Goal: Task Accomplishment & Management: Use online tool/utility

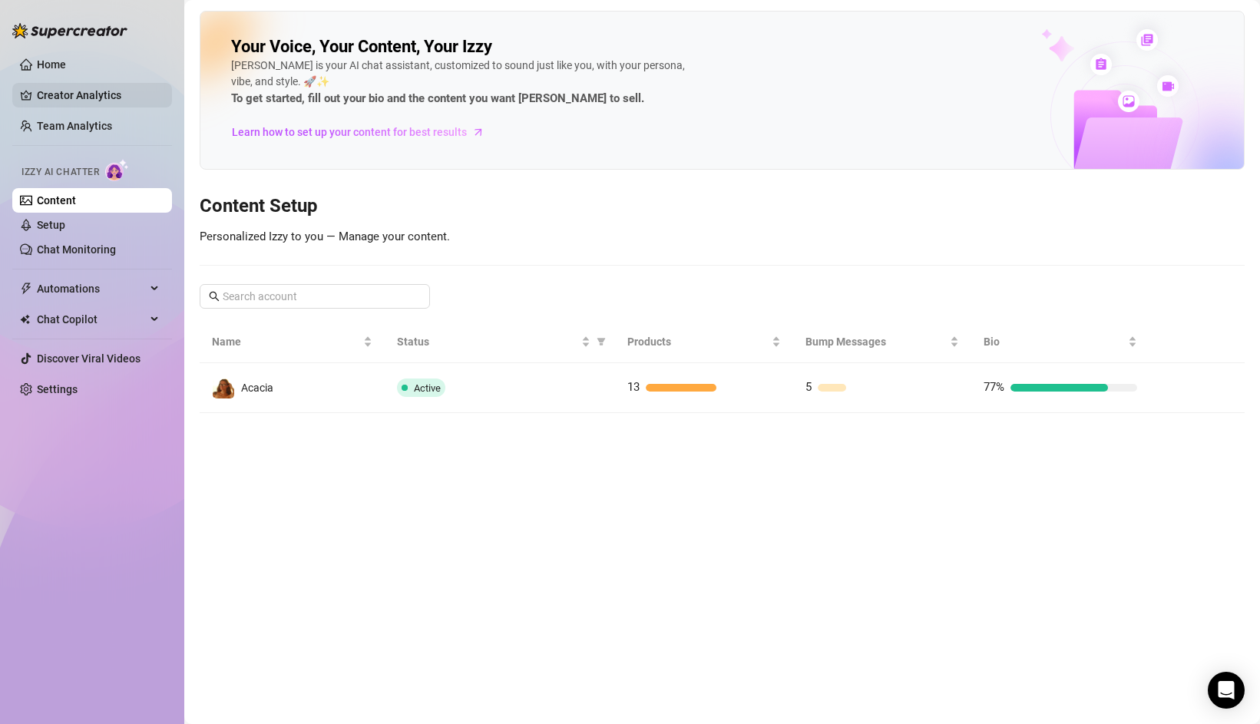
click at [73, 88] on link "Creator Analytics" at bounding box center [98, 95] width 123 height 25
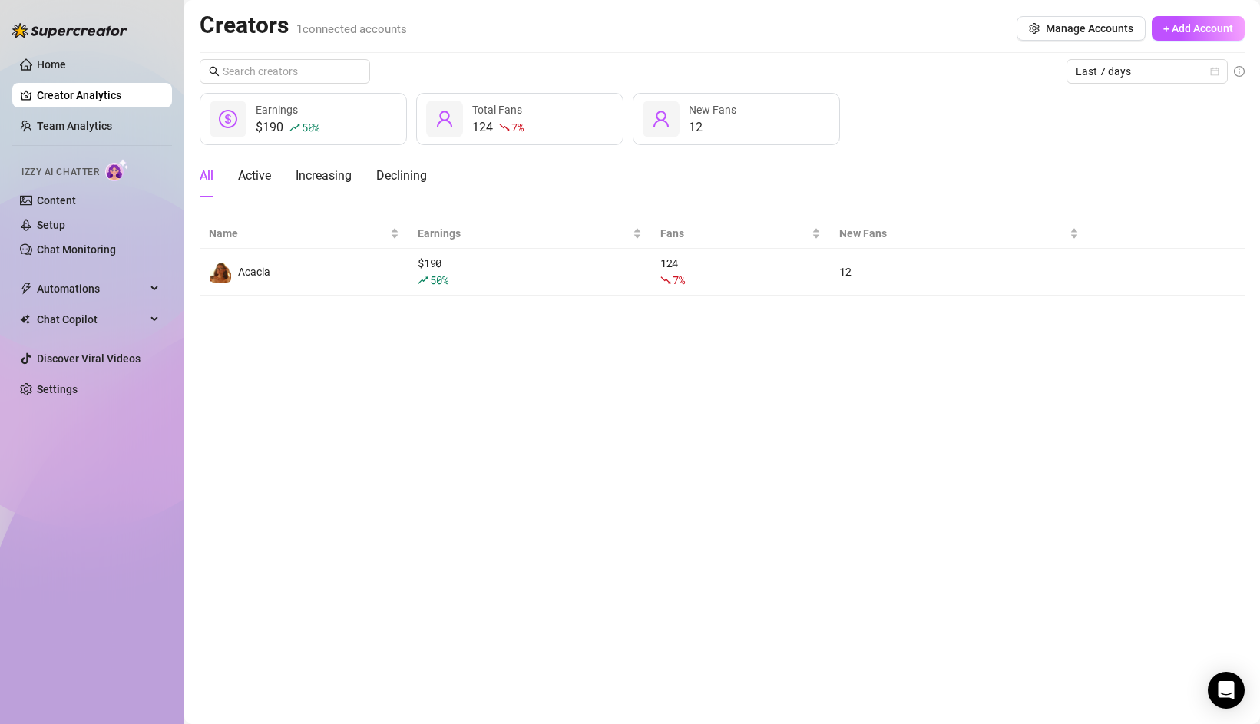
click at [395, 297] on main "Creators 1 connected accounts Manage Accounts + Add Account Last 7 days $190 50…" at bounding box center [721, 362] width 1075 height 724
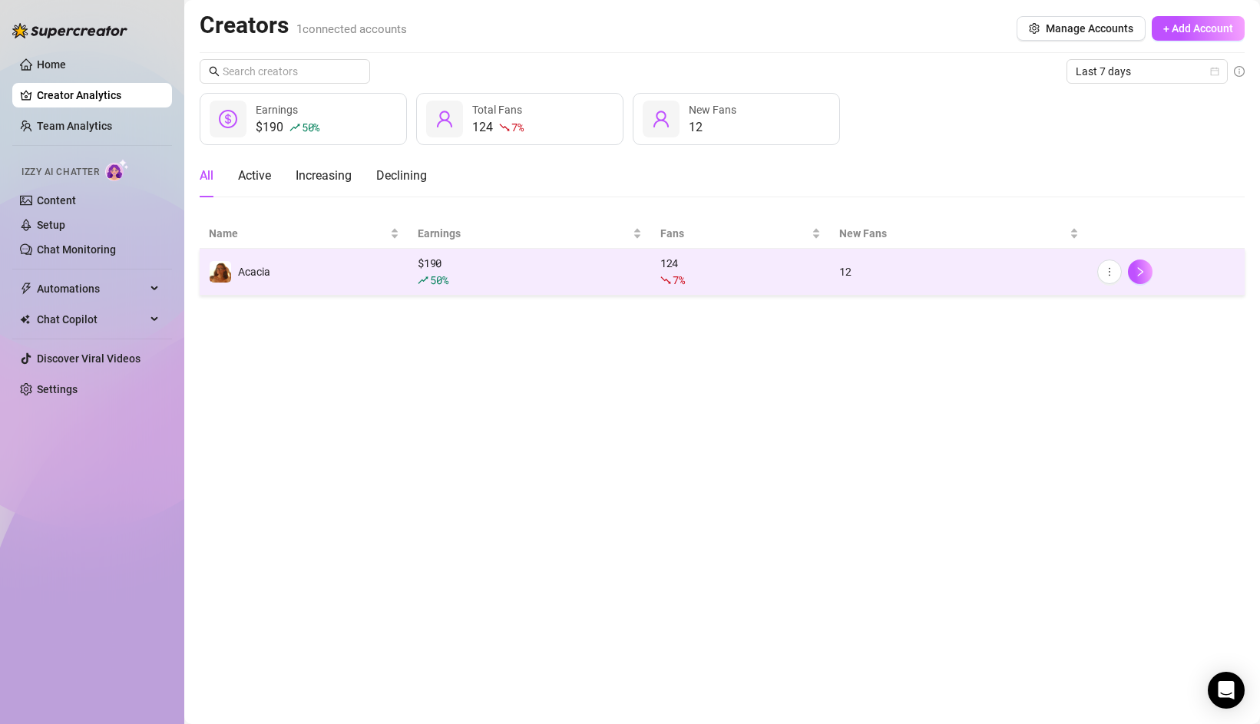
click at [388, 283] on td "Acacia" at bounding box center [304, 272] width 209 height 47
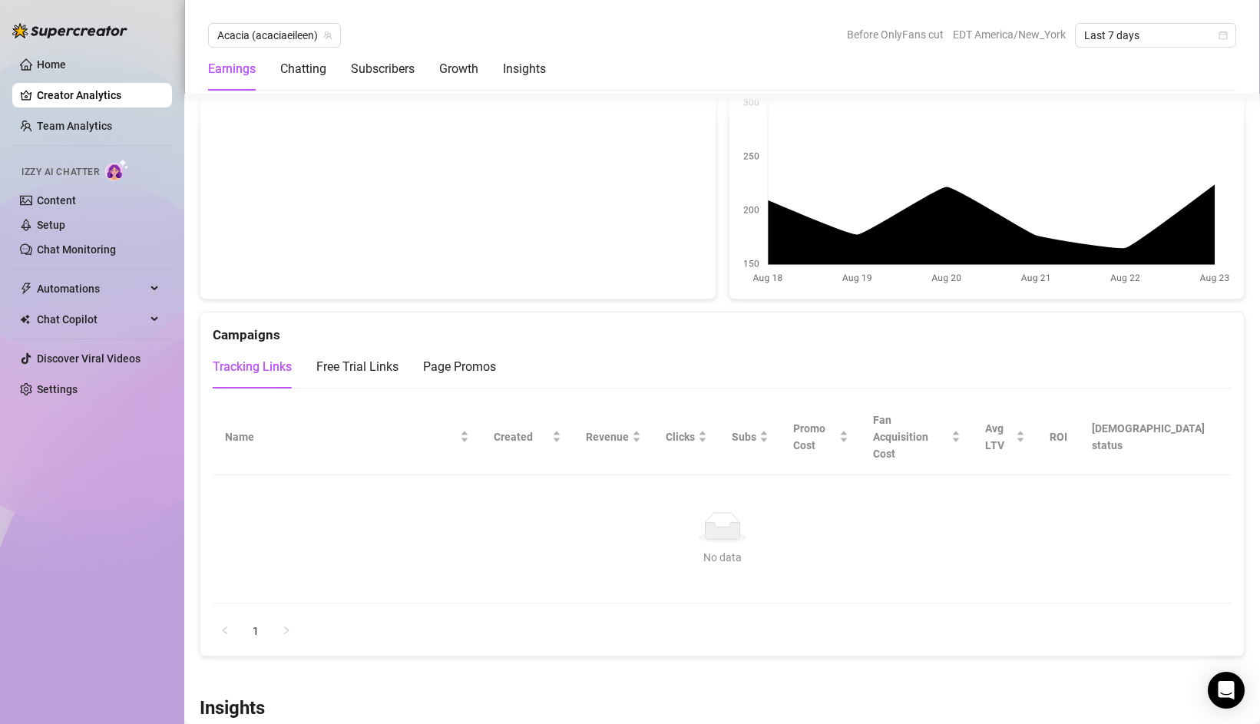
scroll to position [1432, 0]
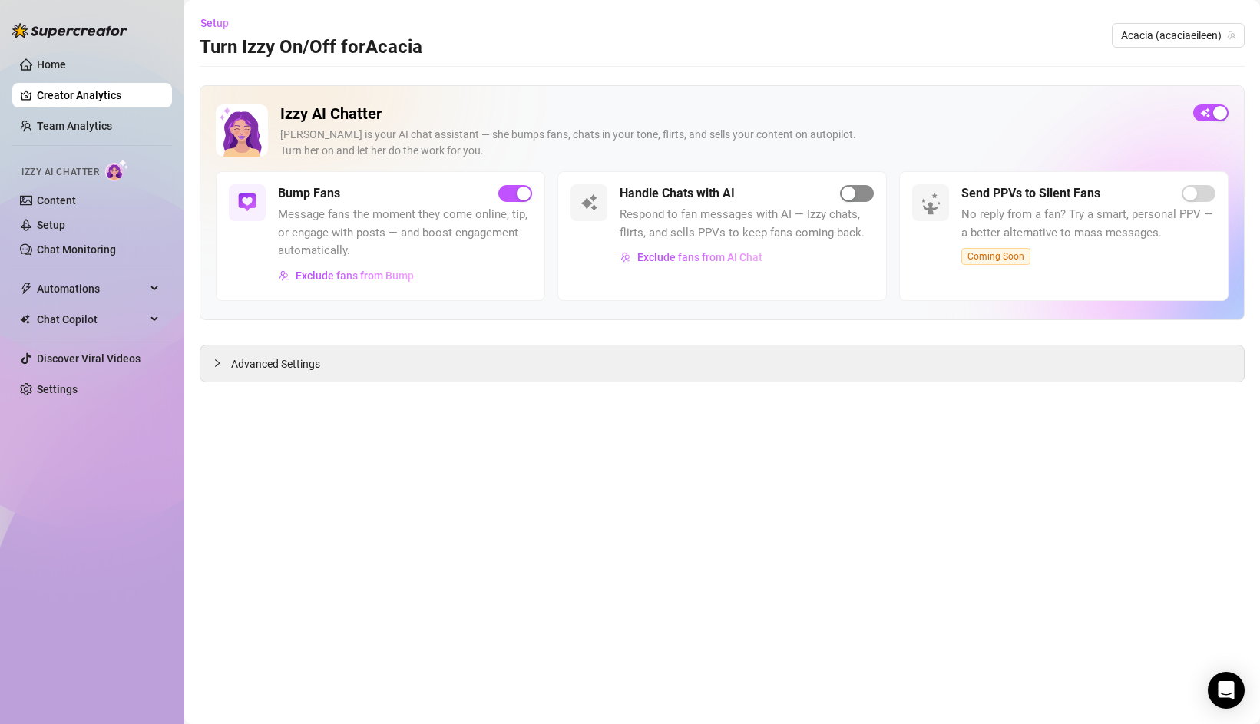
click at [855, 186] on span "button" at bounding box center [857, 193] width 34 height 17
click at [732, 256] on span "Exclude fans from AI Chat" at bounding box center [699, 257] width 125 height 12
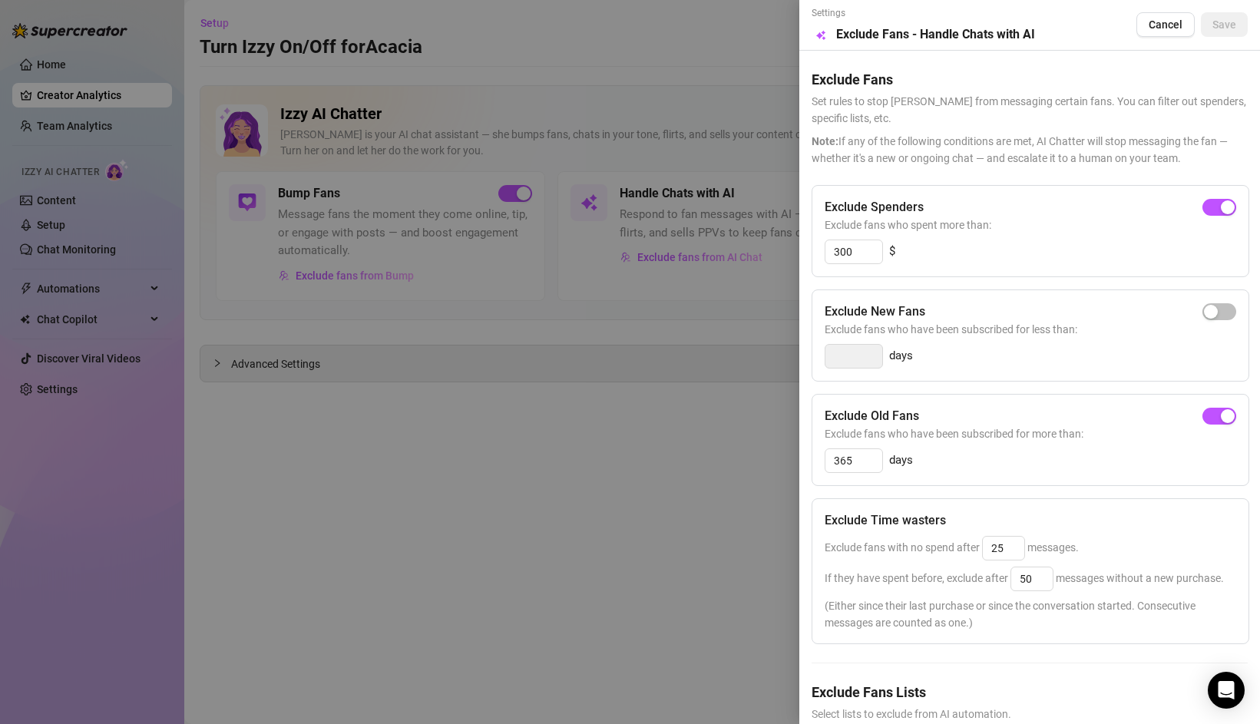
click at [659, 385] on div at bounding box center [630, 362] width 1260 height 724
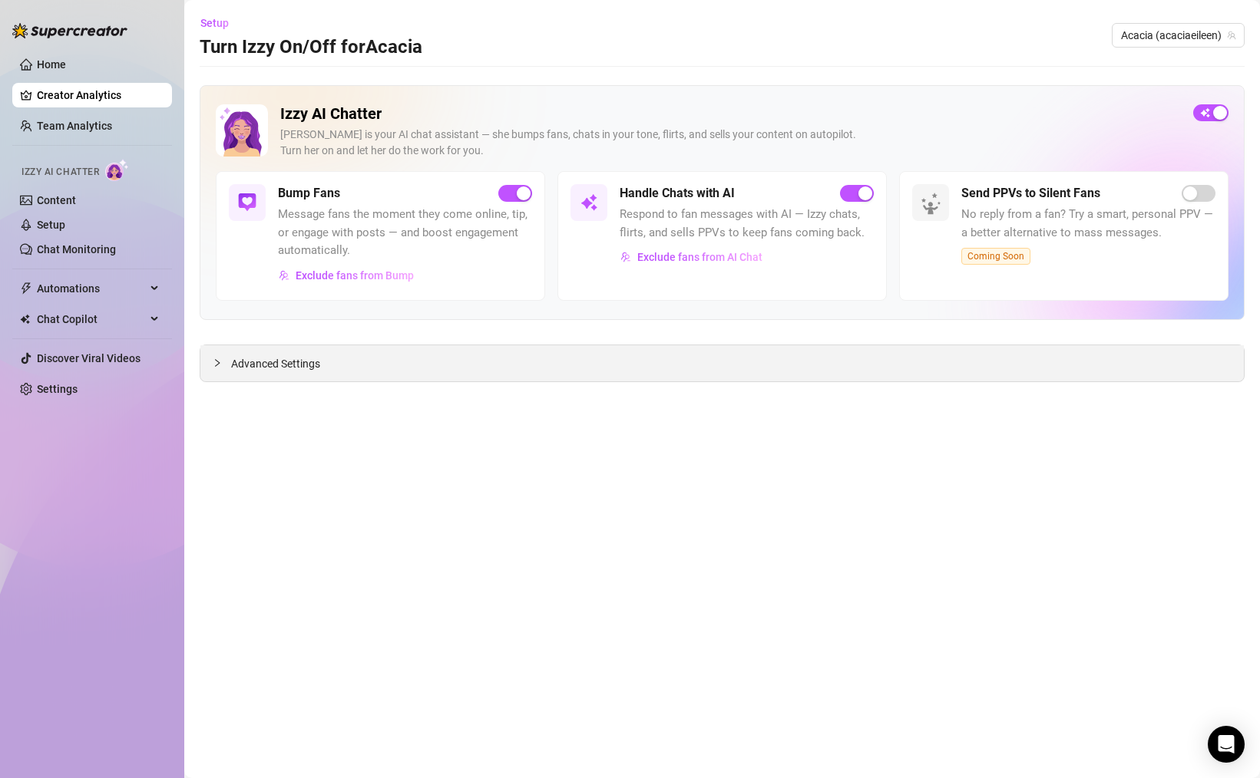
click at [214, 363] on icon "collapsed" at bounding box center [217, 362] width 9 height 9
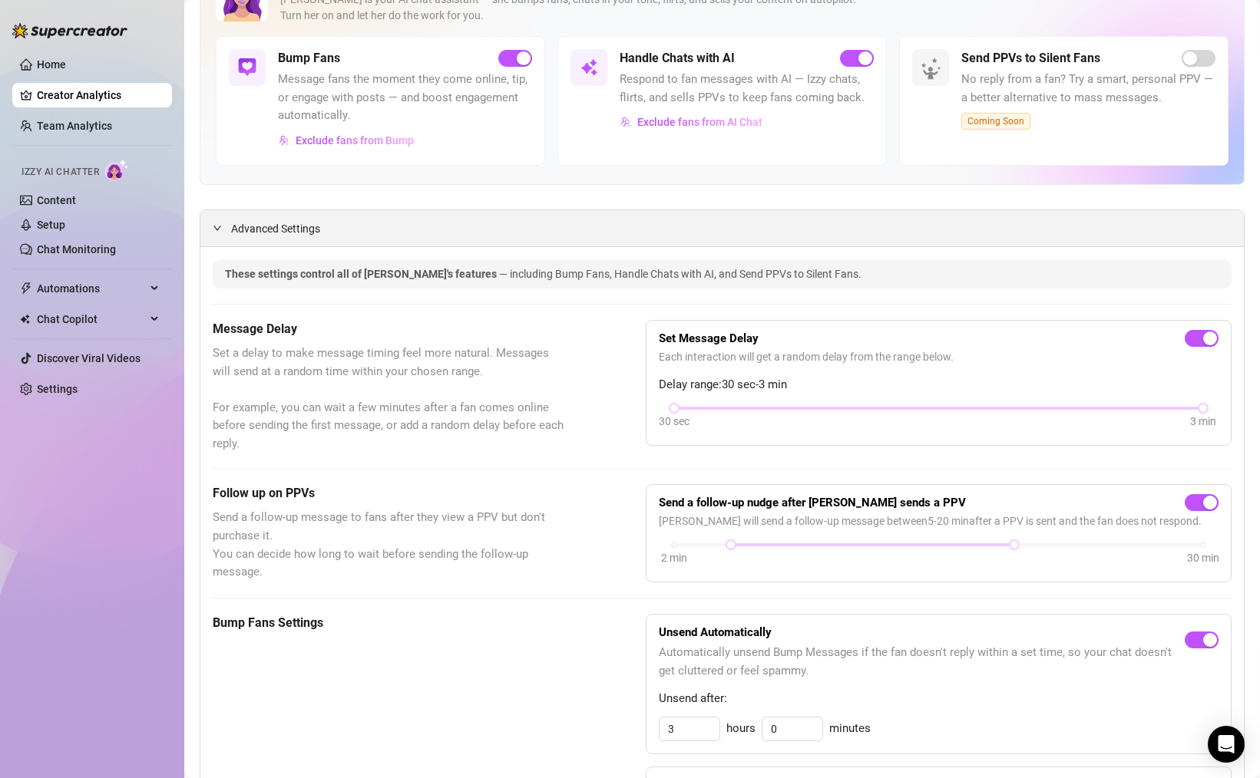
scroll to position [137, 0]
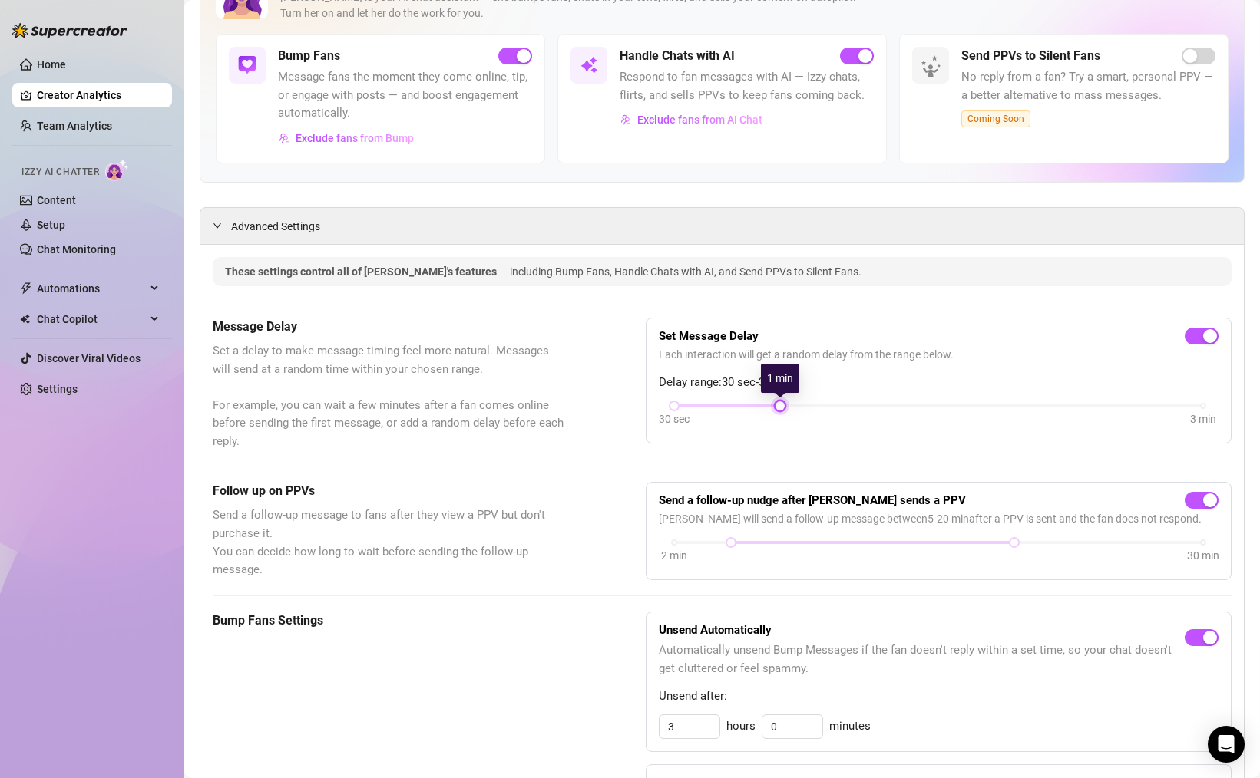
drag, startPoint x: 1207, startPoint y: 408, endPoint x: 817, endPoint y: 418, distance: 390.1
click at [817, 418] on div "30 sec 3 min" at bounding box center [939, 415] width 560 height 29
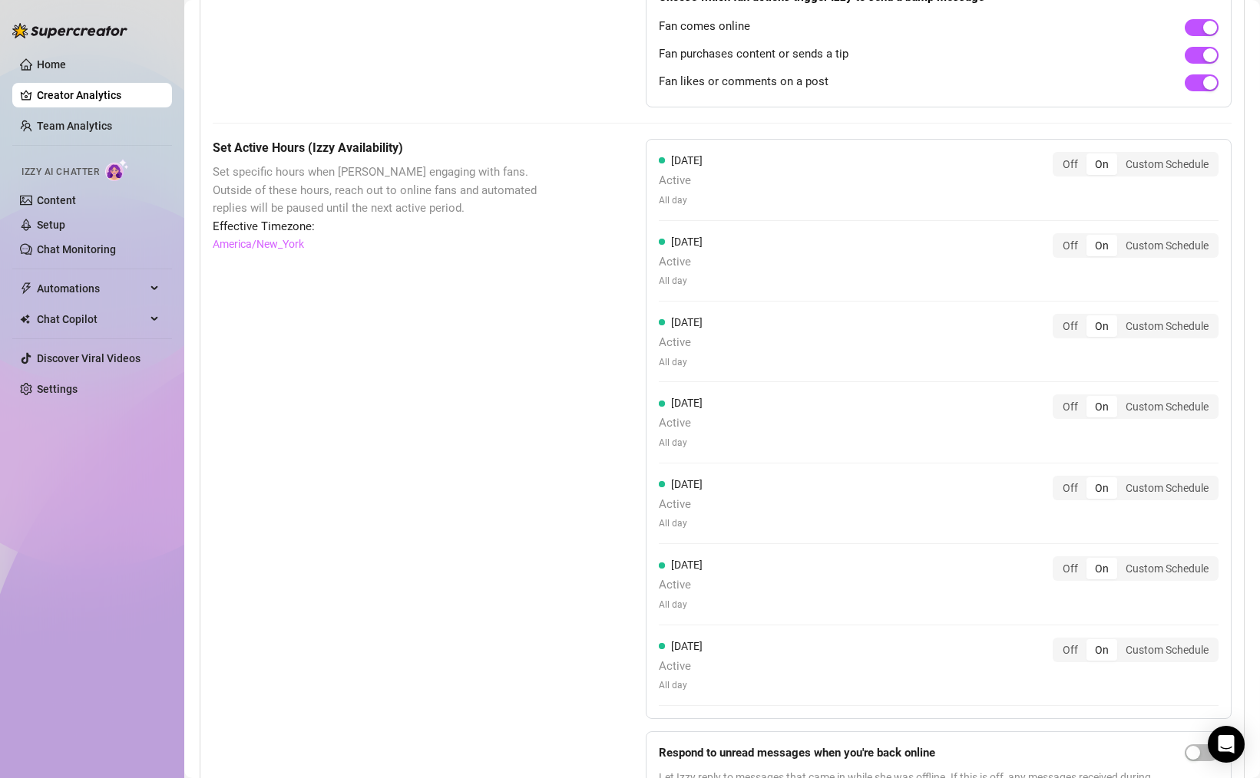
scroll to position [1188, 0]
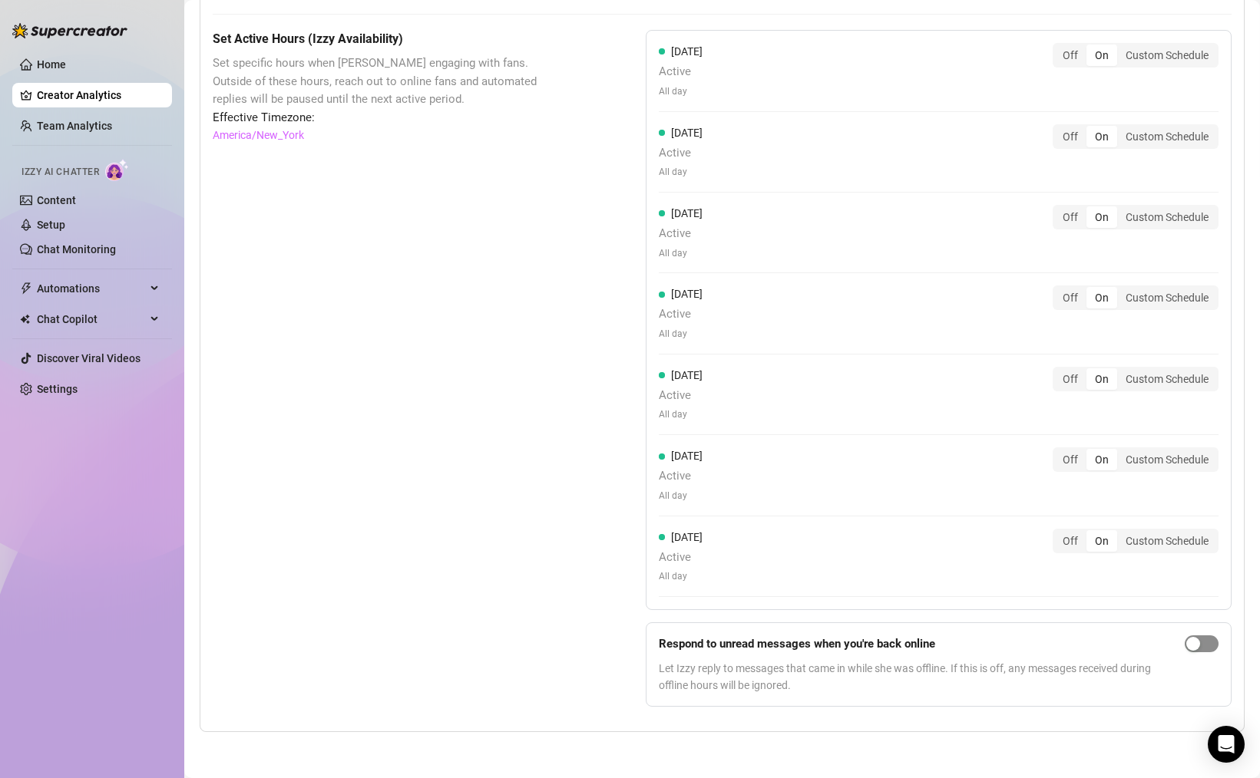
click at [1189, 639] on div "button" at bounding box center [1193, 644] width 14 height 14
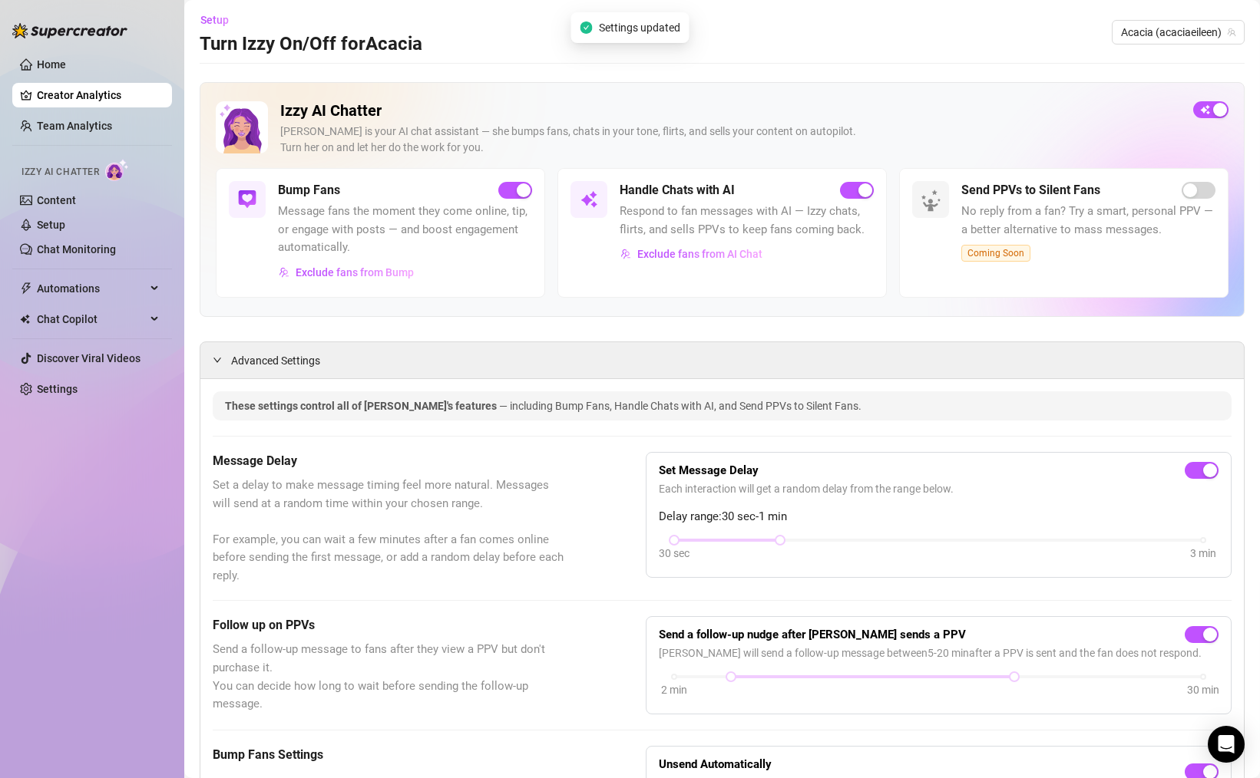
scroll to position [0, 0]
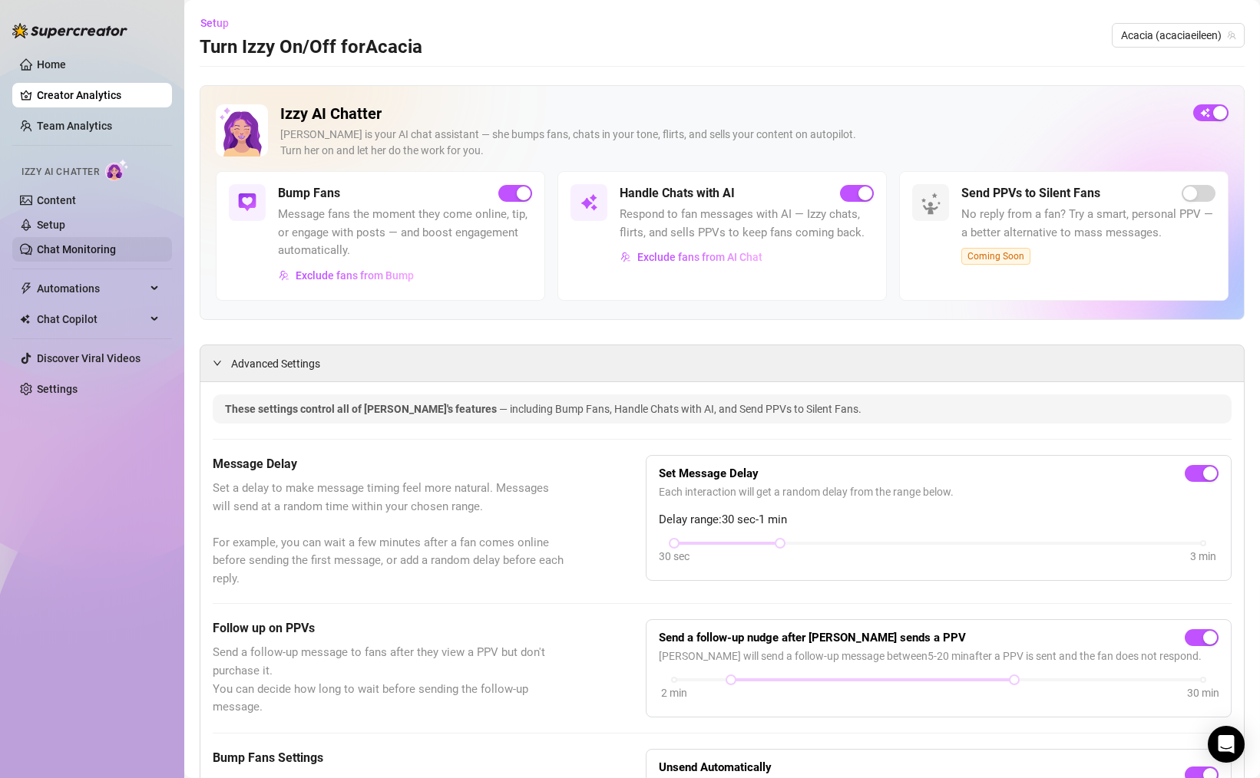
click at [111, 249] on link "Chat Monitoring" at bounding box center [76, 249] width 79 height 12
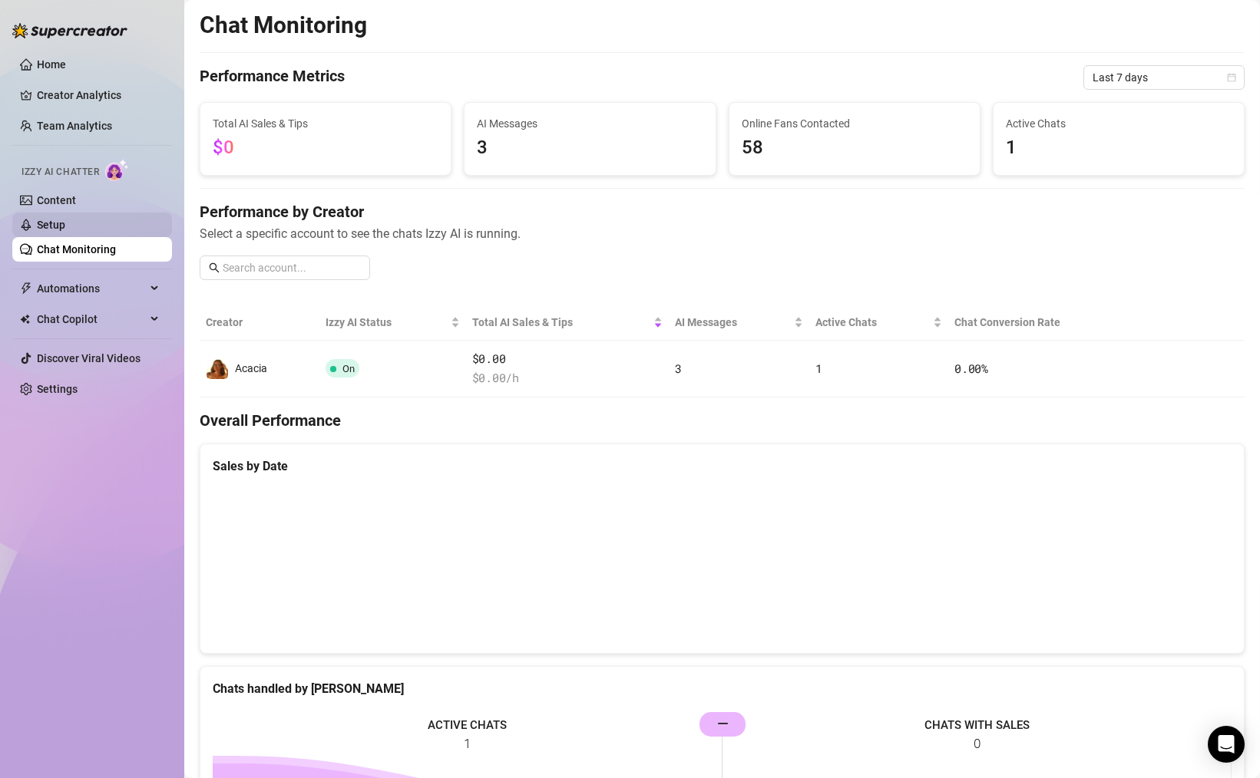
click at [65, 231] on link "Setup" at bounding box center [51, 225] width 28 height 12
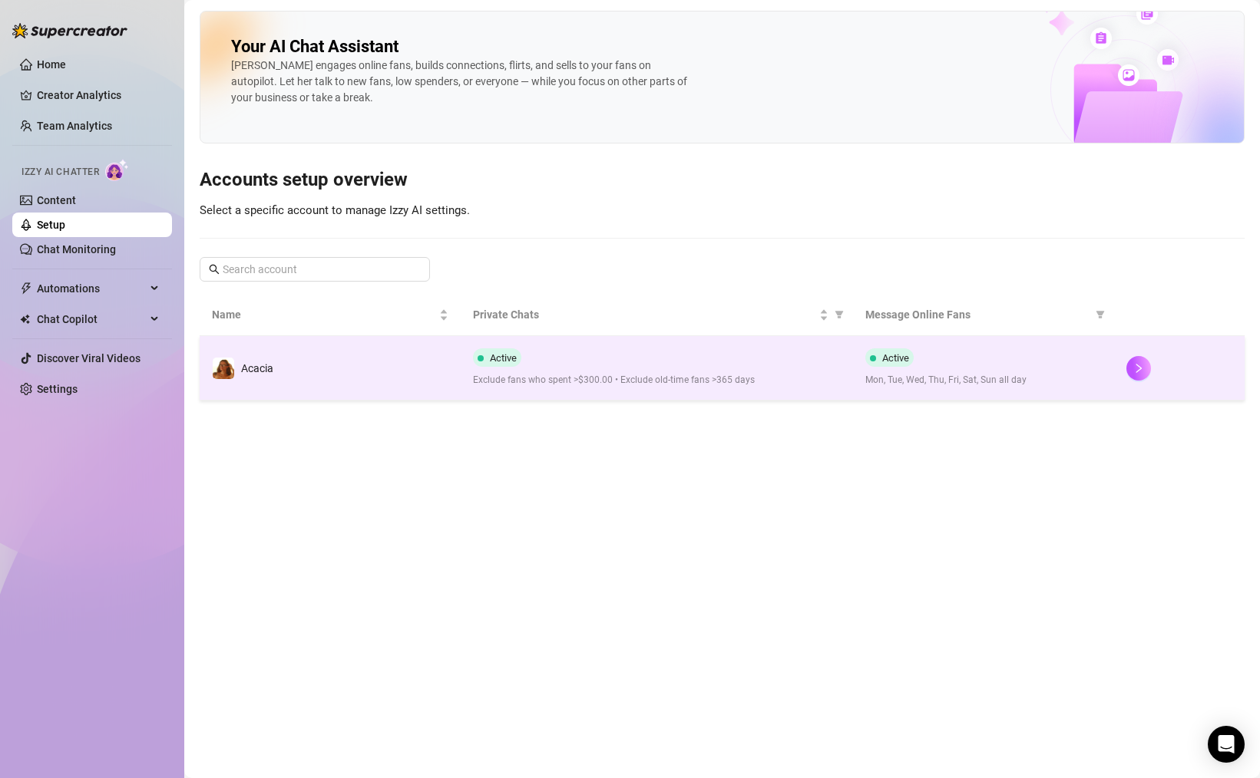
click at [461, 352] on td "Active Exclude fans who spent >$300.00 • Exclude old-time fans >365 days" at bounding box center [656, 368] width 391 height 64
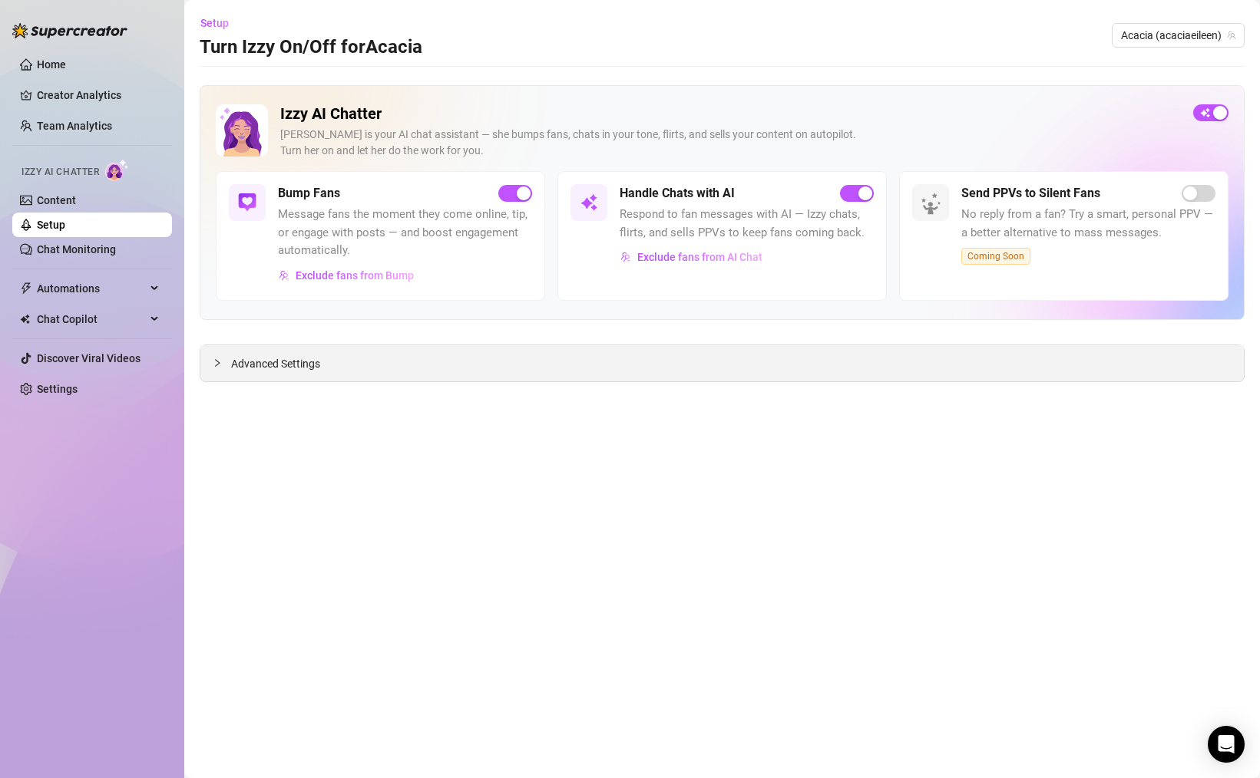
click at [520, 350] on div "Advanced Settings" at bounding box center [721, 363] width 1043 height 36
click at [236, 372] on span "Advanced Settings" at bounding box center [275, 363] width 89 height 17
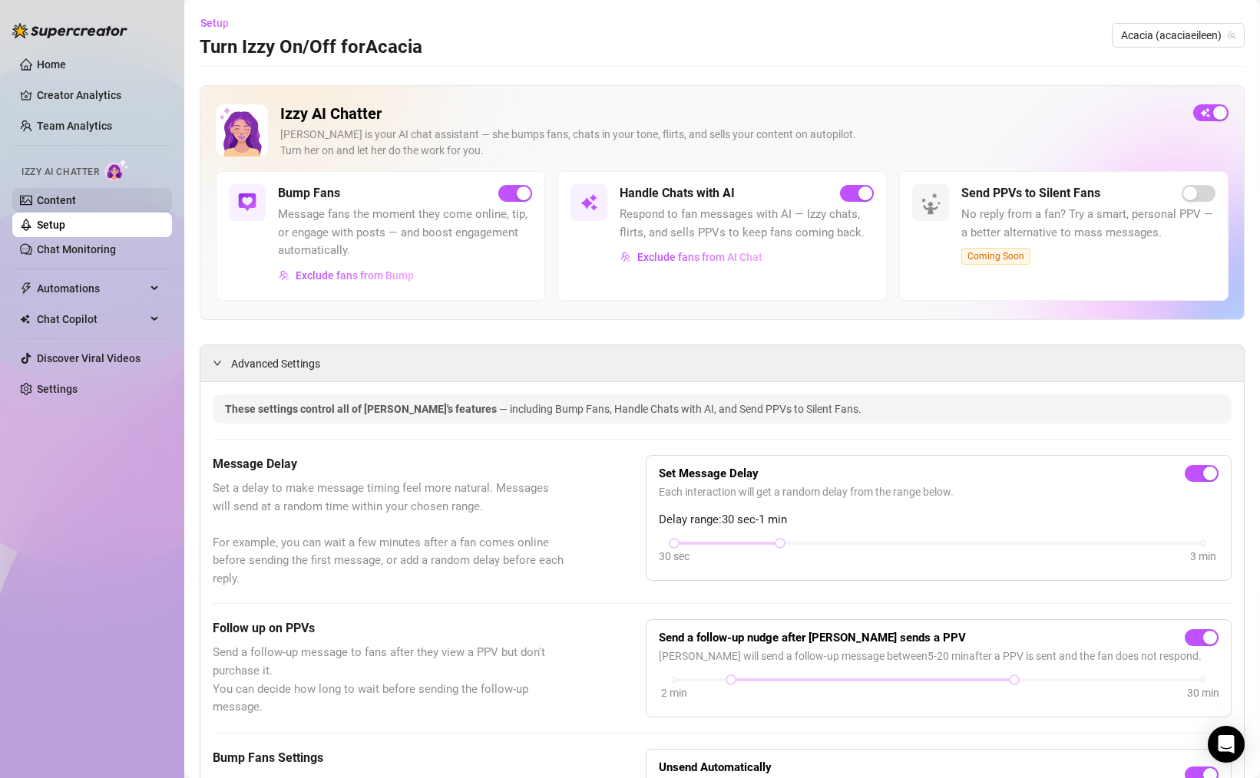
click at [71, 194] on link "Content" at bounding box center [56, 200] width 39 height 12
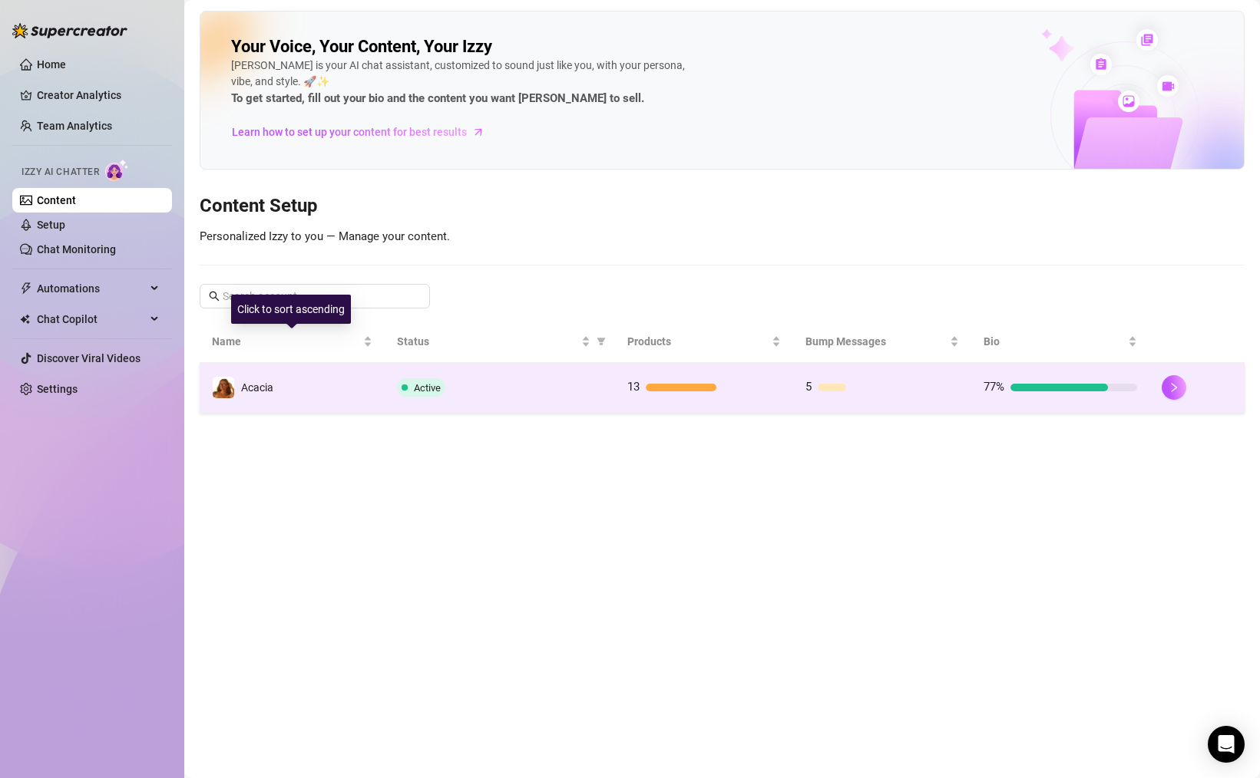
click at [358, 372] on td "Acacia" at bounding box center [292, 388] width 185 height 50
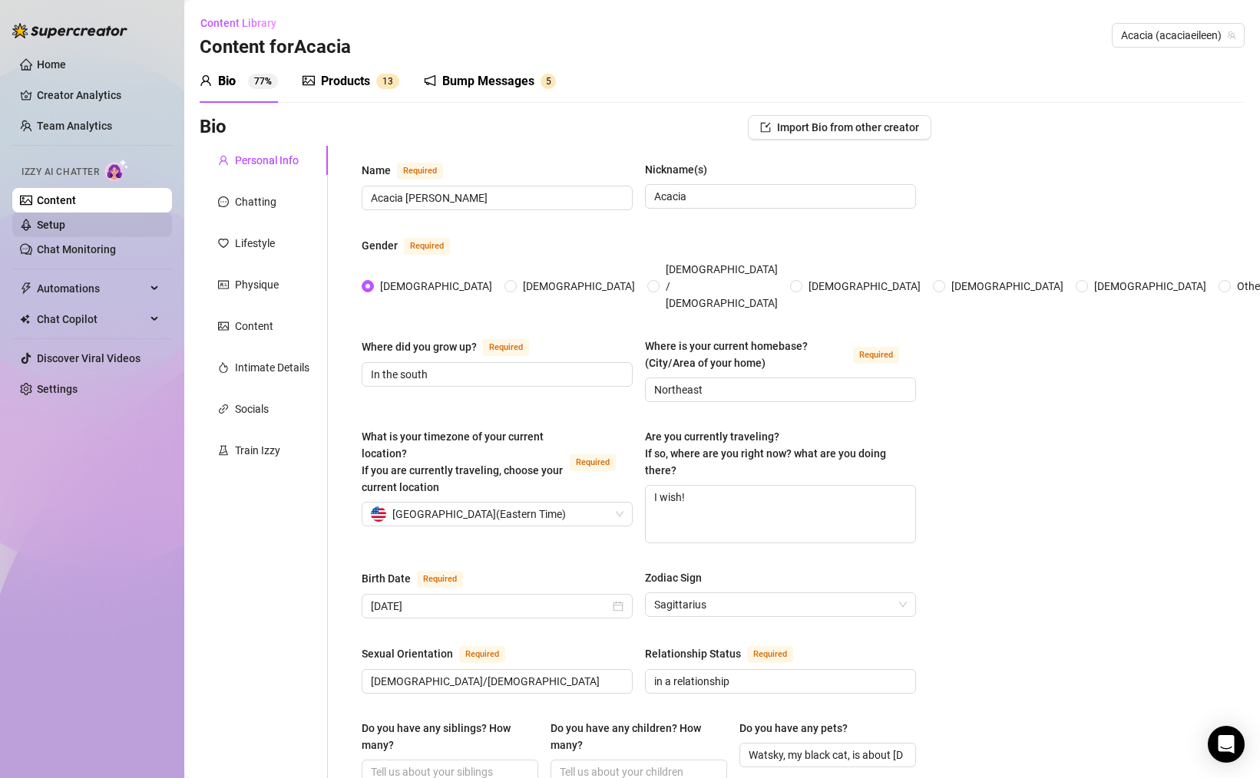
click at [65, 228] on link "Setup" at bounding box center [51, 225] width 28 height 12
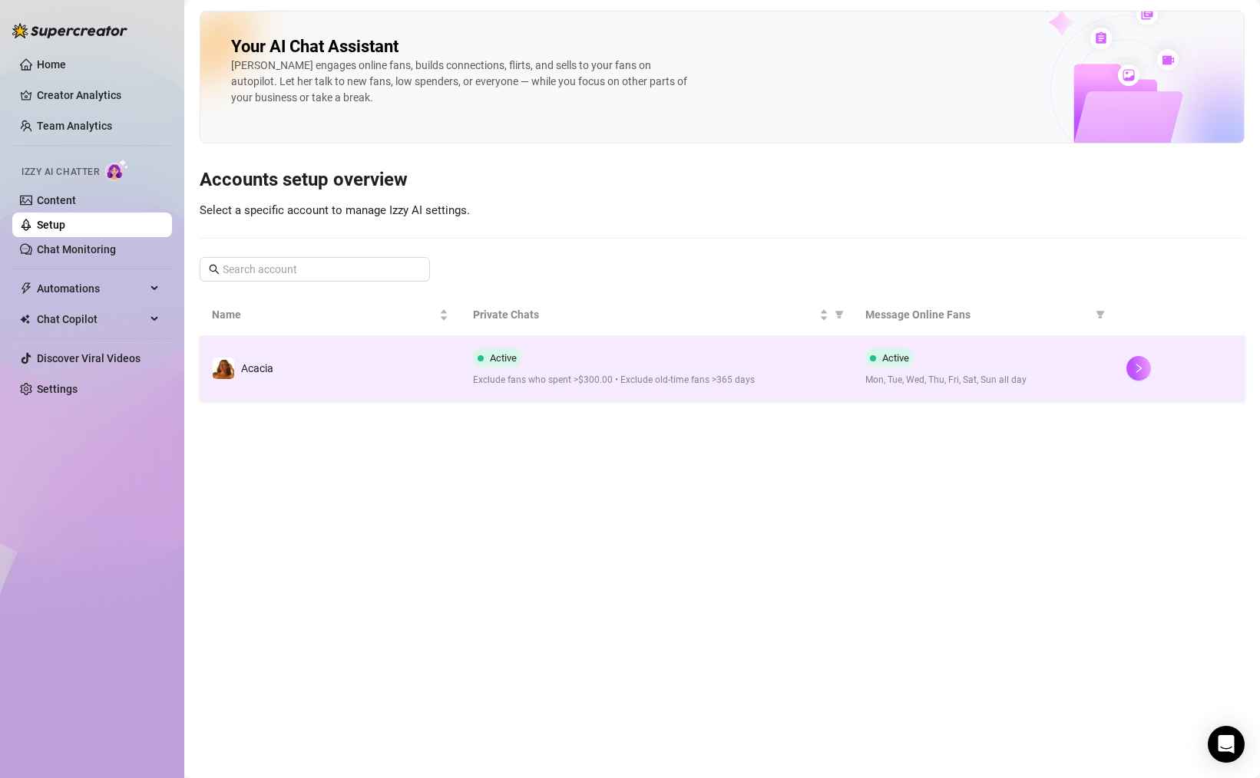
click at [328, 342] on td "Acacia" at bounding box center [330, 368] width 261 height 64
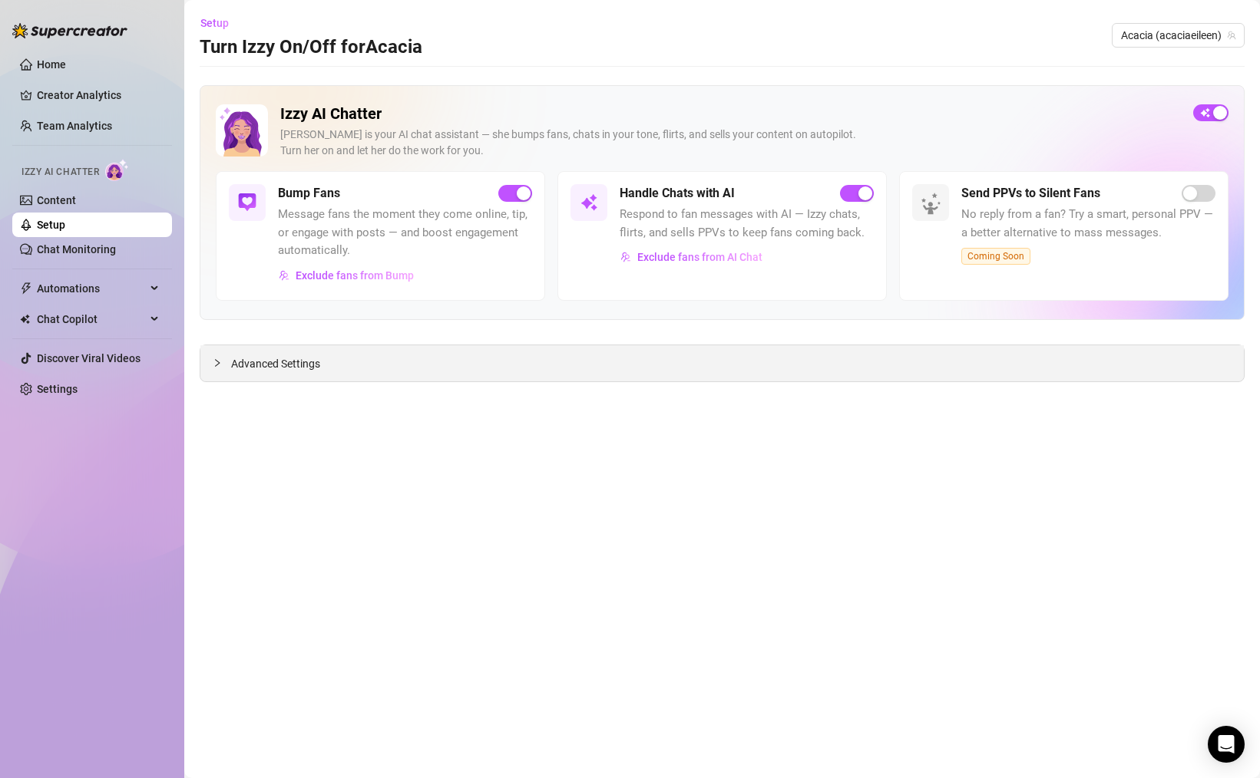
click at [331, 370] on div "Advanced Settings" at bounding box center [721, 363] width 1043 height 36
click at [667, 256] on span "Exclude fans from AI Chat" at bounding box center [699, 257] width 125 height 12
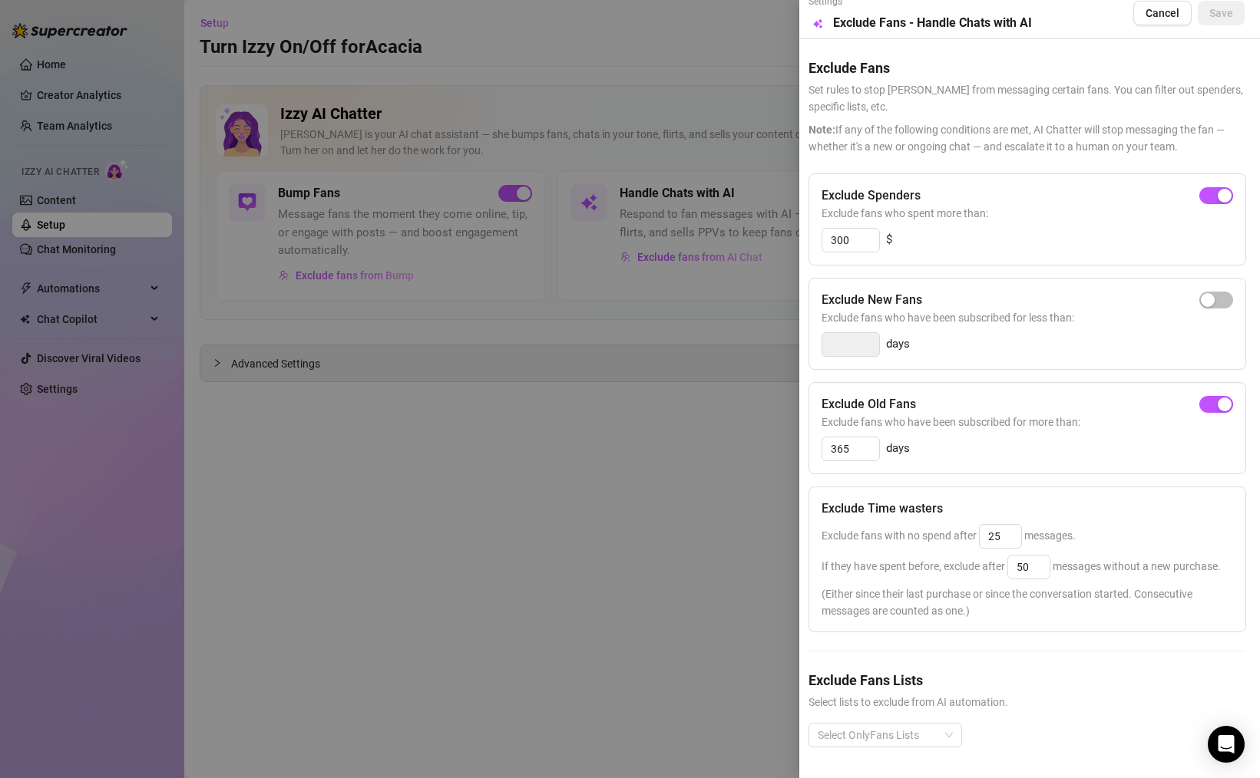
scroll to position [9, 3]
drag, startPoint x: 899, startPoint y: 18, endPoint x: 895, endPoint y: 25, distance: 7.9
click at [895, 25] on h5 "Exclude Fans - Handle Chats with AI" at bounding box center [932, 25] width 199 height 18
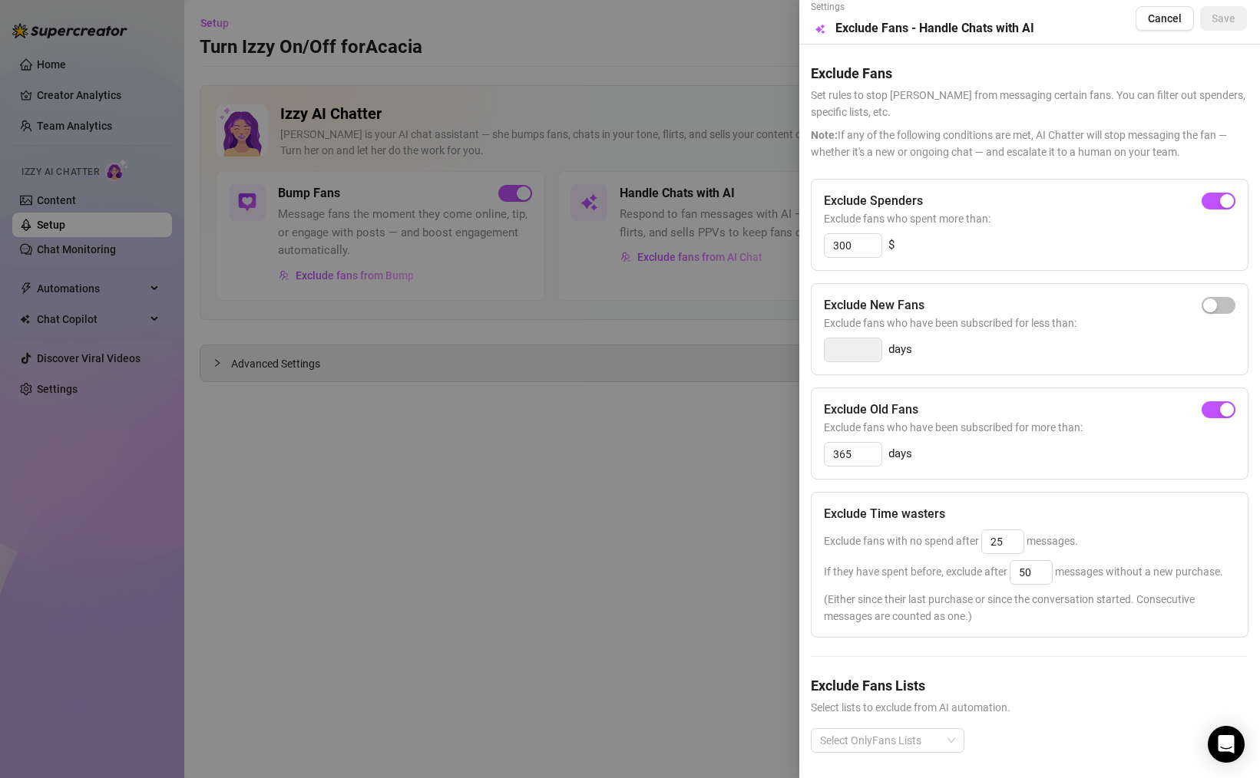
click at [102, 21] on div at bounding box center [630, 389] width 1260 height 778
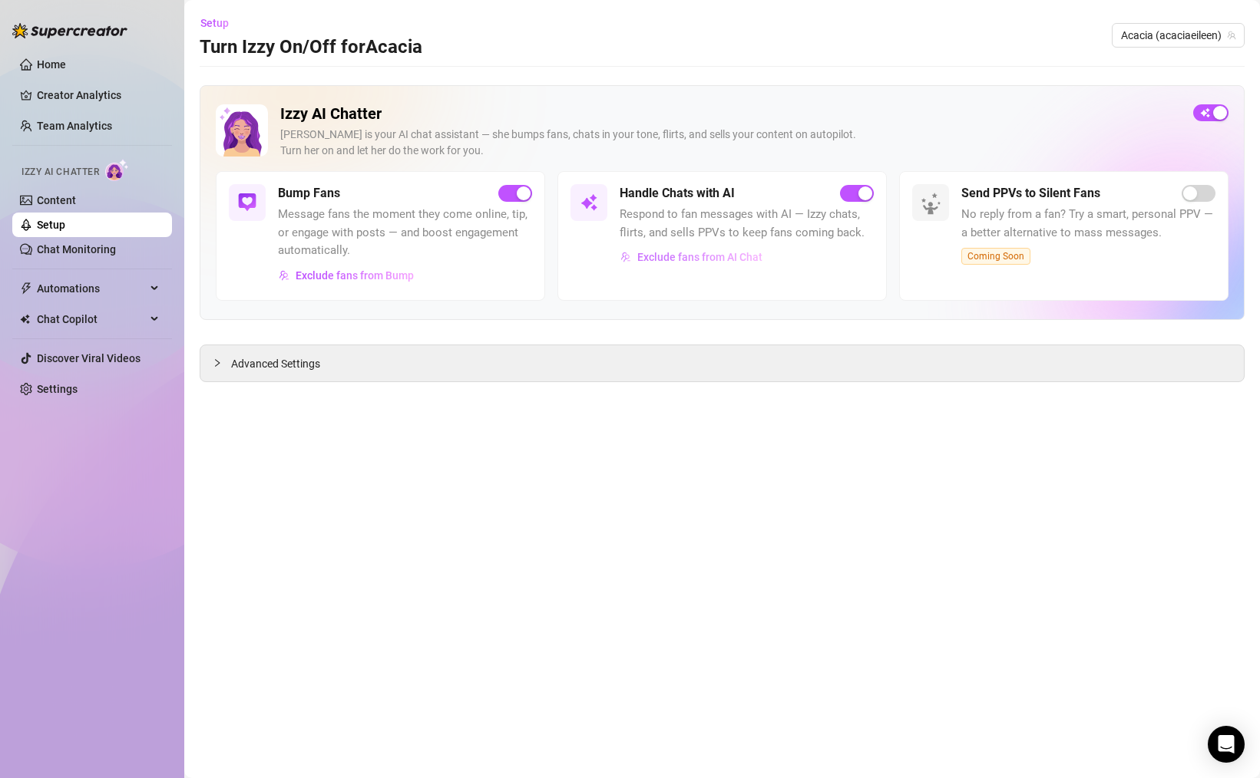
click at [685, 263] on span "Exclude fans from AI Chat" at bounding box center [699, 257] width 125 height 12
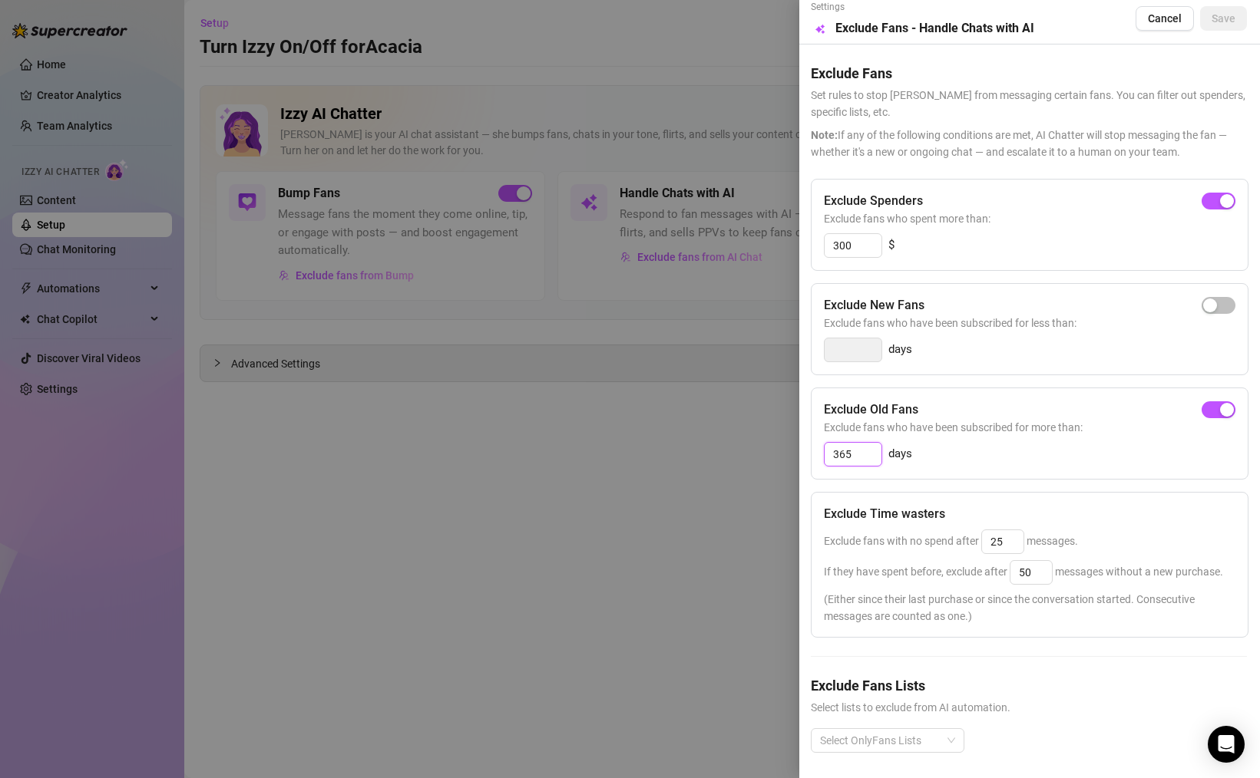
click at [858, 457] on input "365" at bounding box center [852, 454] width 57 height 23
drag, startPoint x: 858, startPoint y: 457, endPoint x: 824, endPoint y: 457, distance: 33.8
click at [824, 457] on input "365" at bounding box center [852, 454] width 57 height 23
type input "30"
click at [1219, 25] on button "Save" at bounding box center [1223, 18] width 47 height 25
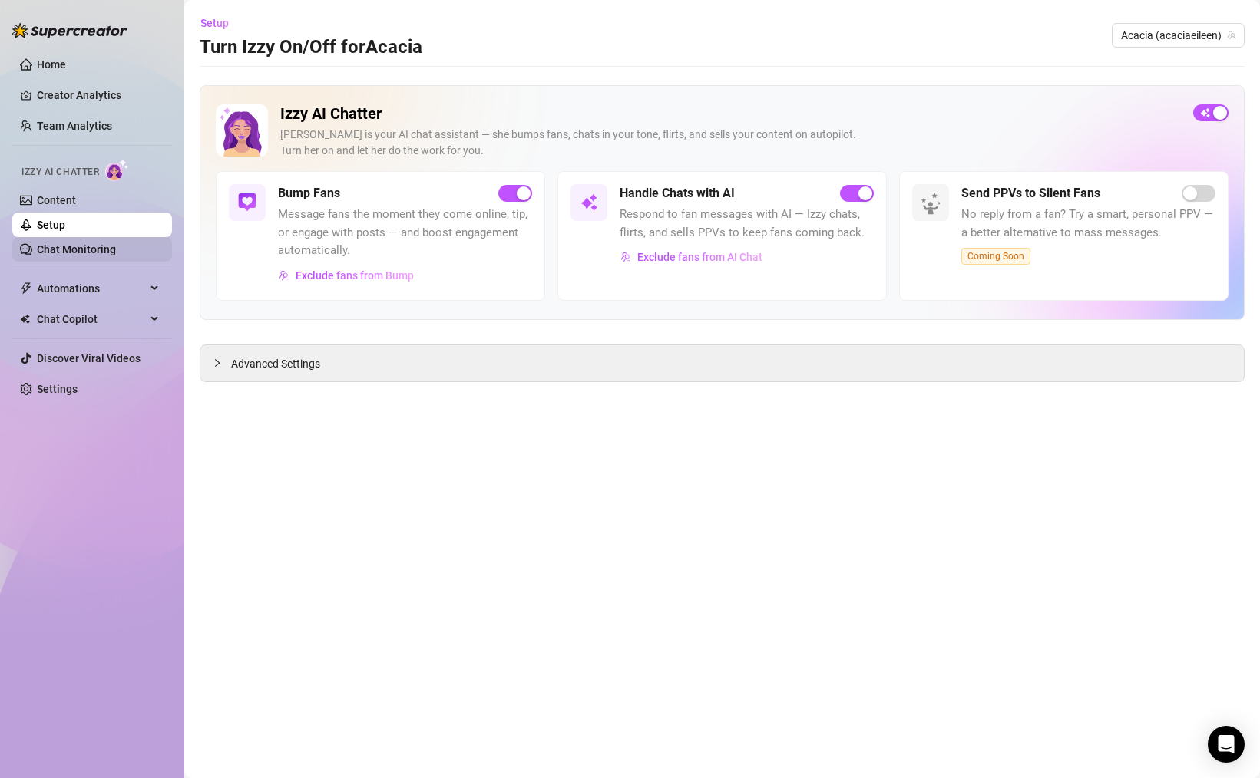
click at [80, 253] on link "Chat Monitoring" at bounding box center [76, 249] width 79 height 12
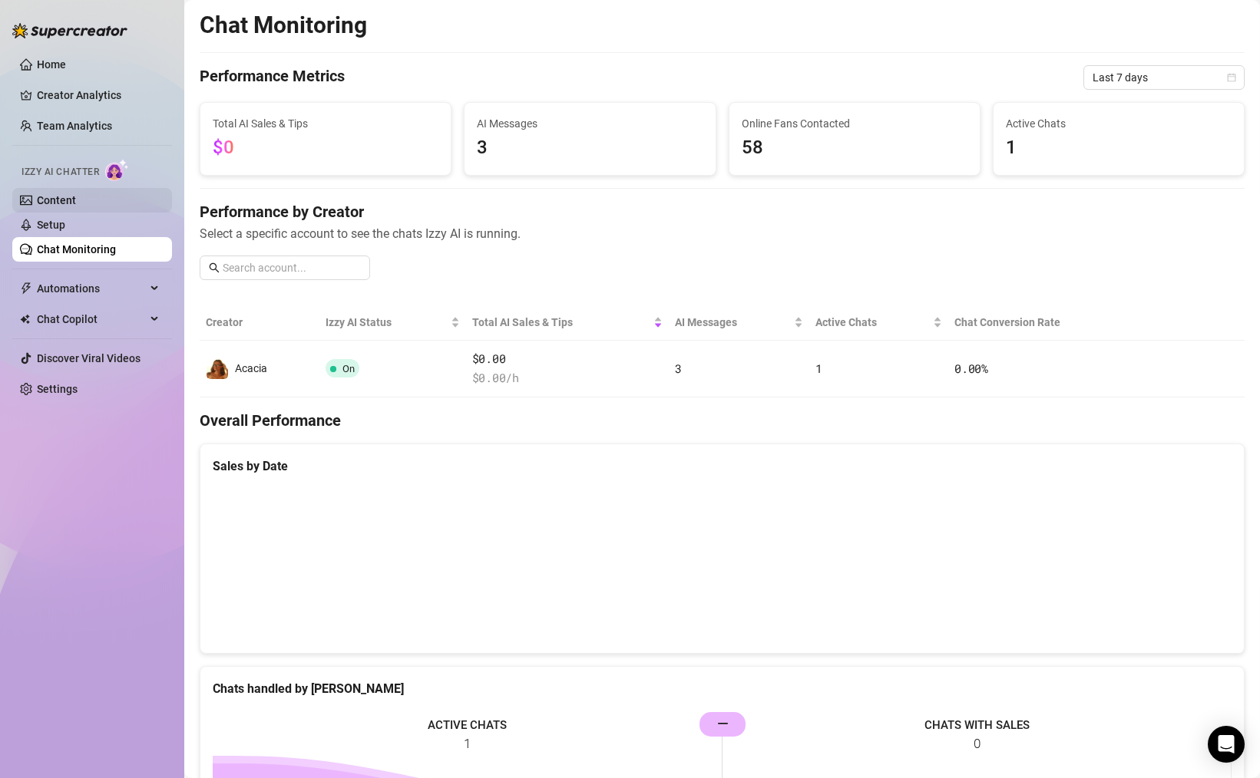
click at [76, 206] on link "Content" at bounding box center [56, 200] width 39 height 12
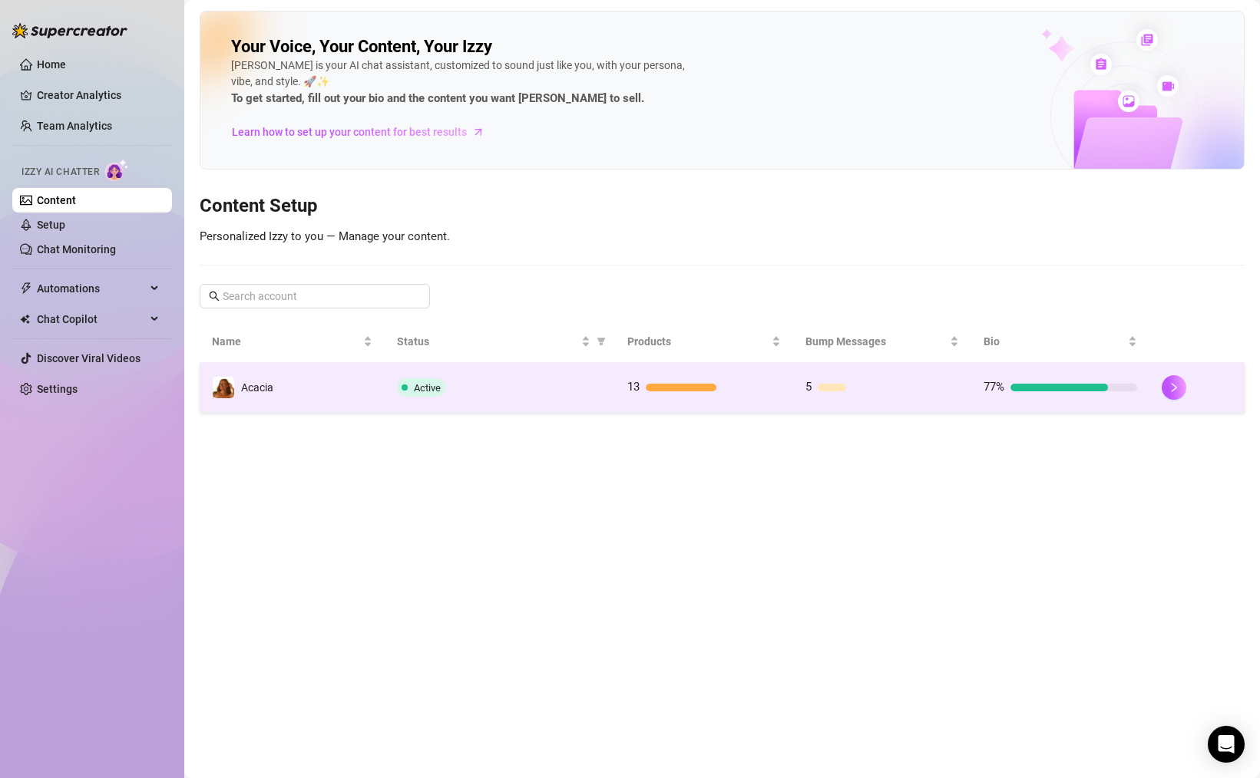
click at [538, 375] on td "Active" at bounding box center [500, 388] width 231 height 50
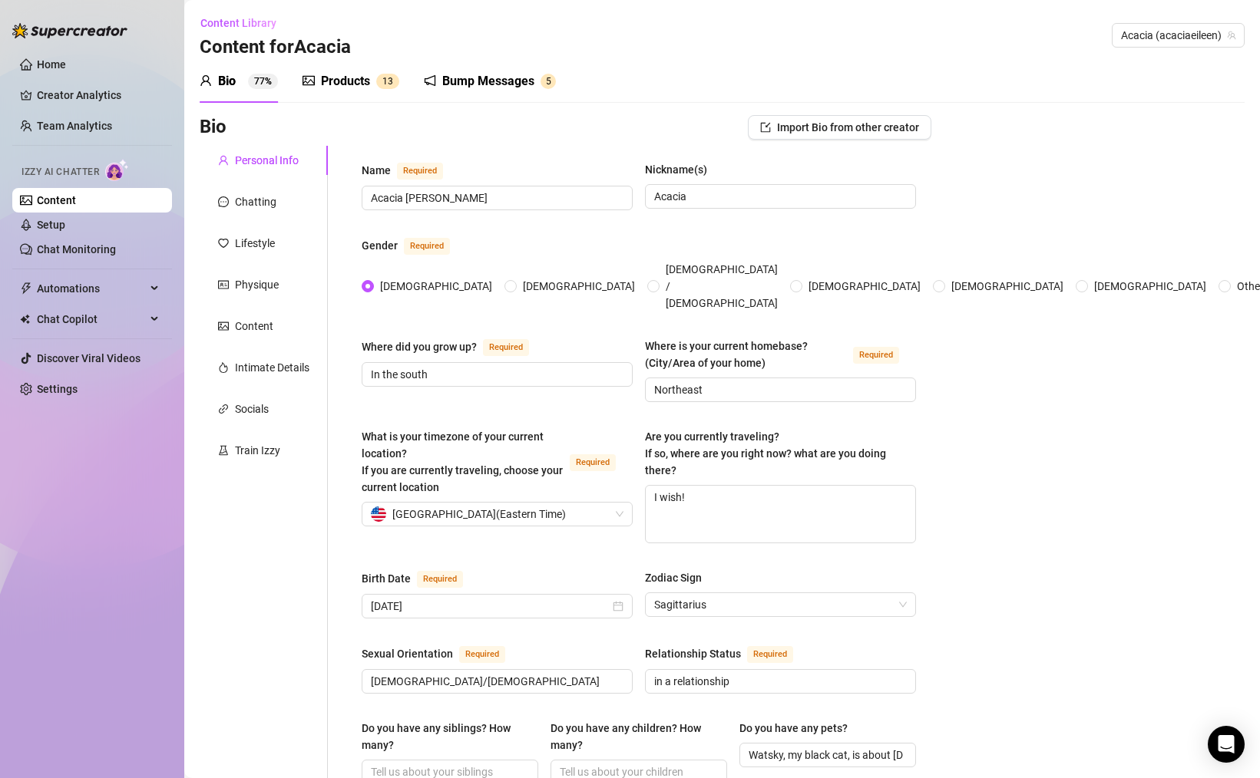
click at [494, 74] on div "Bump Messages" at bounding box center [488, 81] width 92 height 18
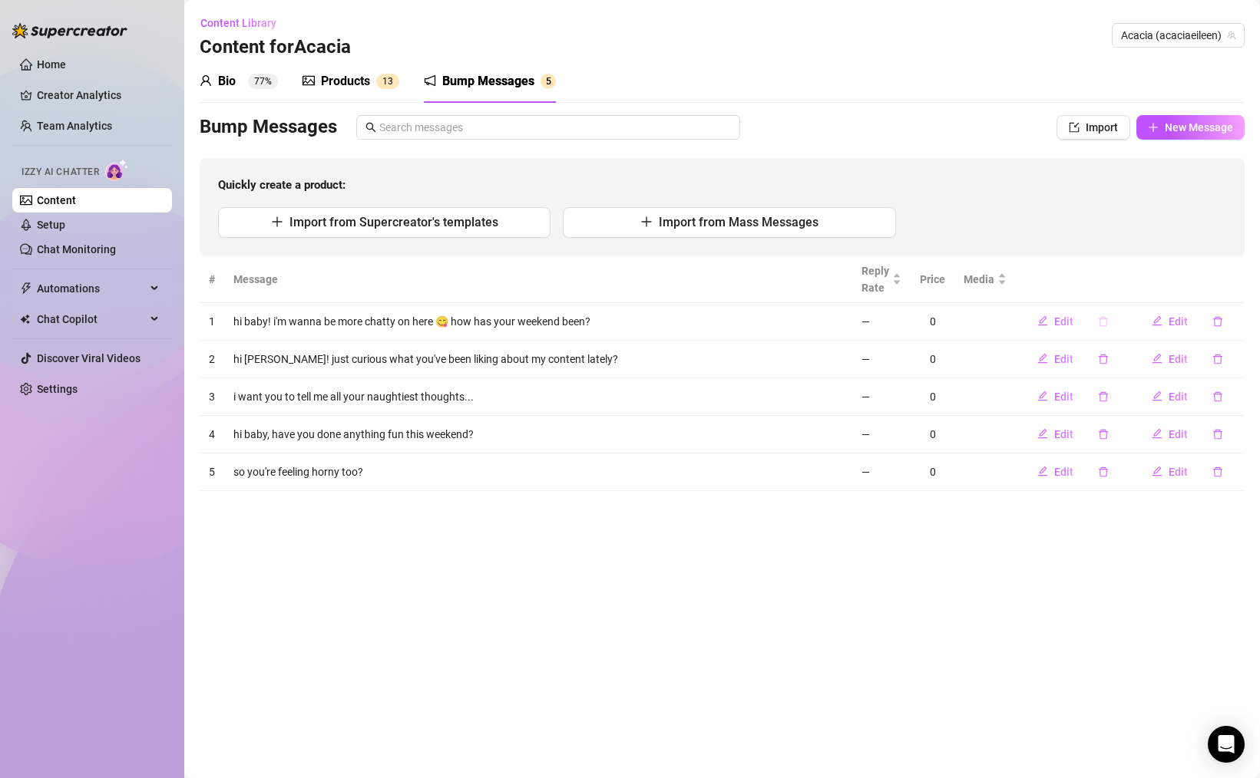
click at [1108, 323] on icon "delete" at bounding box center [1103, 321] width 11 height 11
click at [1148, 278] on span "Yes" at bounding box center [1147, 282] width 18 height 12
click at [1049, 395] on button "Edit" at bounding box center [1055, 397] width 61 height 25
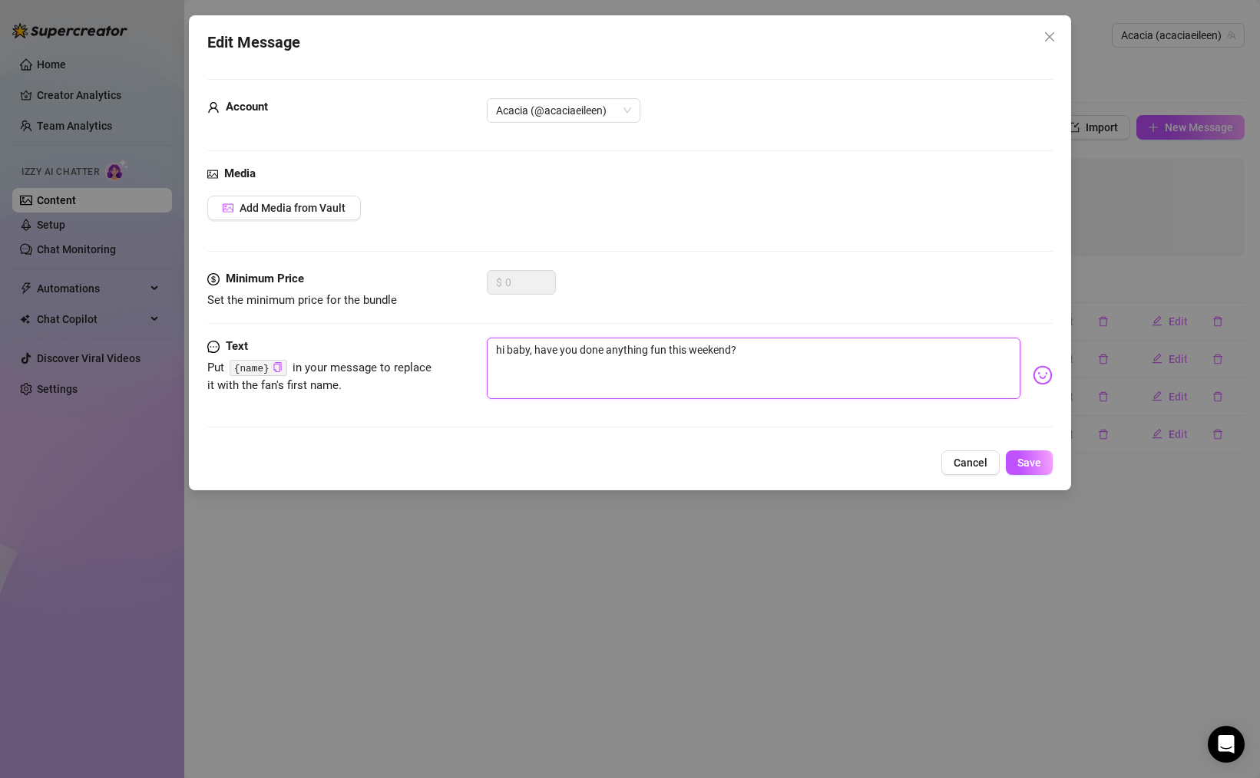
drag, startPoint x: 604, startPoint y: 352, endPoint x: 537, endPoint y: 358, distance: 67.8
click at [537, 358] on textarea "hi baby, have you done anything fun this weekend?" at bounding box center [753, 368] width 533 height 61
type textarea "hi baby, y anything fun this weekend?"
type textarea "hi baby, yo anything fun this weekend?"
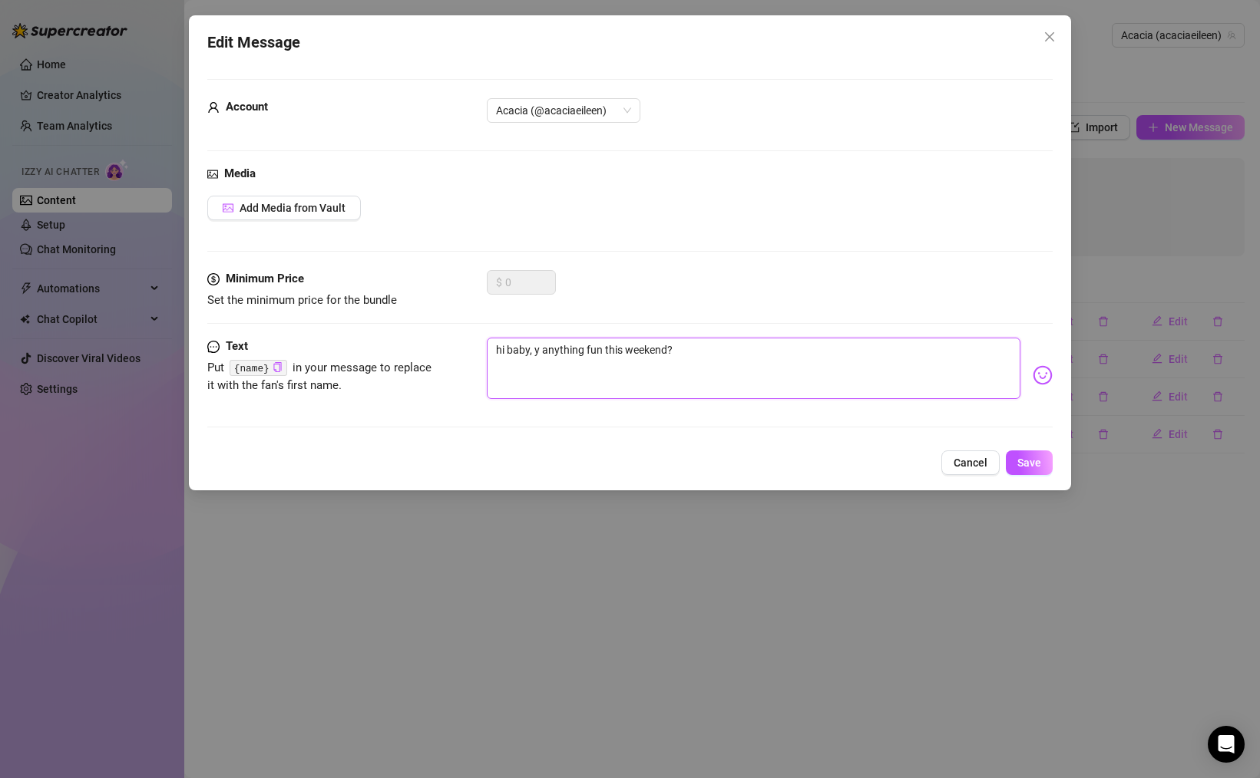
type textarea "hi baby, yo anything fun this weekend?"
type textarea "hi baby, you anything fun this weekend?"
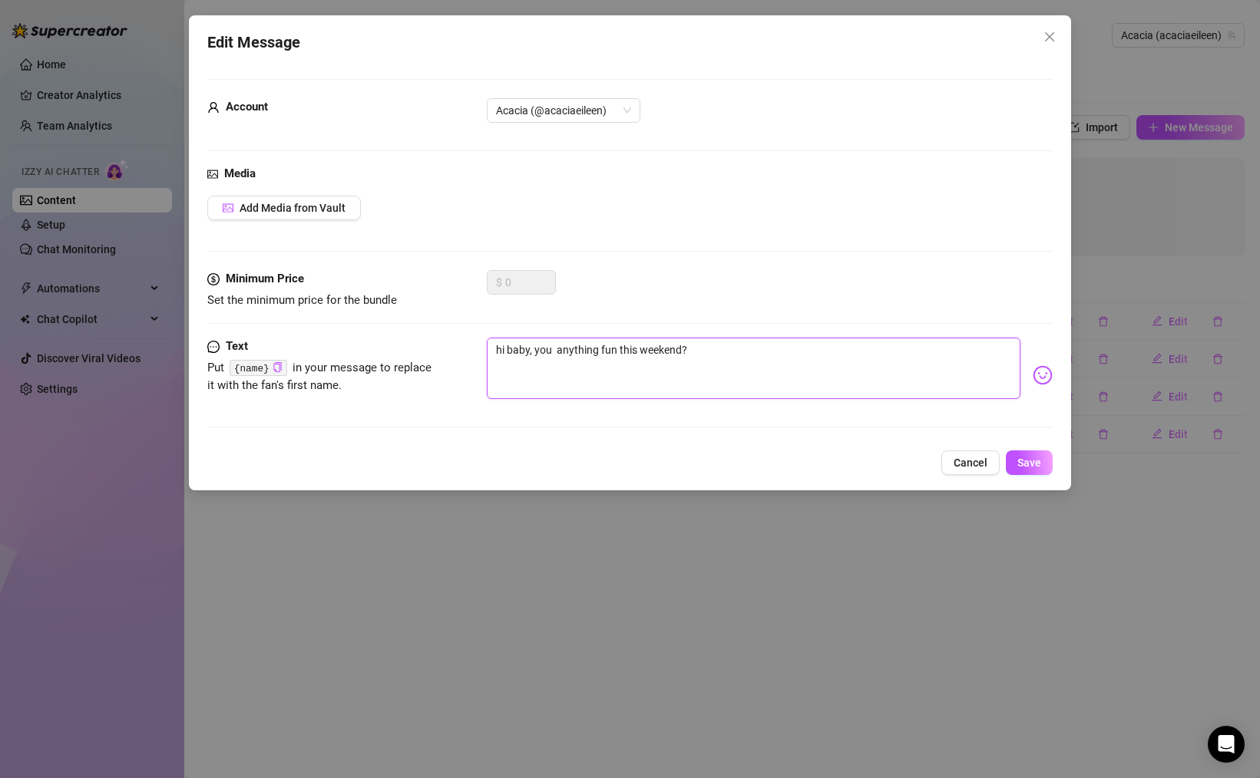
type textarea "hi baby, you d anything fun this weekend?"
type textarea "hi baby, you do anything fun this weekend?"
type textarea "hi baby, you doi anything fun this weekend?"
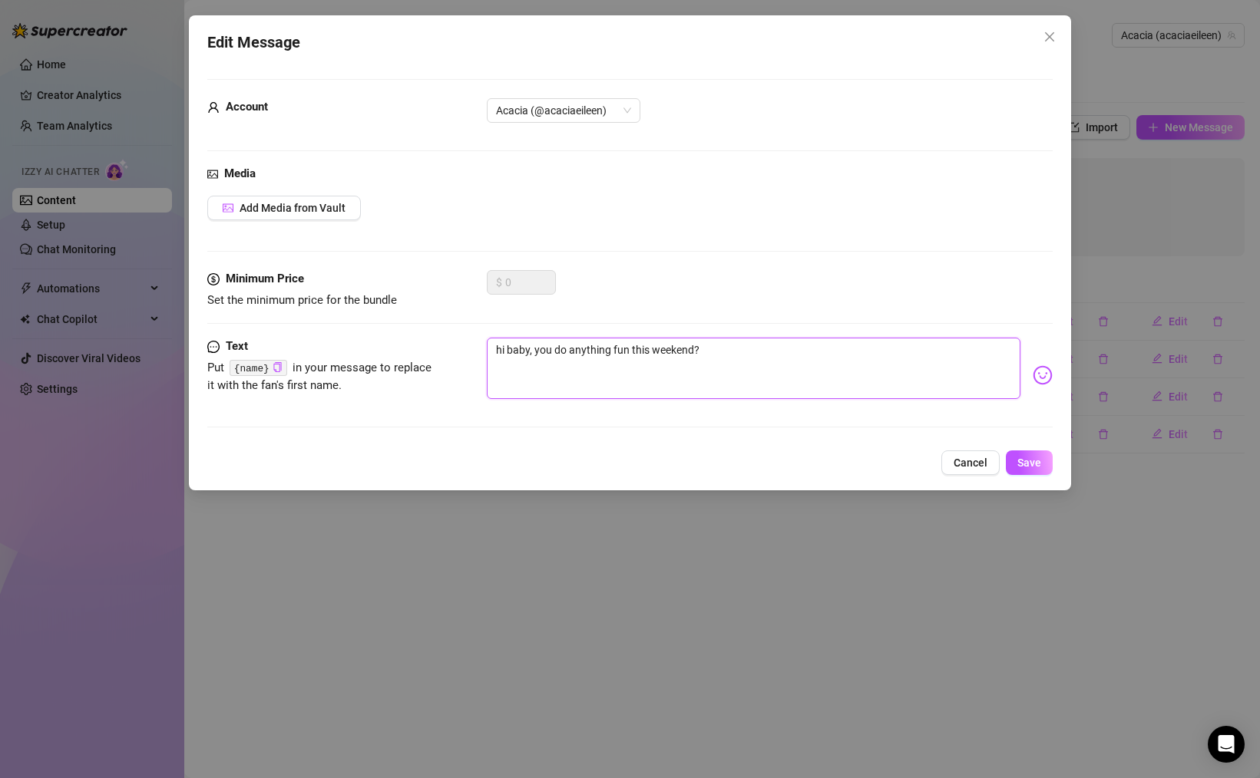
type textarea "hi baby, you doi anything fun this weekend?"
type textarea "hi baby, you doin anything fun this weekend?"
type textarea "hi baby, you doing anything fun this weekend?"
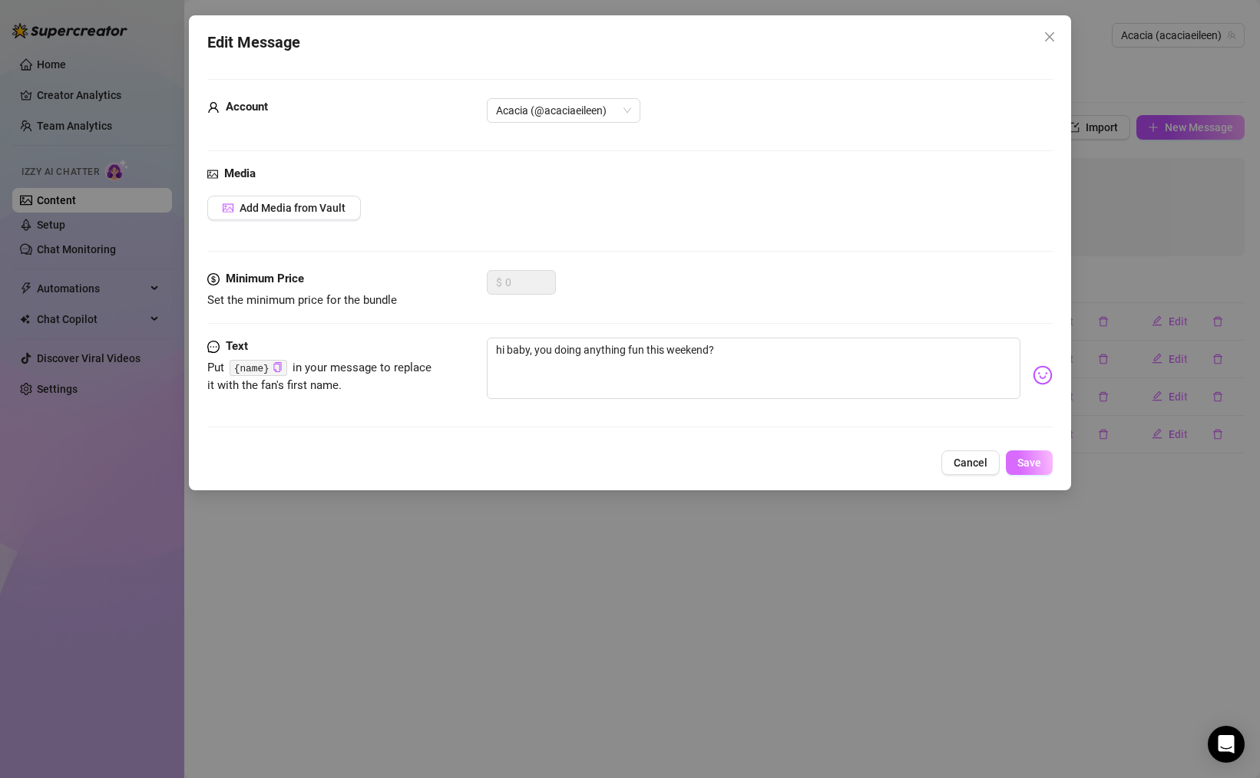
click at [1035, 460] on span "Save" at bounding box center [1029, 463] width 24 height 12
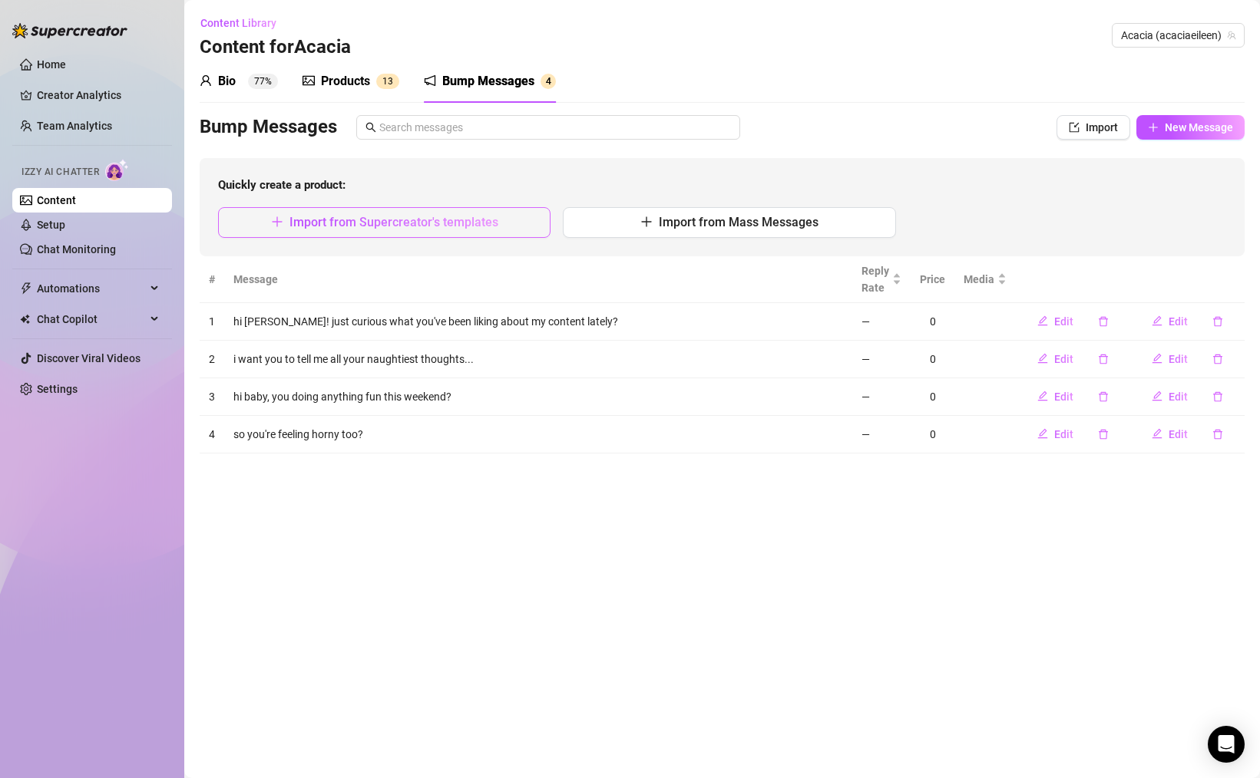
click at [439, 229] on span "Import from Supercreator's templates" at bounding box center [393, 222] width 209 height 15
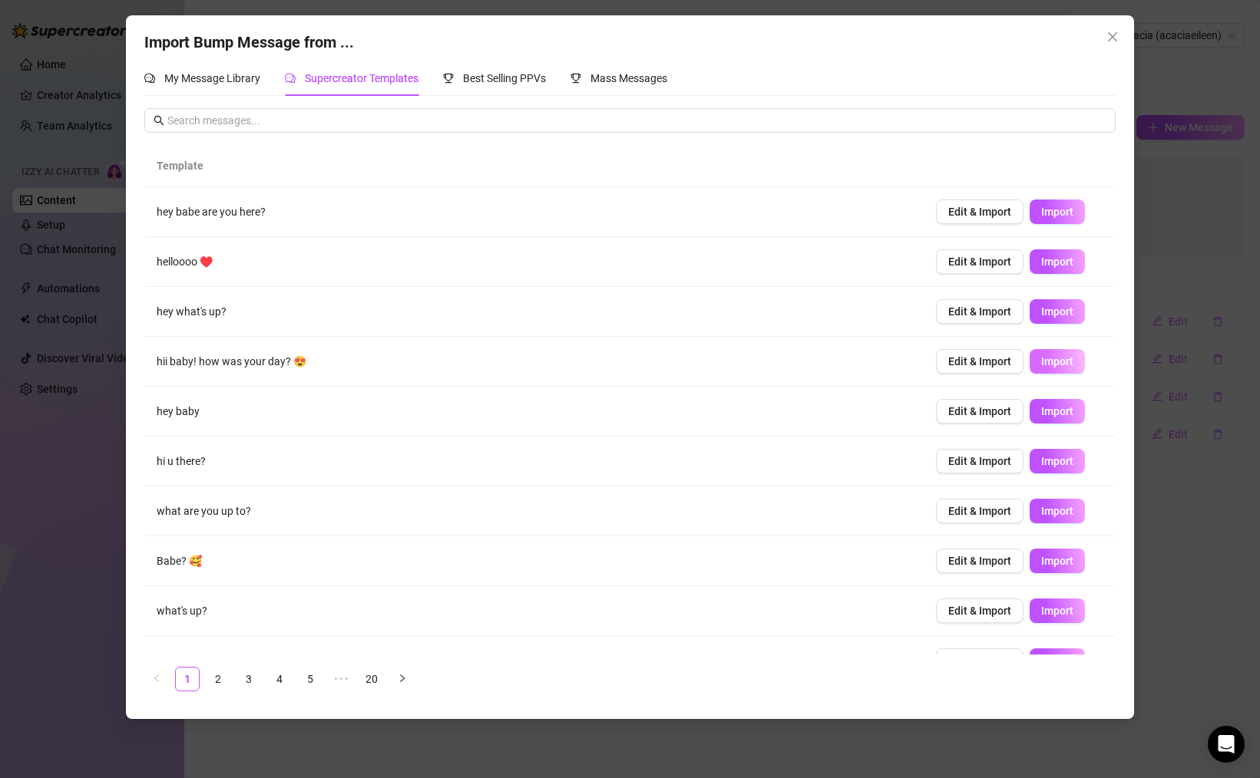
click at [1043, 361] on span "Import" at bounding box center [1057, 361] width 32 height 12
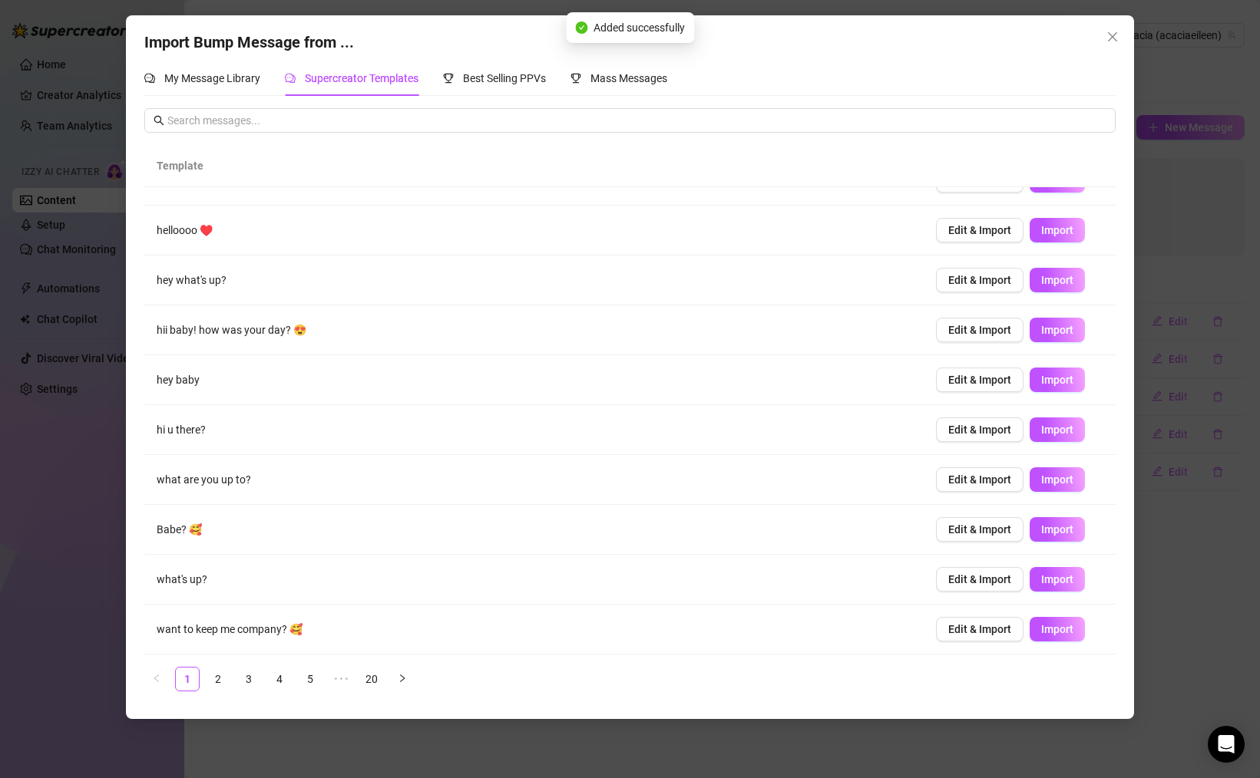
scroll to position [31, 0]
click at [1064, 478] on span "Import" at bounding box center [1057, 480] width 32 height 12
click at [223, 675] on link "2" at bounding box center [217, 679] width 23 height 23
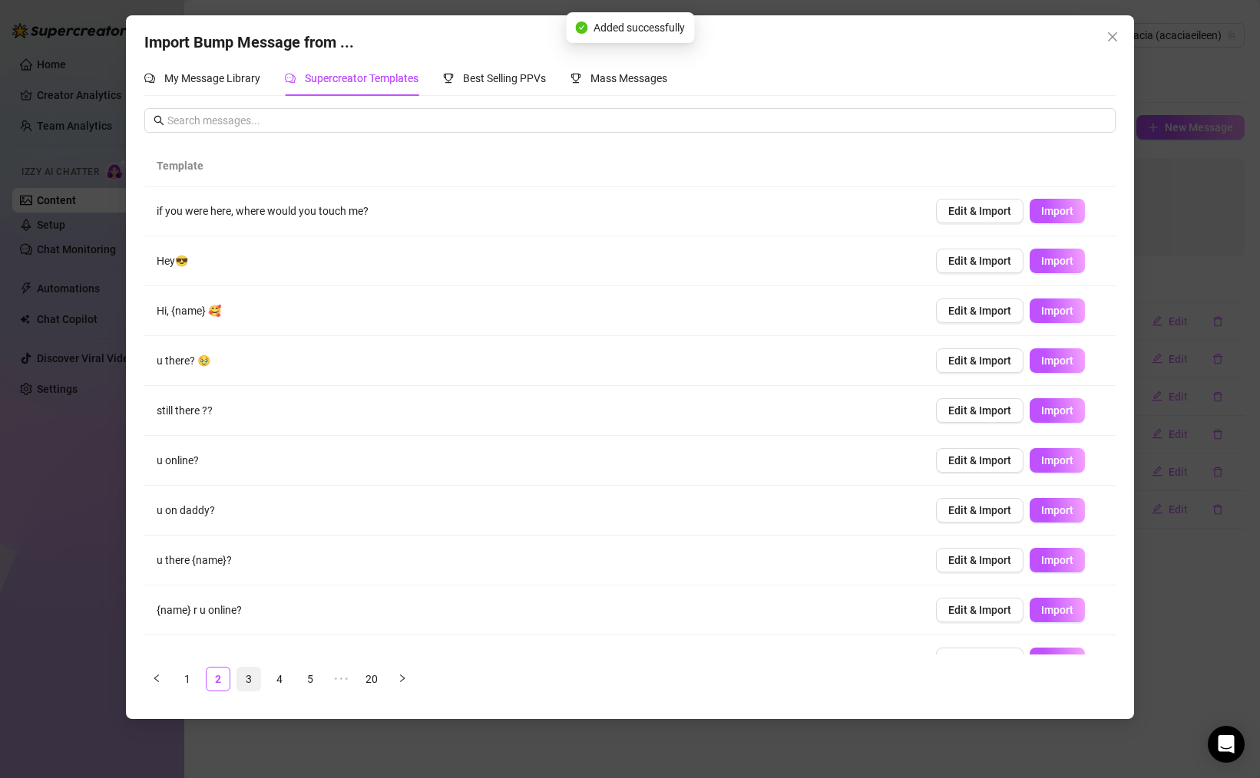
scroll to position [0, 0]
click at [254, 680] on link "3" at bounding box center [248, 679] width 23 height 23
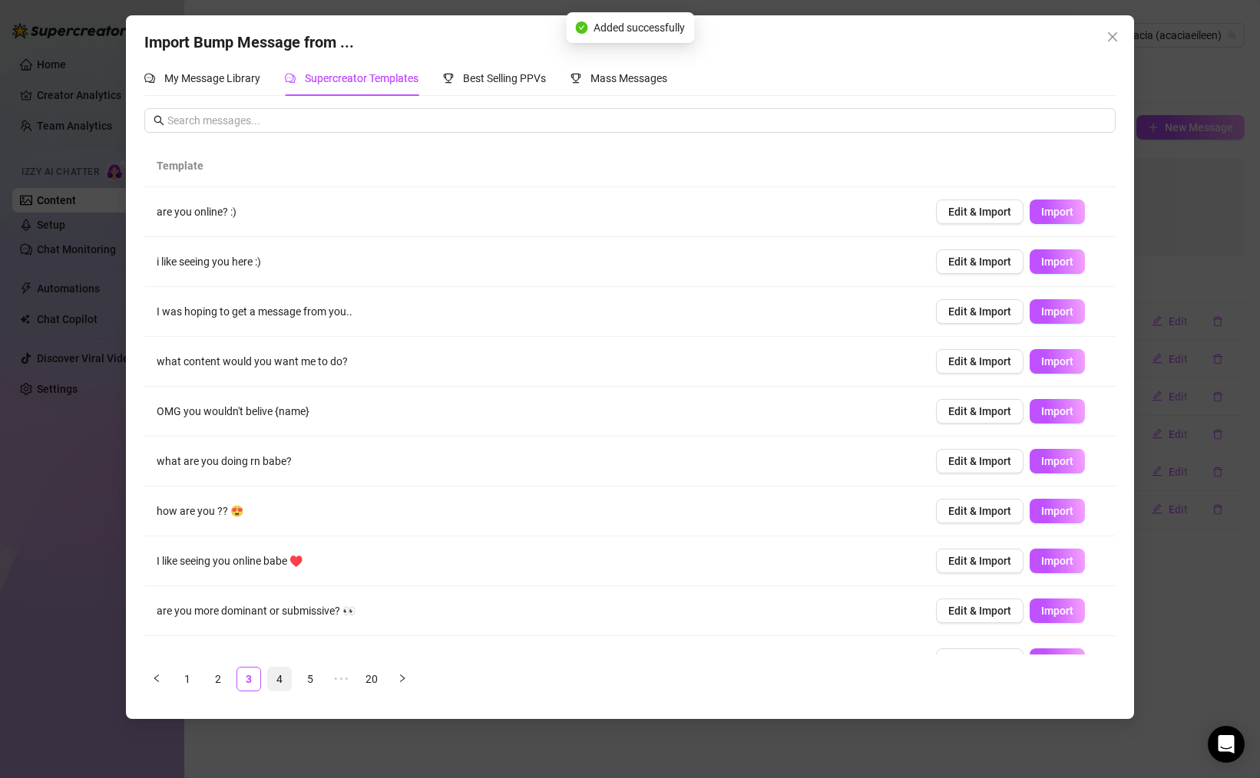
click at [277, 679] on link "4" at bounding box center [279, 679] width 23 height 23
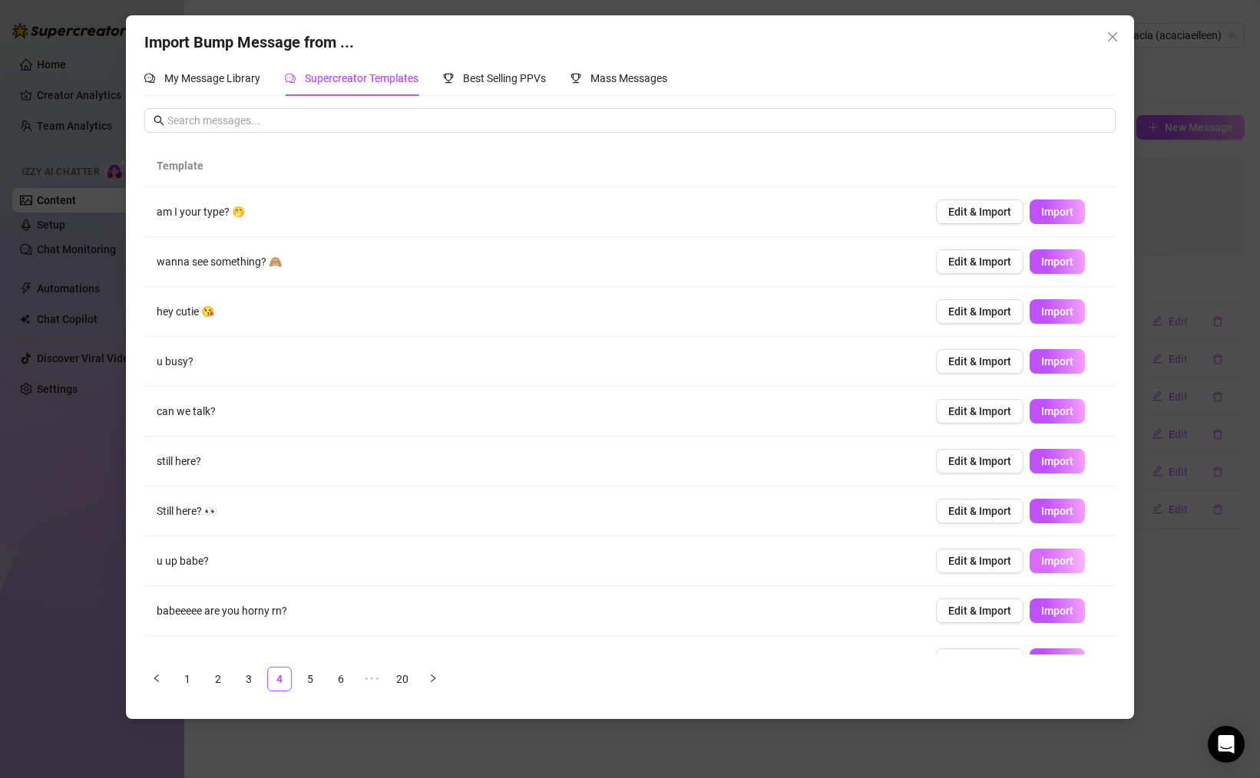
click at [1055, 555] on span "Import" at bounding box center [1057, 561] width 32 height 12
click at [1064, 315] on span "Import" at bounding box center [1057, 311] width 32 height 12
click at [506, 72] on span "Best Selling PPVs" at bounding box center [504, 78] width 83 height 12
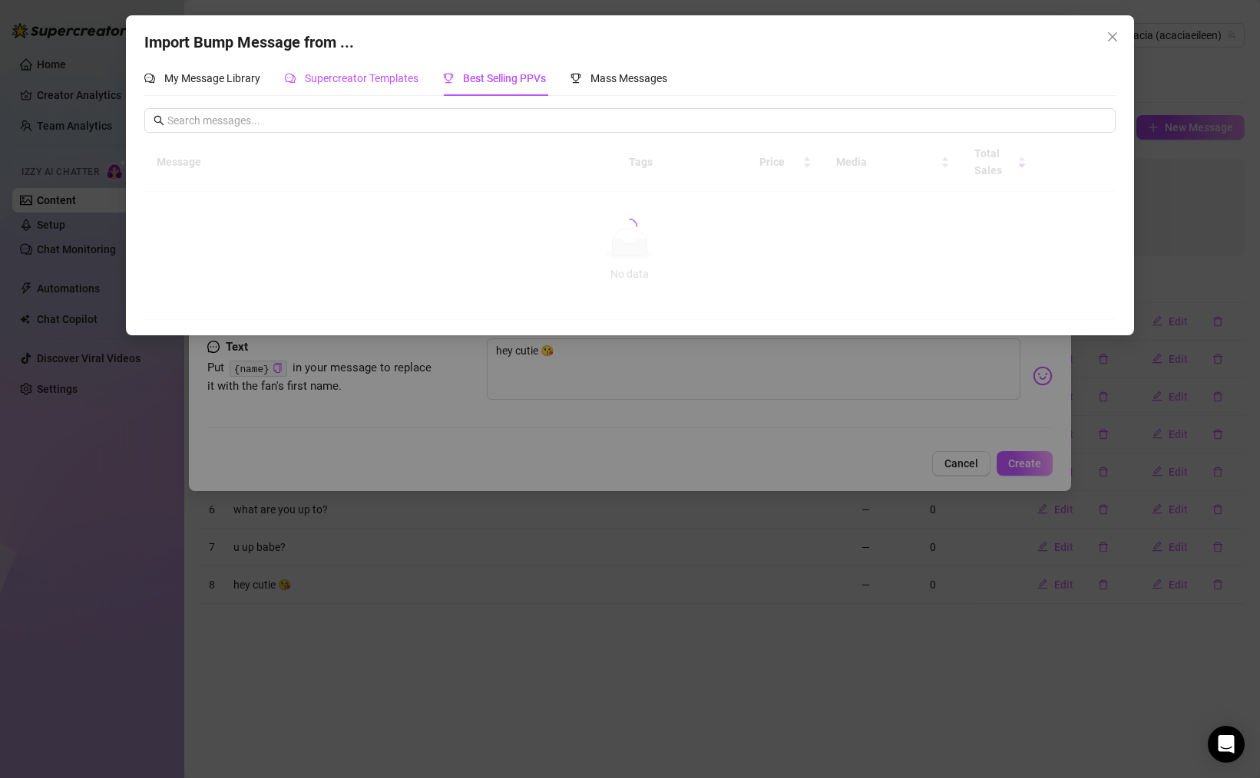
click at [352, 78] on span "Supercreator Templates" at bounding box center [362, 78] width 114 height 12
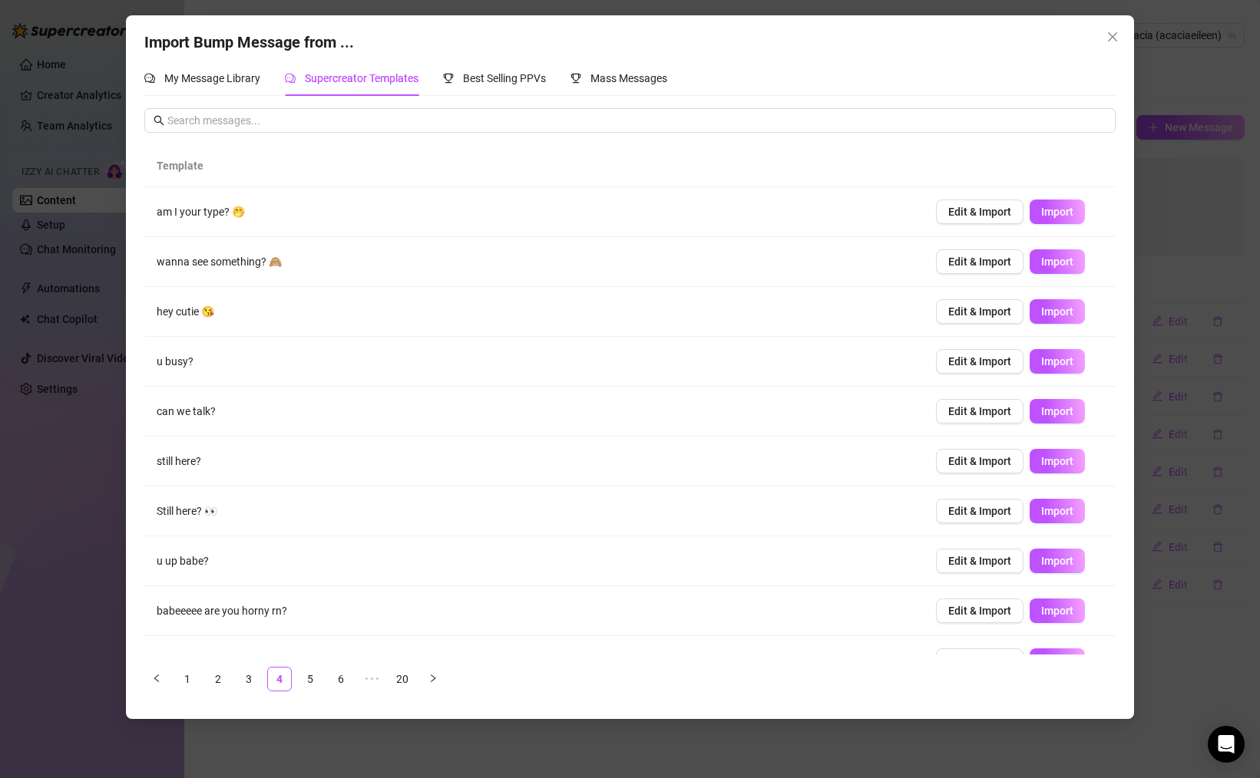
scroll to position [31, 0]
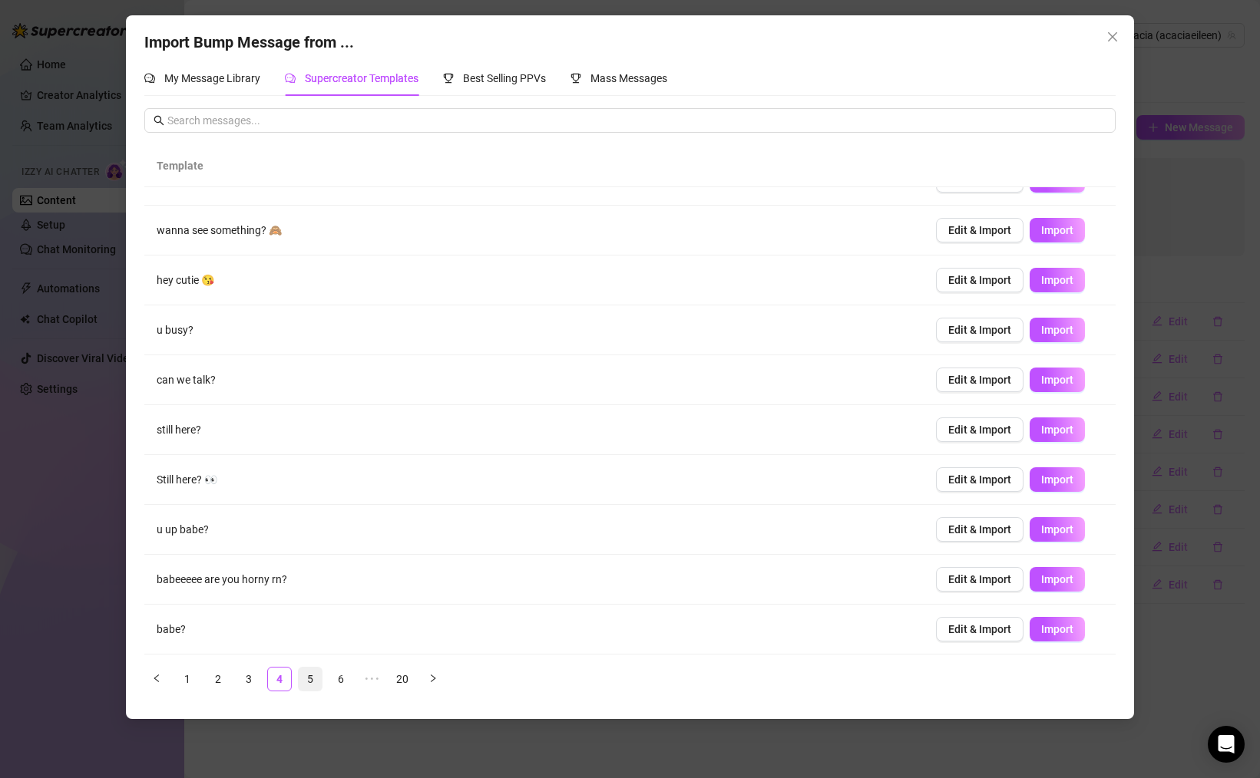
click at [319, 679] on link "5" at bounding box center [310, 679] width 23 height 23
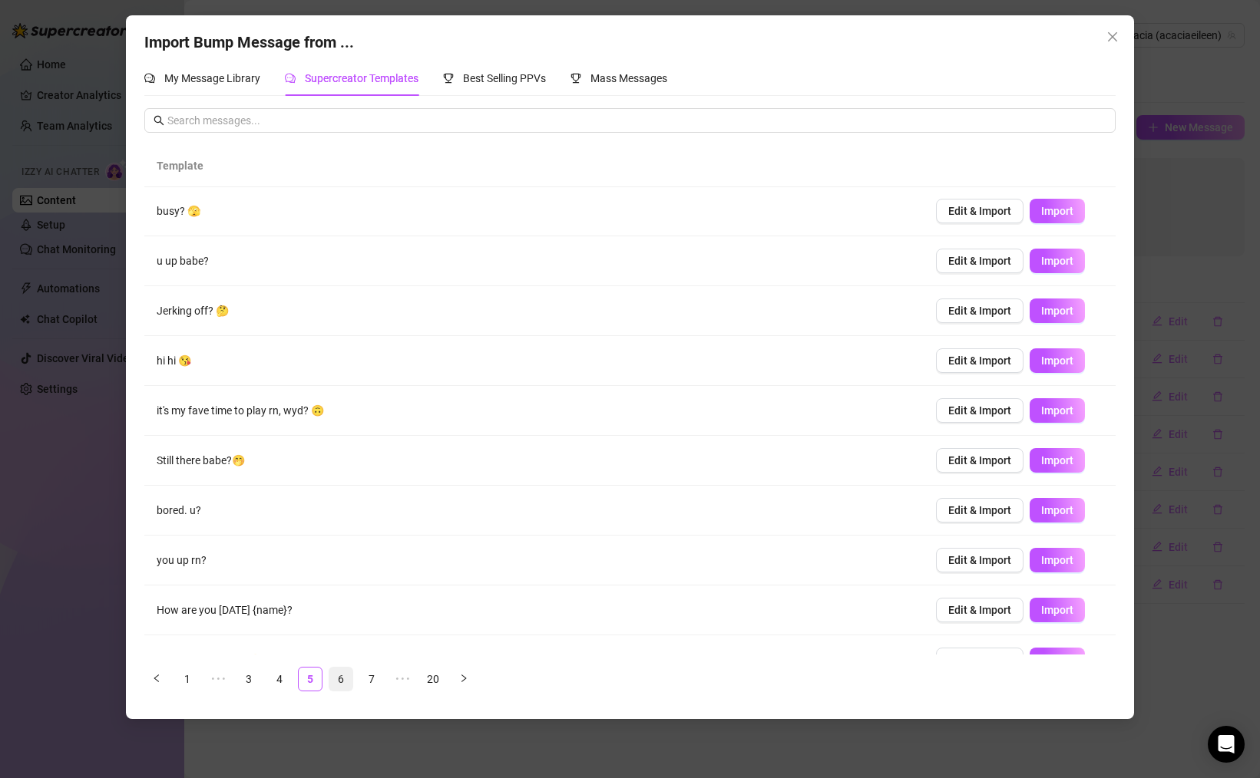
scroll to position [0, 0]
click at [337, 678] on link "6" at bounding box center [340, 679] width 23 height 23
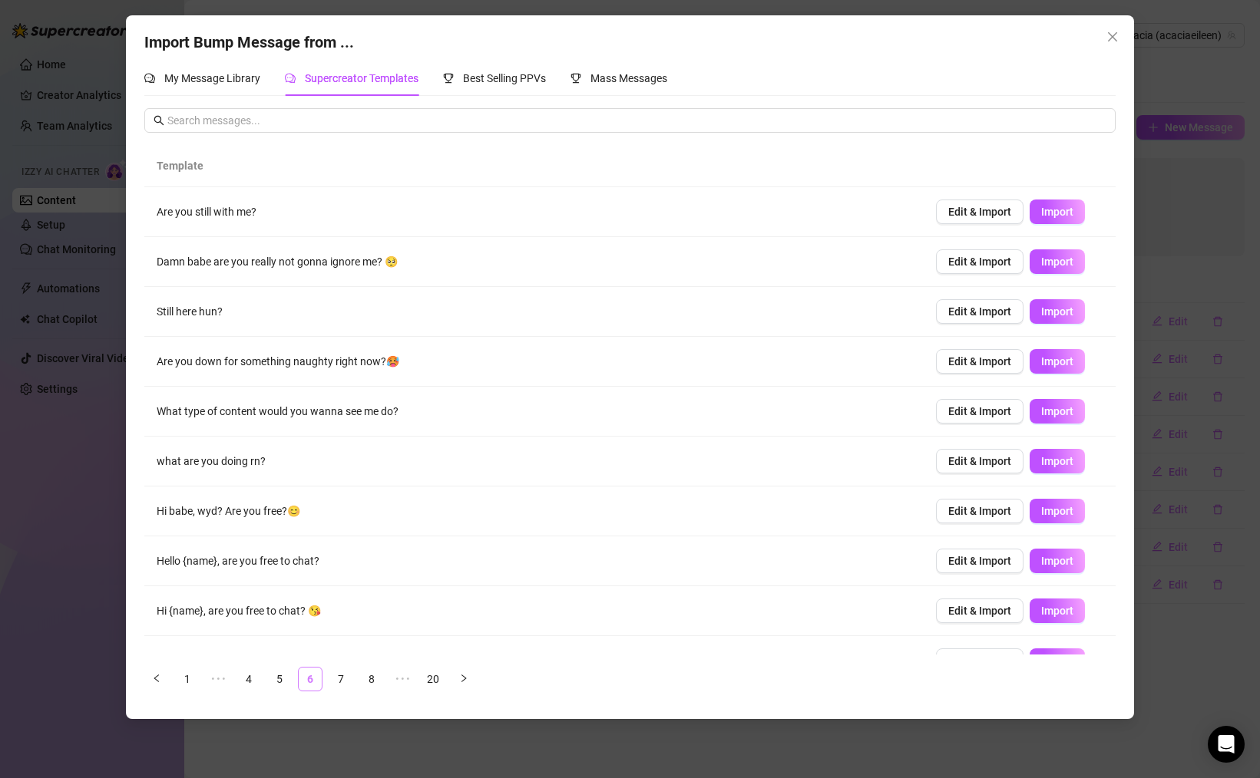
click at [317, 678] on link "6" at bounding box center [310, 679] width 23 height 23
click at [286, 682] on link "5" at bounding box center [279, 679] width 23 height 23
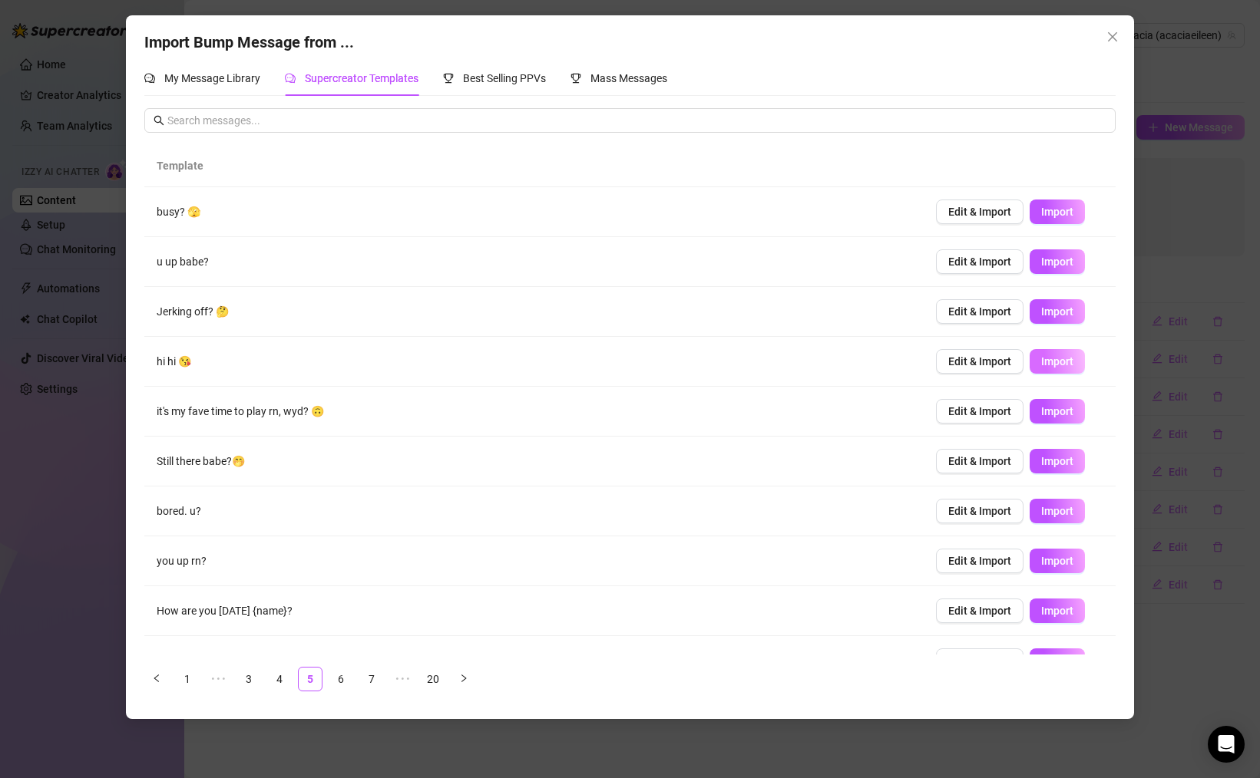
click at [1039, 363] on button "Import" at bounding box center [1056, 361] width 55 height 25
click at [338, 675] on link "6" at bounding box center [340, 679] width 23 height 23
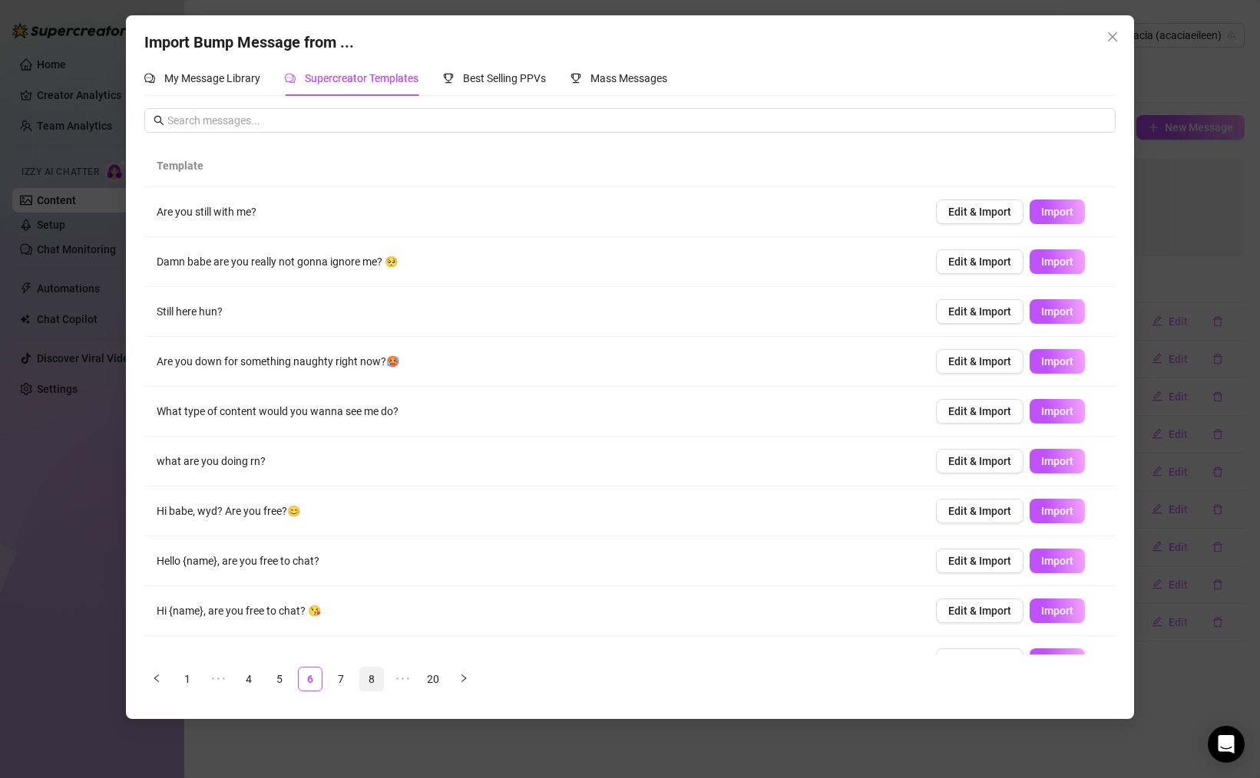
click at [370, 682] on link "8" at bounding box center [371, 679] width 23 height 23
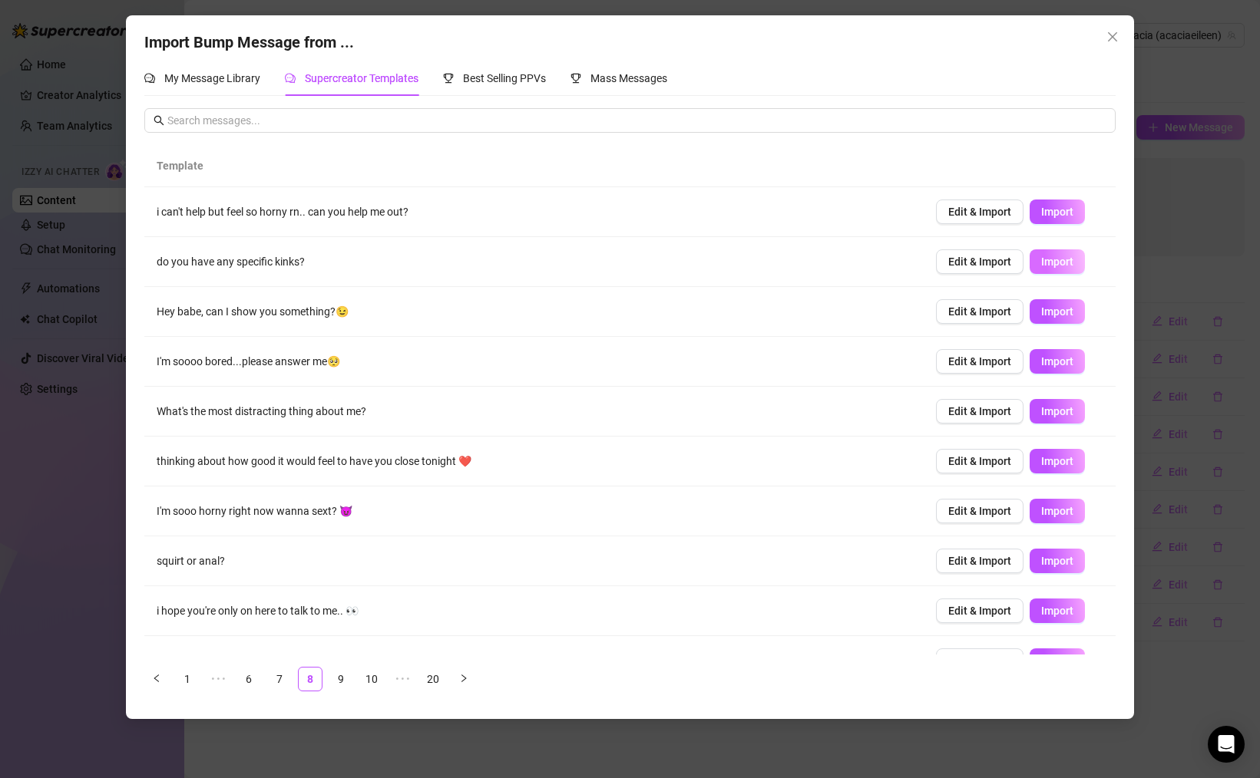
click at [1072, 267] on span "Import" at bounding box center [1057, 262] width 32 height 12
type textarea "do you have any specific kinks?"
type input "0"
click at [1056, 367] on span "Import" at bounding box center [1057, 361] width 32 height 12
click at [1059, 457] on span "Import" at bounding box center [1057, 461] width 32 height 12
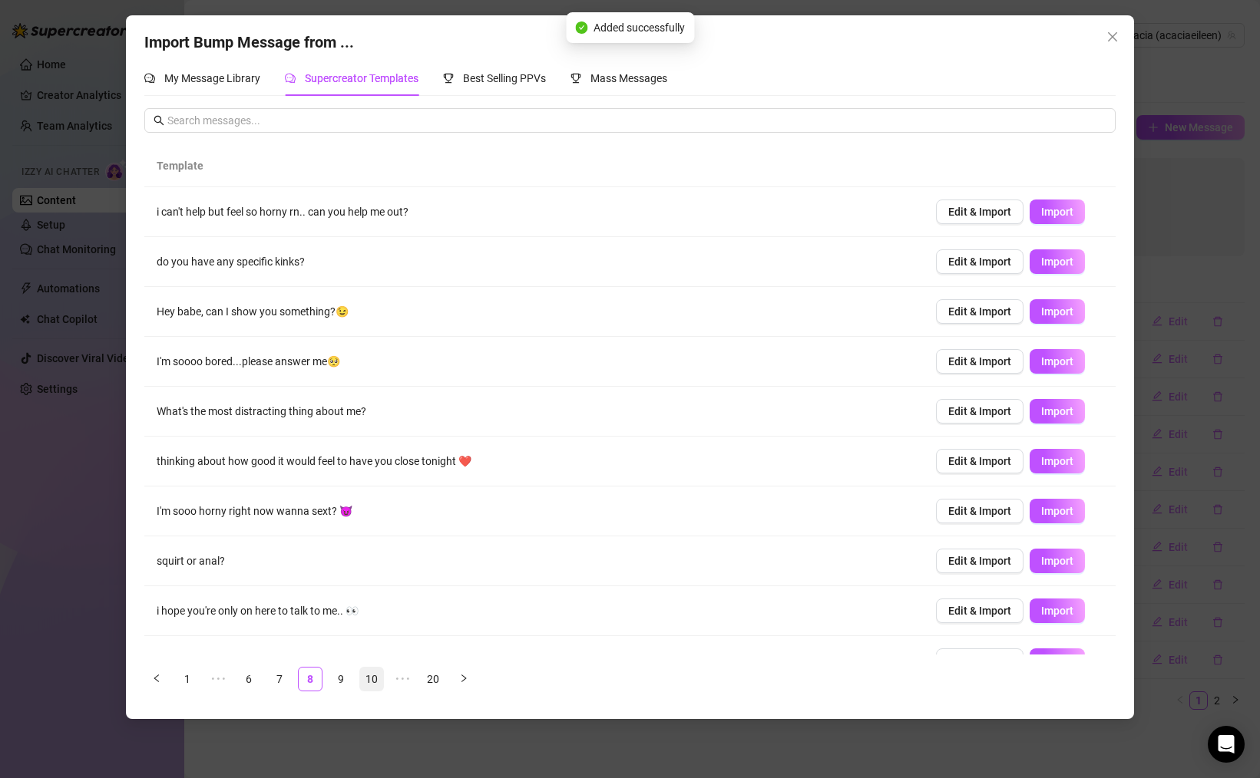
click at [368, 673] on link "10" at bounding box center [371, 679] width 23 height 23
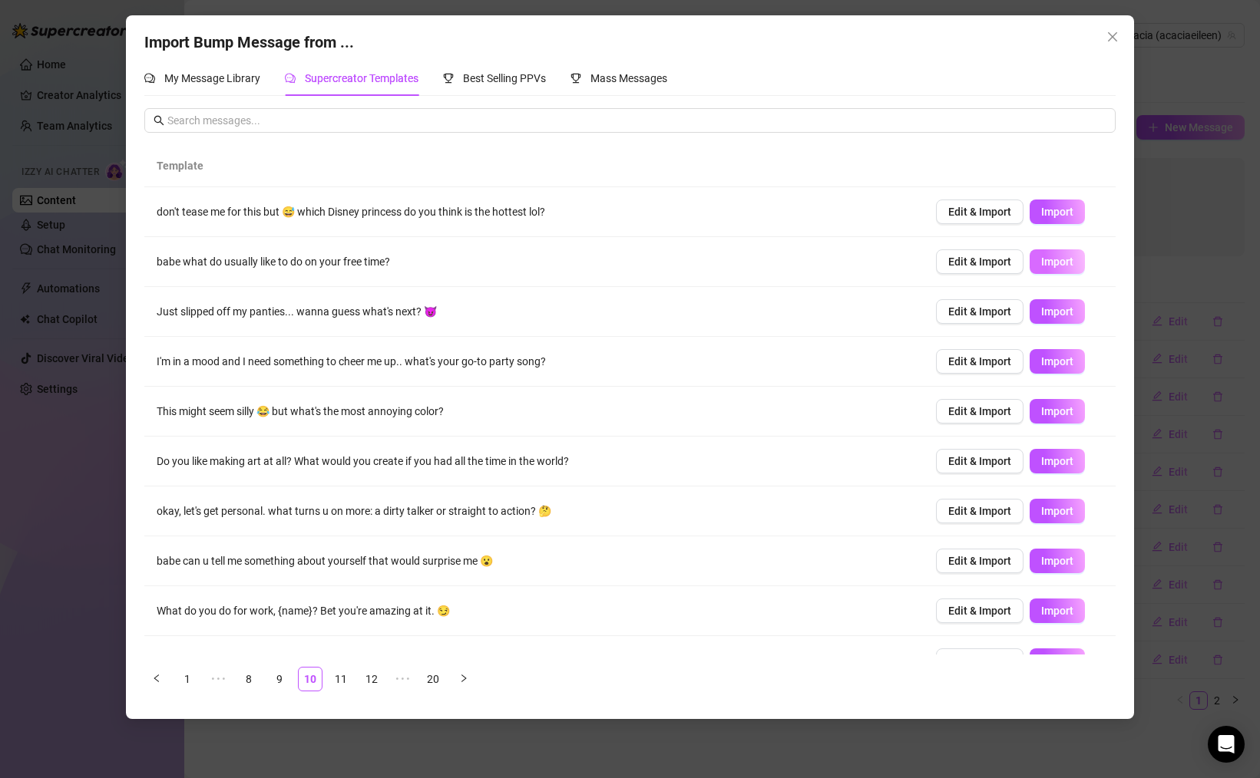
click at [1039, 262] on button "Import" at bounding box center [1056, 261] width 55 height 25
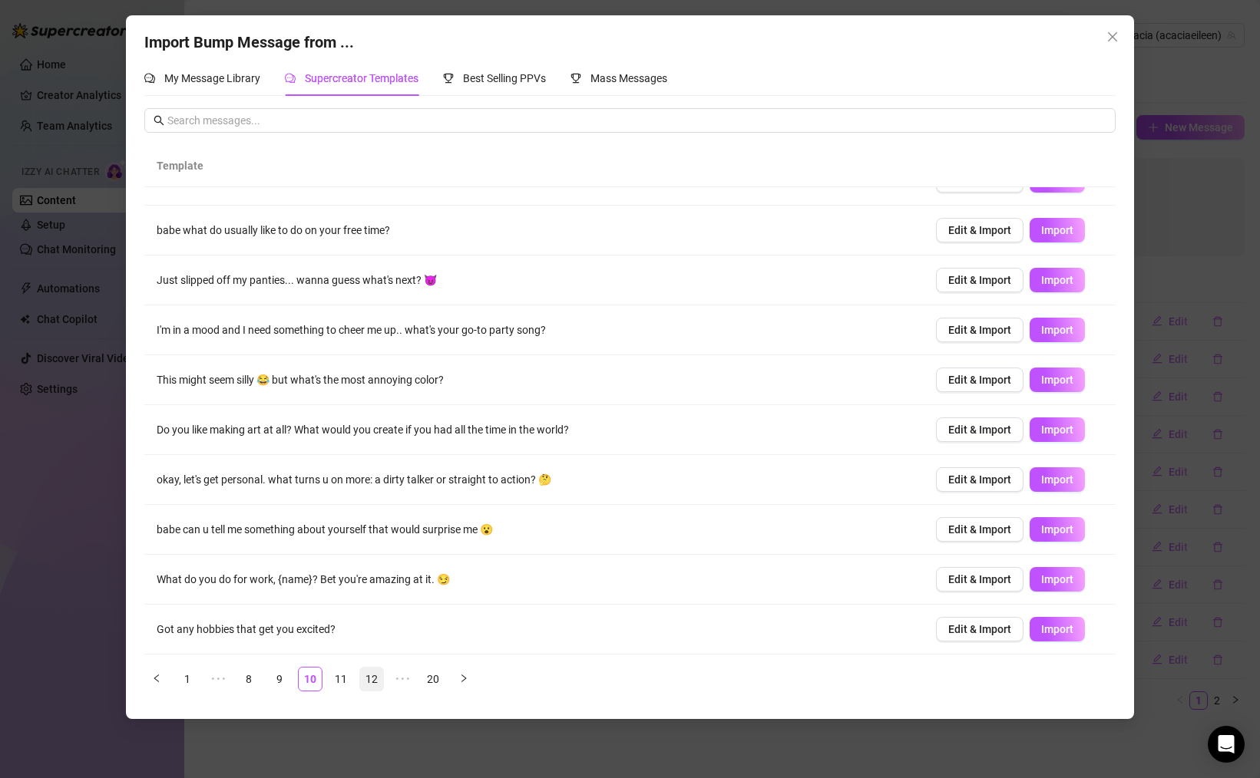
click at [372, 674] on link "12" at bounding box center [371, 679] width 23 height 23
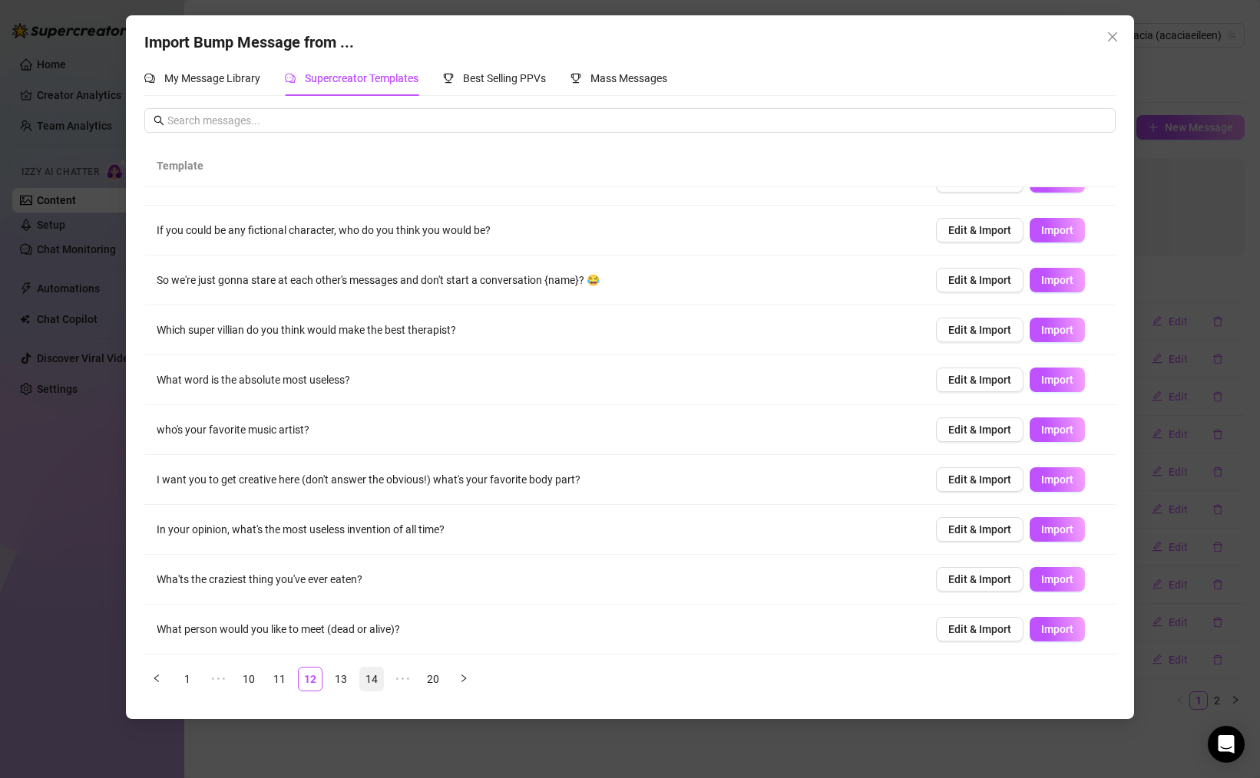
click at [367, 672] on link "14" at bounding box center [371, 679] width 23 height 23
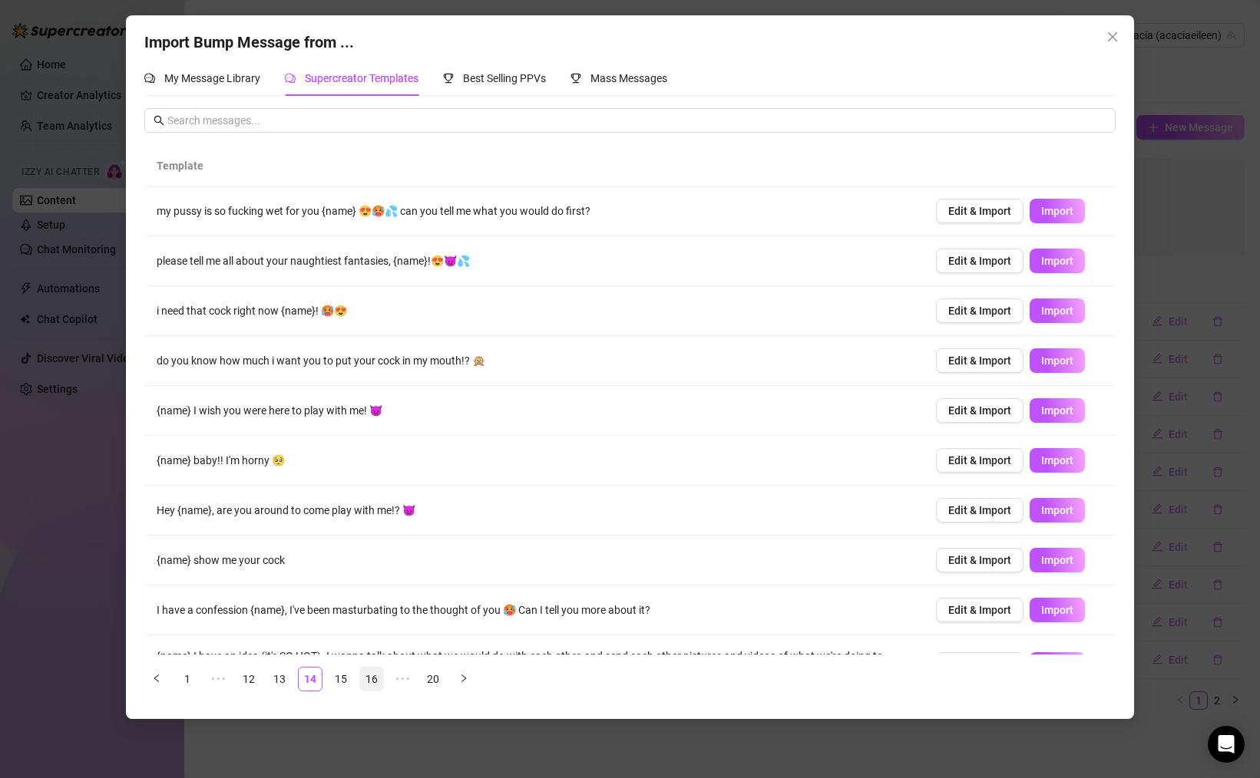
scroll to position [0, 0]
click at [369, 676] on link "16" at bounding box center [371, 679] width 23 height 23
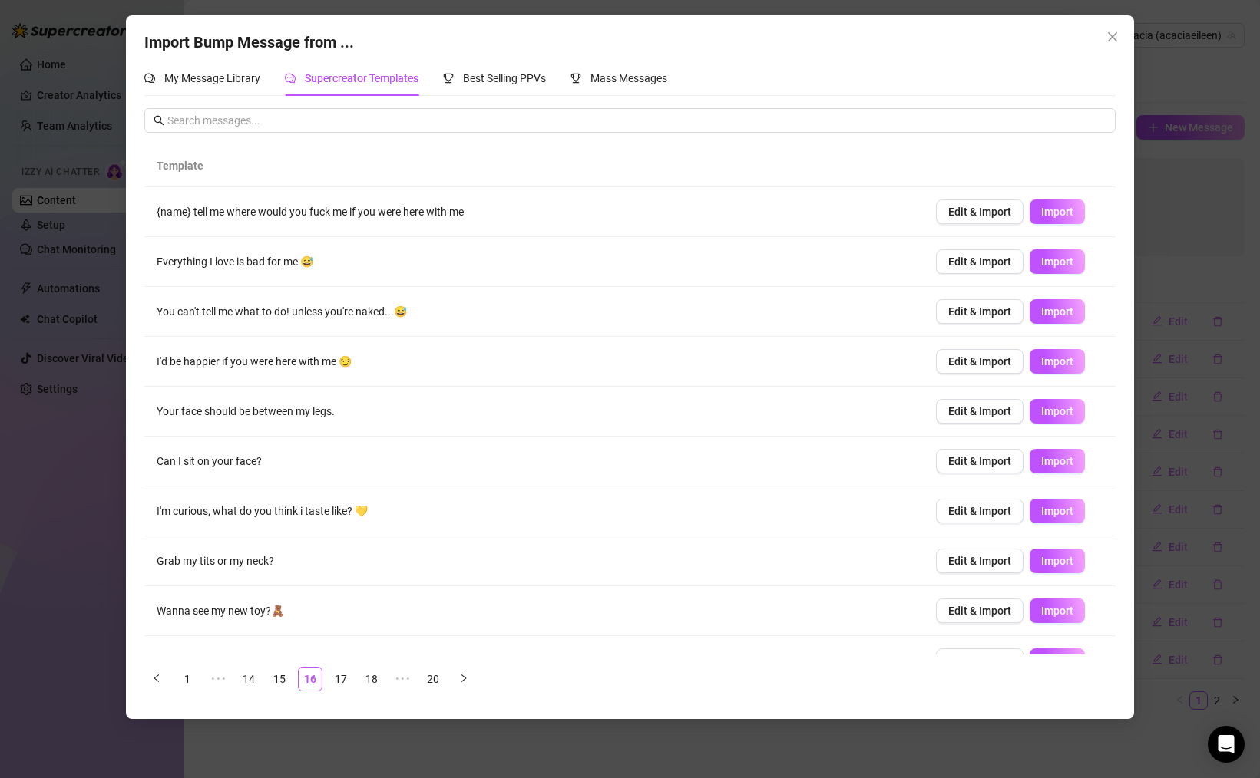
scroll to position [31, 0]
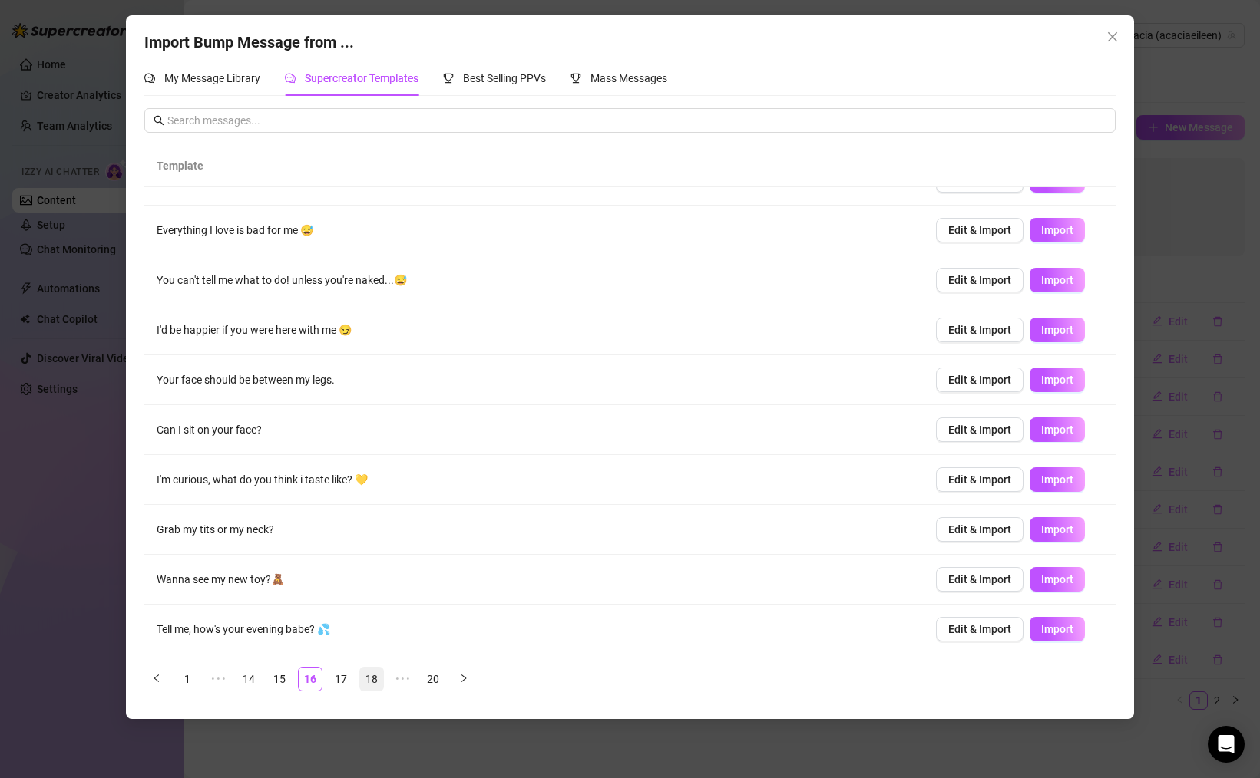
click at [374, 679] on link "18" at bounding box center [371, 679] width 23 height 23
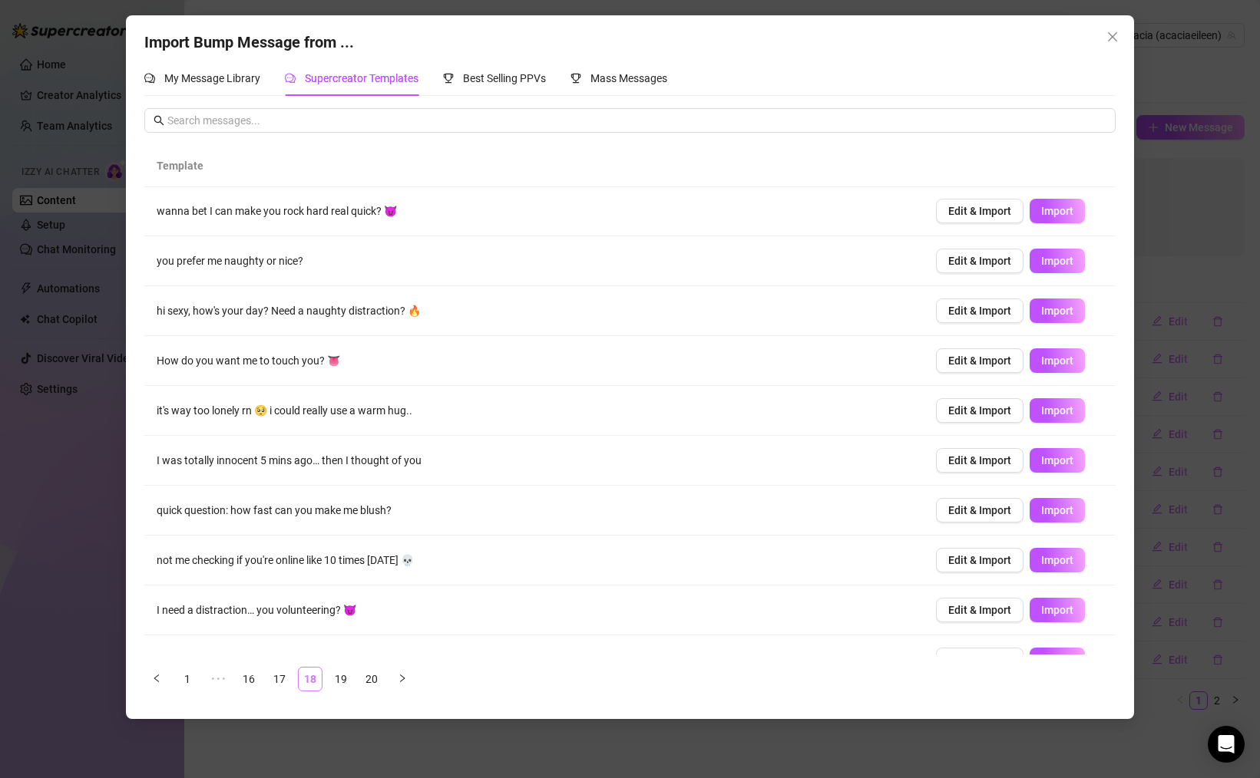
scroll to position [0, 0]
click at [1061, 203] on button "Import" at bounding box center [1056, 212] width 55 height 25
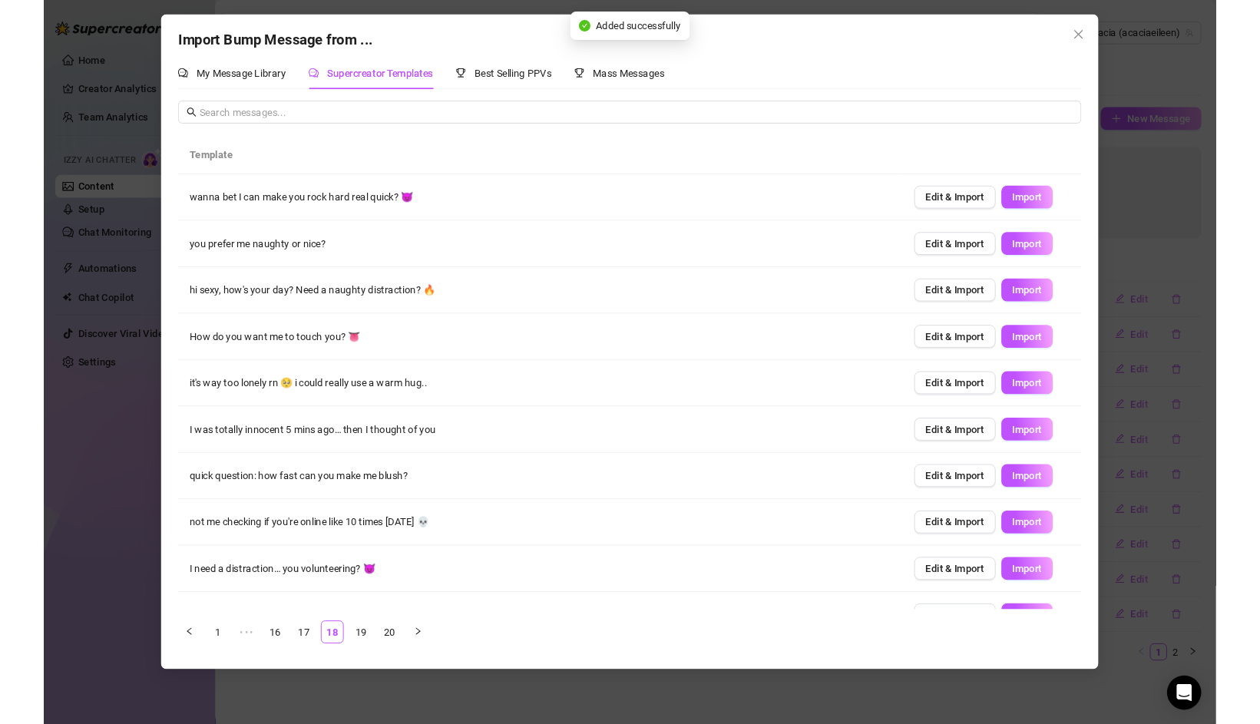
scroll to position [31, 0]
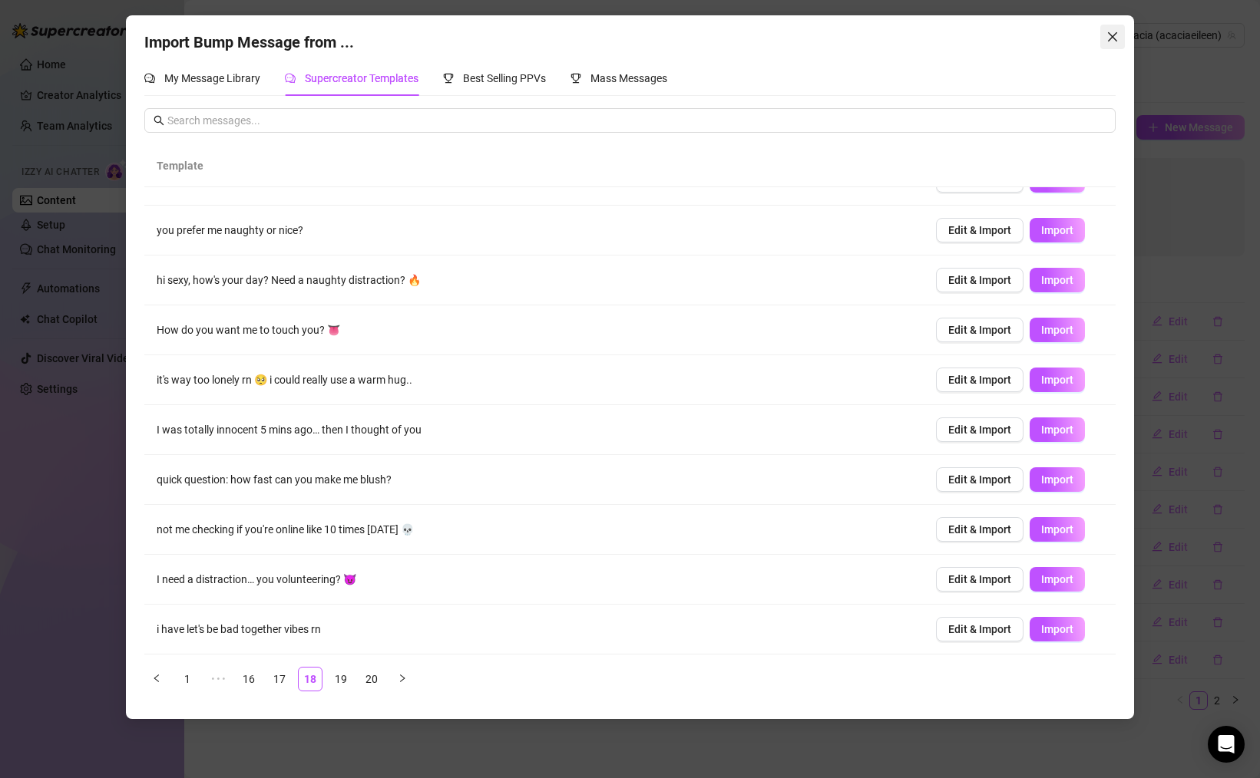
click at [1110, 31] on icon "close" at bounding box center [1112, 37] width 12 height 12
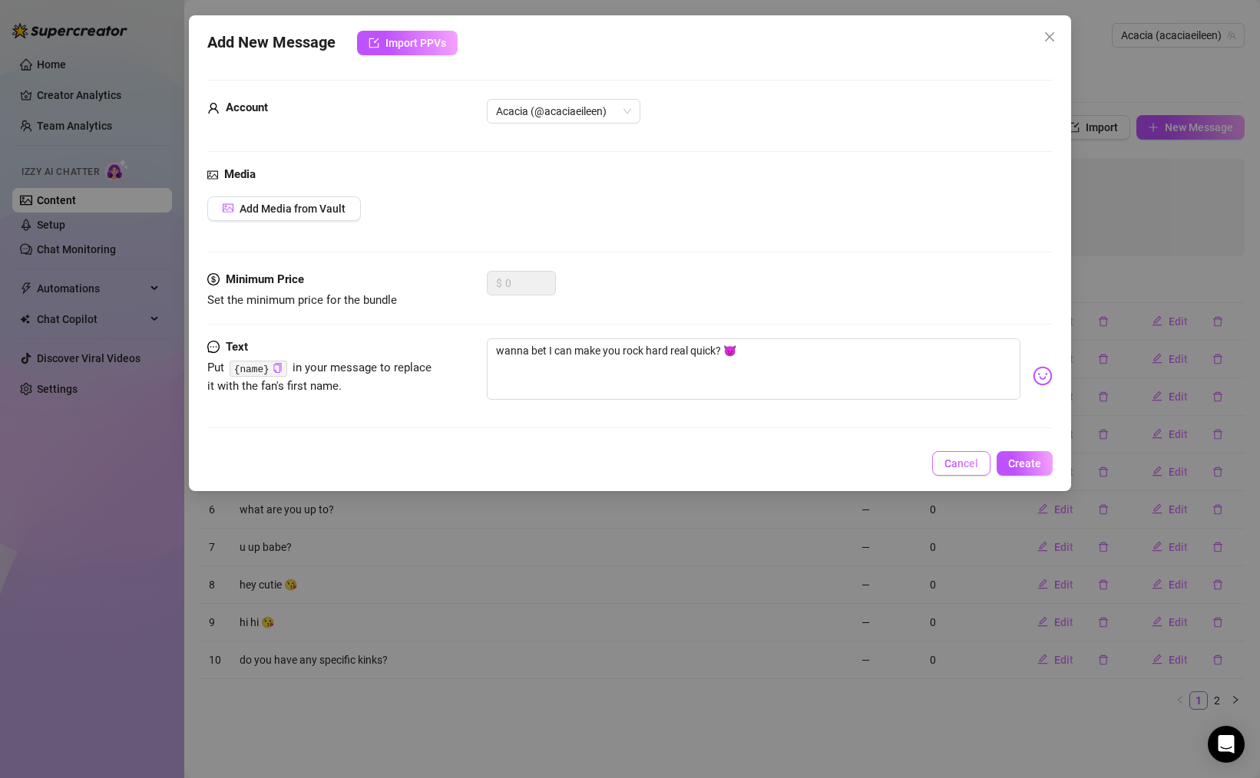
click at [949, 453] on button "Cancel" at bounding box center [961, 463] width 58 height 25
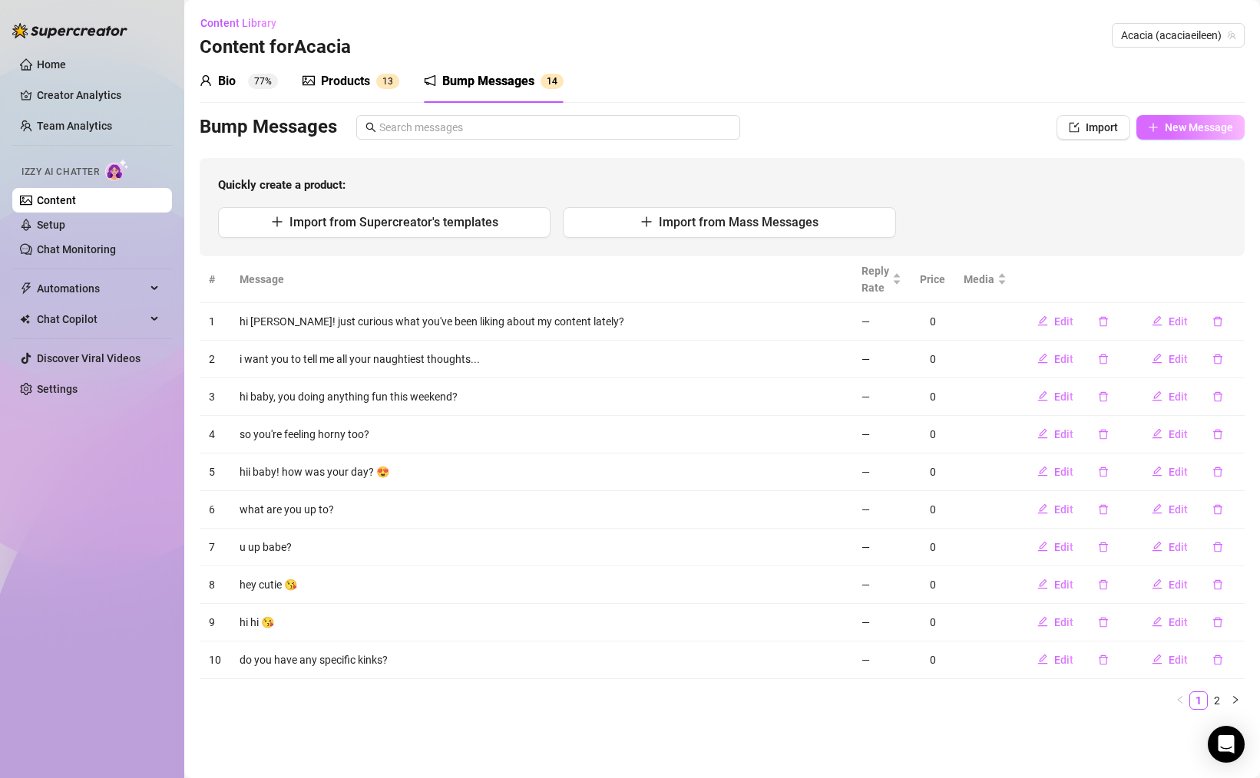
click at [1176, 130] on span "New Message" at bounding box center [1198, 127] width 68 height 12
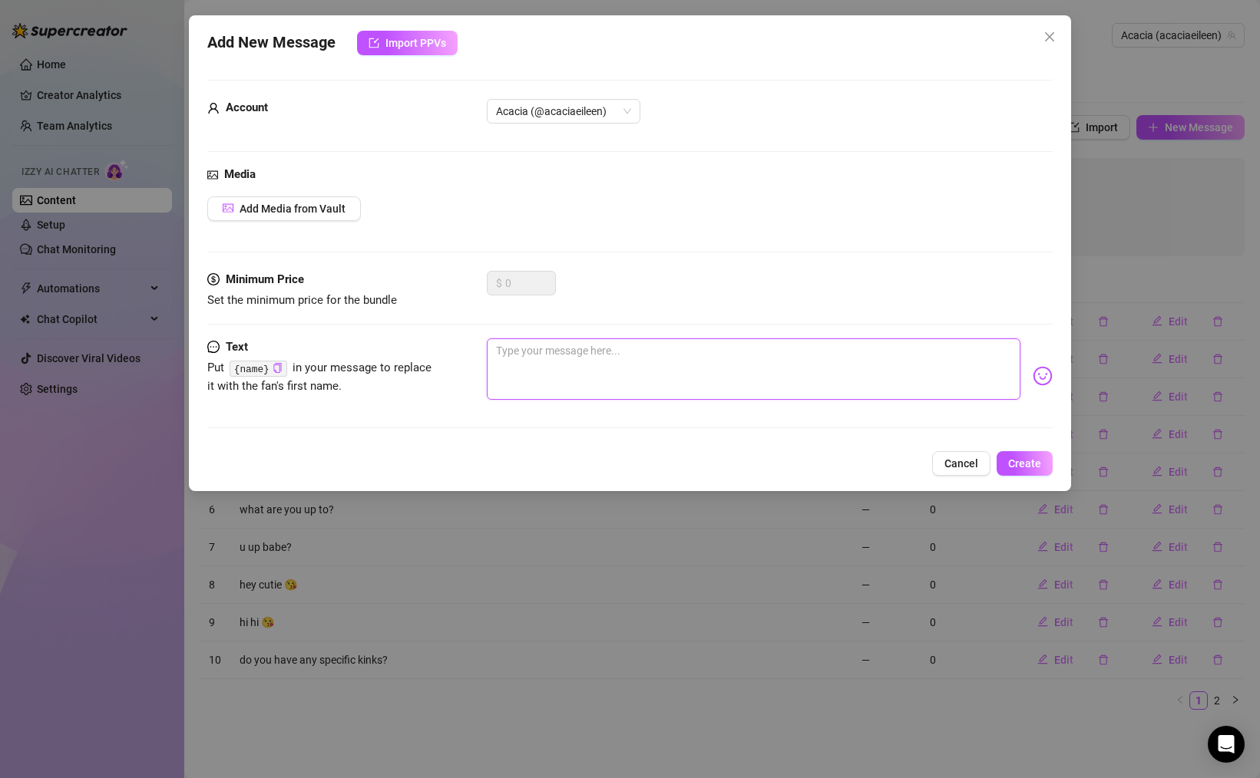
click at [583, 362] on textarea at bounding box center [753, 368] width 533 height 61
type textarea "s"
type textarea "so"
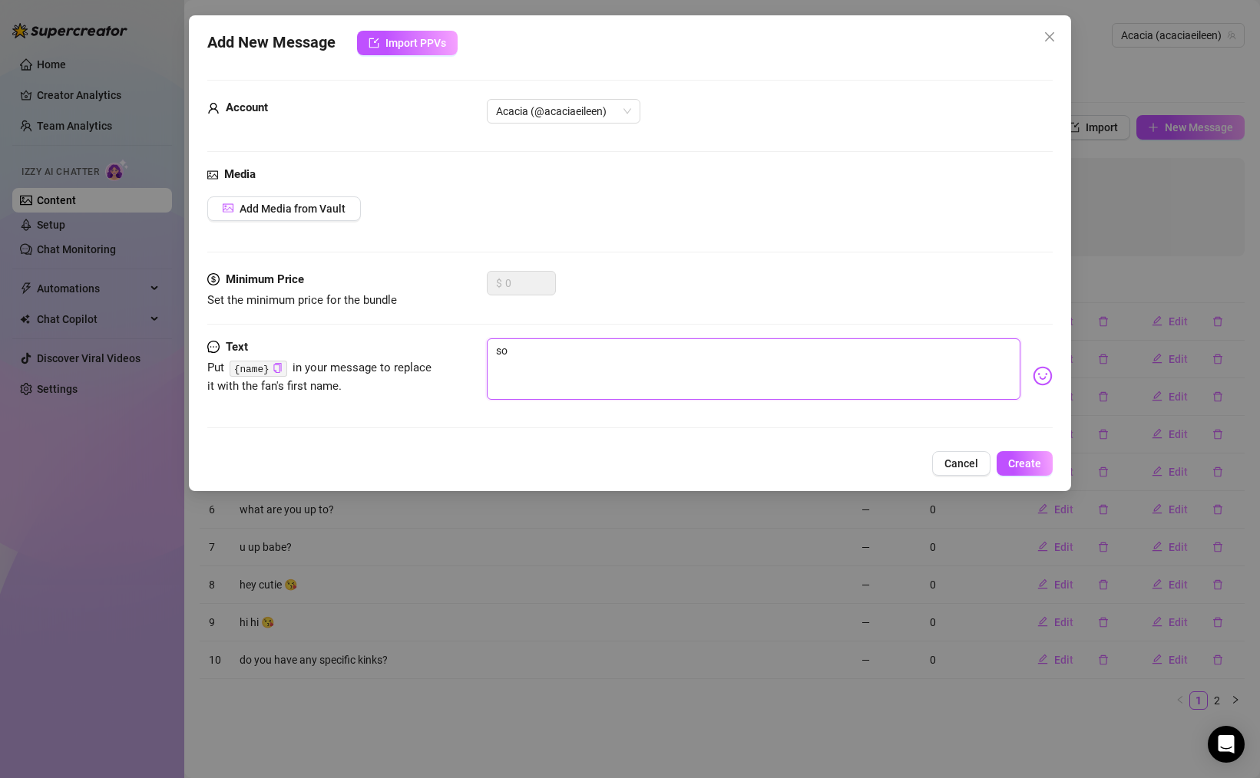
type textarea "soo"
type textarea "[PERSON_NAME]"
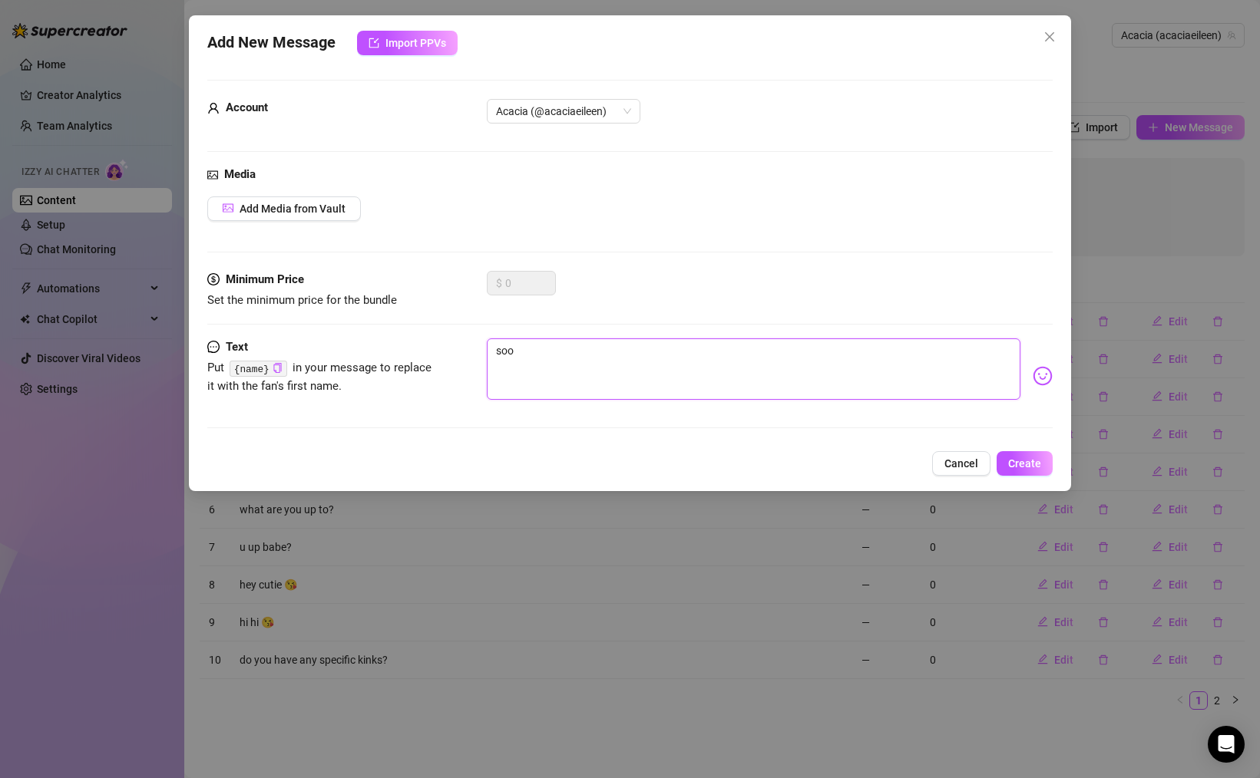
type textarea "[PERSON_NAME]"
type textarea "soo wha"
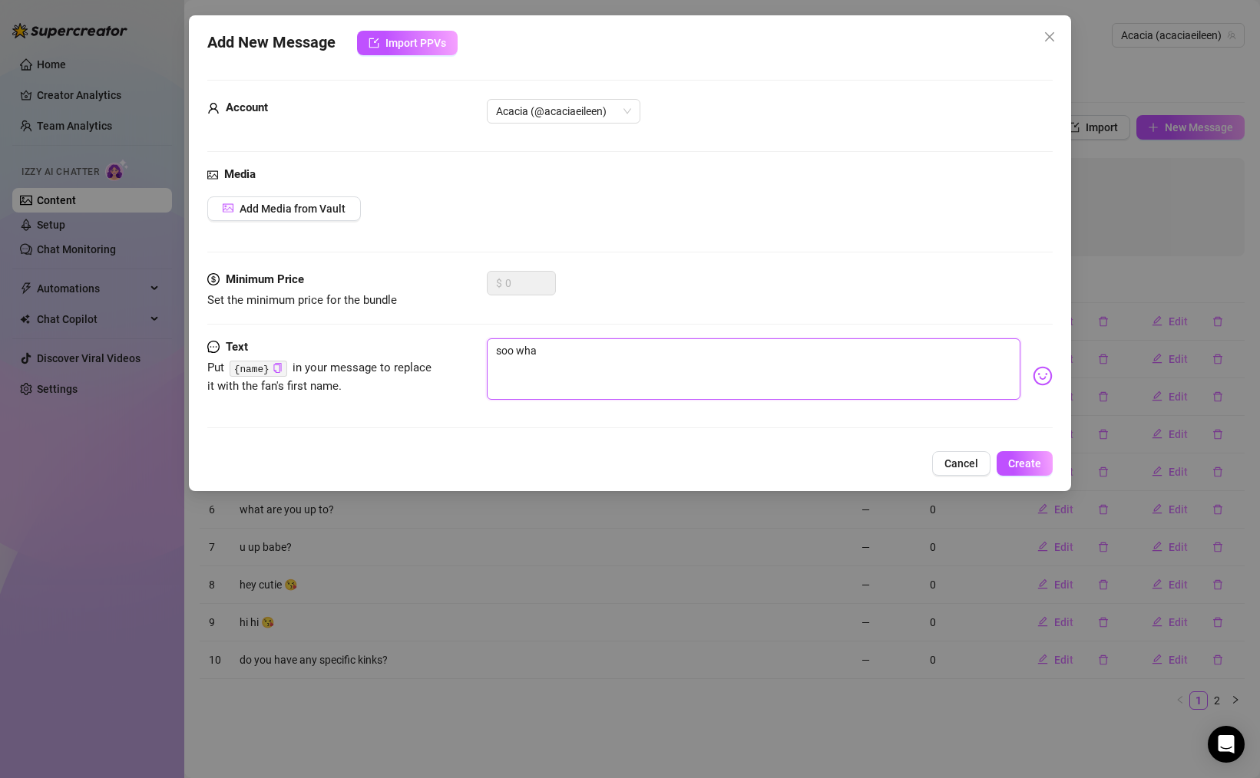
type textarea "soo what"
type textarea "soo what a"
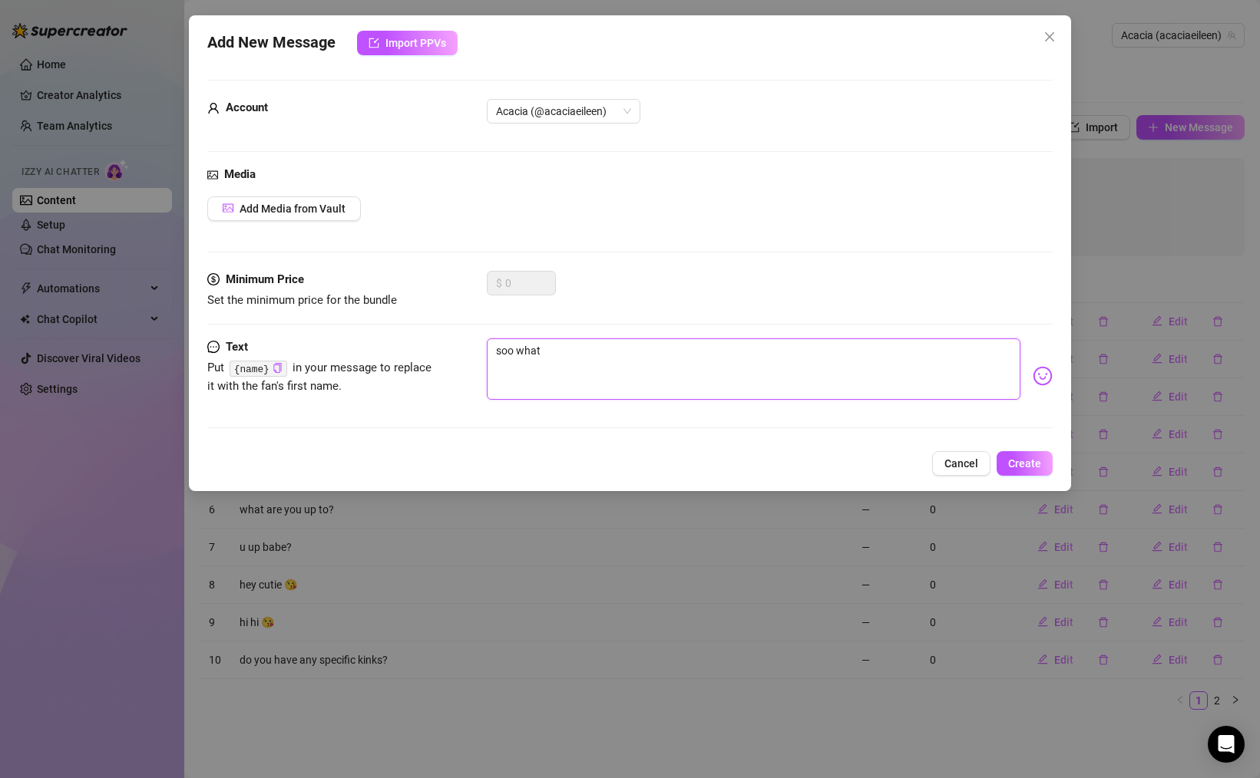
type textarea "soo what a"
type textarea "soo what ar"
type textarea "soo what are"
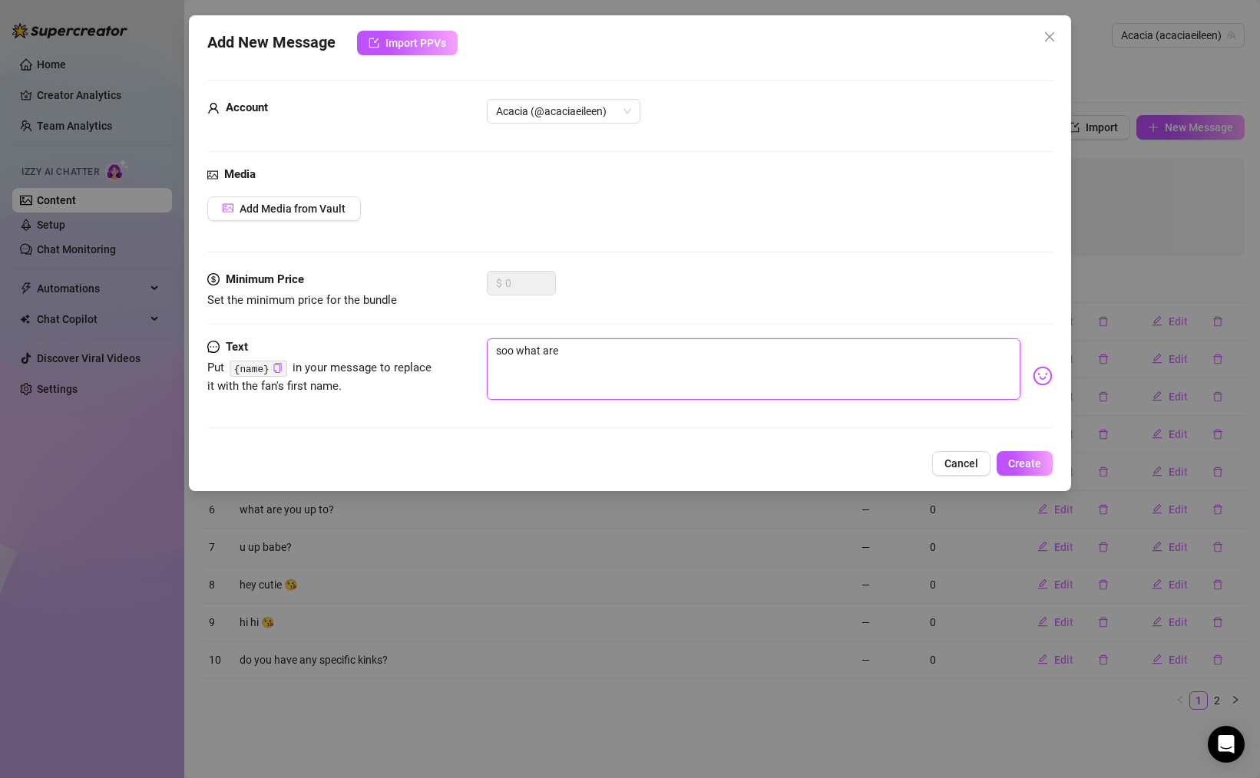
type textarea "soo what are"
type textarea "soo what are y"
type textarea "soo what are yo"
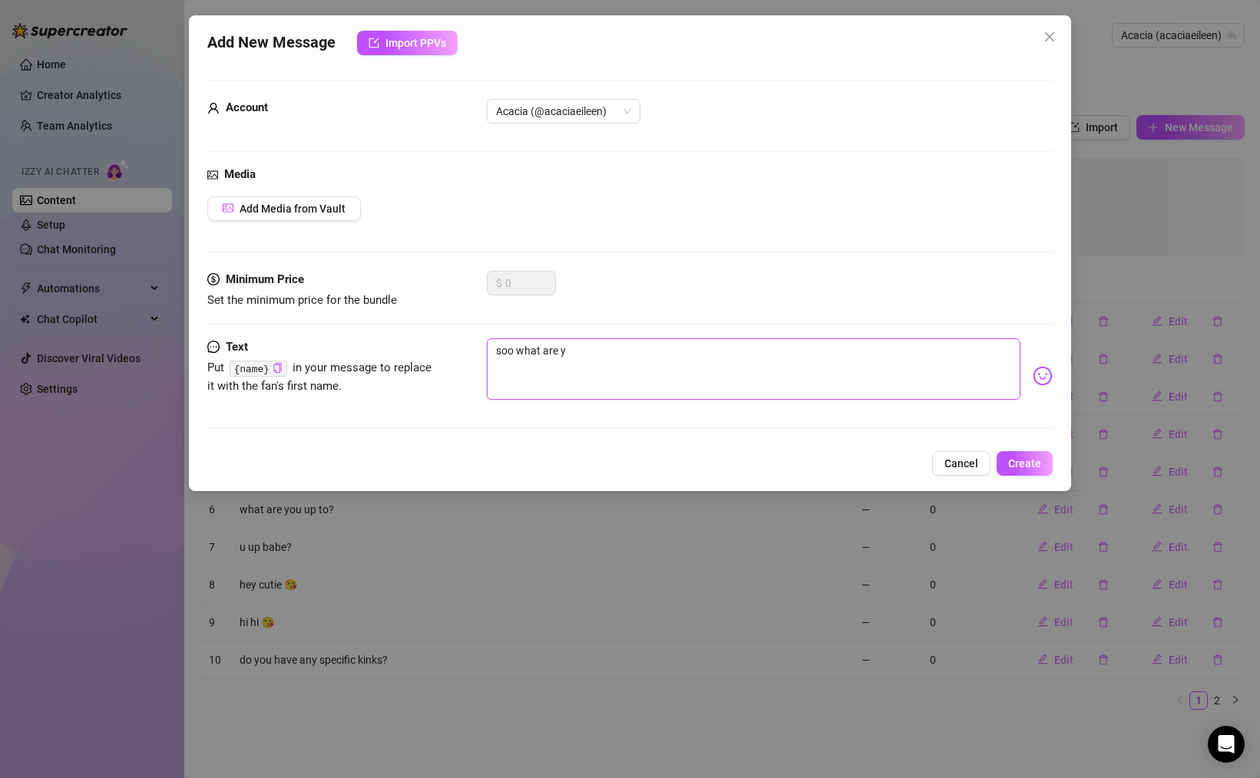
type textarea "soo what are yo"
type textarea "soo what are you"
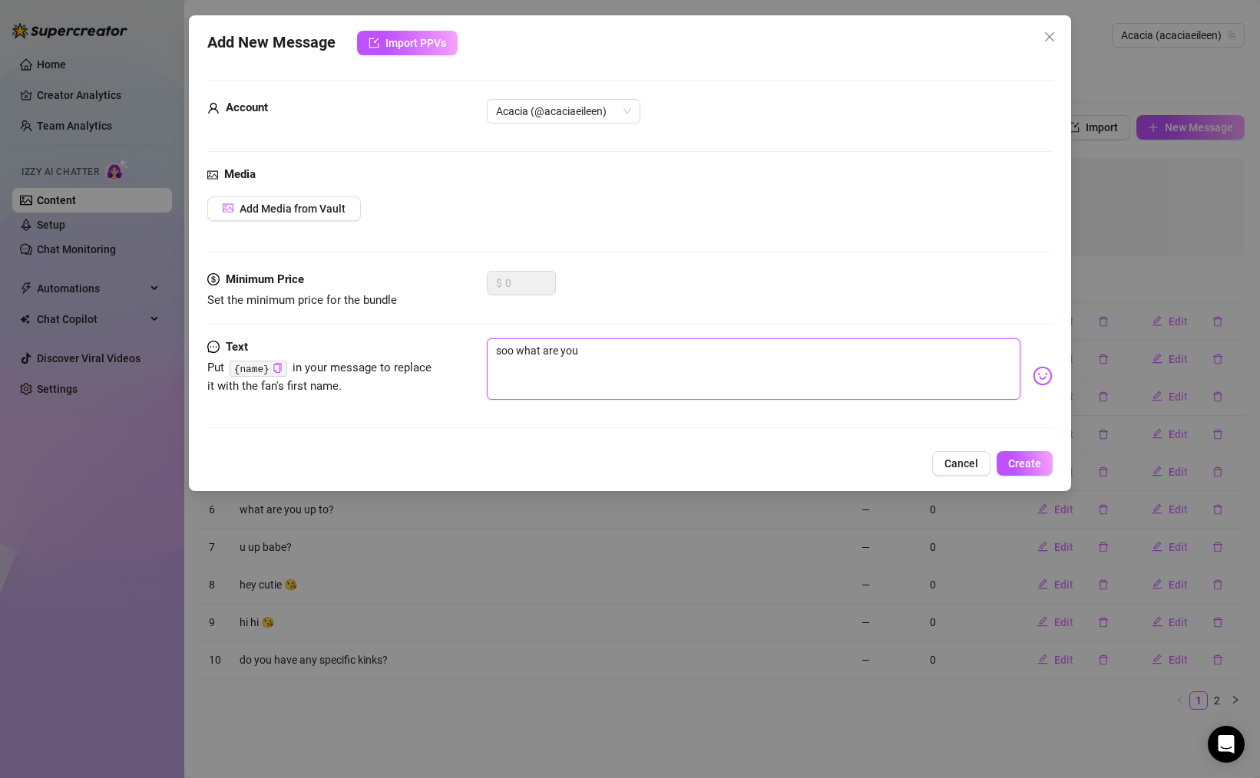
type textarea "soo what are you l"
type textarea "soo what are you li"
type textarea "soo what are you lik"
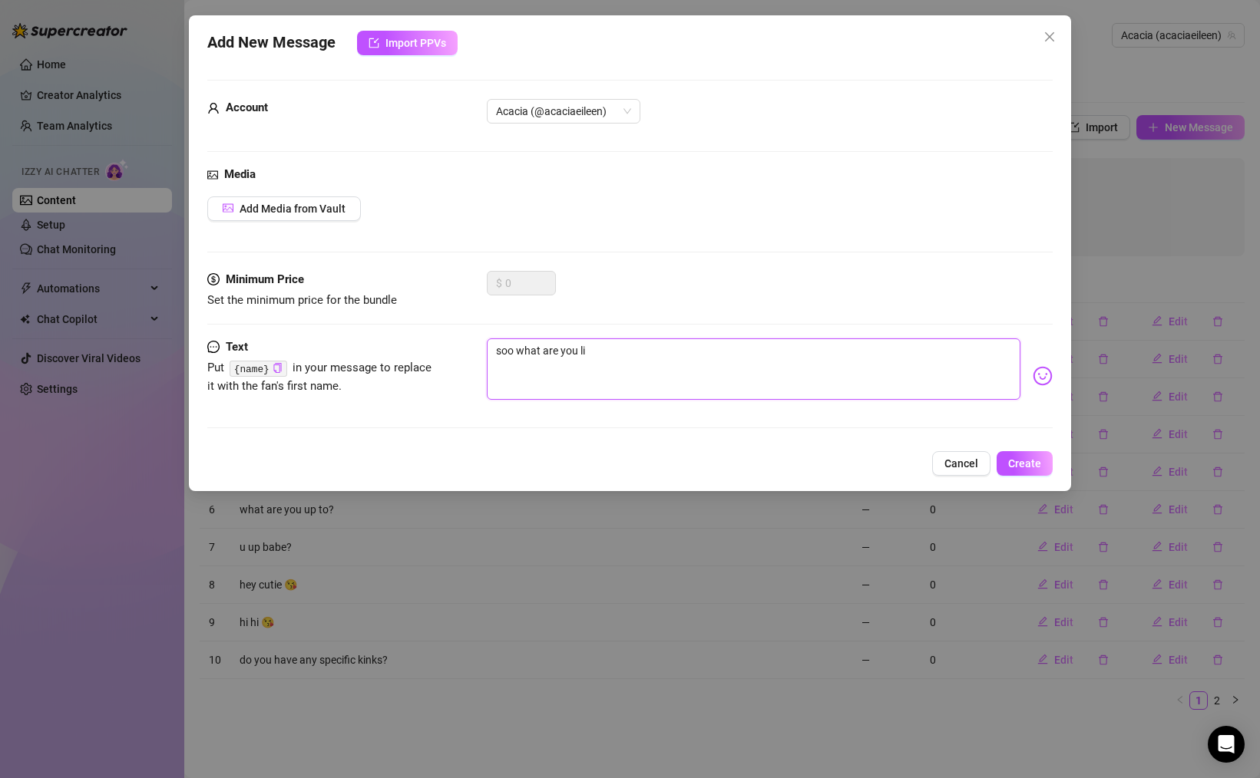
type textarea "soo what are you lik"
type textarea "soo what are you li"
type textarea "soo what are you l"
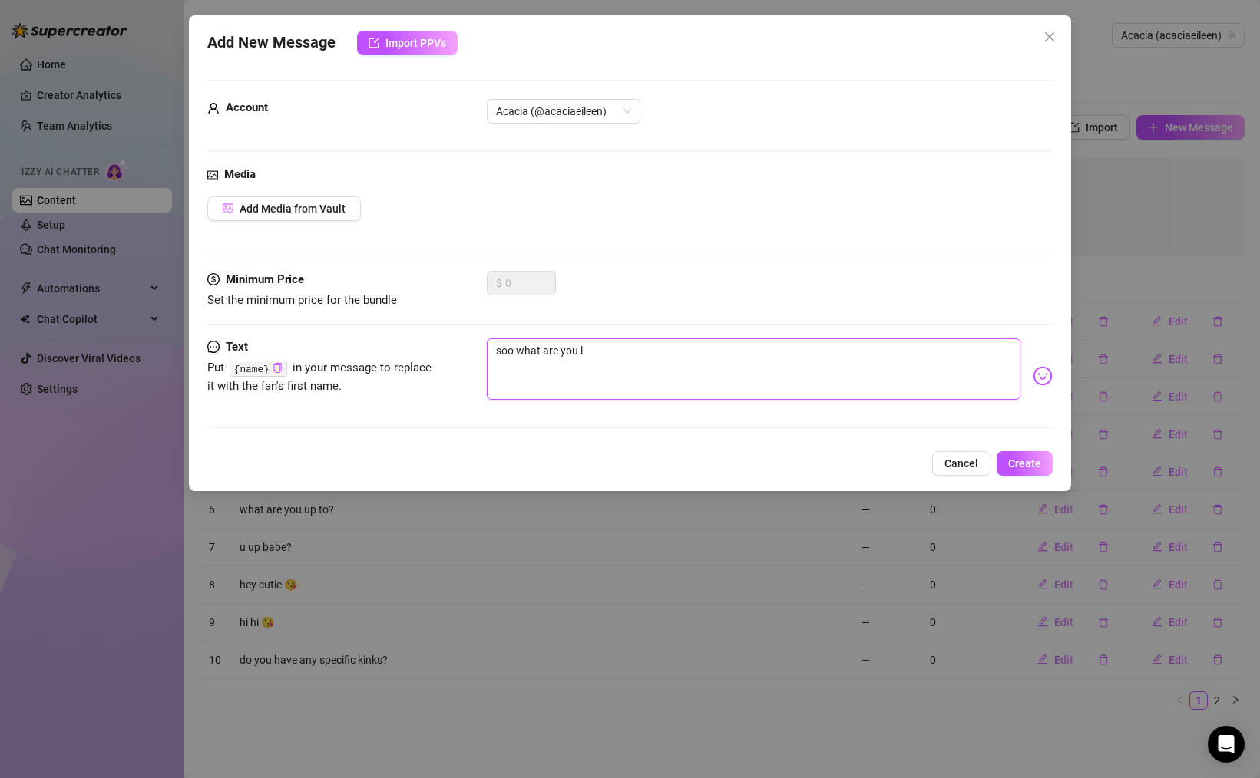
type textarea "soo what are you"
type textarea "soo what are yo"
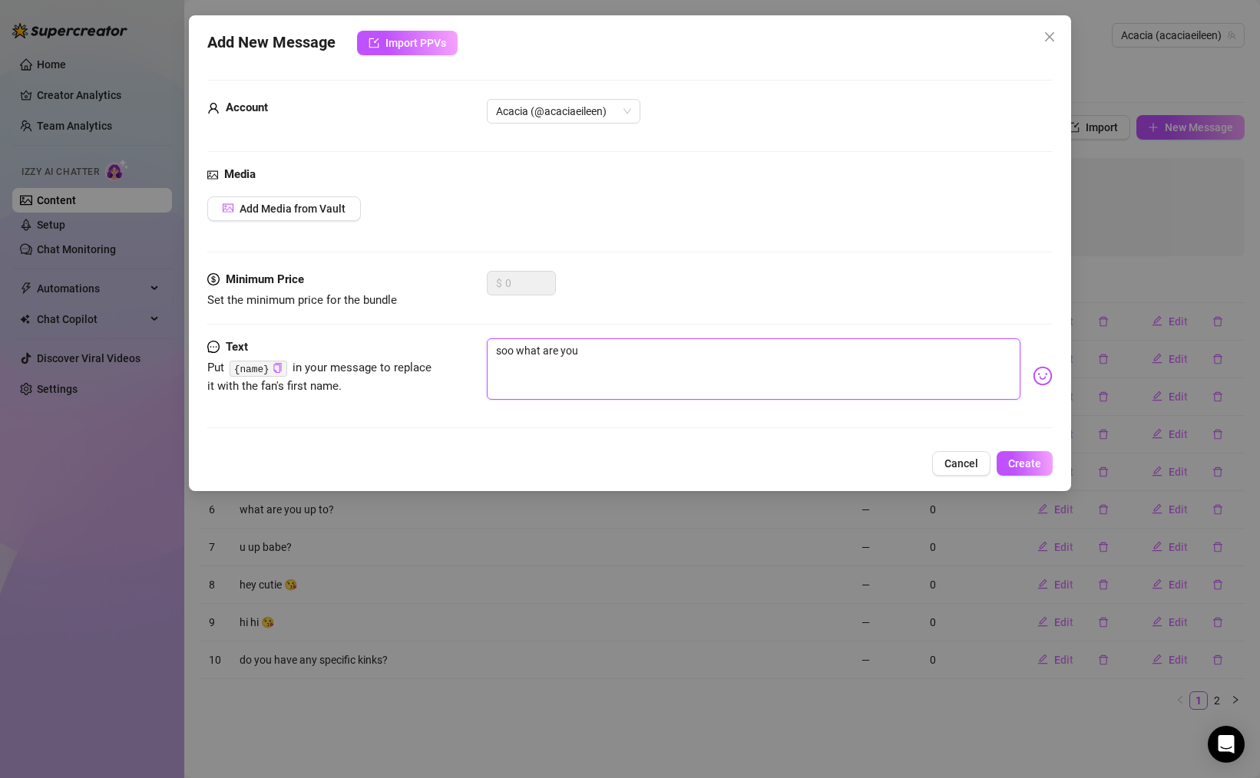
type textarea "soo what are yo"
type textarea "soo what are y"
type textarea "soo what are"
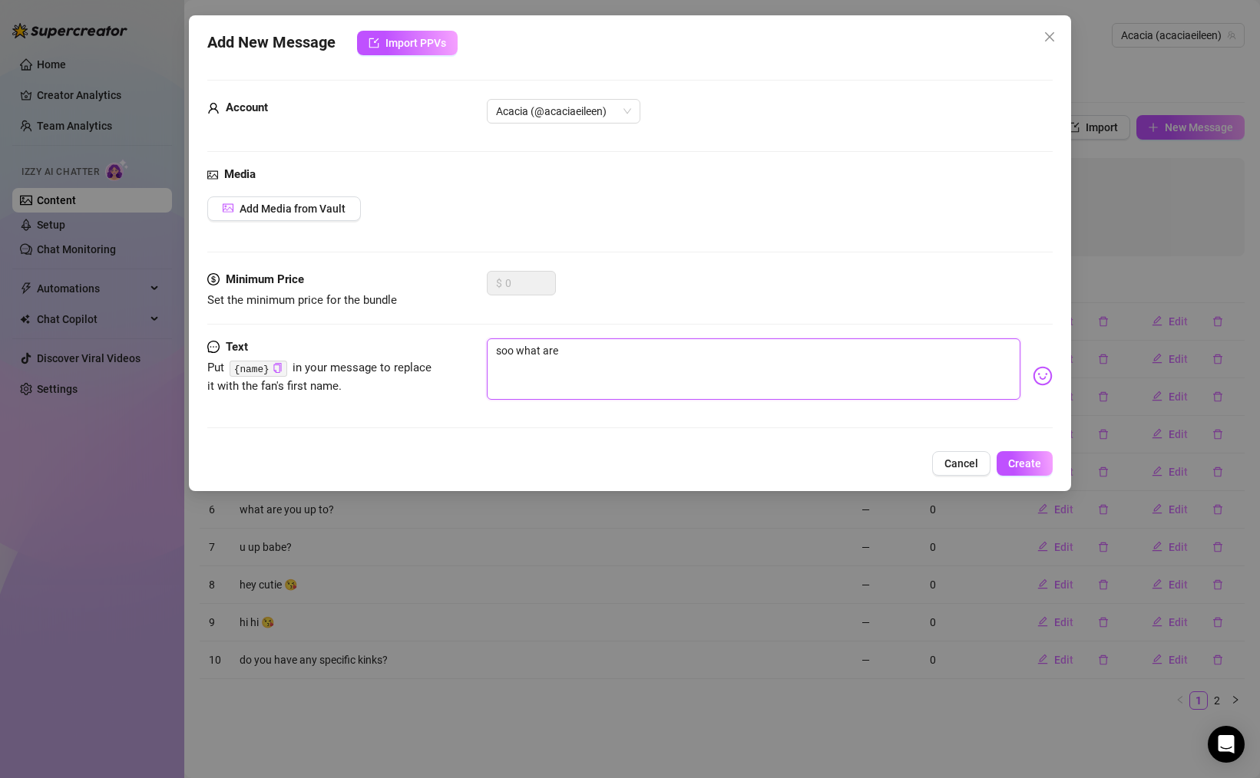
type textarea "soo what are"
type textarea "soo what ar"
type textarea "soo what a"
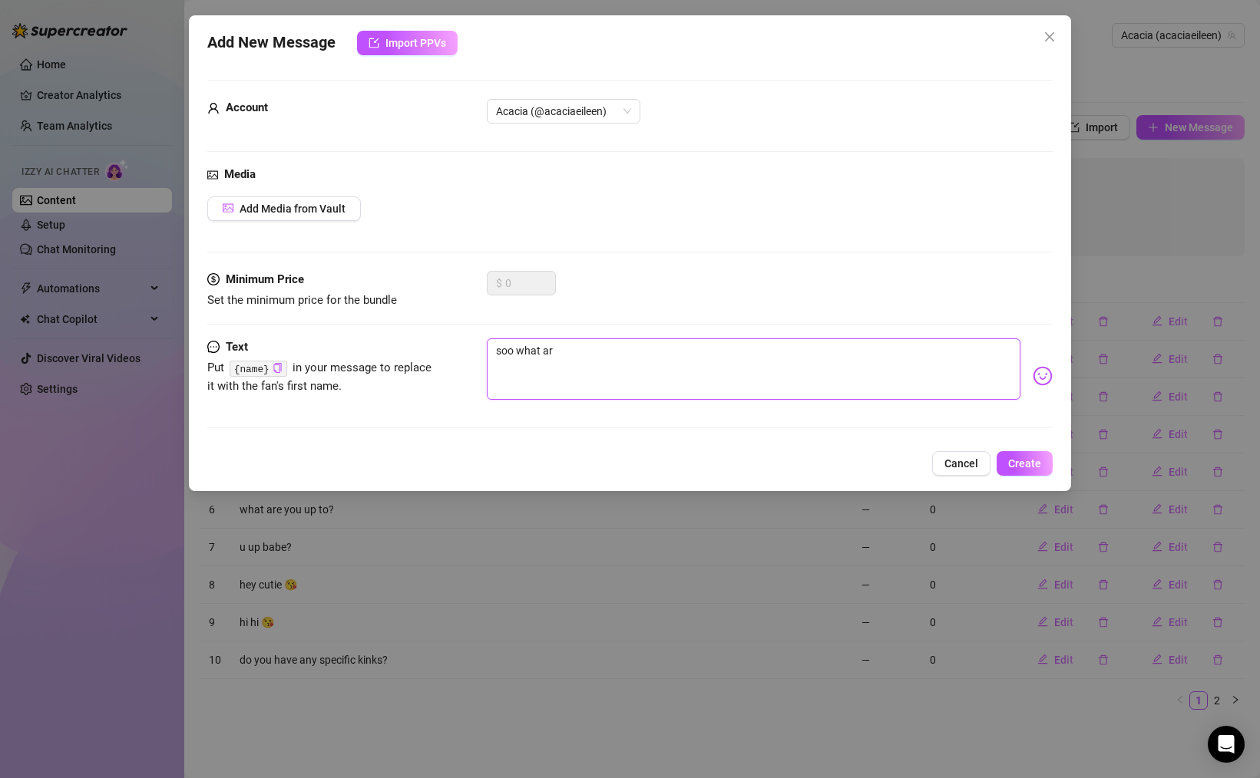
type textarea "soo what a"
type textarea "soo what"
type textarea "soo what d"
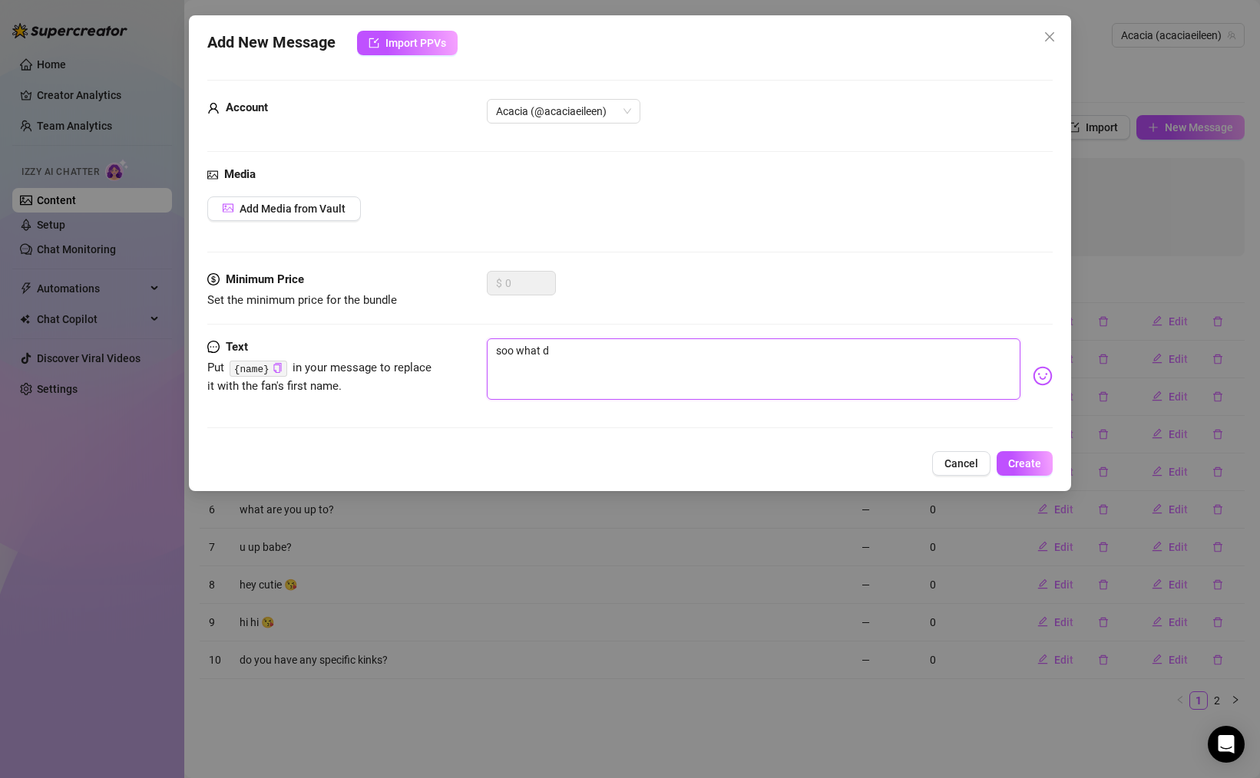
type textarea "soo what do"
type textarea "soo what do y"
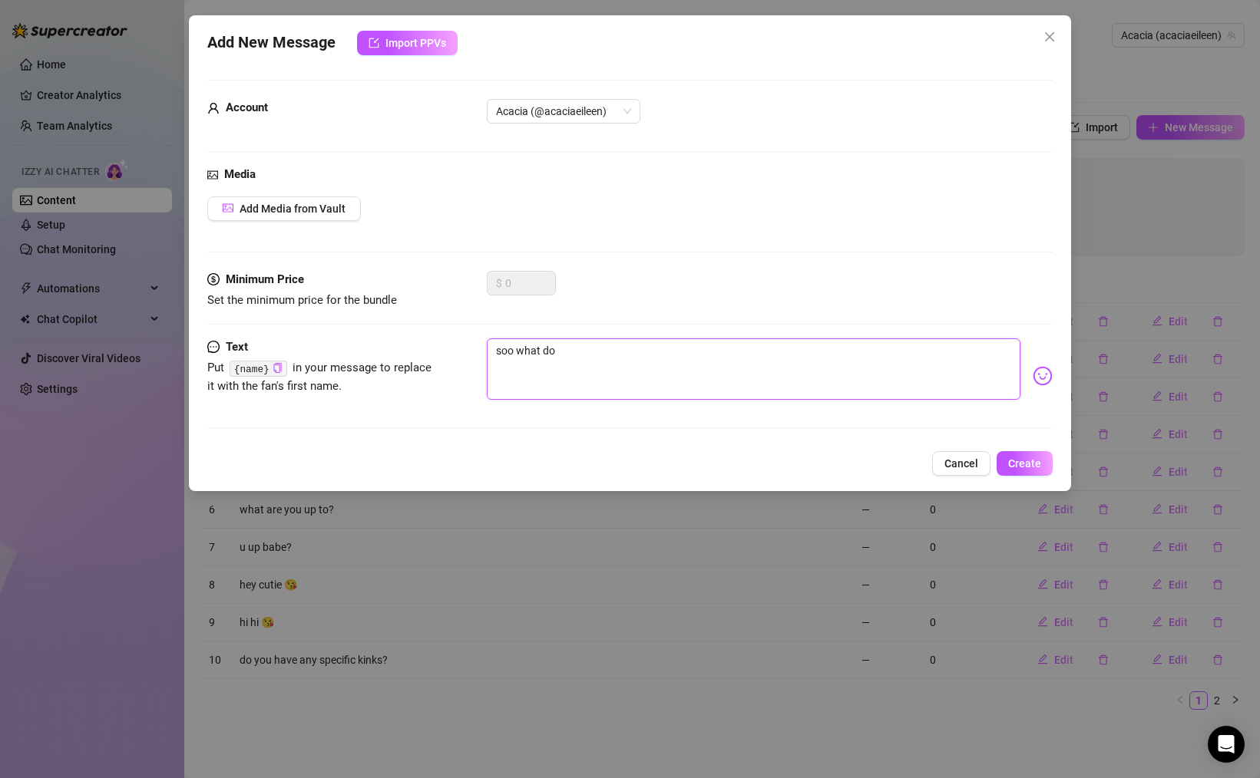
type textarea "soo what do y"
type textarea "soo what do yo"
type textarea "soo what do you"
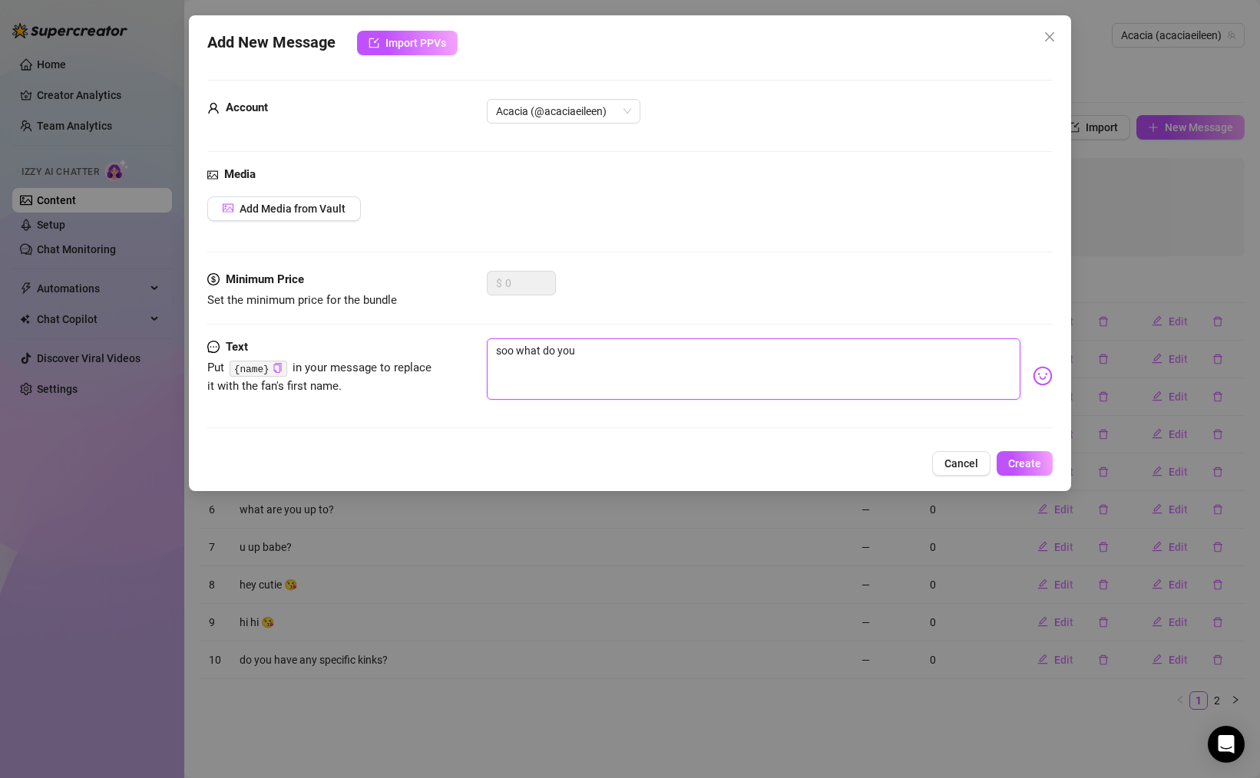
type textarea "soo what do you"
type textarea "soo what do you l"
type textarea "soo what do you li"
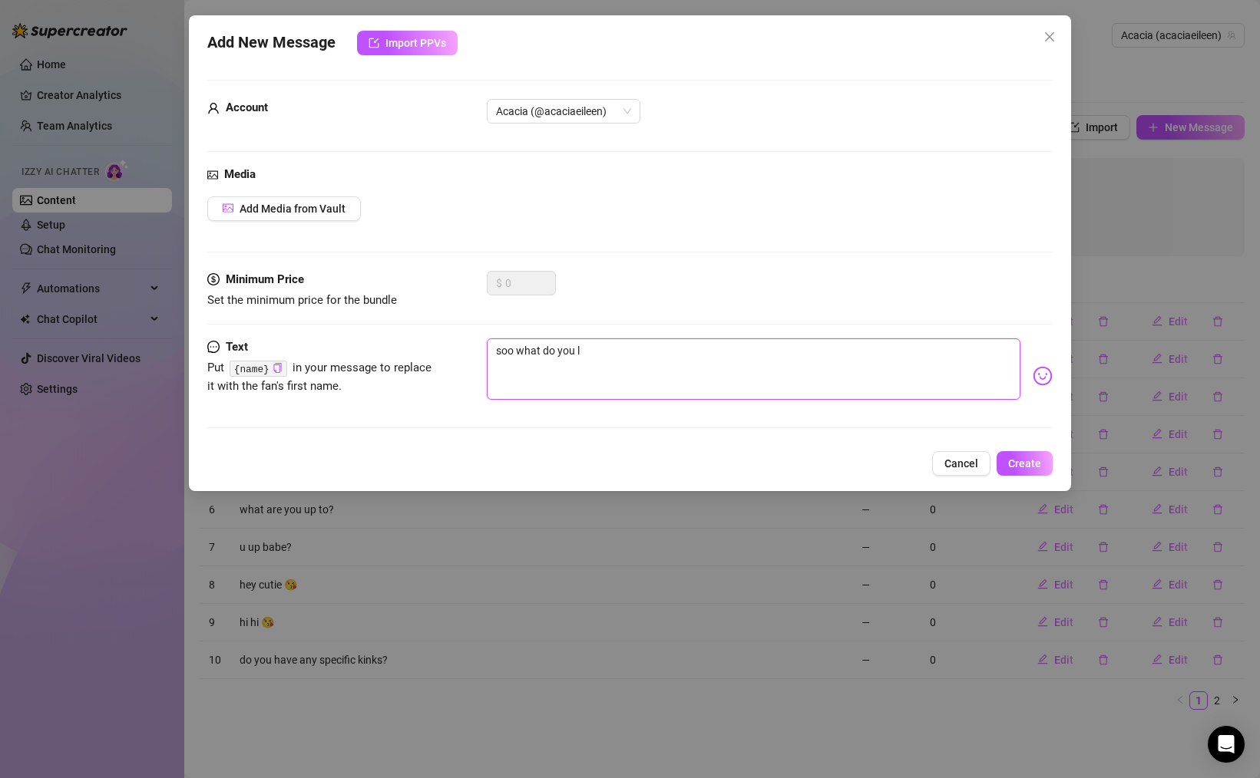
type textarea "soo what do you li"
type textarea "soo what do you lik"
type textarea "soo what do you like"
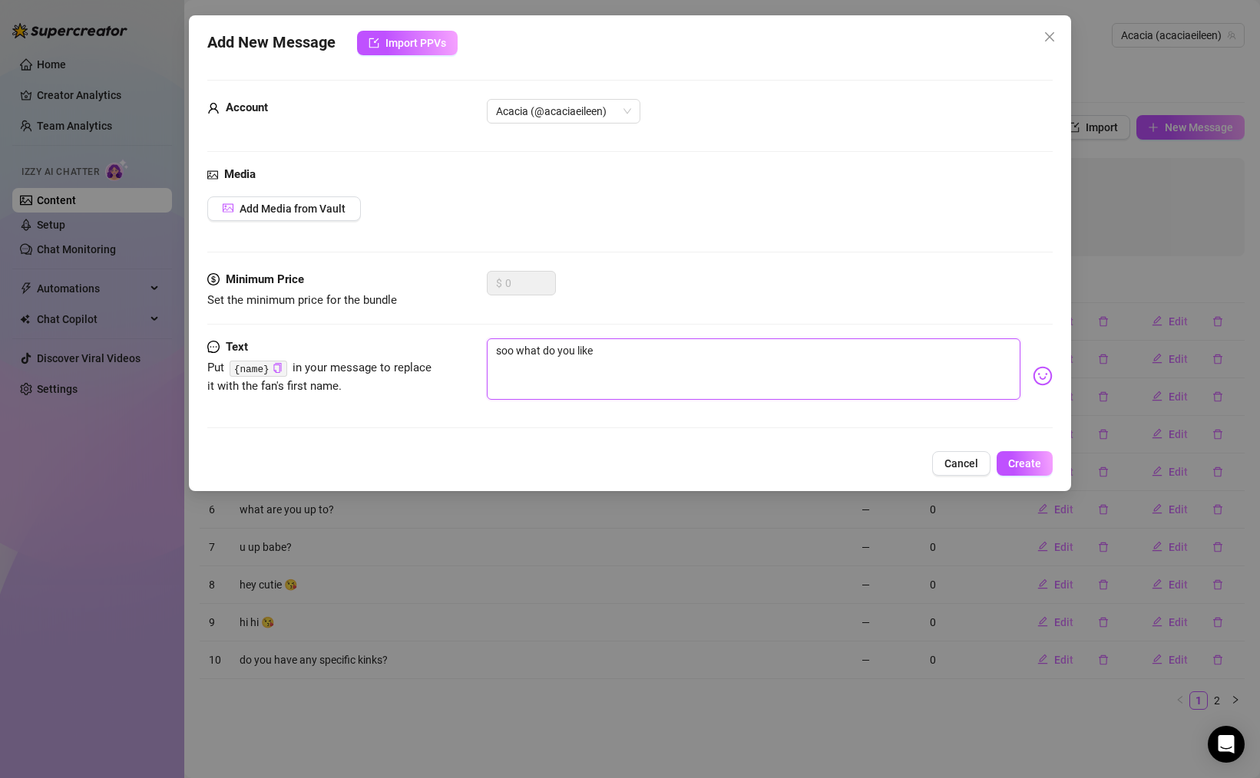
type textarea "soo what do you like"
type textarea "soo what do you like a"
type textarea "soo what do you like ab"
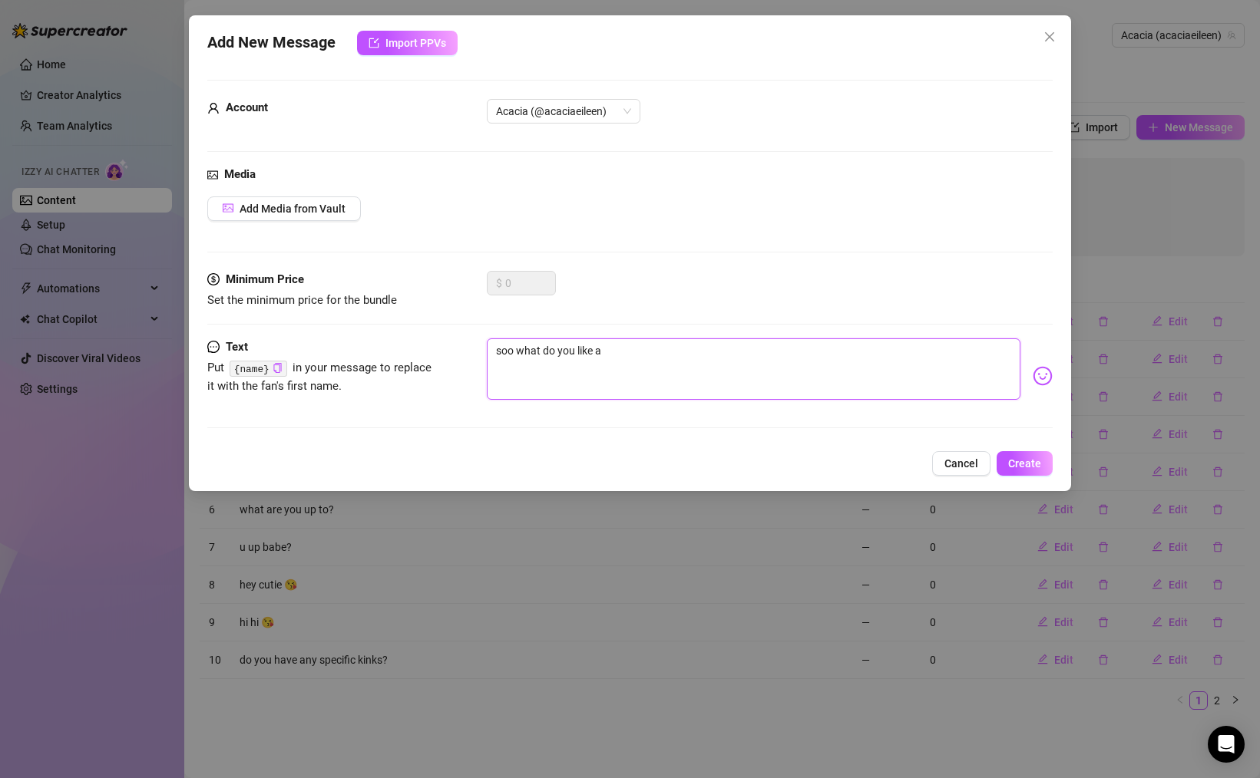
type textarea "soo what do you like ab"
type textarea "soo what do you like abo"
type textarea "soo what do you like abou"
type textarea "soo what do you like about"
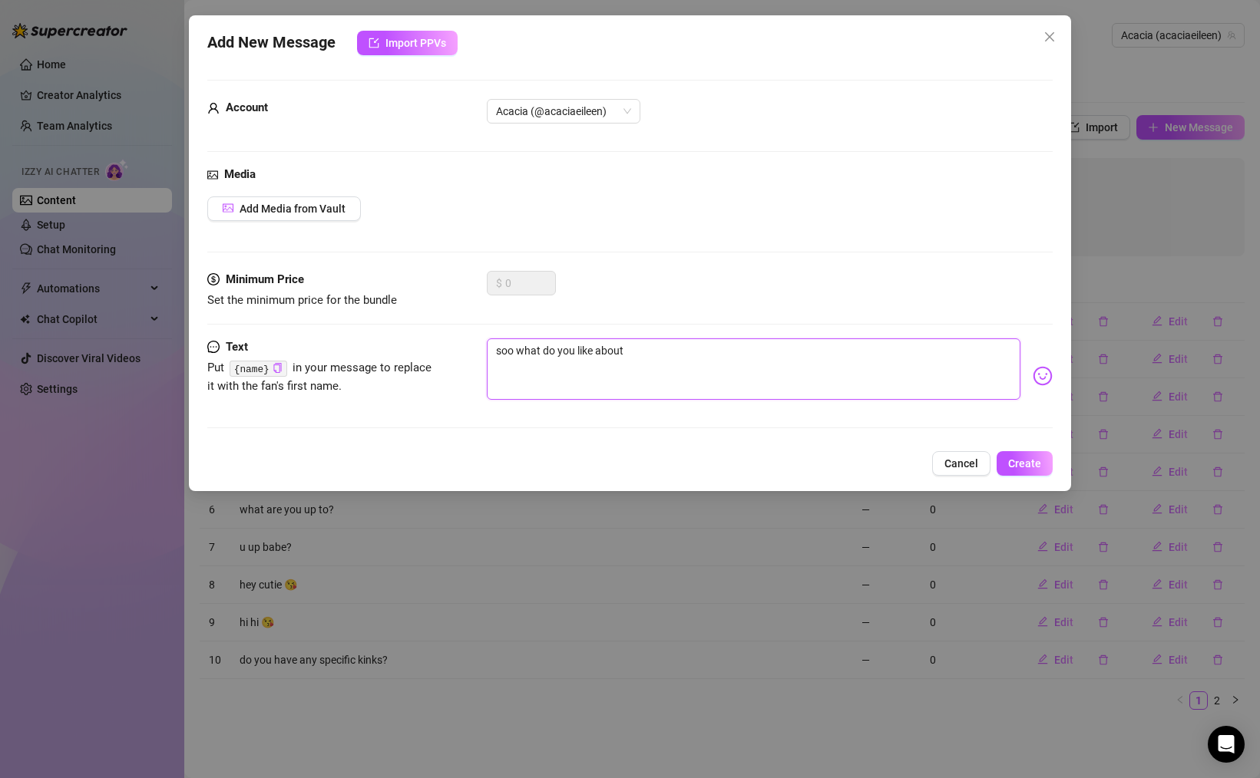
type textarea "soo what do you like about"
type textarea "soo what do you like about m"
type textarea "soo what do you like about me"
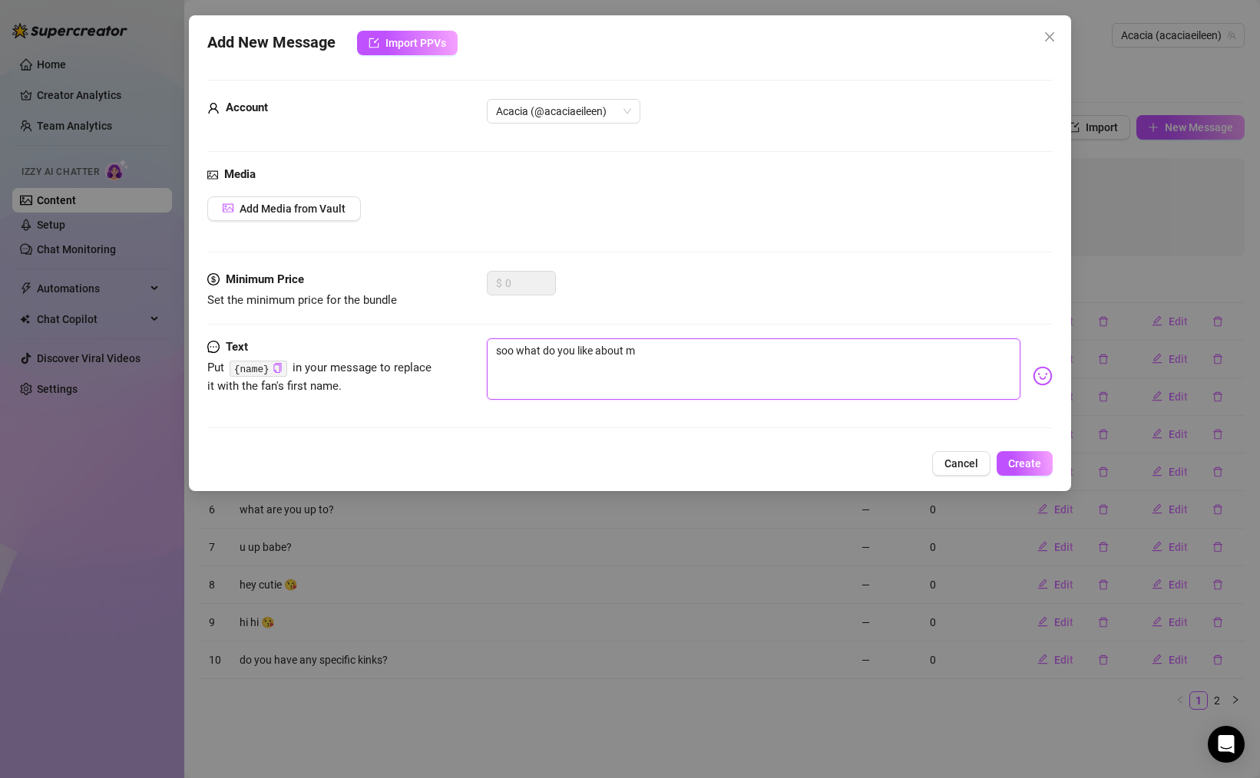
type textarea "soo what do you like about me"
type textarea "soo what do you like about me?"
click at [799, 370] on textarea "soo what do you like about me?" at bounding box center [753, 368] width 533 height 61
type textarea "soo what do you like about me?"
click at [1020, 457] on span "Create" at bounding box center [1024, 463] width 33 height 12
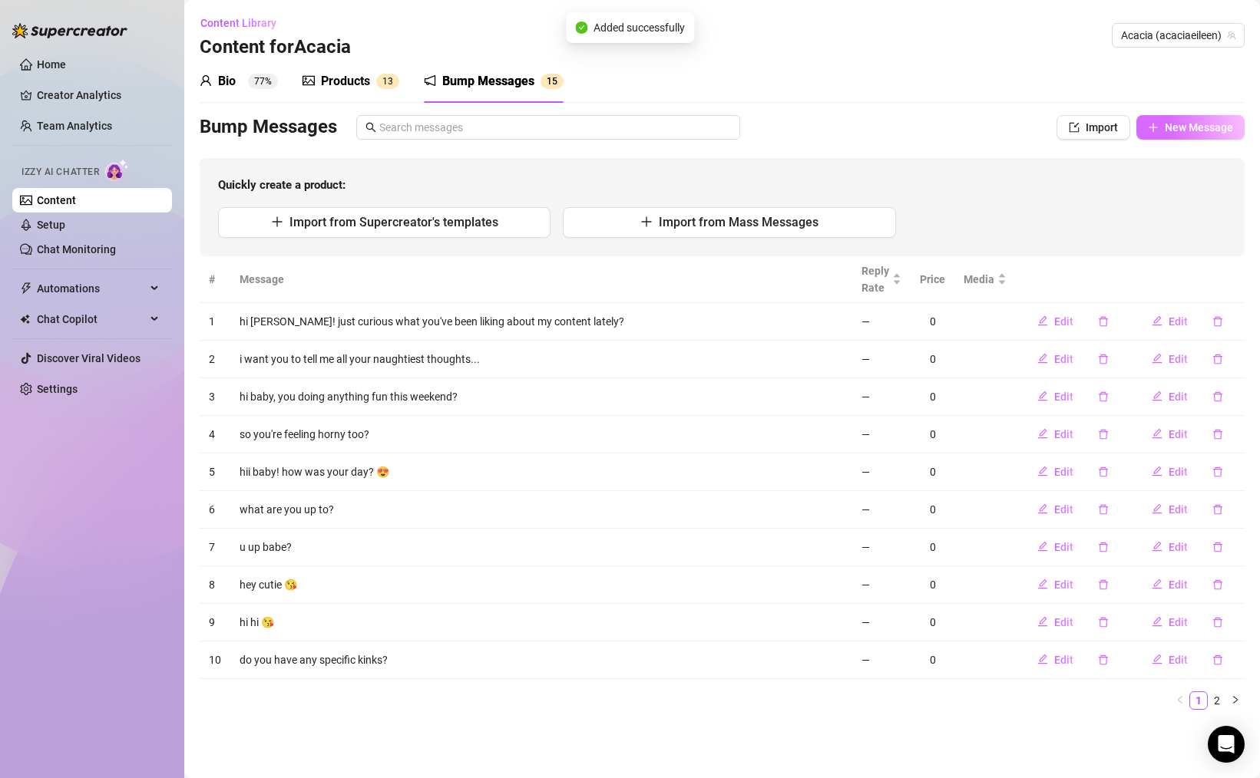
click at [1186, 123] on span "New Message" at bounding box center [1198, 127] width 68 height 12
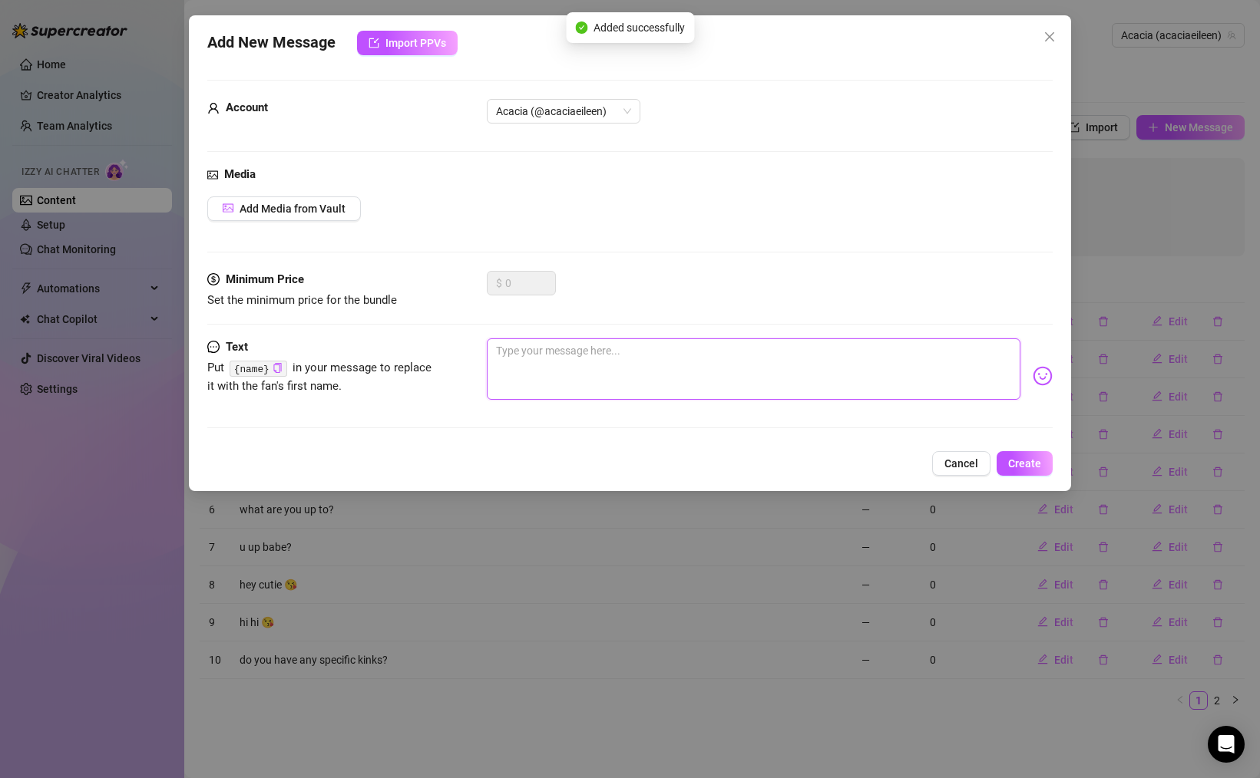
click at [500, 365] on textarea at bounding box center [753, 368] width 533 height 61
type textarea "i"
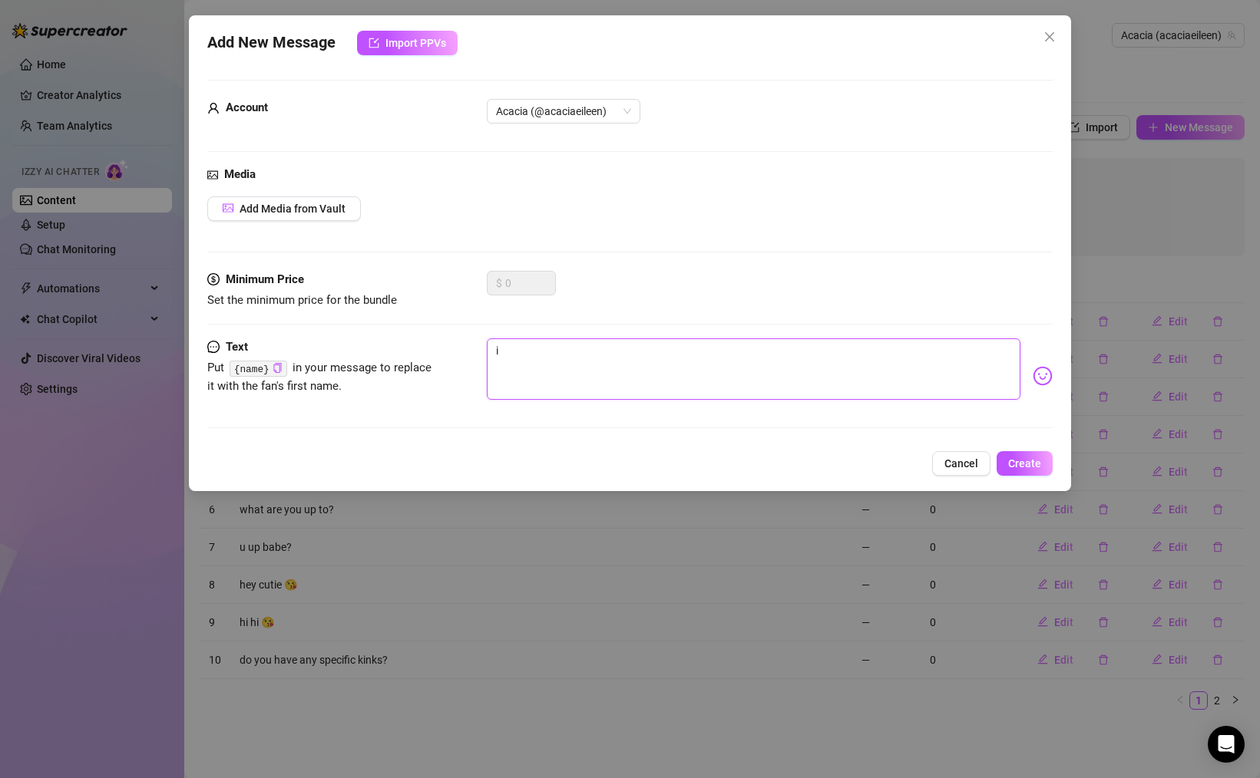
type textarea "i w"
type textarea "i wa"
type textarea "i wan"
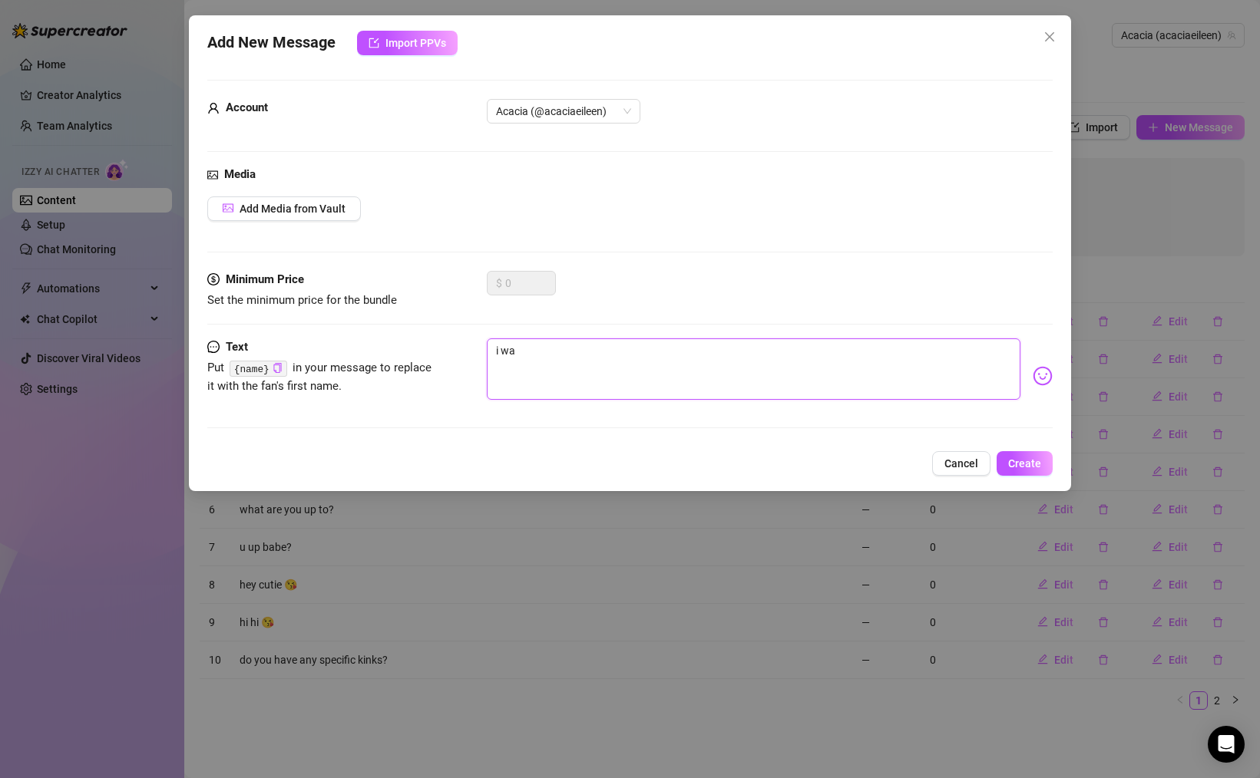
type textarea "i wan"
type textarea "i [PERSON_NAME]"
type textarea "i wanna"
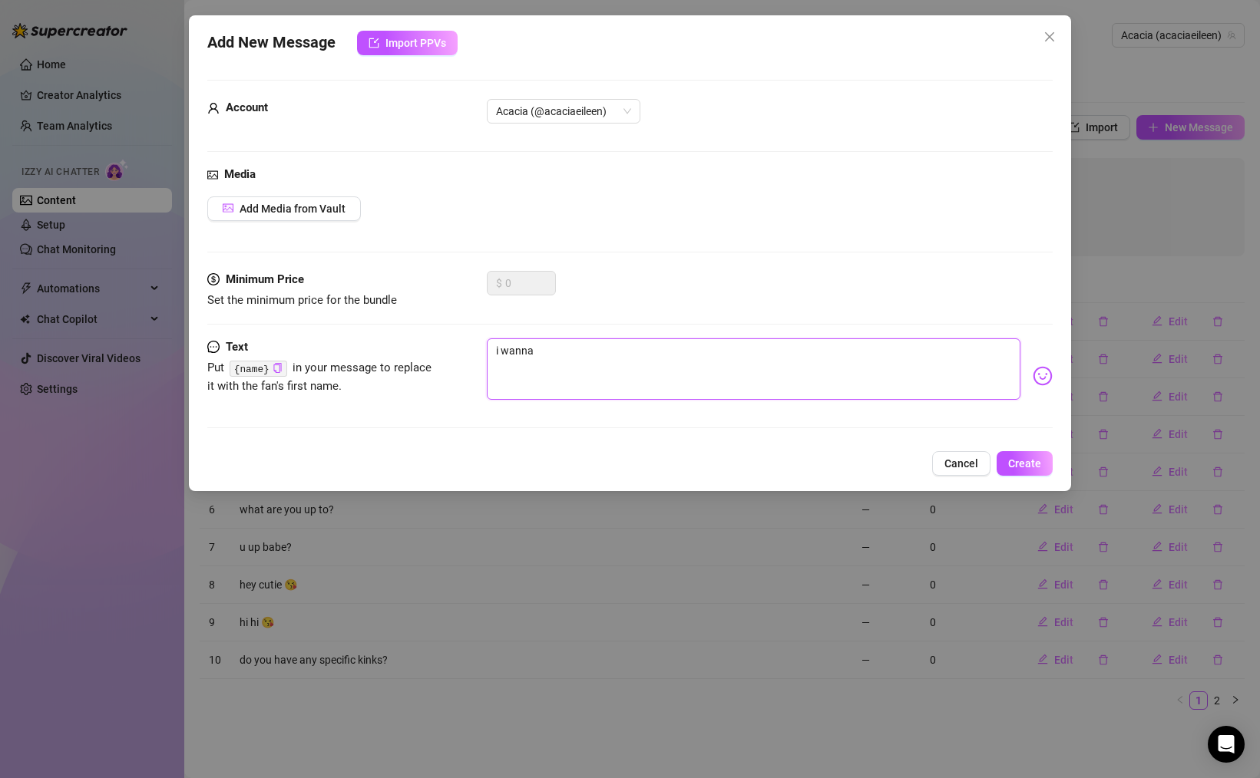
type textarea "i wanna"
type textarea "i wanna k"
type textarea "i wanna kn"
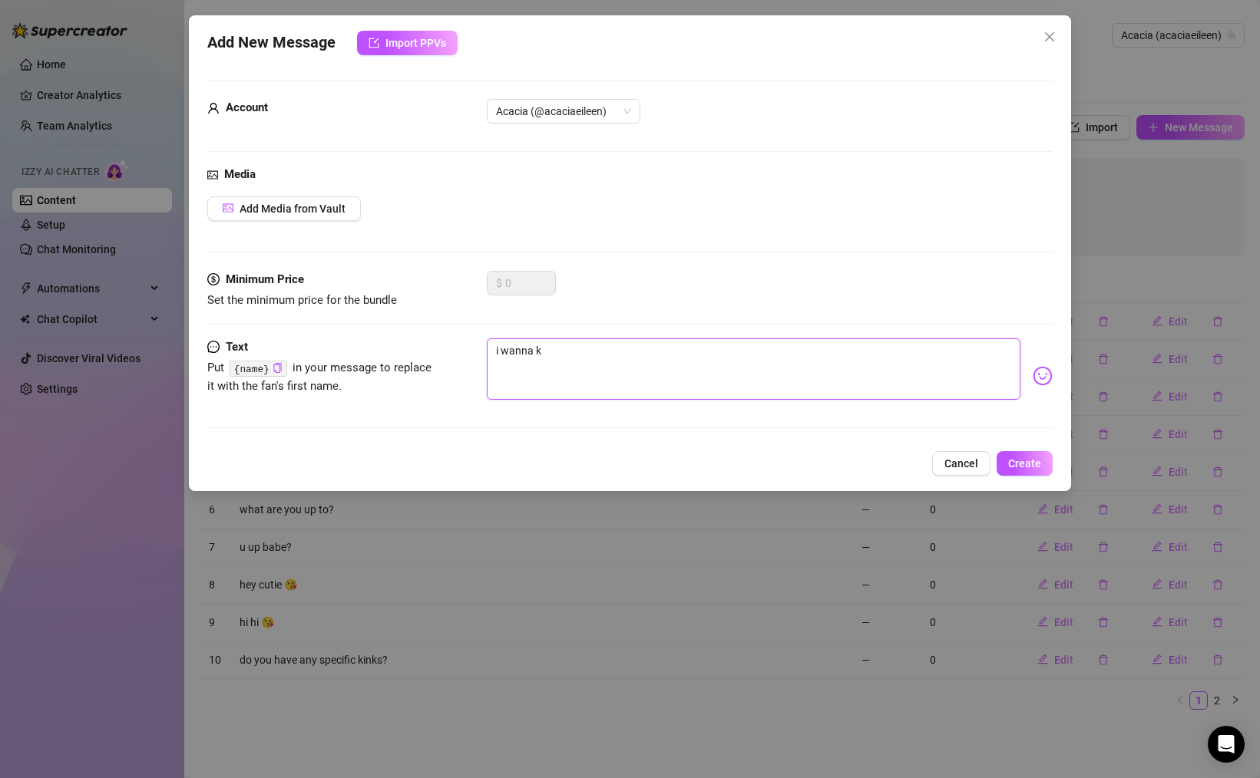
type textarea "i wanna kn"
type textarea "i wanna kno"
type textarea "i wanna know"
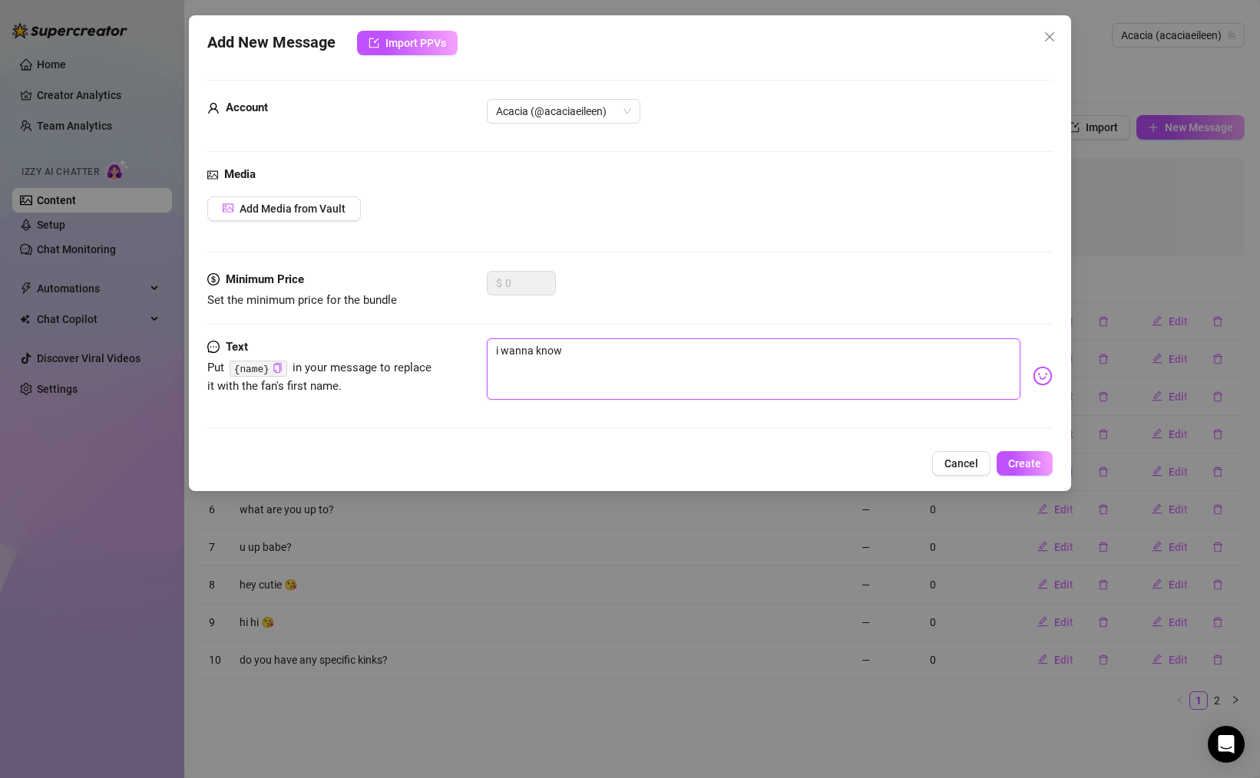
type textarea "i wanna know"
type textarea "i wanna know h"
type textarea "i wanna know ho"
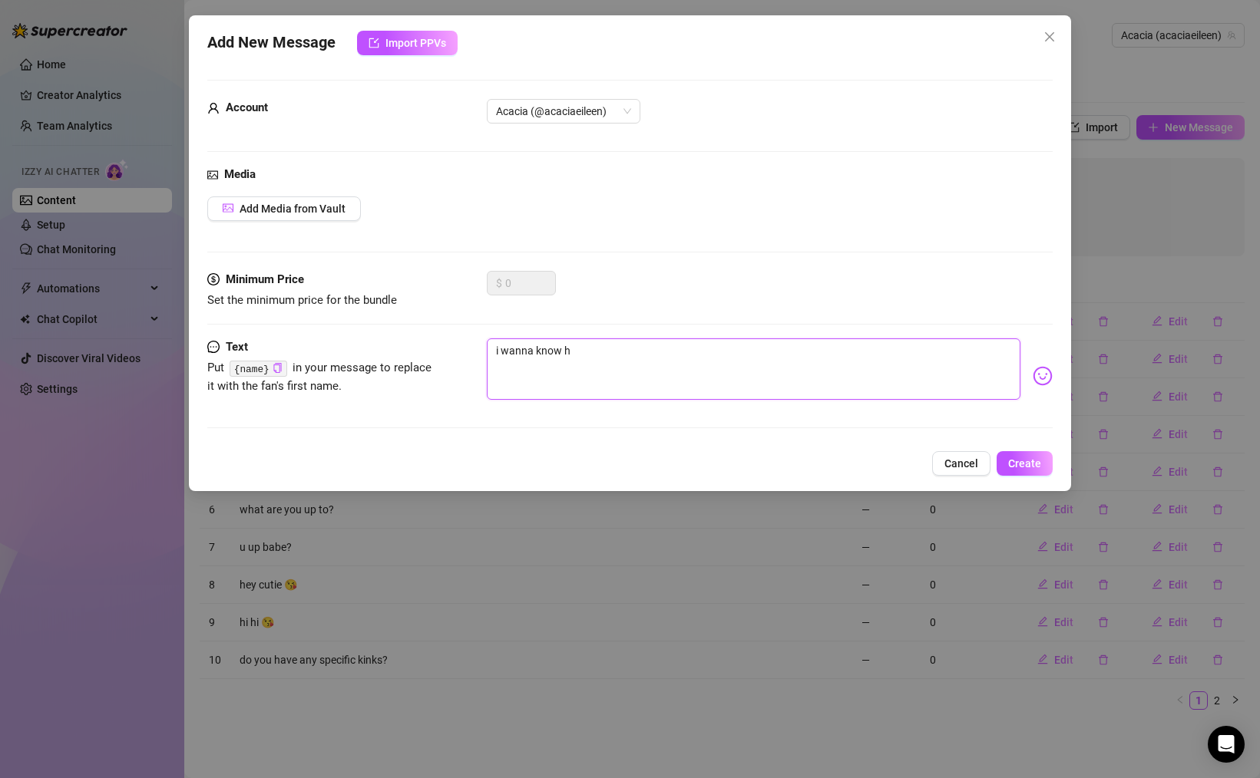
type textarea "i wanna know ho"
type textarea "i wanna know how"
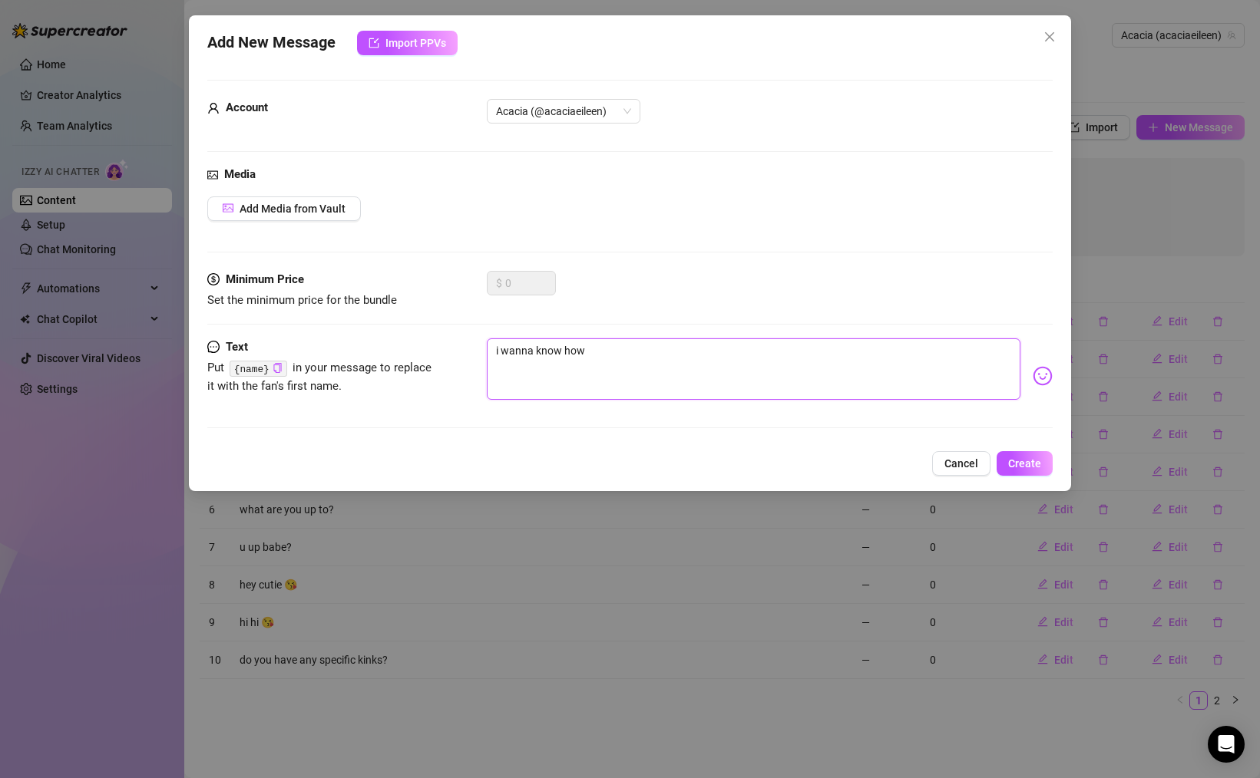
type textarea "i wanna know how y"
type textarea "i wanna know how yo"
type textarea "i wanna know how you"
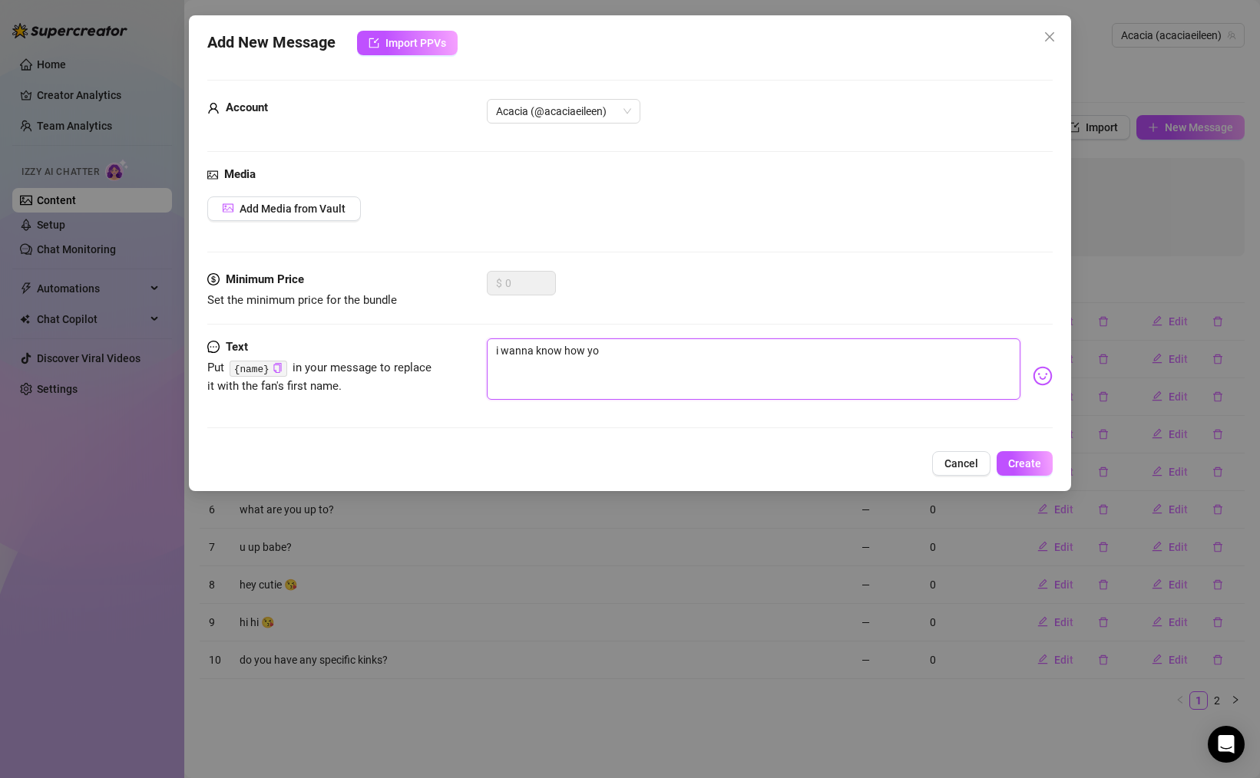
type textarea "i wanna know how you"
type textarea "i wanna know how you f"
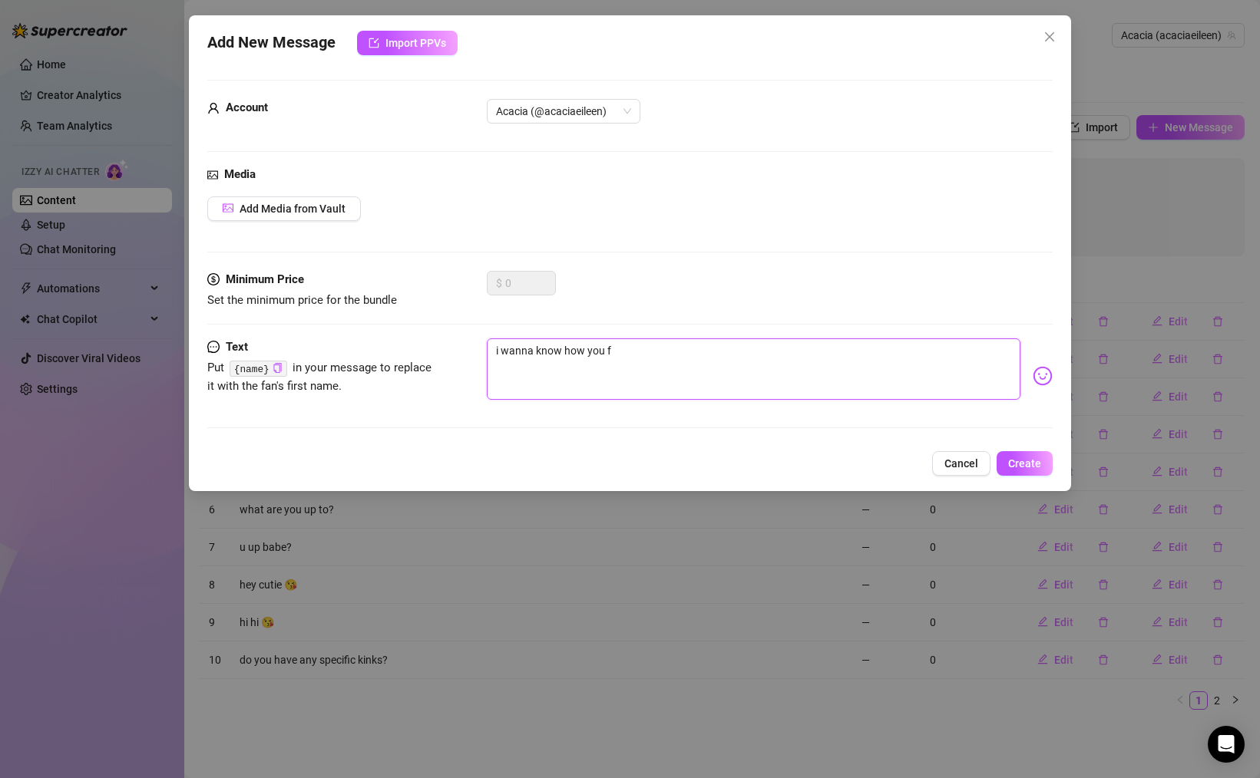
type textarea "i wanna know how you fo"
type textarea "i wanna know how you fou"
type textarea "i wanna know how you foun"
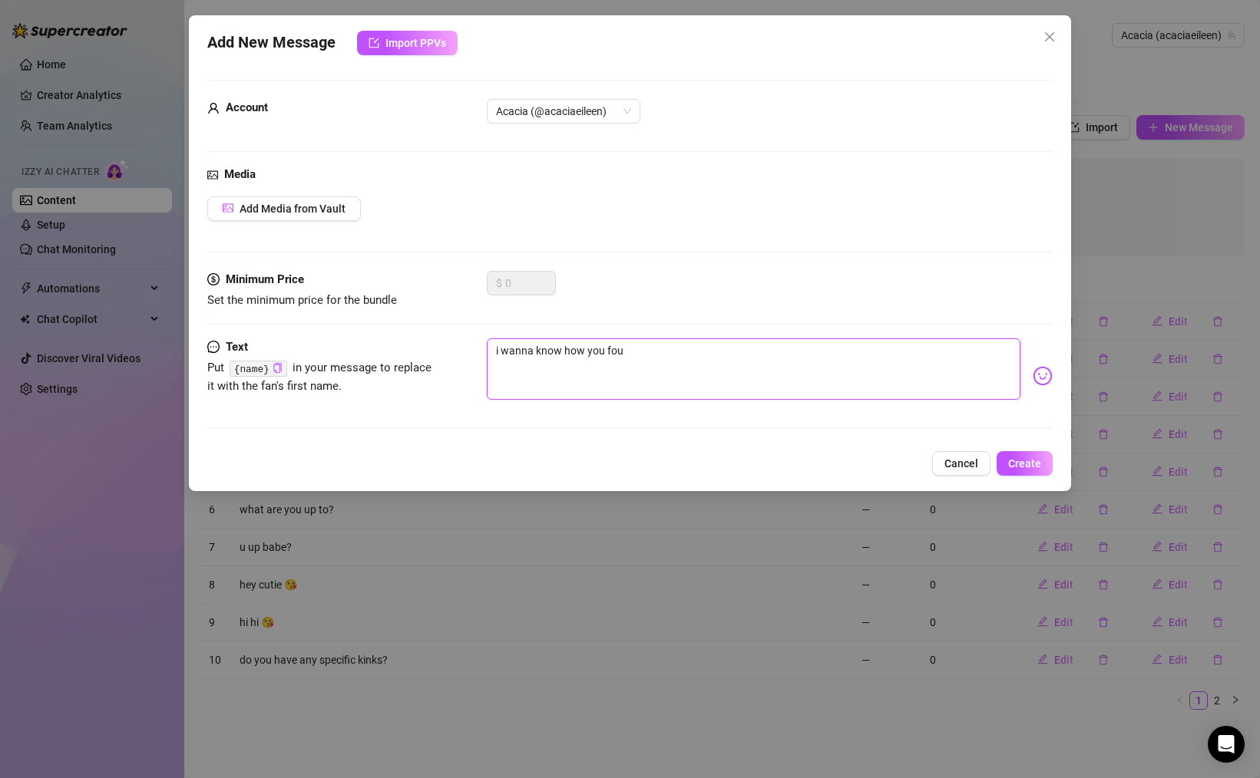
type textarea "i wanna know how you foun"
type textarea "i wanna know how you found"
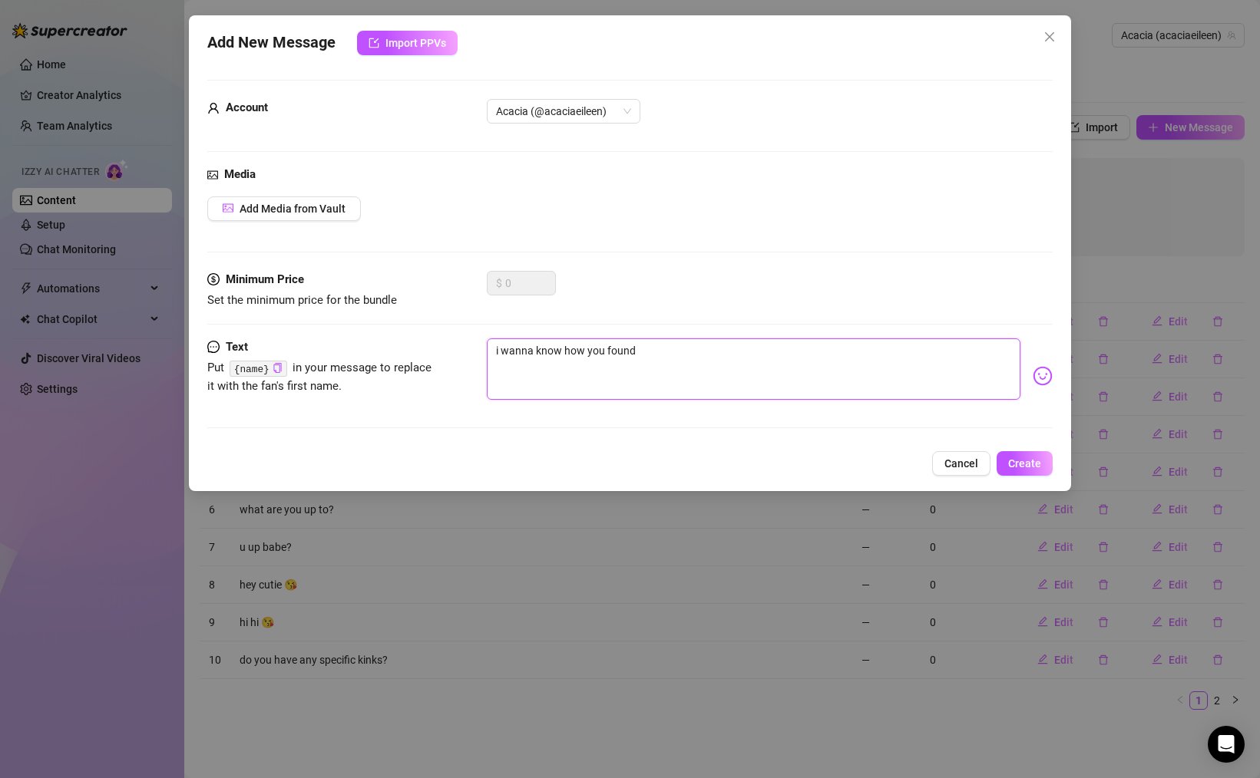
type textarea "i wanna know how you found m"
type textarea "i wanna know how you found me"
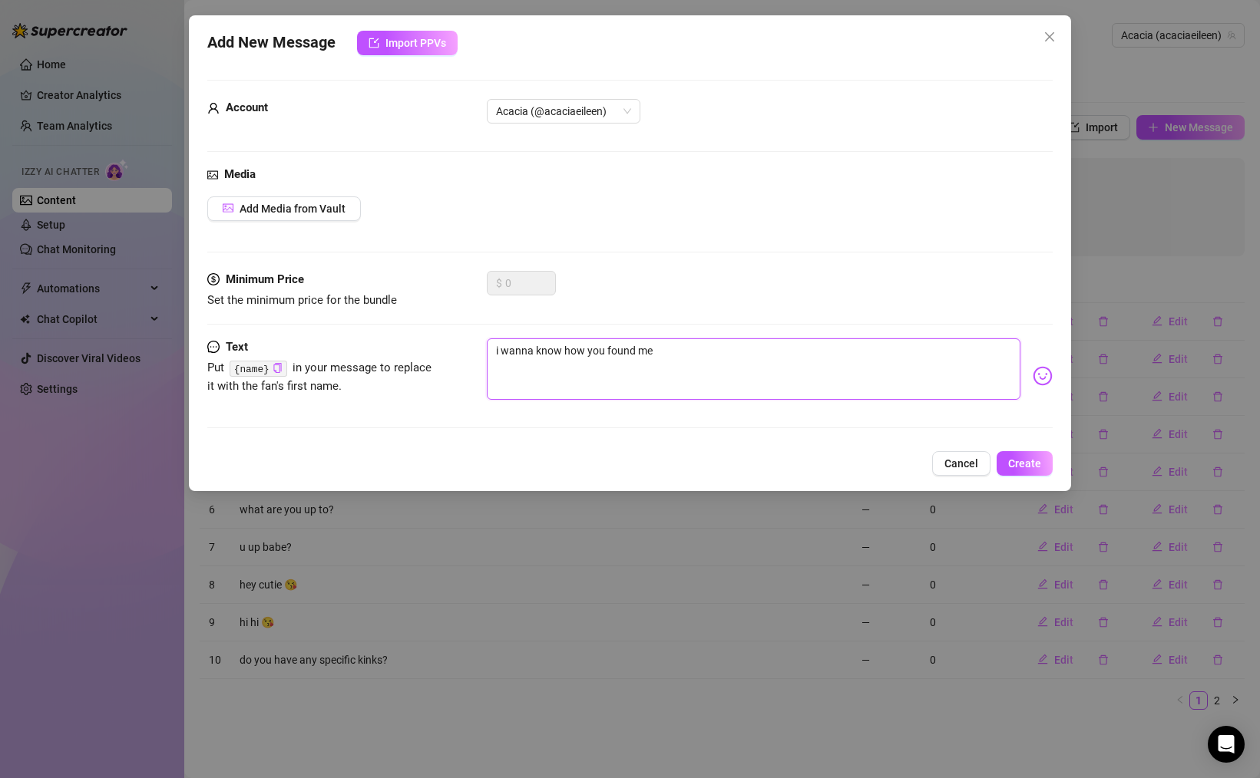
type textarea "i wanna know how you found me"
type textarea "i wanna know how you found me b"
type textarea "i wanna know how you found me ba"
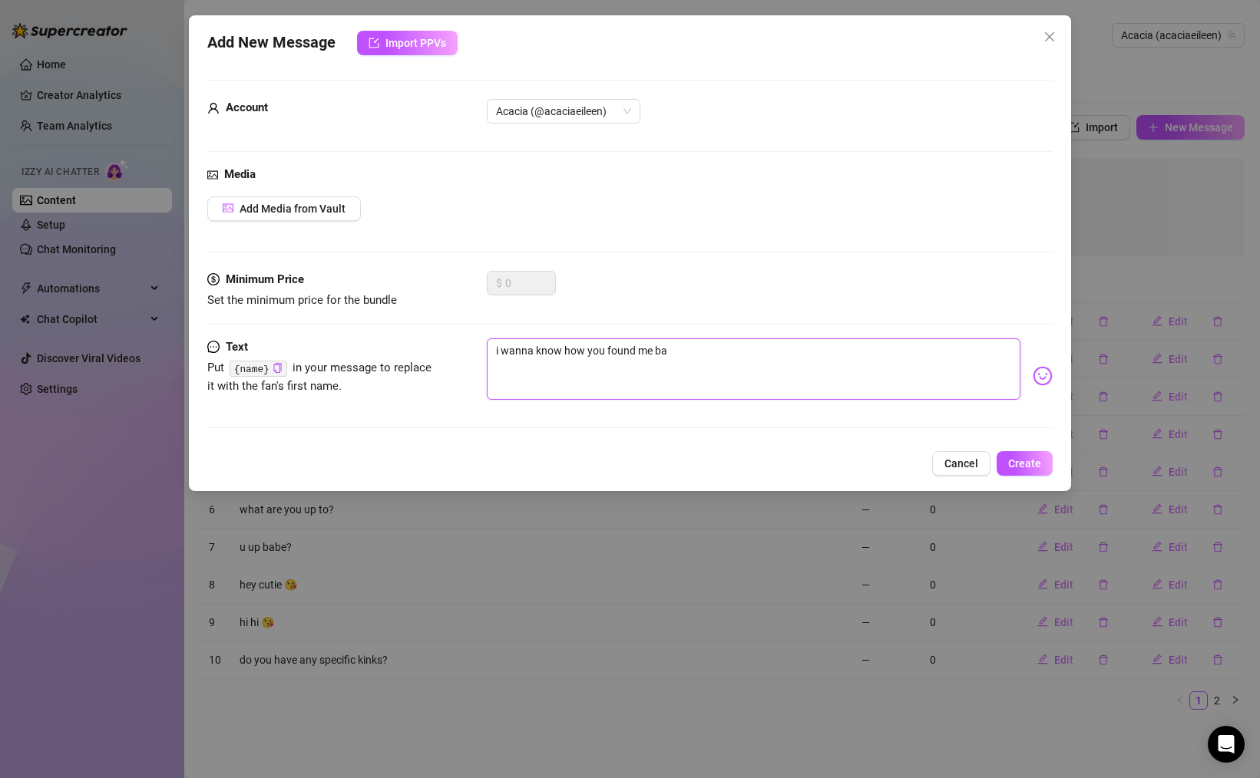
type textarea "i wanna know how you found me bab"
type textarea "i wanna know how you found me babe"
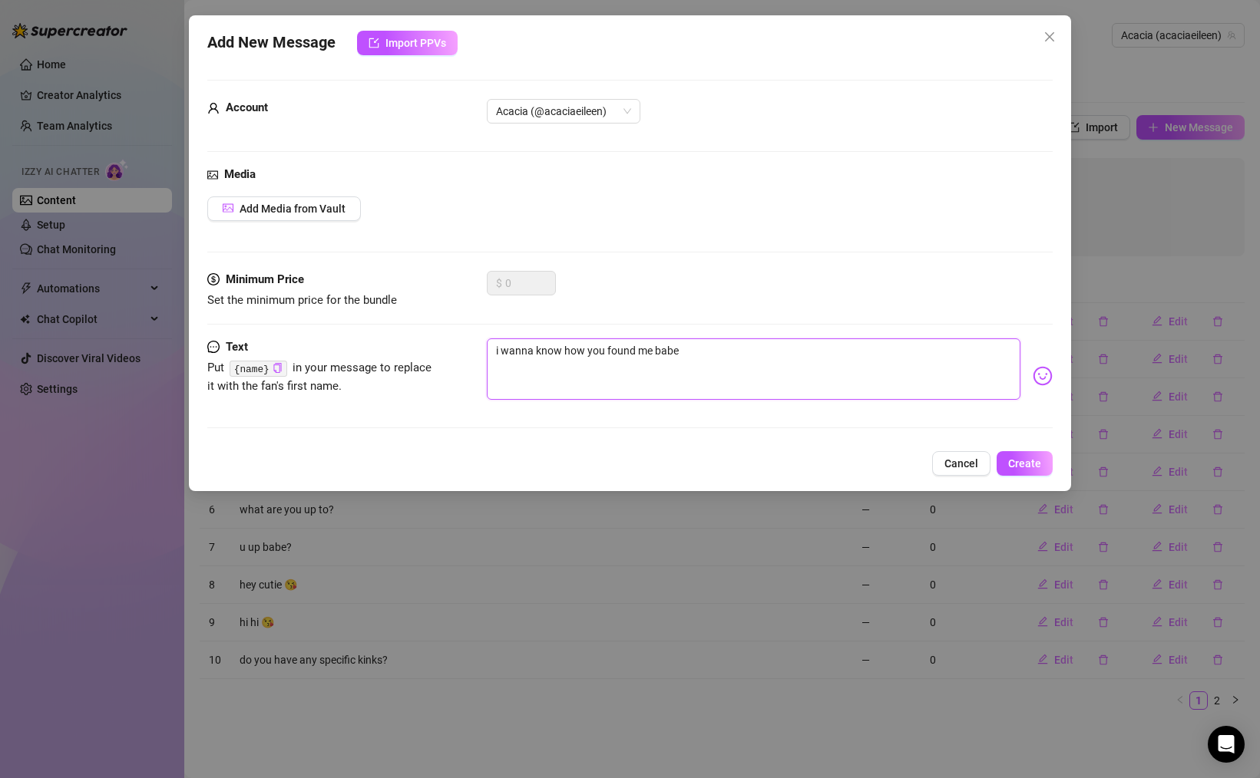
type textarea "i wanna know how you found me babe"
type textarea "i wanna know how you found me babe 💞"
click at [1009, 455] on button "Create" at bounding box center [1024, 463] width 56 height 25
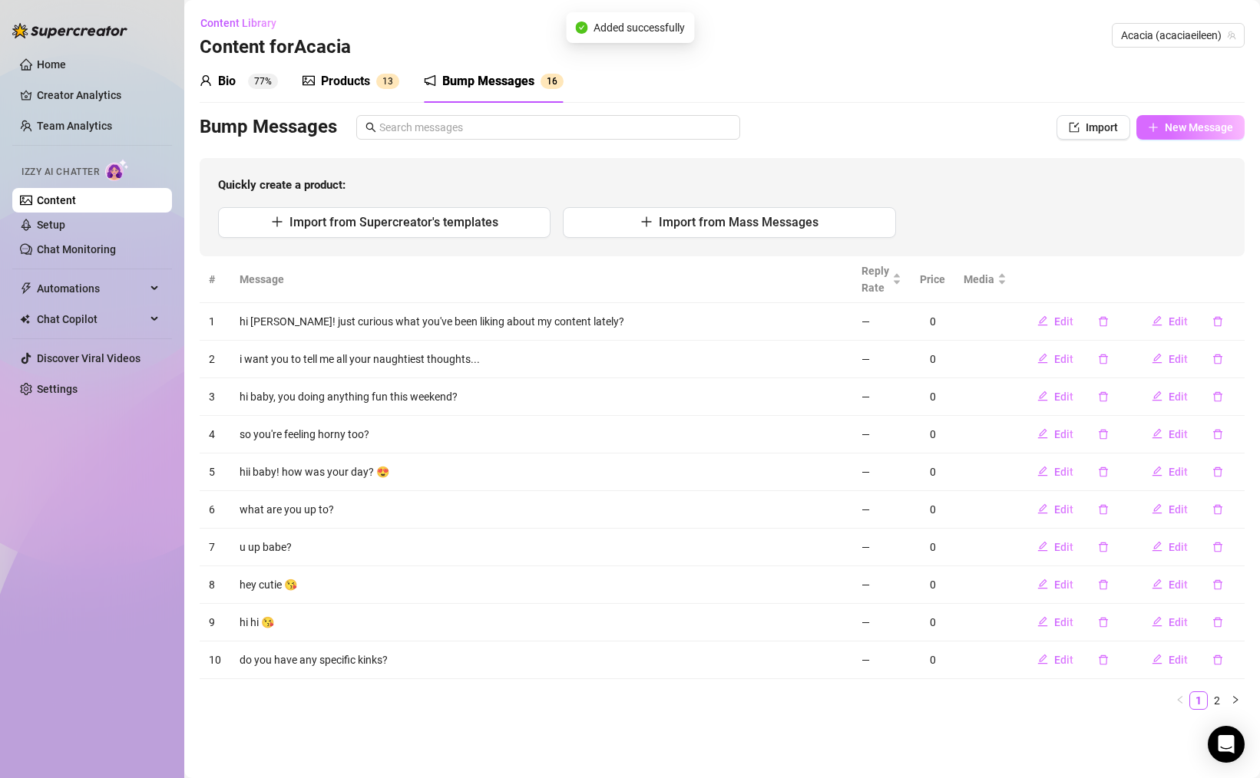
click at [1206, 127] on span "New Message" at bounding box center [1198, 127] width 68 height 12
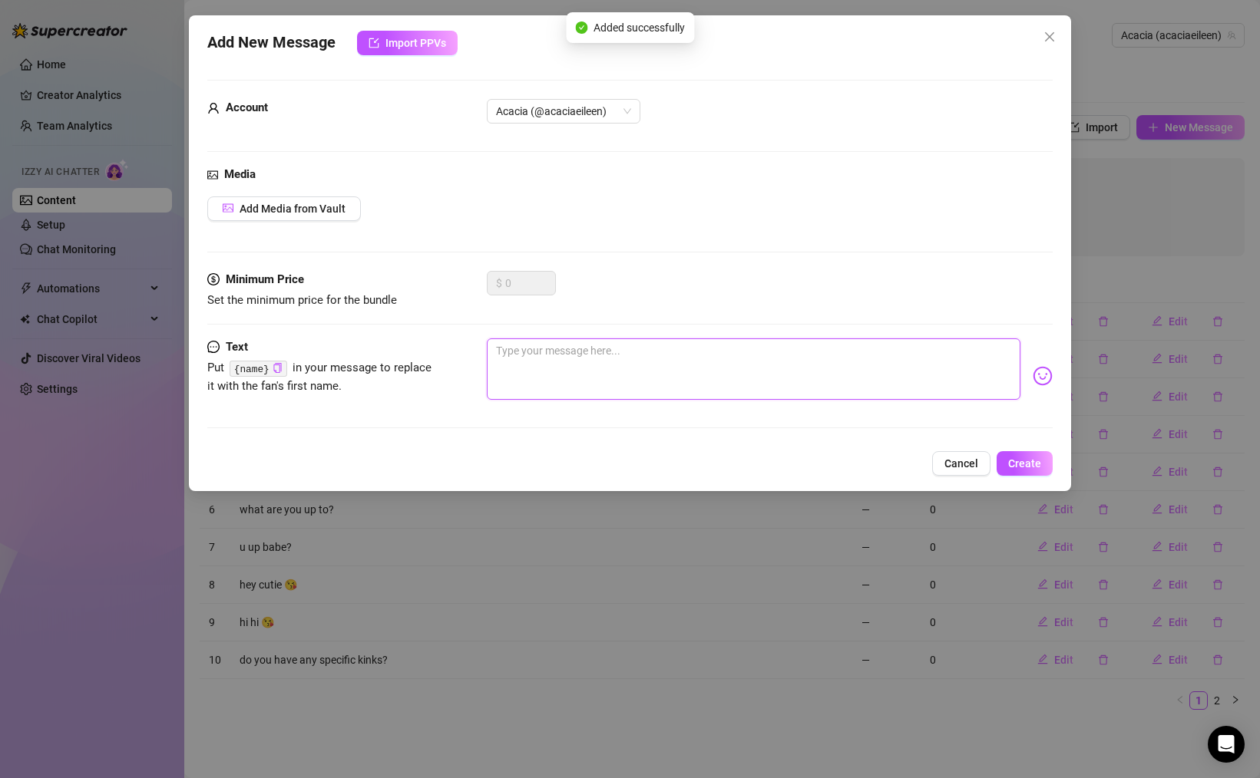
click at [624, 350] on textarea at bounding box center [753, 368] width 533 height 61
type textarea "w"
type textarea "wh"
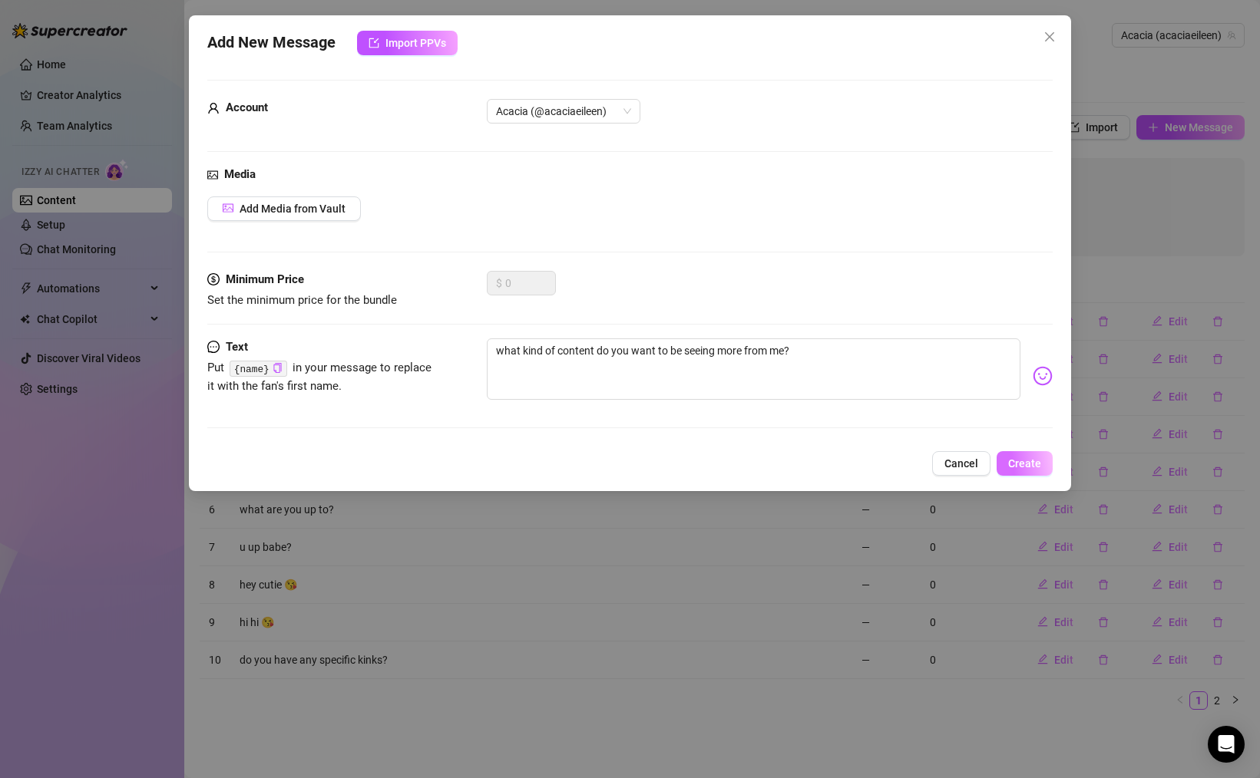
click at [1028, 463] on span "Create" at bounding box center [1024, 463] width 33 height 12
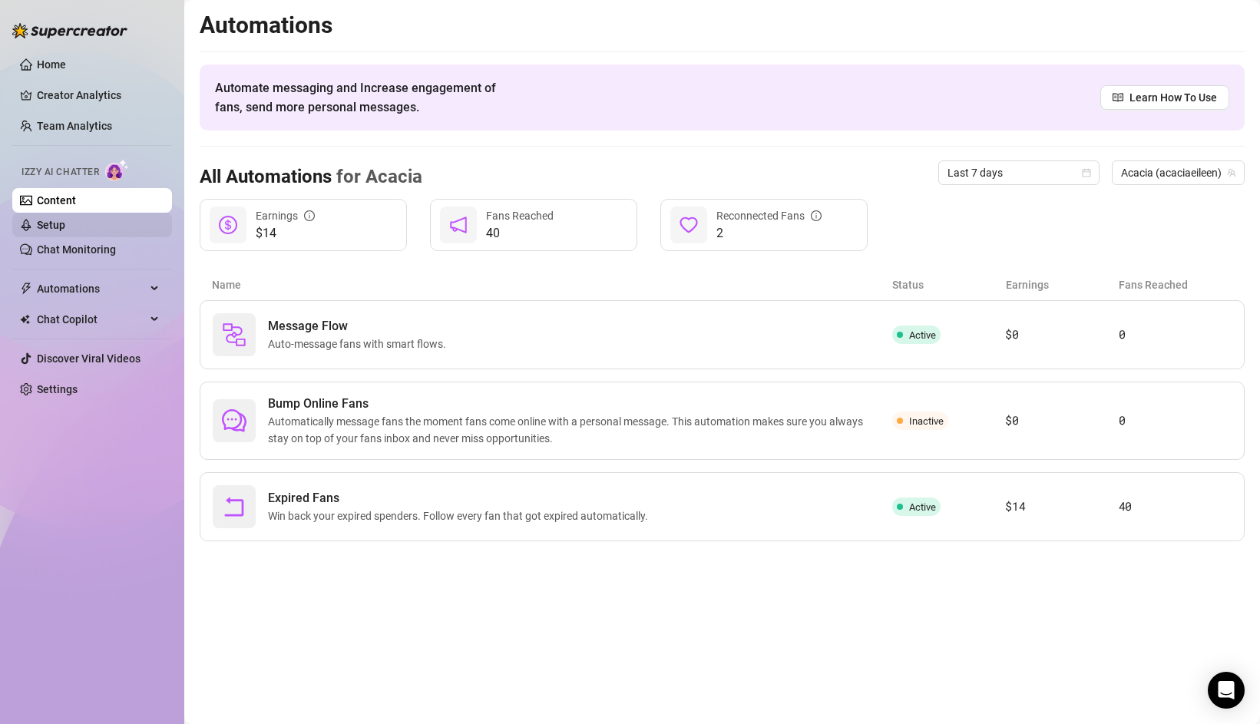
click at [65, 231] on link "Setup" at bounding box center [51, 225] width 28 height 12
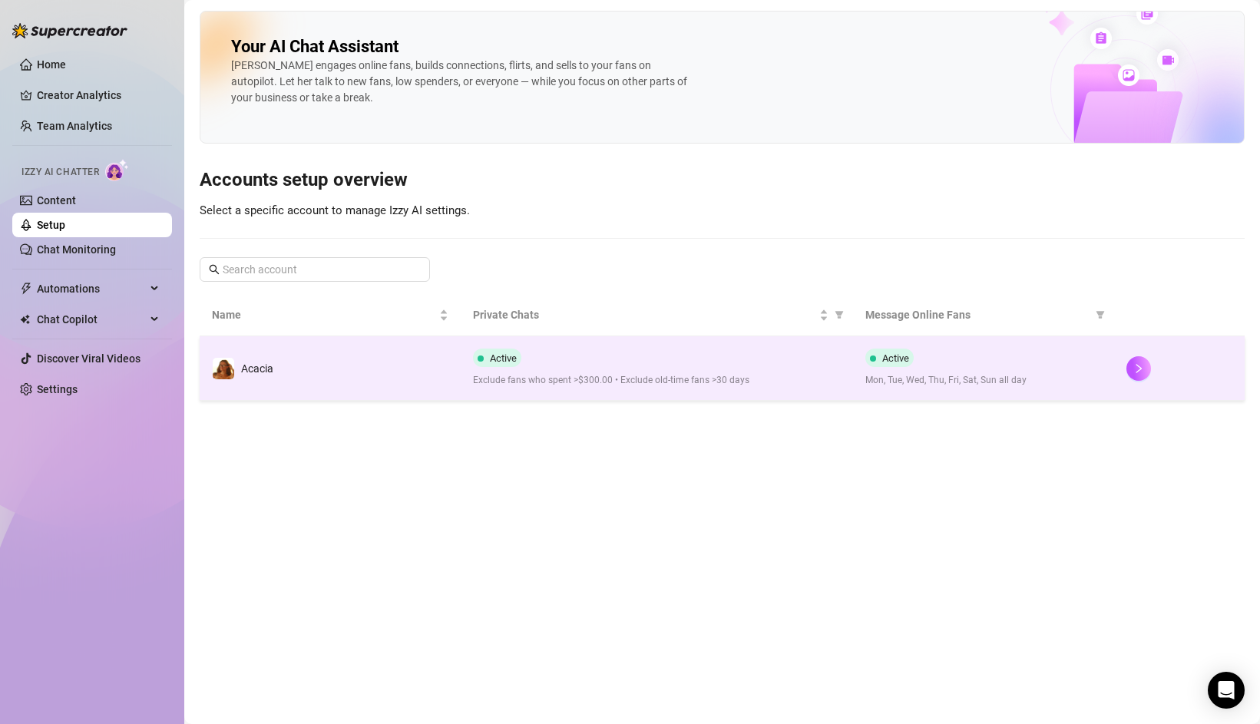
click at [447, 391] on td "Acacia" at bounding box center [330, 368] width 261 height 64
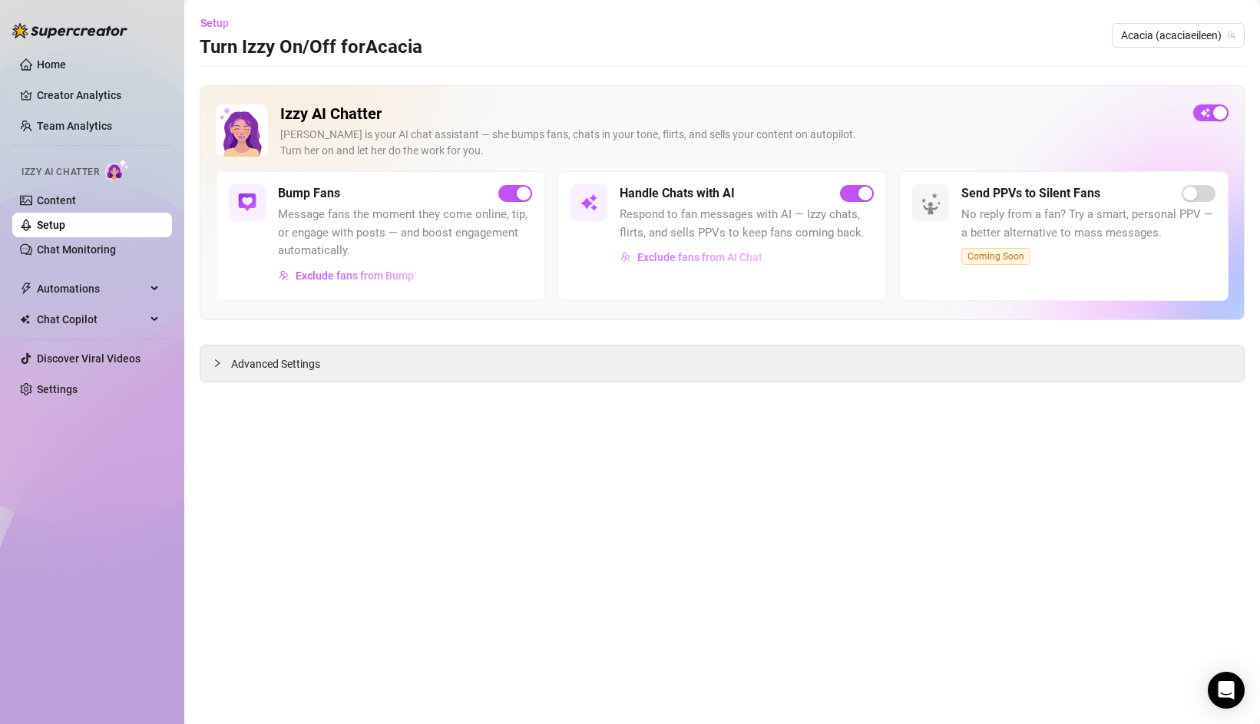
click at [677, 253] on span "Exclude fans from AI Chat" at bounding box center [699, 257] width 125 height 12
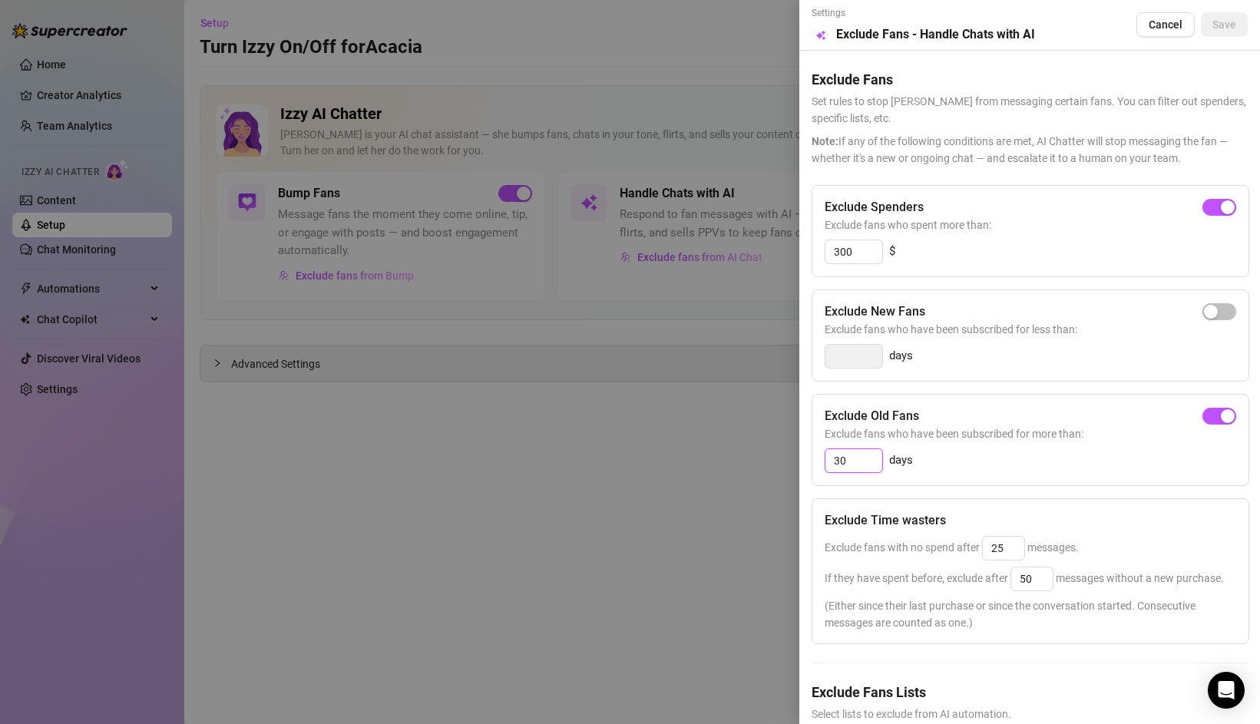
click at [847, 461] on input "30" at bounding box center [853, 460] width 57 height 23
click at [1219, 420] on span "button" at bounding box center [1219, 416] width 34 height 17
click at [1230, 24] on span "Save" at bounding box center [1224, 24] width 24 height 12
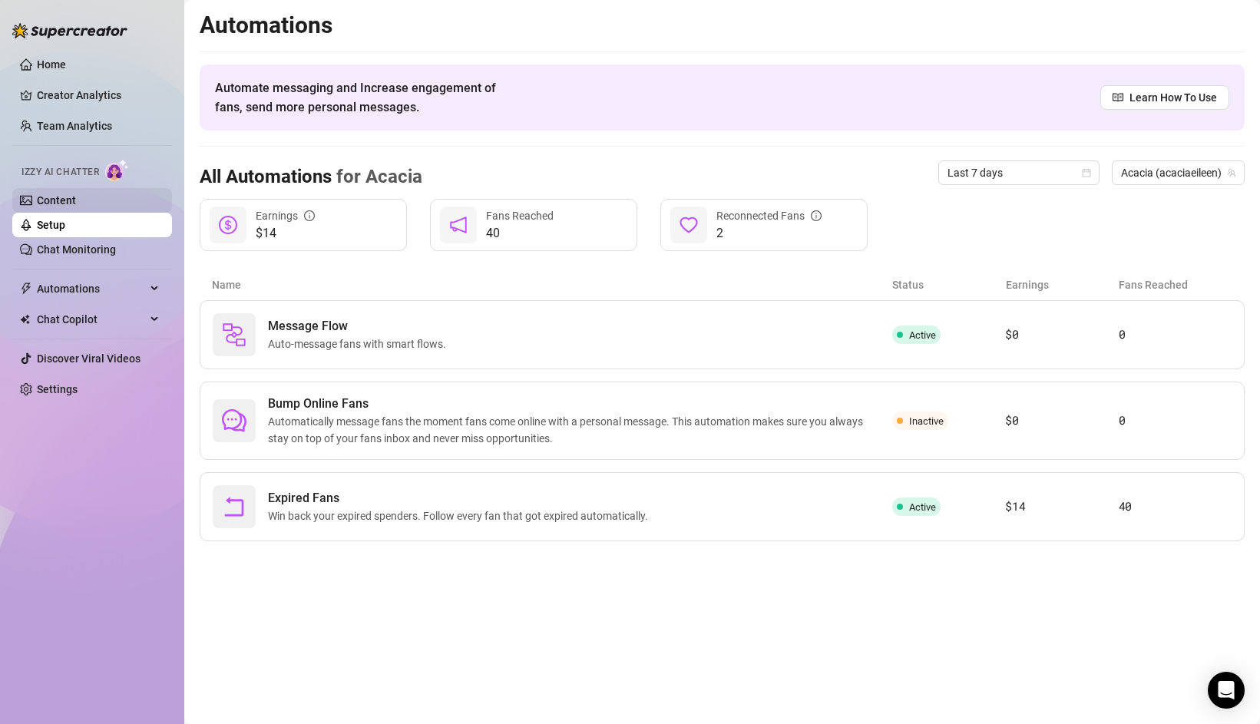
click at [76, 200] on link "Content" at bounding box center [56, 200] width 39 height 12
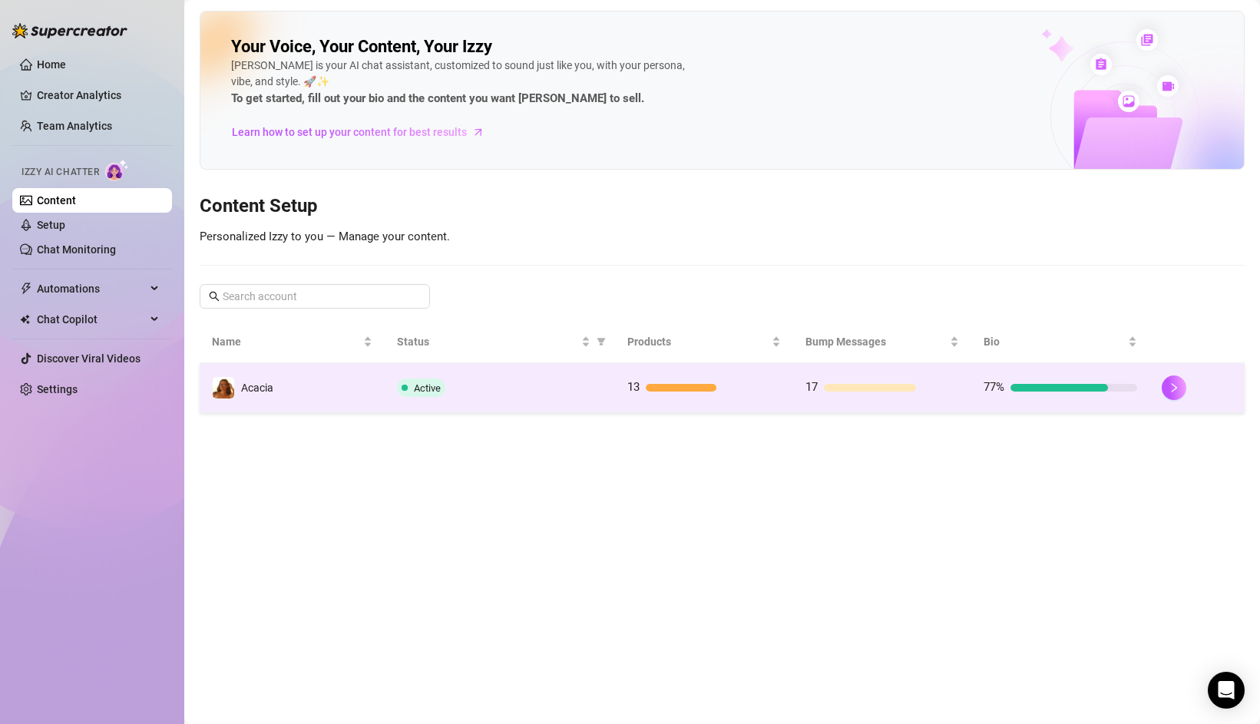
click at [559, 374] on td "Active" at bounding box center [500, 388] width 231 height 50
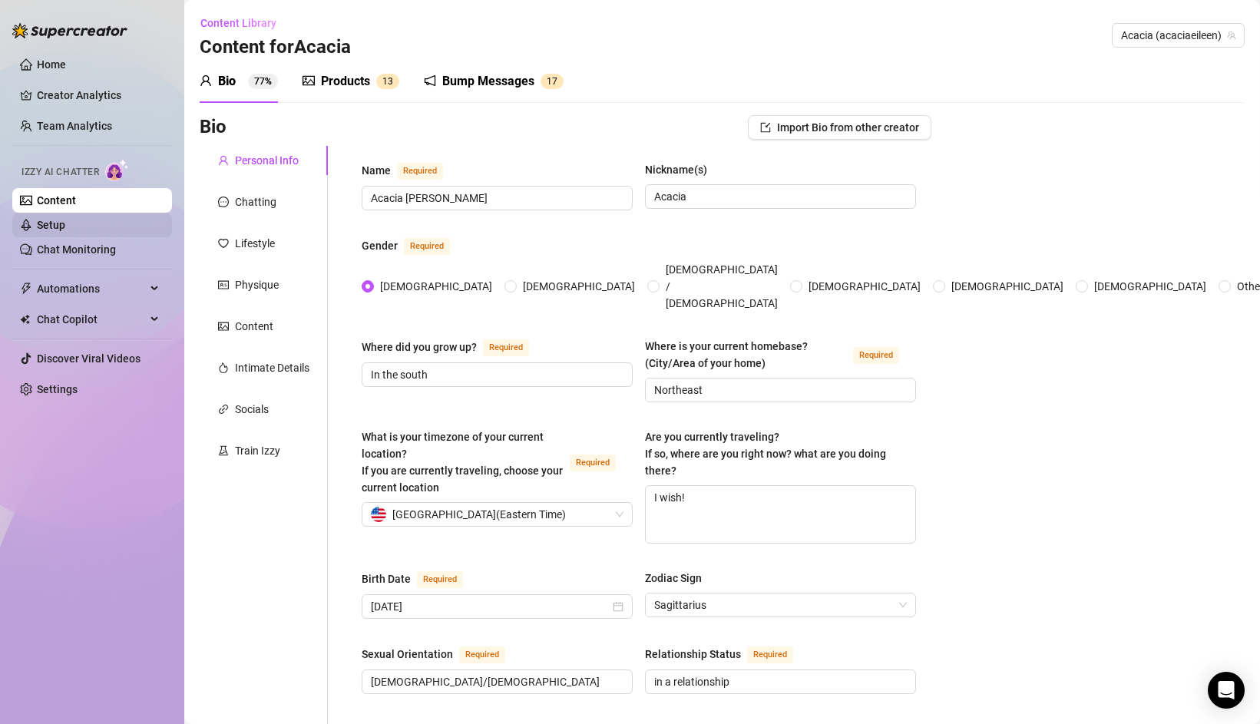
click at [65, 219] on link "Setup" at bounding box center [51, 225] width 28 height 12
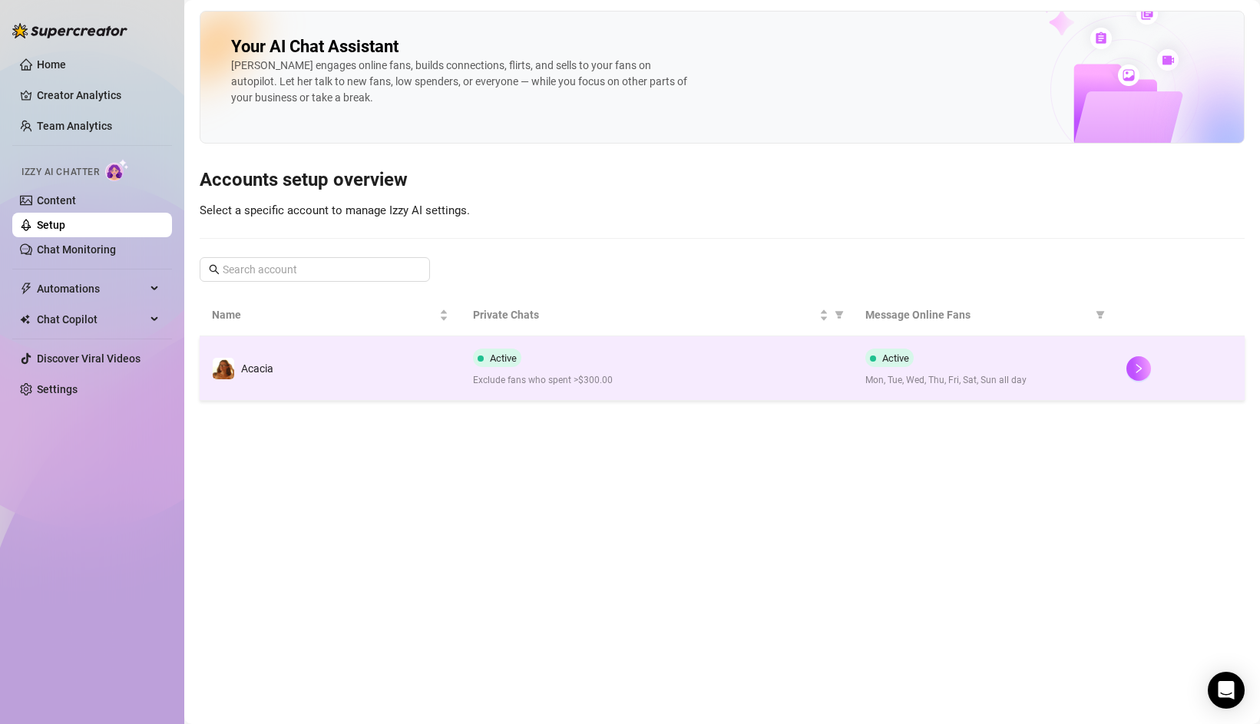
click at [387, 383] on td "Acacia" at bounding box center [330, 368] width 261 height 64
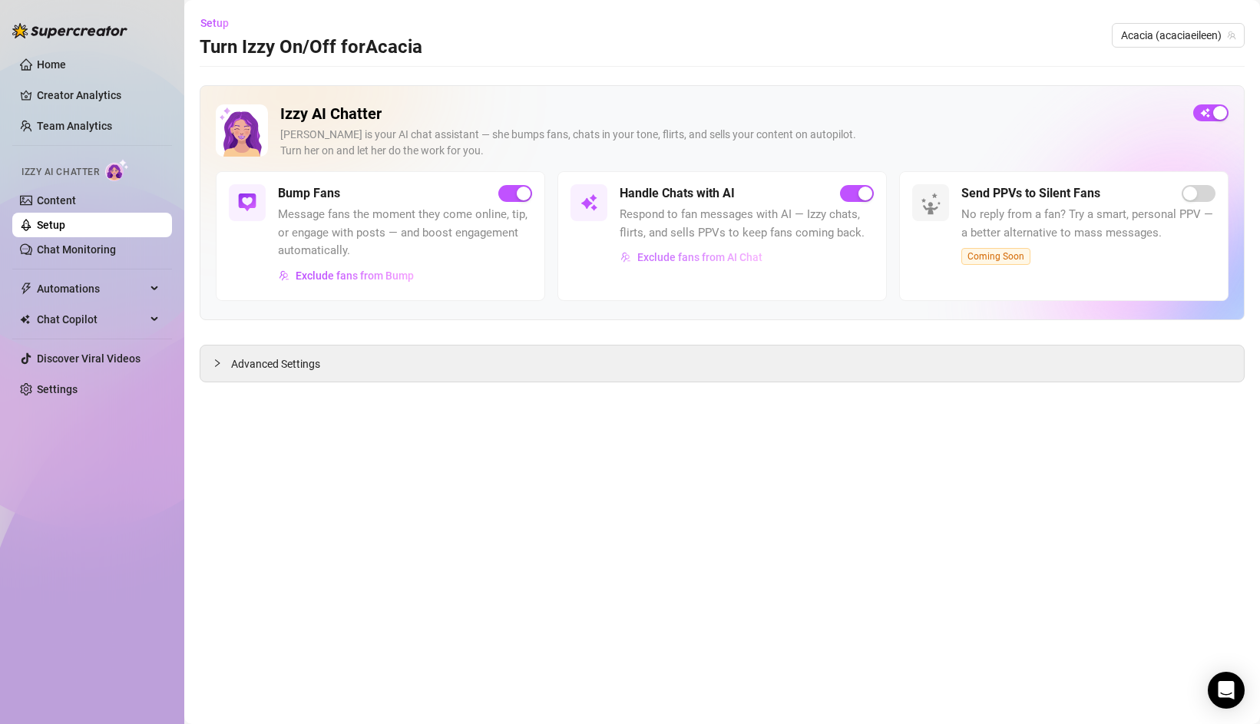
click at [664, 256] on span "Exclude fans from AI Chat" at bounding box center [699, 257] width 125 height 12
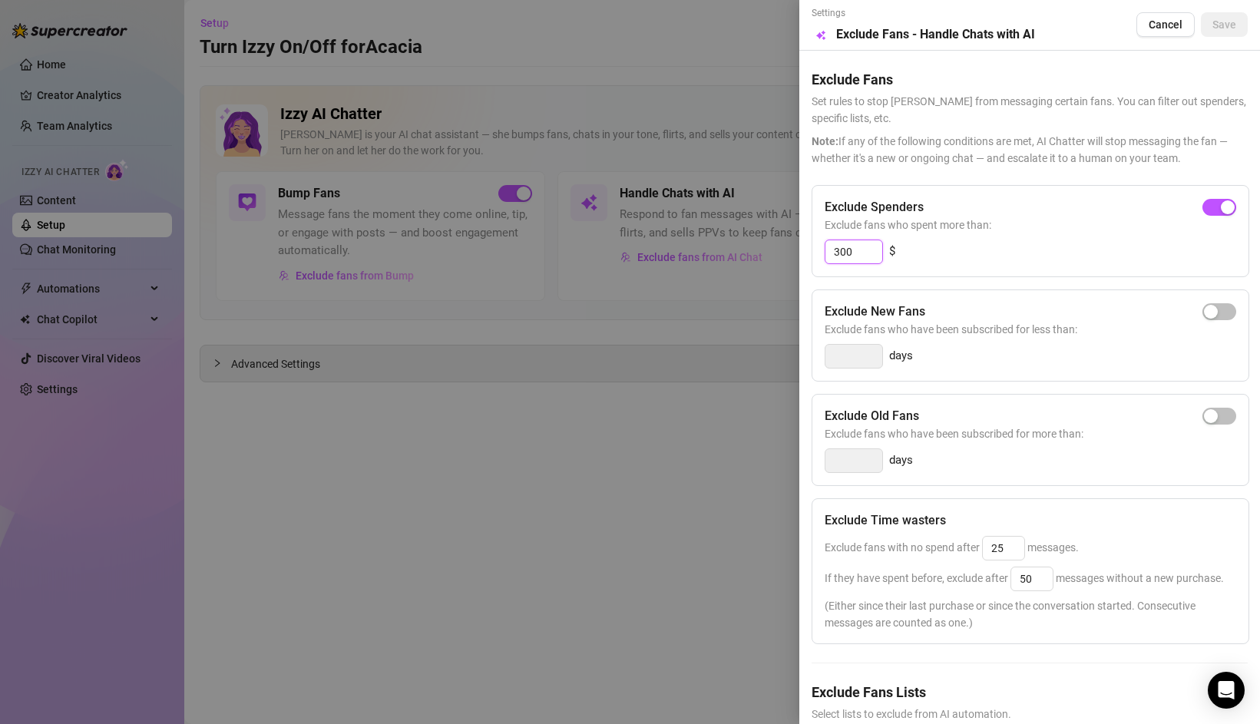
click at [869, 252] on input "300" at bounding box center [853, 251] width 57 height 23
click at [1216, 206] on div "button" at bounding box center [1211, 207] width 14 height 14
click at [859, 249] on input "300" at bounding box center [853, 251] width 57 height 23
click at [839, 253] on input "300" at bounding box center [853, 251] width 57 height 23
click at [1233, 21] on span "Save" at bounding box center [1224, 24] width 24 height 12
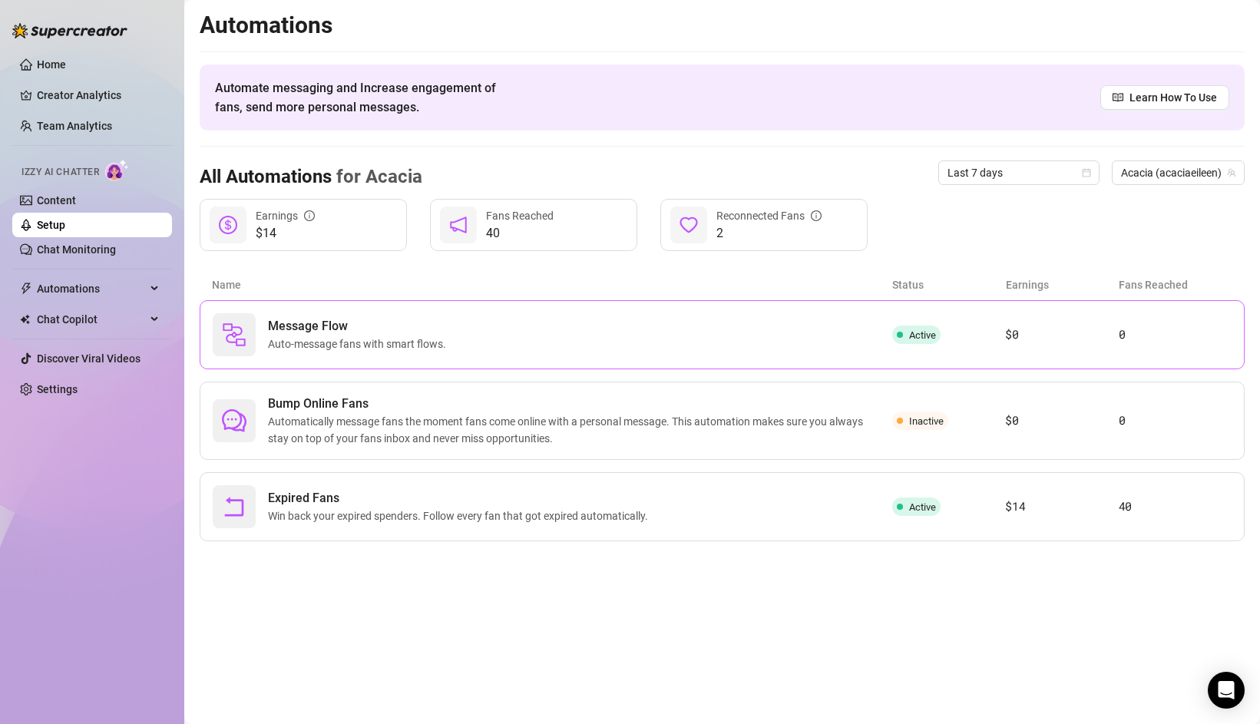
click at [462, 338] on div "Message Flow Auto-message fans with smart flows." at bounding box center [552, 334] width 679 height 43
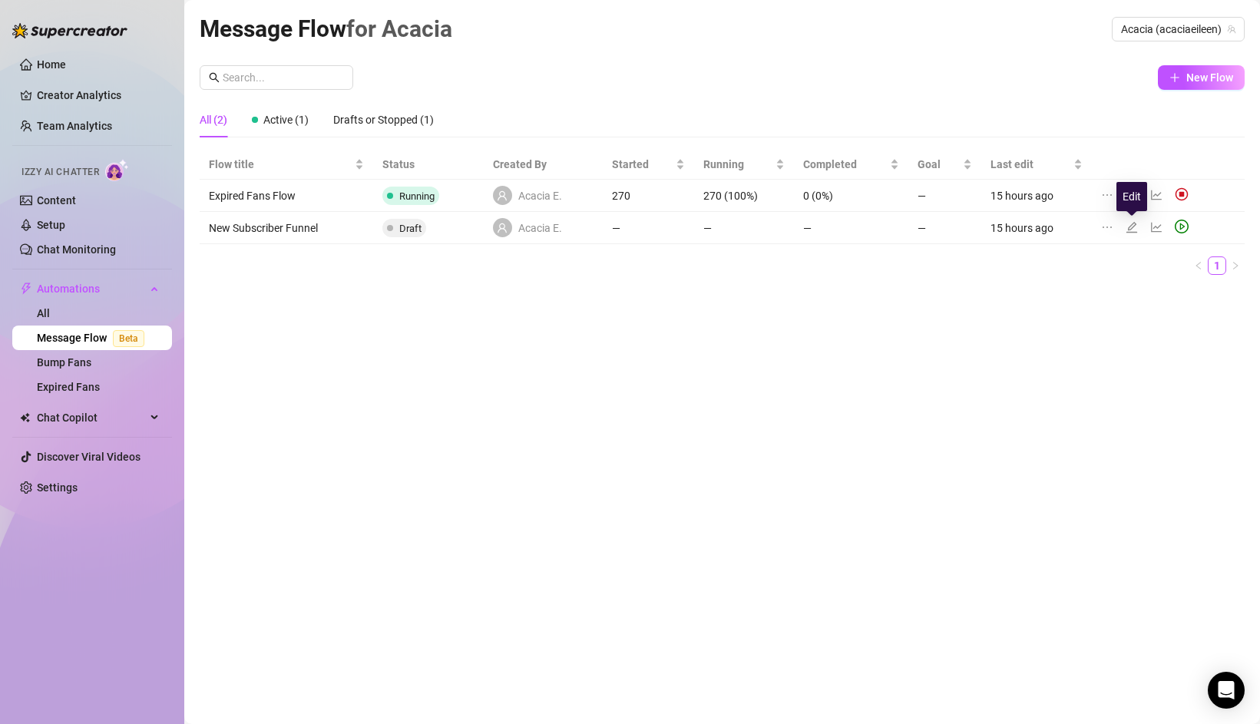
click at [1129, 226] on icon "edit" at bounding box center [1131, 226] width 11 height 11
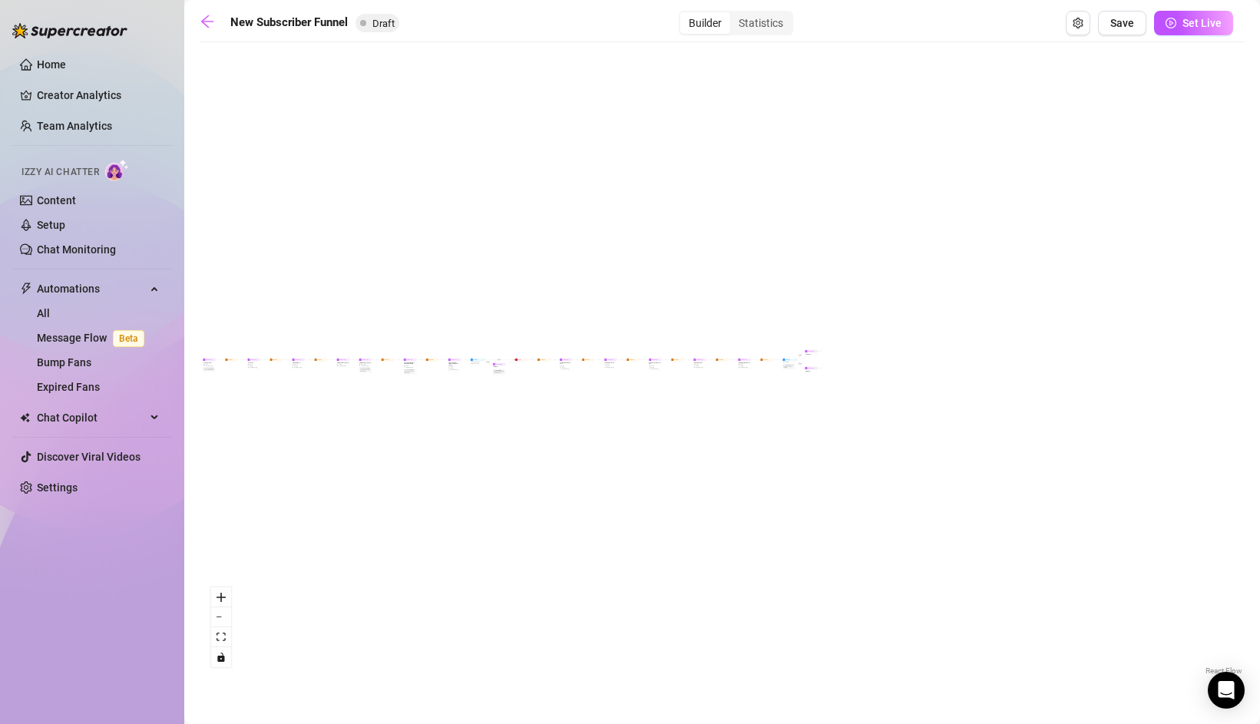
drag, startPoint x: 1156, startPoint y: 384, endPoint x: 777, endPoint y: 390, distance: 379.2
click at [777, 390] on div "If True If True If True If False If False If False If True If False Merge Merge…" at bounding box center [722, 364] width 1045 height 629
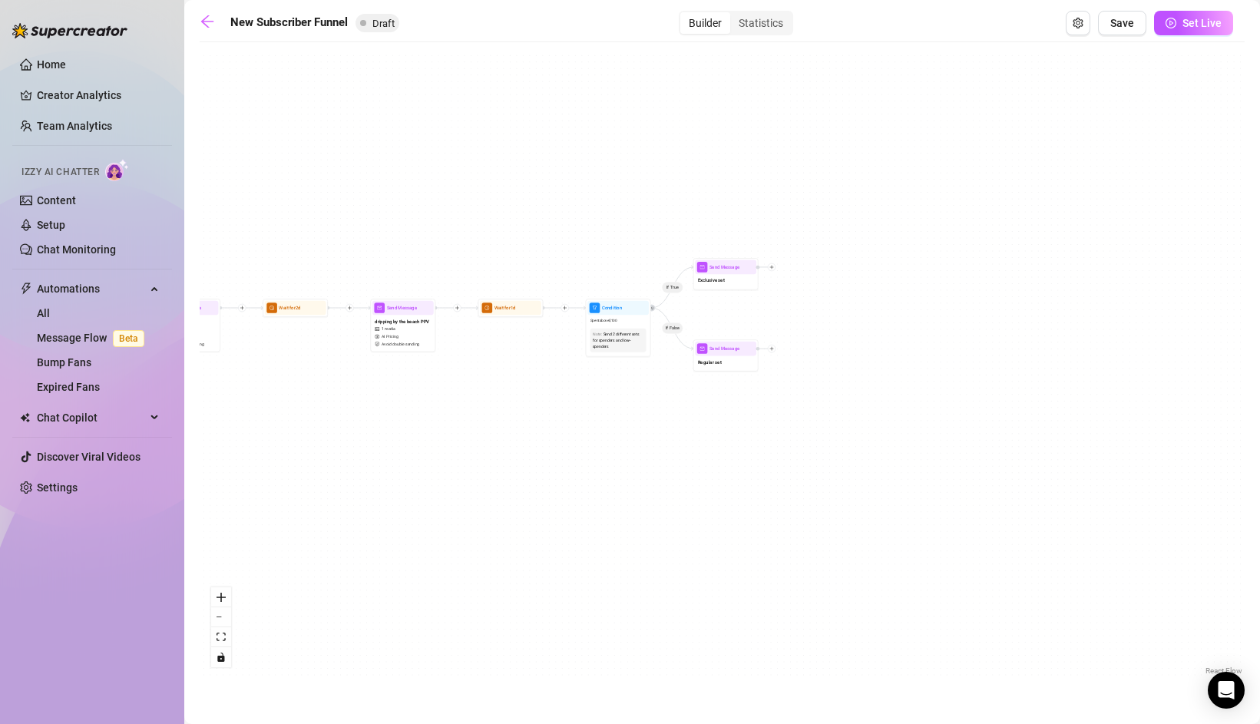
drag, startPoint x: 745, startPoint y: 249, endPoint x: 853, endPoint y: 270, distance: 109.6
click at [853, 271] on div "If True If True If True If False If False If False If True If False Merge Merge…" at bounding box center [722, 364] width 1045 height 629
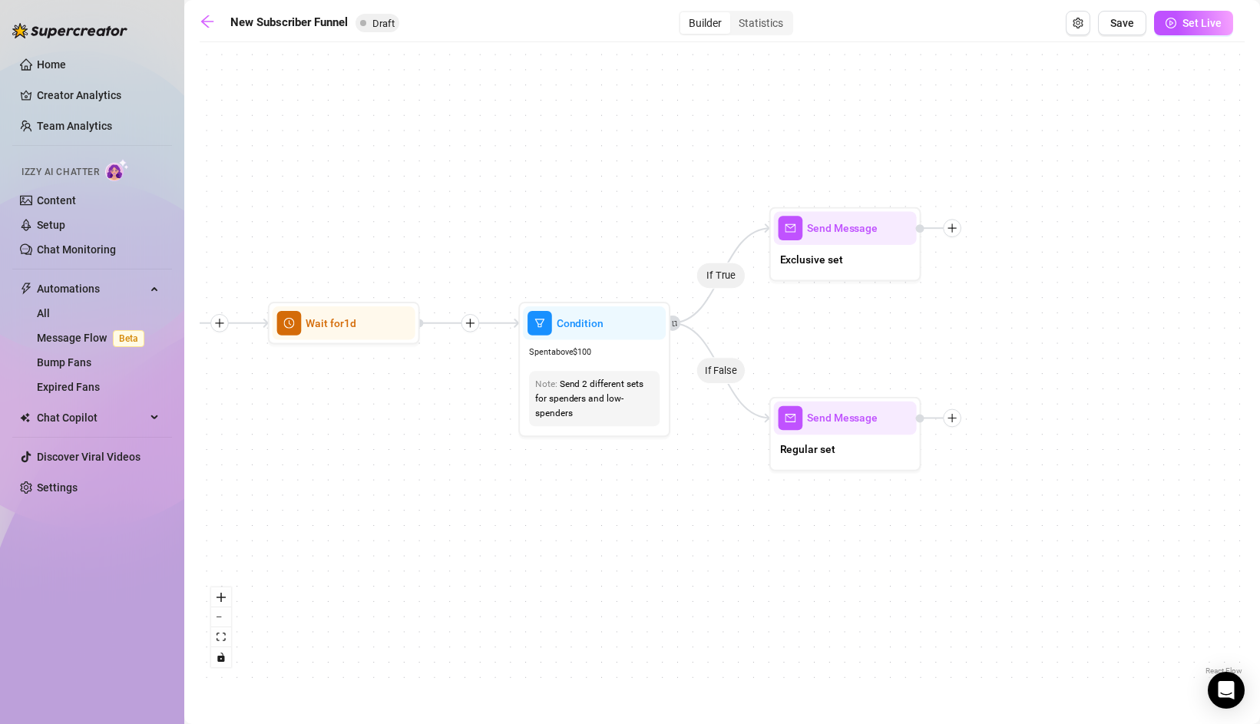
drag, startPoint x: 781, startPoint y: 326, endPoint x: 1083, endPoint y: 288, distance: 304.1
click at [1083, 288] on div "If True If True If True If False If False If False If True If False Merge Merge…" at bounding box center [722, 364] width 1045 height 629
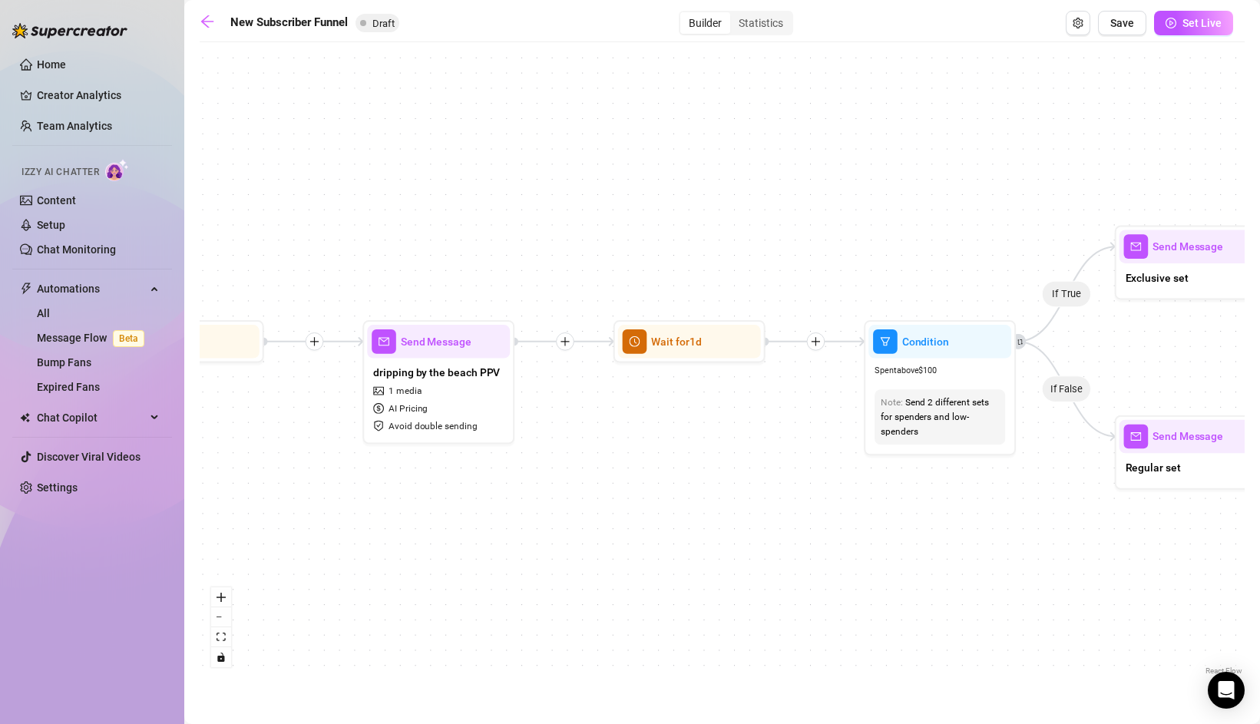
drag, startPoint x: 613, startPoint y: 475, endPoint x: 948, endPoint y: 497, distance: 335.4
click at [948, 497] on div "If True If True If True If False If False If False If True If False Merge Merge…" at bounding box center [722, 364] width 1045 height 629
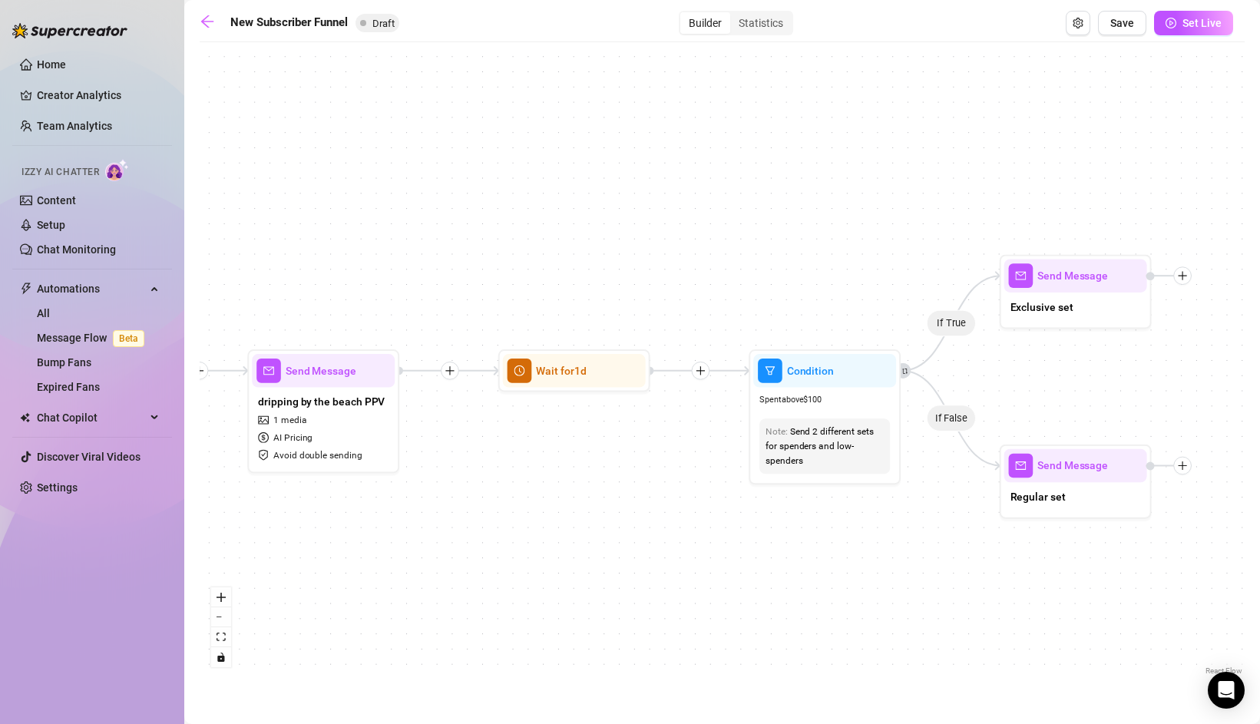
drag, startPoint x: 747, startPoint y: 422, endPoint x: 632, endPoint y: 452, distance: 119.0
click at [632, 453] on div "If True If True If True If False If False If False If True If False Merge Merge…" at bounding box center [722, 364] width 1045 height 629
click at [613, 339] on div at bounding box center [611, 333] width 25 height 25
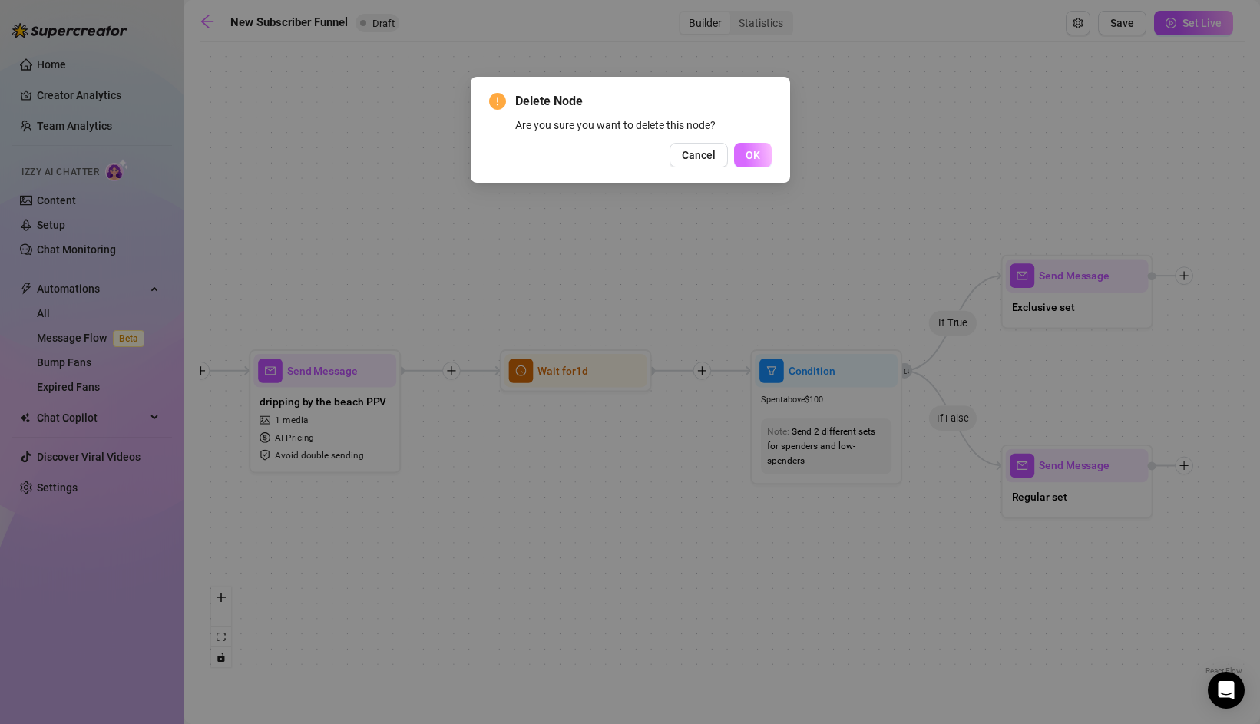
click at [747, 154] on span "OK" at bounding box center [752, 155] width 15 height 12
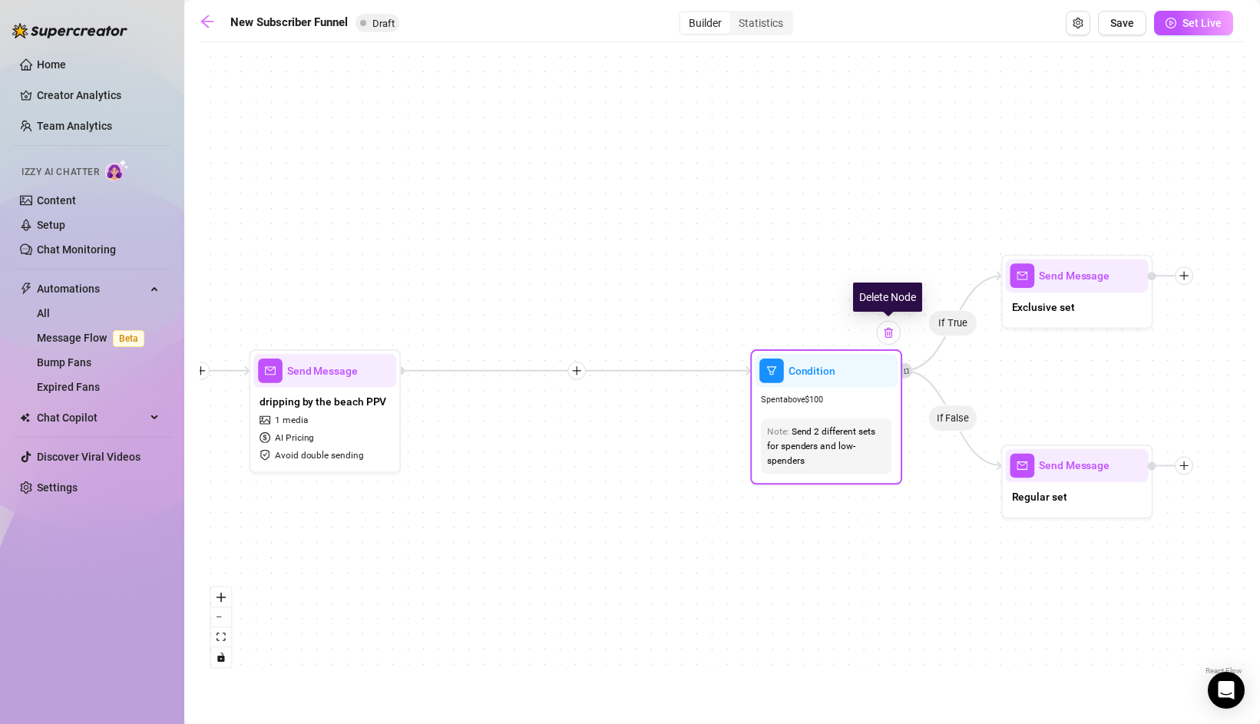
click at [890, 341] on div at bounding box center [888, 333] width 25 height 25
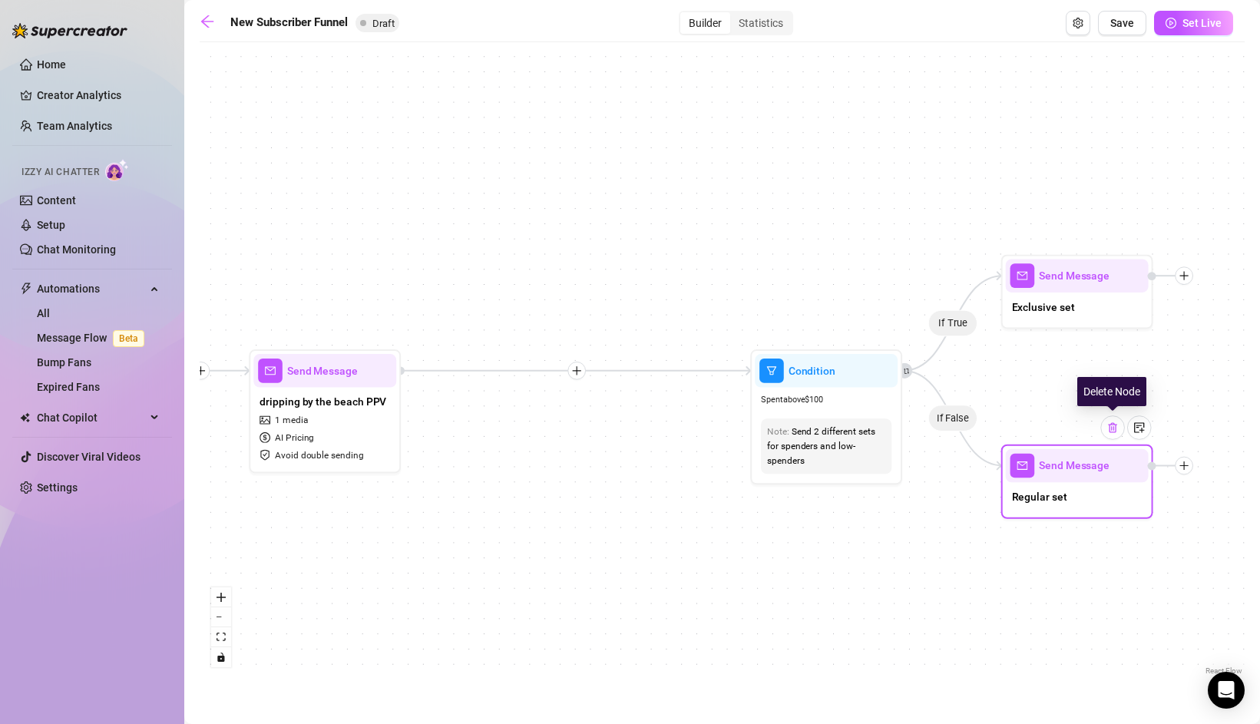
click at [1112, 430] on img at bounding box center [1112, 427] width 12 height 12
click at [1106, 422] on img at bounding box center [1112, 427] width 12 height 12
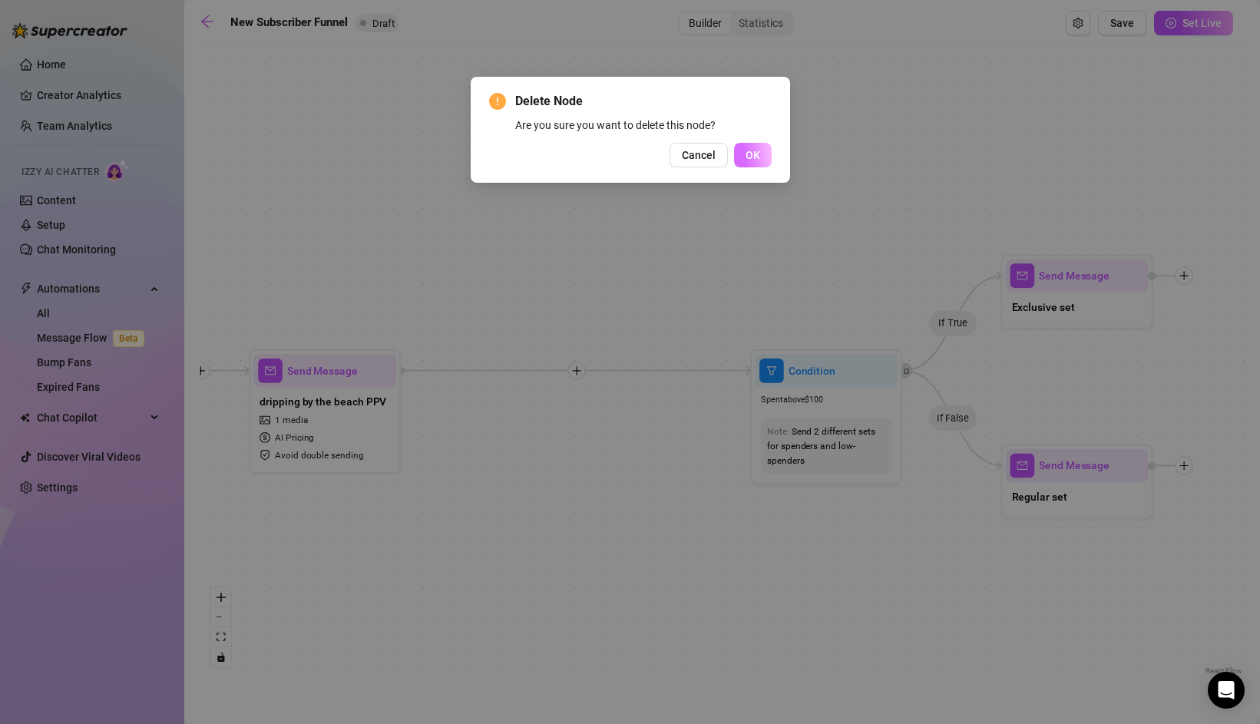
click at [758, 156] on span "OK" at bounding box center [752, 155] width 15 height 12
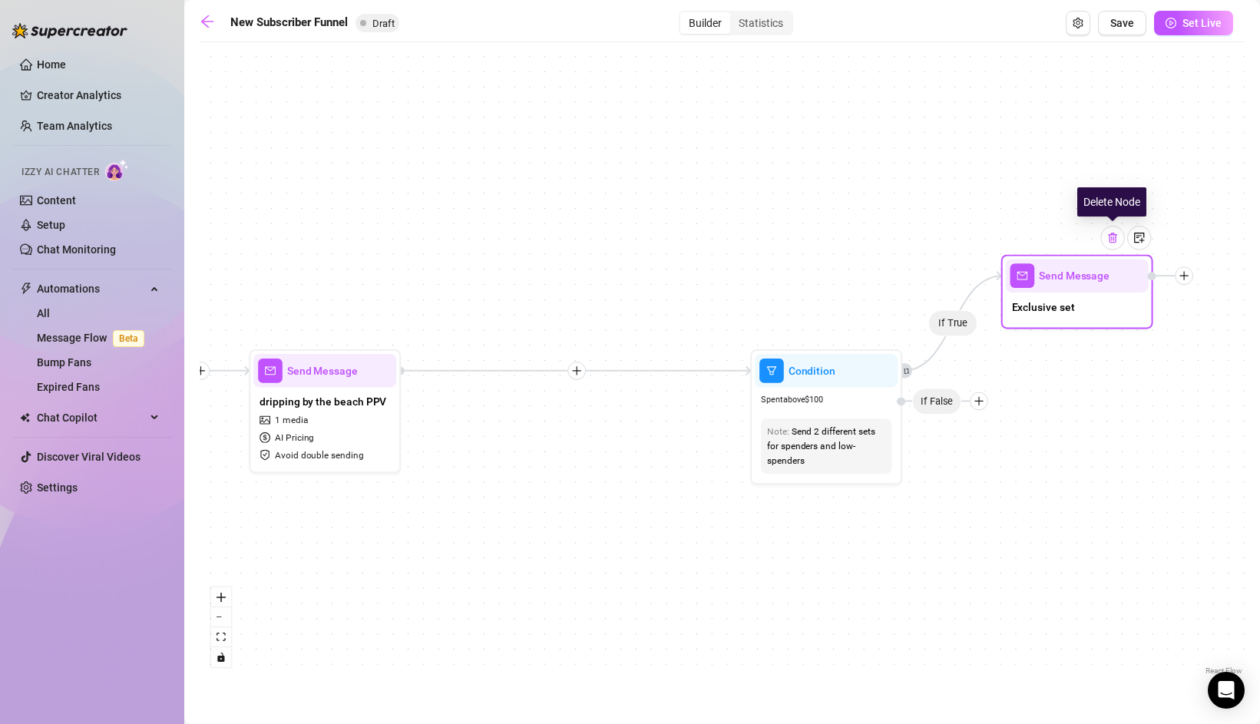
click at [1109, 243] on img at bounding box center [1112, 238] width 12 height 12
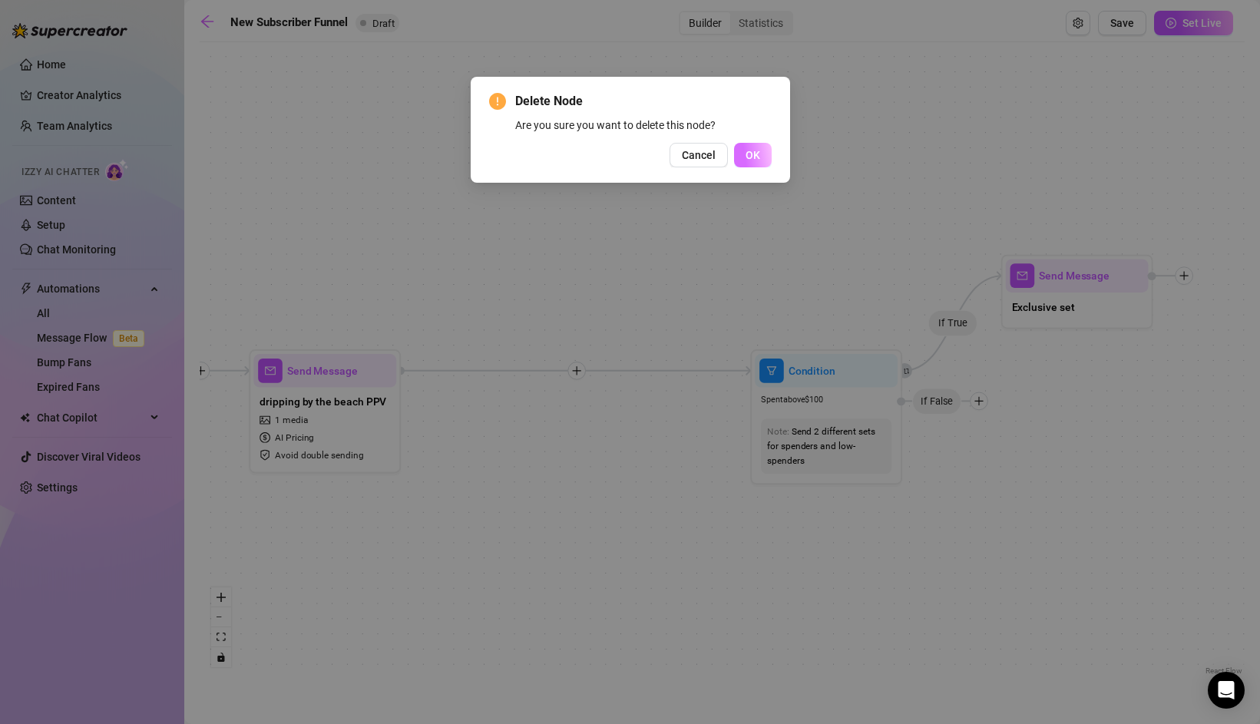
click at [758, 154] on span "OK" at bounding box center [752, 155] width 15 height 12
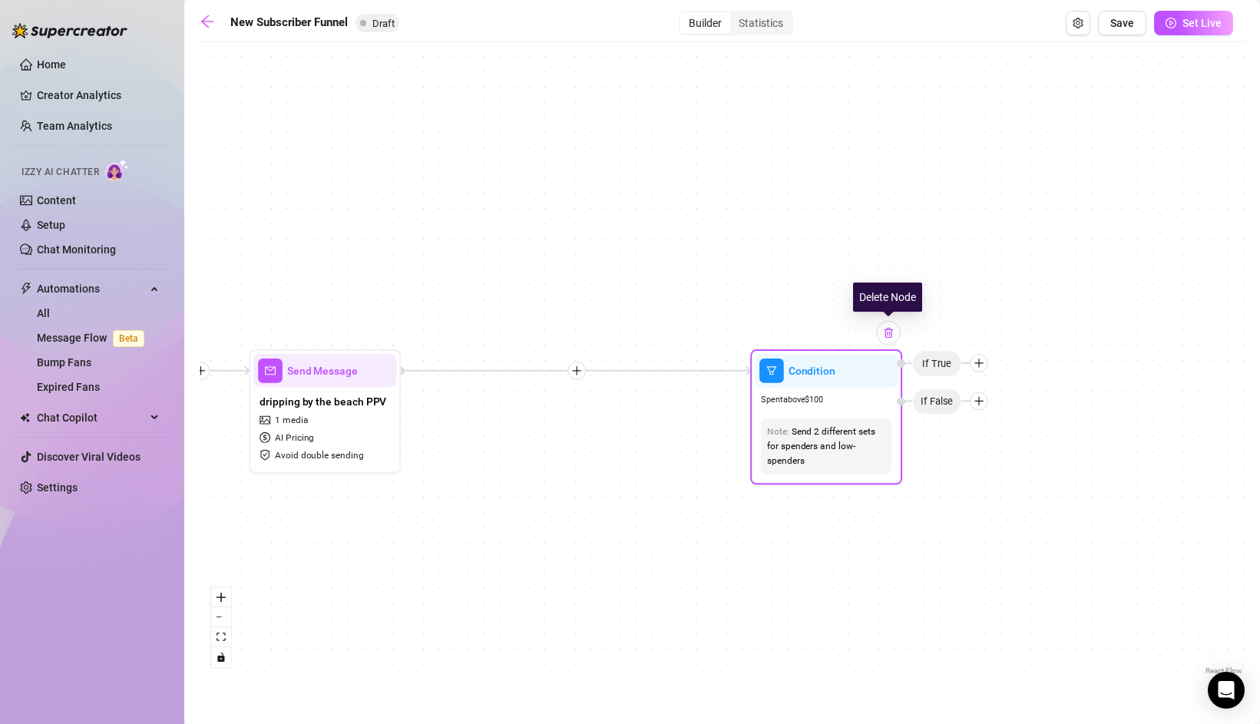
click at [893, 338] on img at bounding box center [888, 332] width 12 height 12
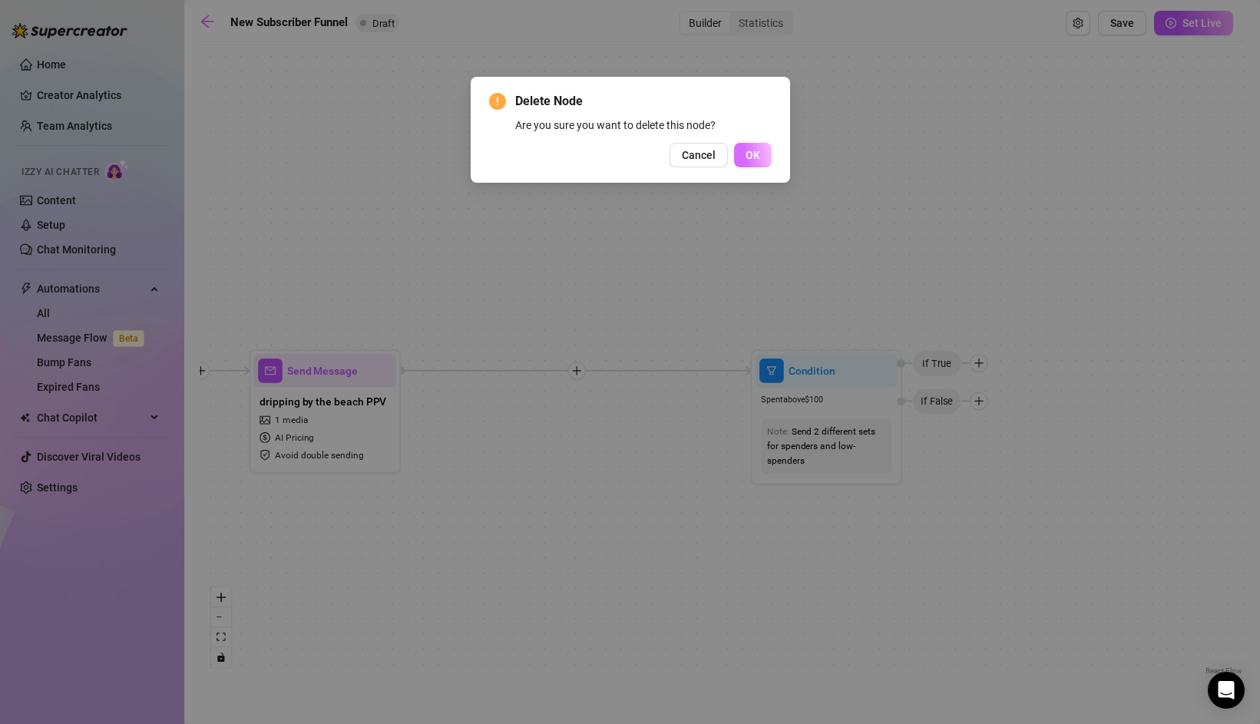
click at [749, 155] on span "OK" at bounding box center [752, 155] width 15 height 12
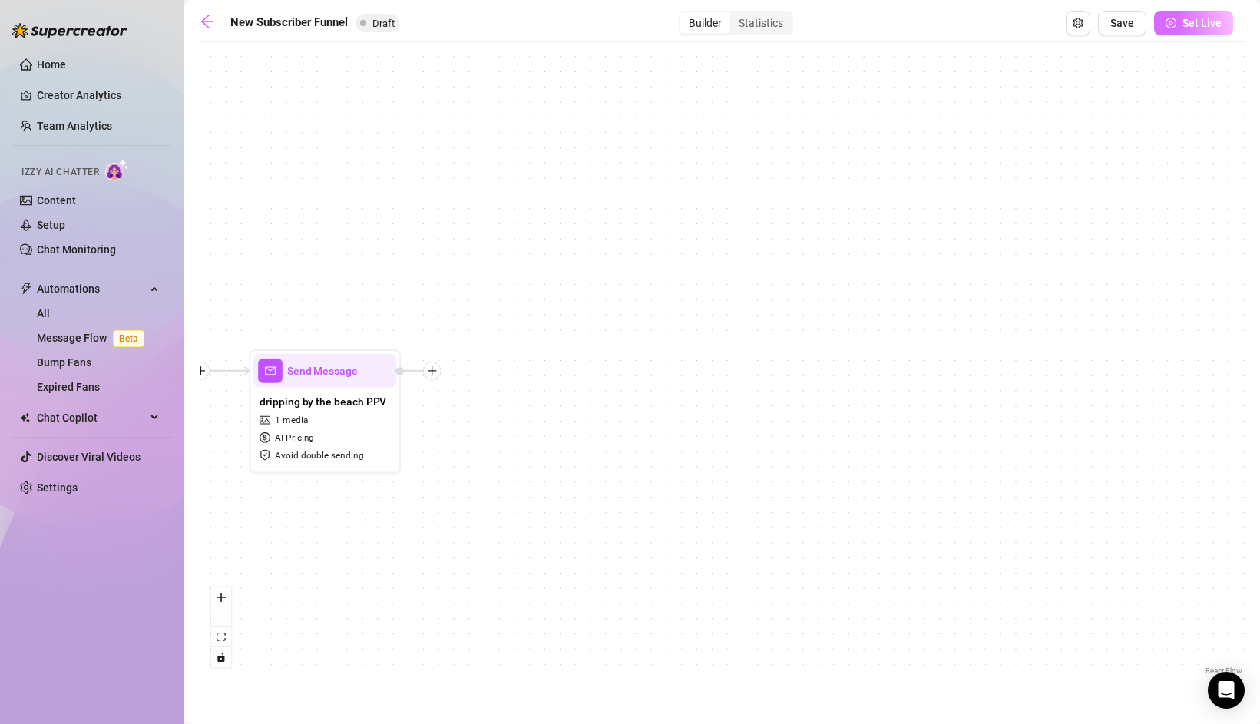
click at [1185, 23] on span "Set Live" at bounding box center [1201, 23] width 39 height 12
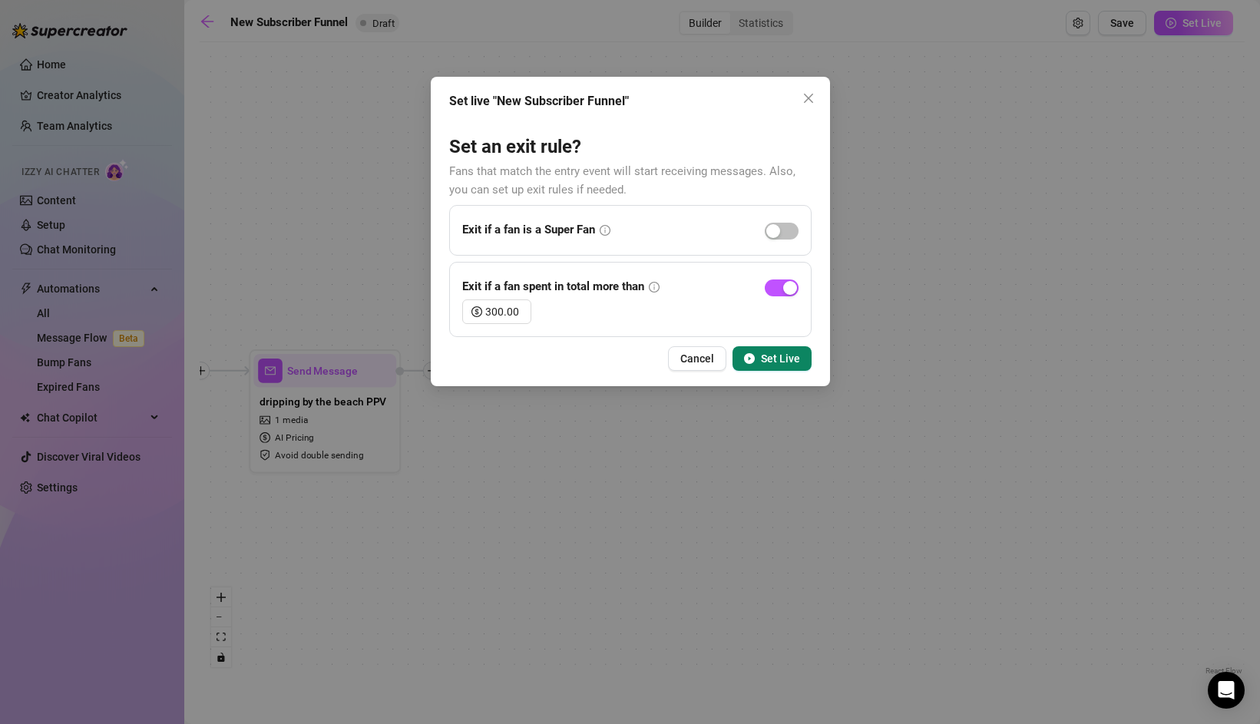
click at [605, 230] on icon "info-circle" at bounding box center [605, 230] width 2 height 5
click at [752, 353] on icon "play-circle" at bounding box center [749, 358] width 11 height 11
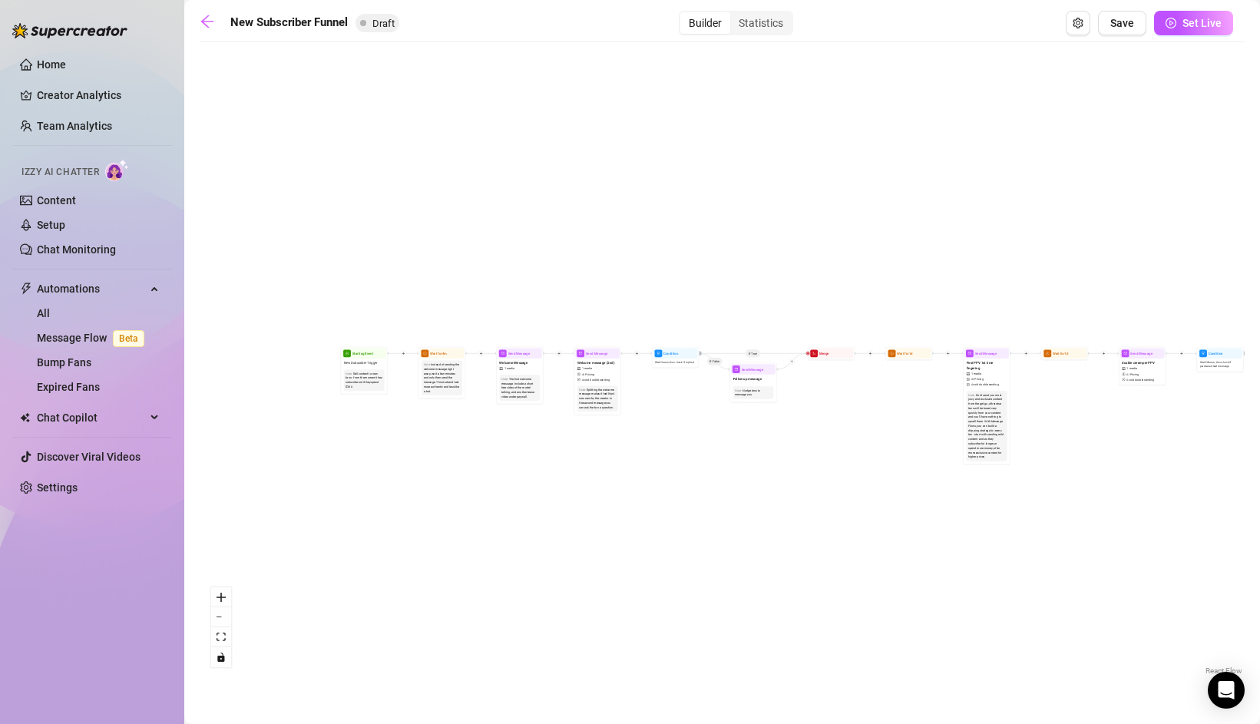
drag, startPoint x: 385, startPoint y: 400, endPoint x: 593, endPoint y: 266, distance: 247.8
click at [596, 266] on div "If True If False If True If False If True If False Merge Merge Merge Send Messa…" at bounding box center [722, 364] width 1045 height 629
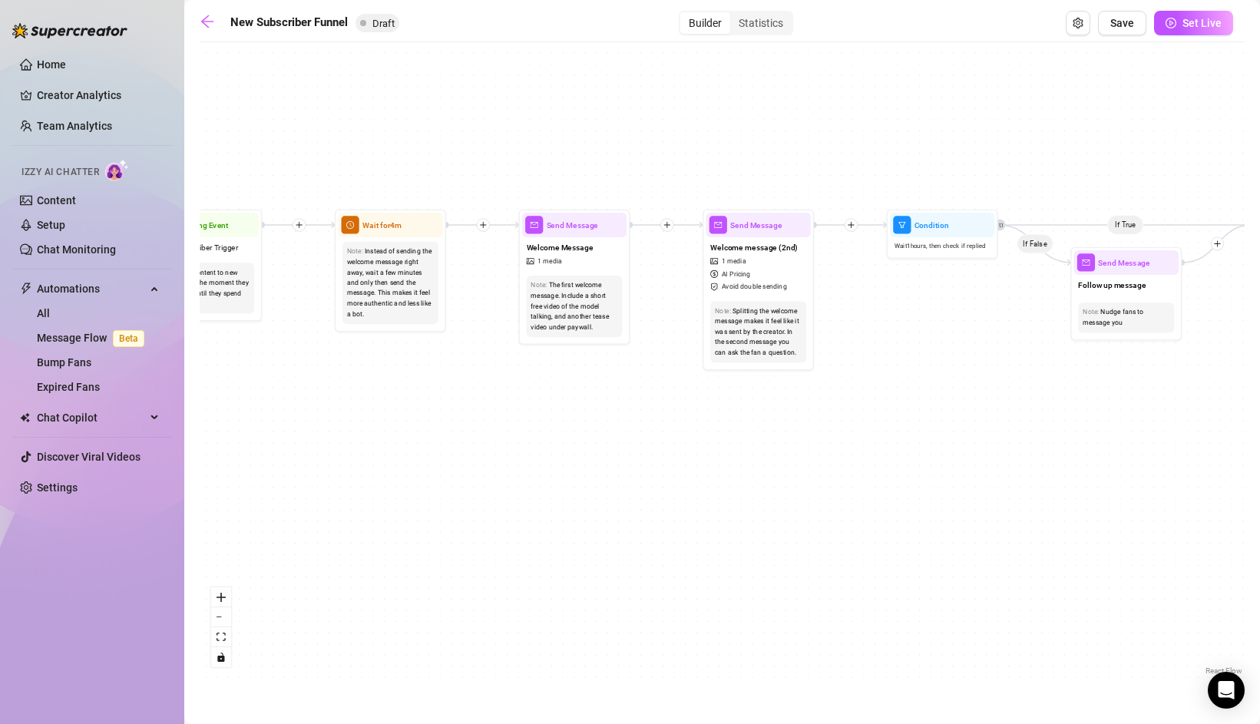
click at [659, 424] on div "If True If False If True If False If True If False Merge Merge Merge Send Messa…" at bounding box center [722, 364] width 1045 height 629
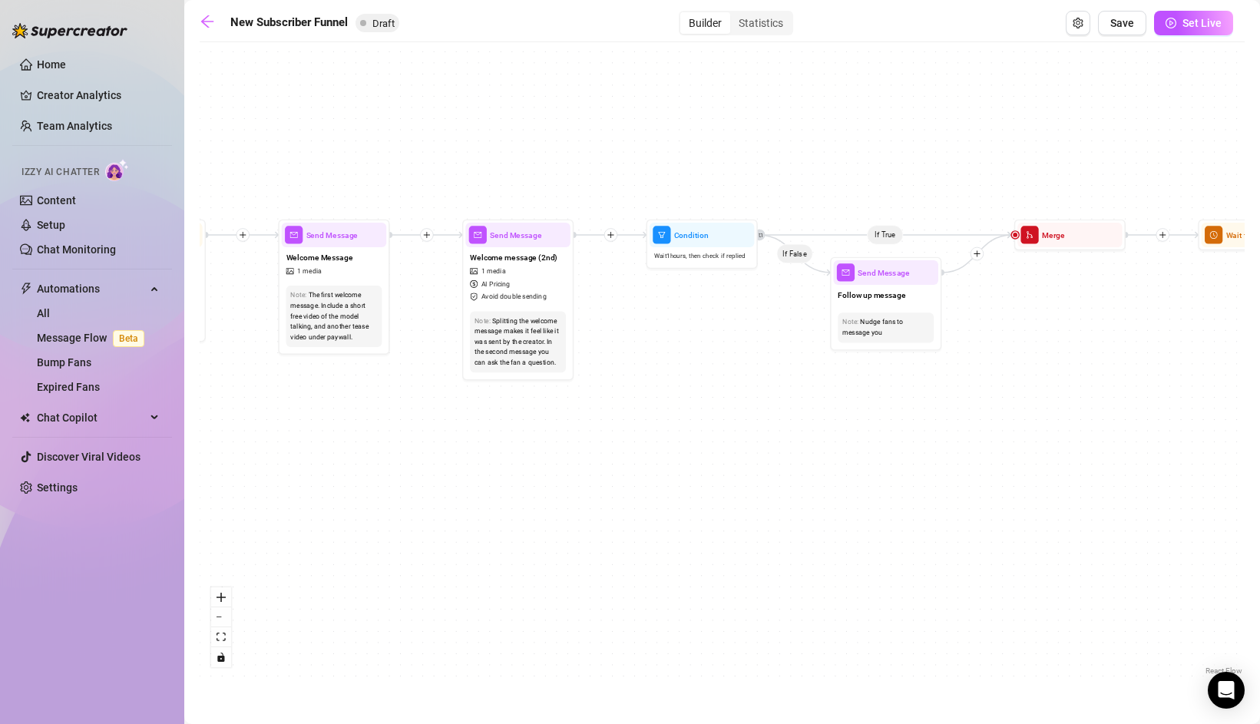
drag, startPoint x: 663, startPoint y: 417, endPoint x: 424, endPoint y: 427, distance: 239.7
click at [424, 427] on div "If True If False If True If False If True If False Merge Merge Merge Send Messa…" at bounding box center [722, 364] width 1045 height 629
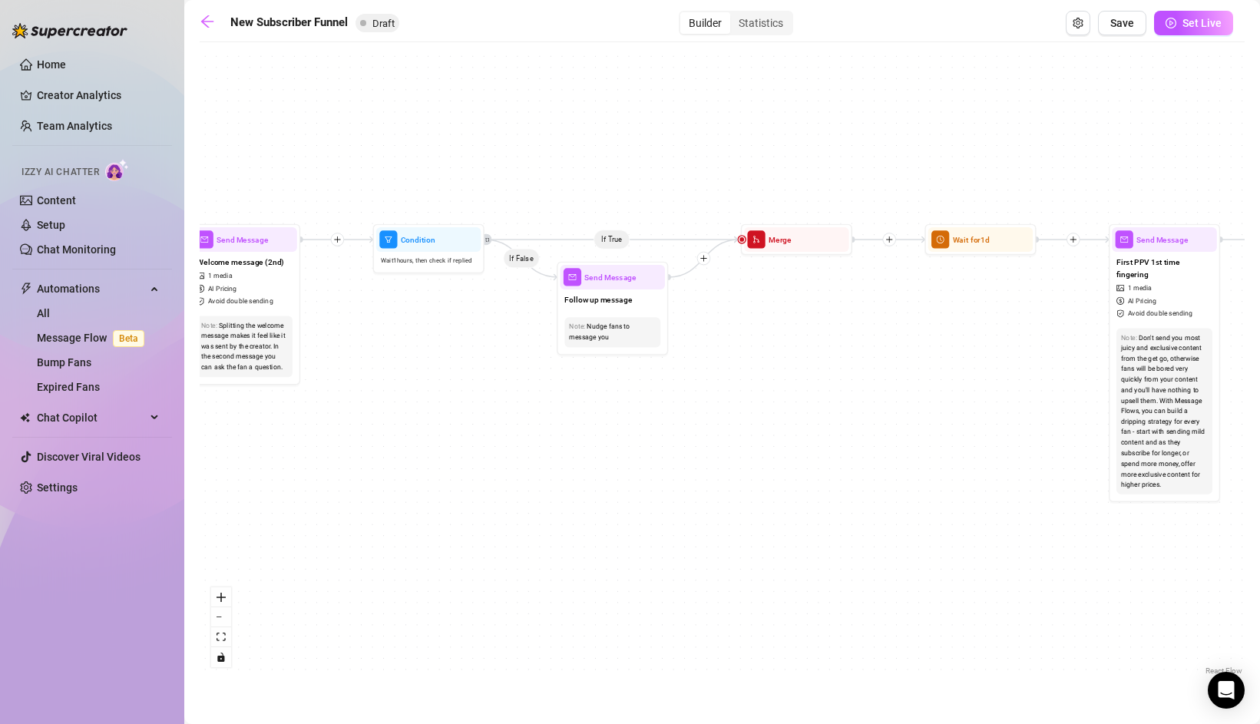
drag, startPoint x: 732, startPoint y: 358, endPoint x: 377, endPoint y: 383, distance: 356.3
click at [377, 383] on div "If True If False If True If False If True If False Merge Merge Merge Send Messa…" at bounding box center [722, 364] width 1045 height 629
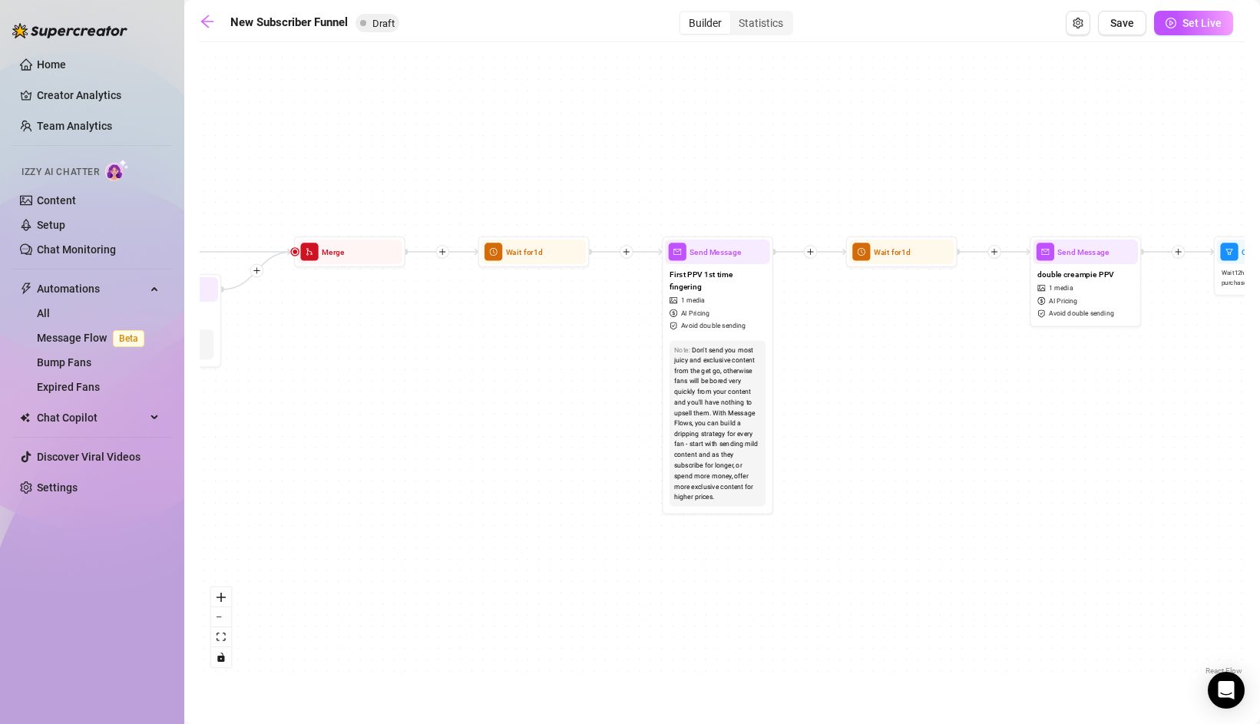
drag, startPoint x: 711, startPoint y: 376, endPoint x: 203, endPoint y: 375, distance: 508.1
click at [202, 375] on div "If True If False If True If False If True If False Merge Merge Merge Send Messa…" at bounding box center [722, 364] width 1045 height 629
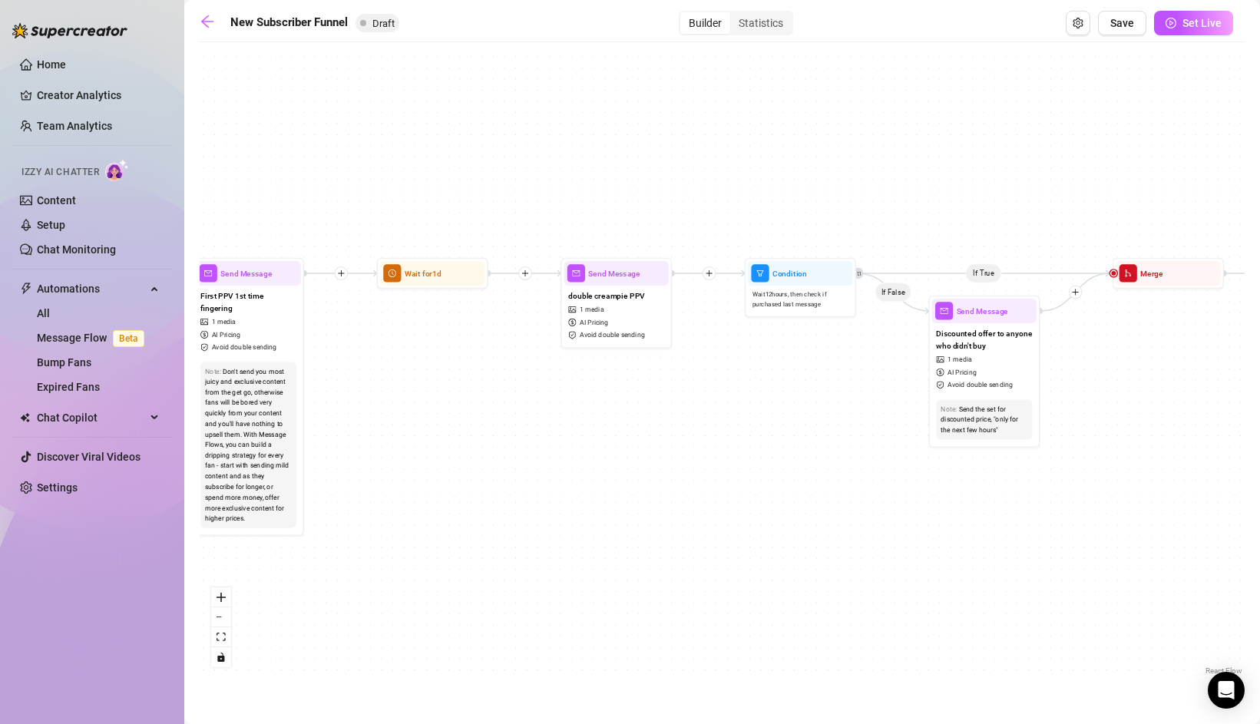
drag, startPoint x: 746, startPoint y: 393, endPoint x: 421, endPoint y: 408, distance: 325.8
click at [421, 408] on div "If True If False If True If False If True If False Merge Merge Merge Send Messa…" at bounding box center [722, 364] width 1045 height 629
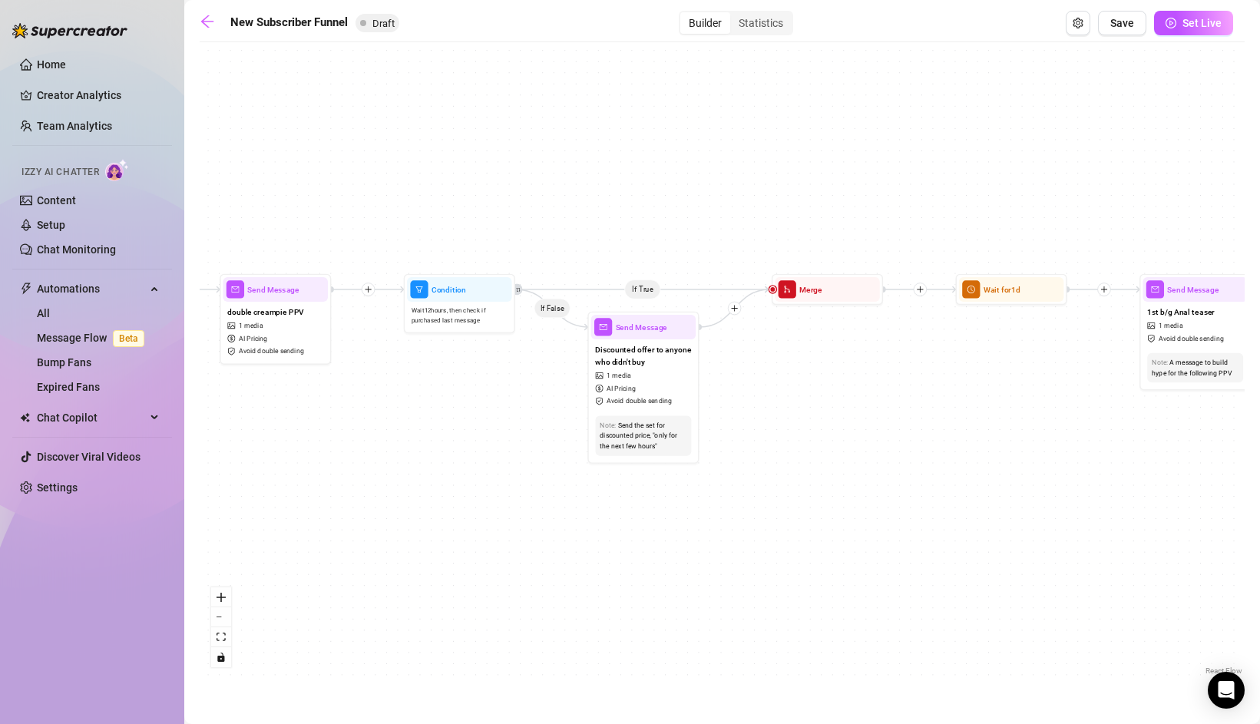
drag, startPoint x: 762, startPoint y: 400, endPoint x: 391, endPoint y: 416, distance: 371.9
click at [391, 416] on div "If True If False If True If False If True If False Merge Merge Merge Send Messa…" at bounding box center [722, 364] width 1045 height 629
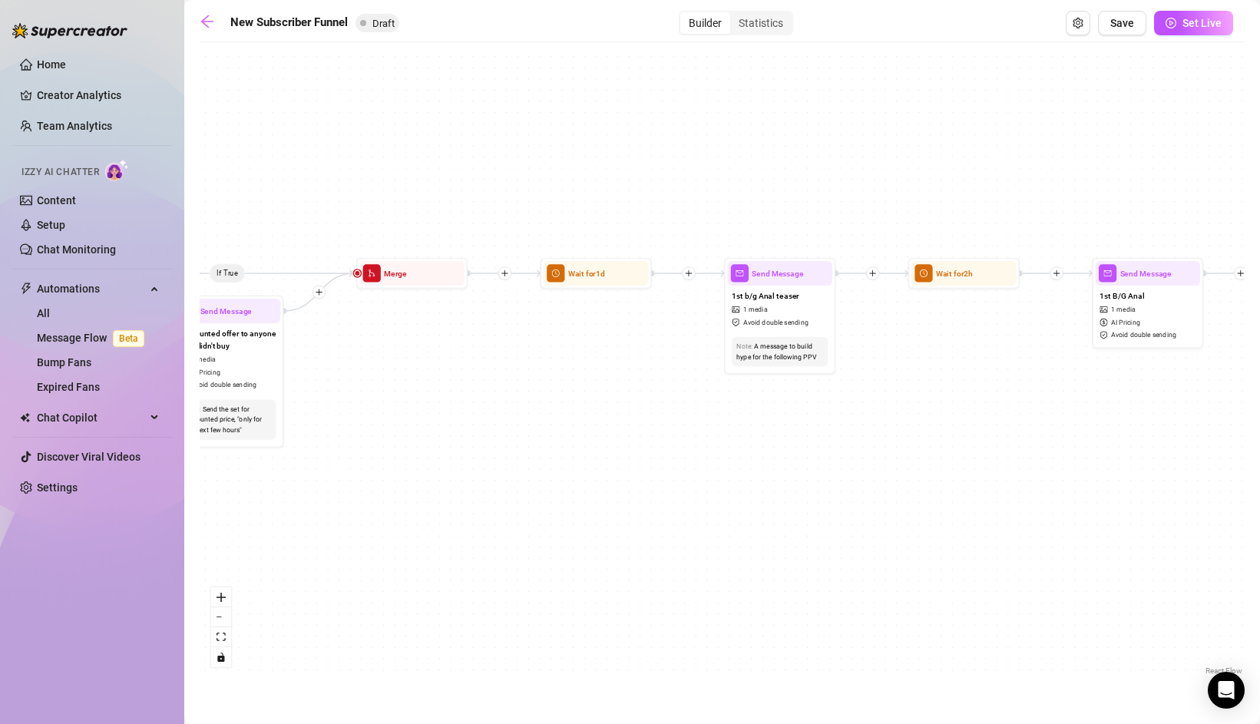
drag, startPoint x: 802, startPoint y: 388, endPoint x: 400, endPoint y: 370, distance: 402.6
click at [400, 370] on div "If True If False If True If False If True If False Merge Merge Merge Send Messa…" at bounding box center [722, 364] width 1045 height 629
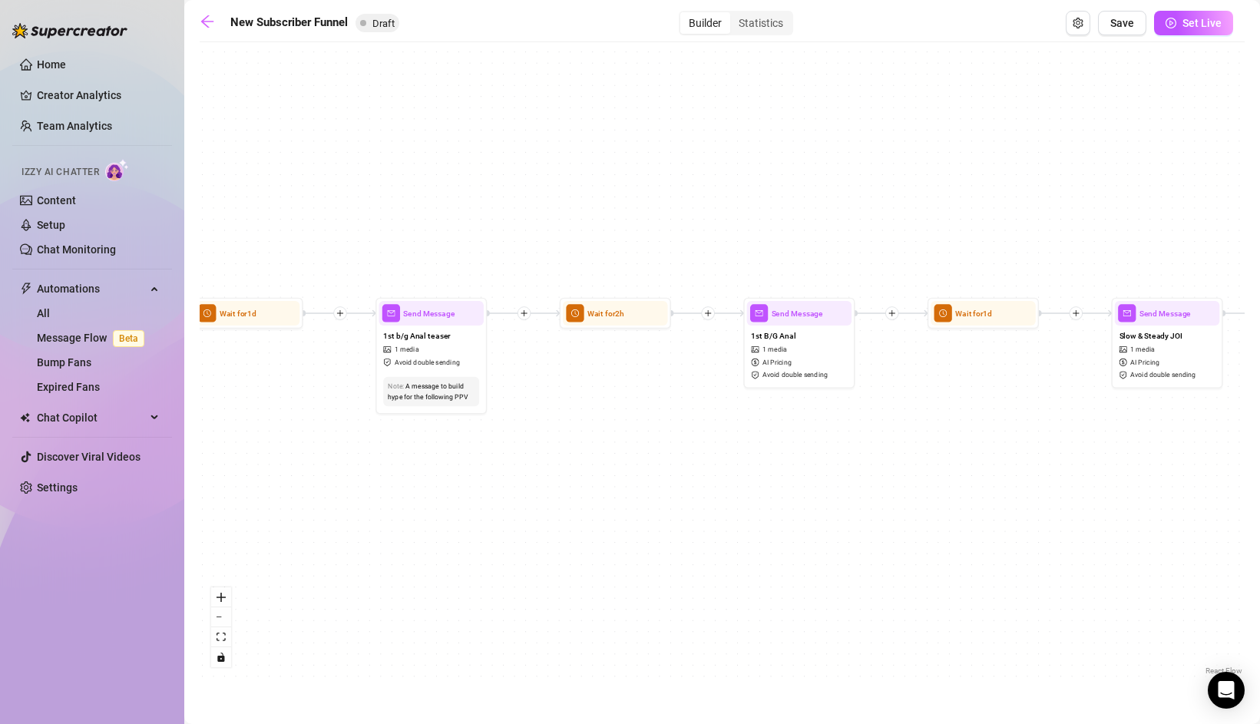
drag, startPoint x: 875, startPoint y: 409, endPoint x: 537, endPoint y: 452, distance: 341.2
click at [537, 452] on div "If True If False If True If False If True If False Merge Merge Merge Send Messa…" at bounding box center [722, 364] width 1045 height 629
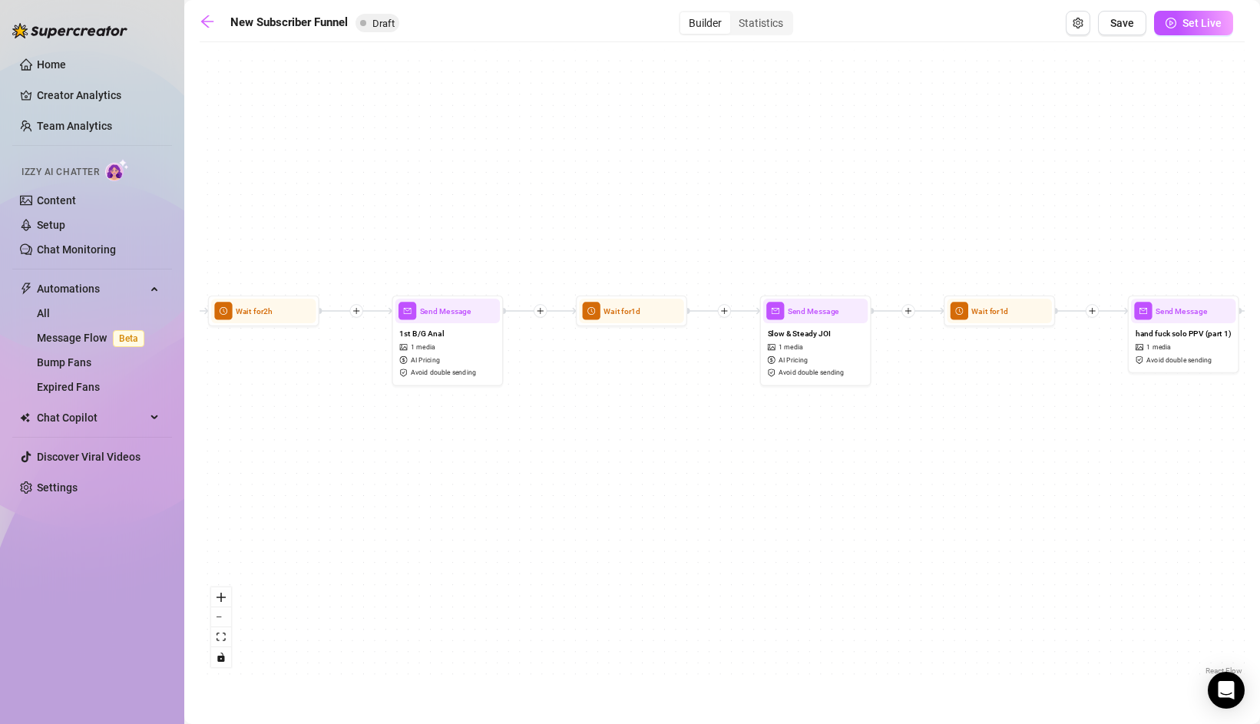
drag, startPoint x: 699, startPoint y: 469, endPoint x: 352, endPoint y: 464, distance: 347.7
click at [352, 464] on div "If True If False If True If False If True If False Merge Merge Merge Send Messa…" at bounding box center [722, 364] width 1045 height 629
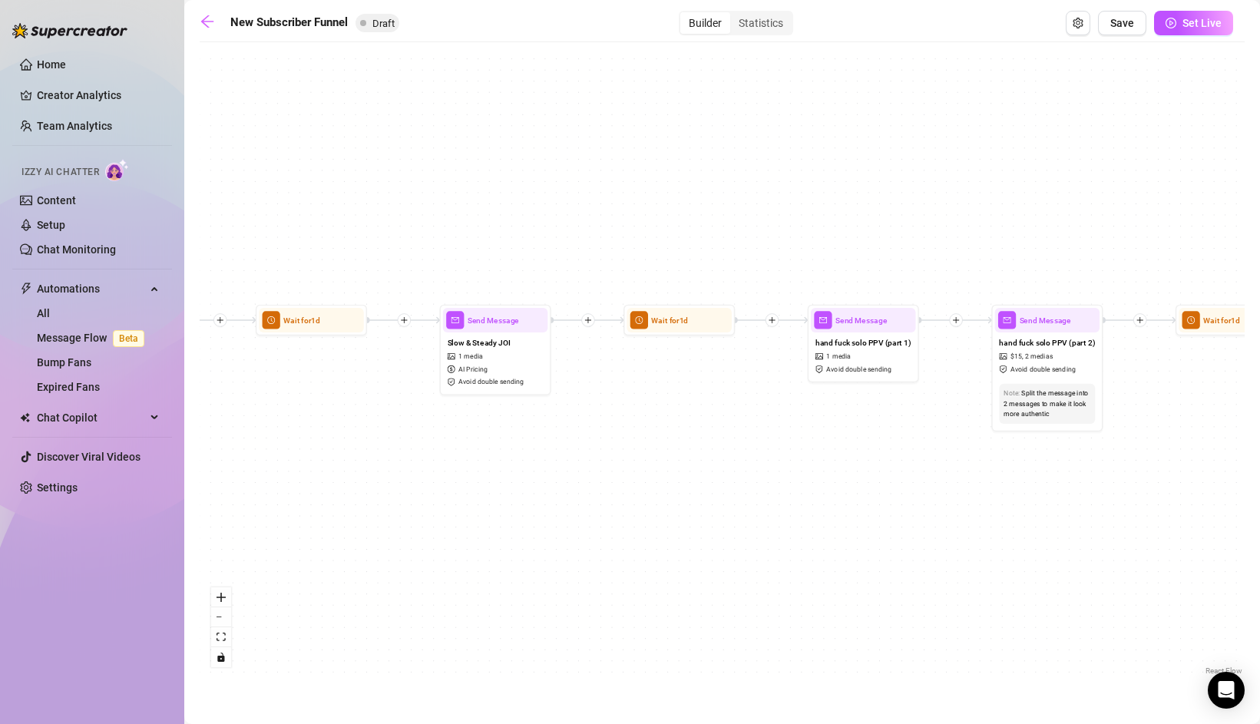
drag, startPoint x: 630, startPoint y: 426, endPoint x: 313, endPoint y: 436, distance: 317.2
click at [313, 436] on div "If True If False If True If False If True If False Merge Merge Merge Send Messa…" at bounding box center [722, 364] width 1045 height 629
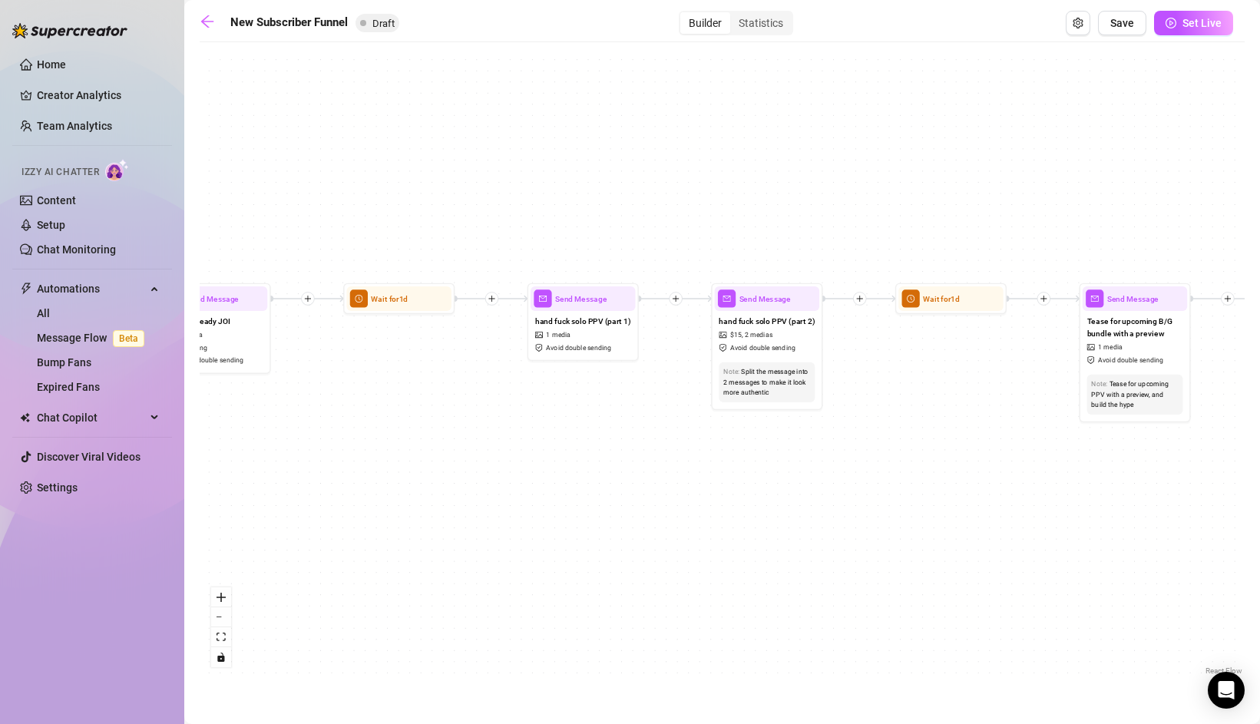
drag, startPoint x: 650, startPoint y: 424, endPoint x: 298, endPoint y: 397, distance: 353.3
click at [298, 397] on div "If True If False If True If False If True If False Merge Merge Merge Send Messa…" at bounding box center [722, 364] width 1045 height 629
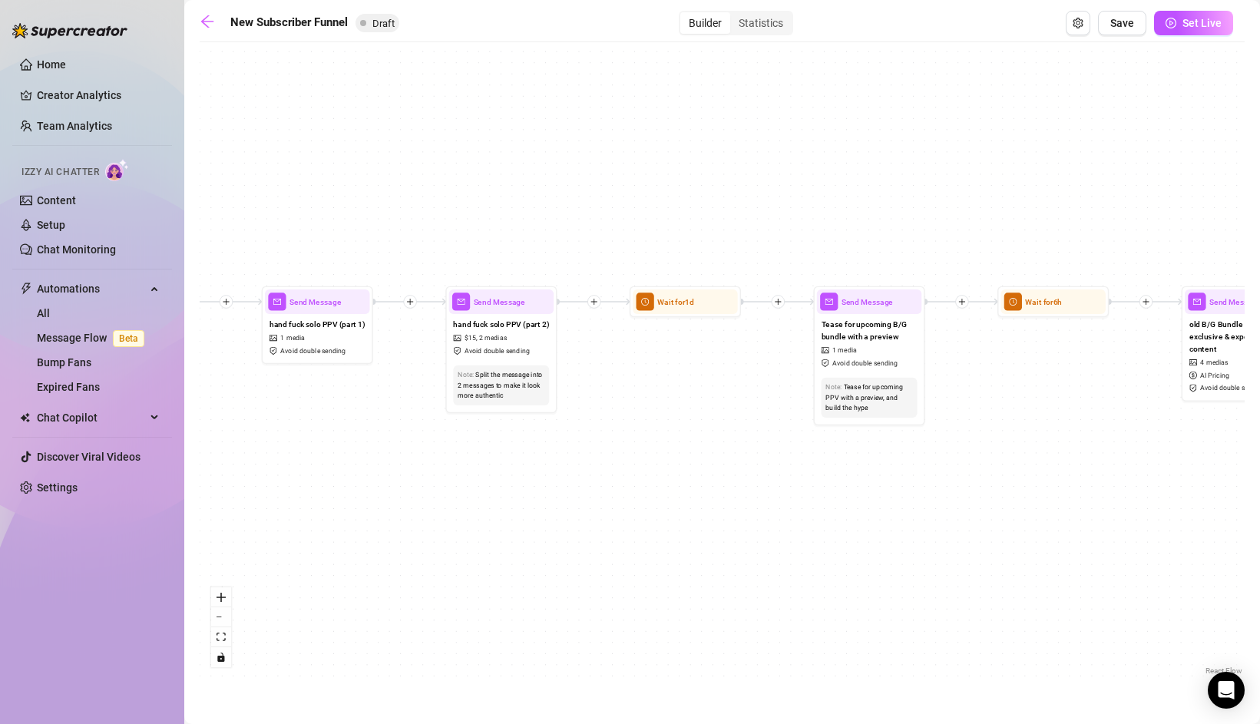
drag, startPoint x: 664, startPoint y: 460, endPoint x: 471, endPoint y: 468, distance: 192.8
click at [471, 468] on div "If True If False If True If False If True If False Merge Merge Merge Send Messa…" at bounding box center [722, 364] width 1045 height 629
click at [514, 353] on div "hand fuck solo PPV (part 2) $ 15 , 2 medias Avoid double sending" at bounding box center [501, 337] width 104 height 47
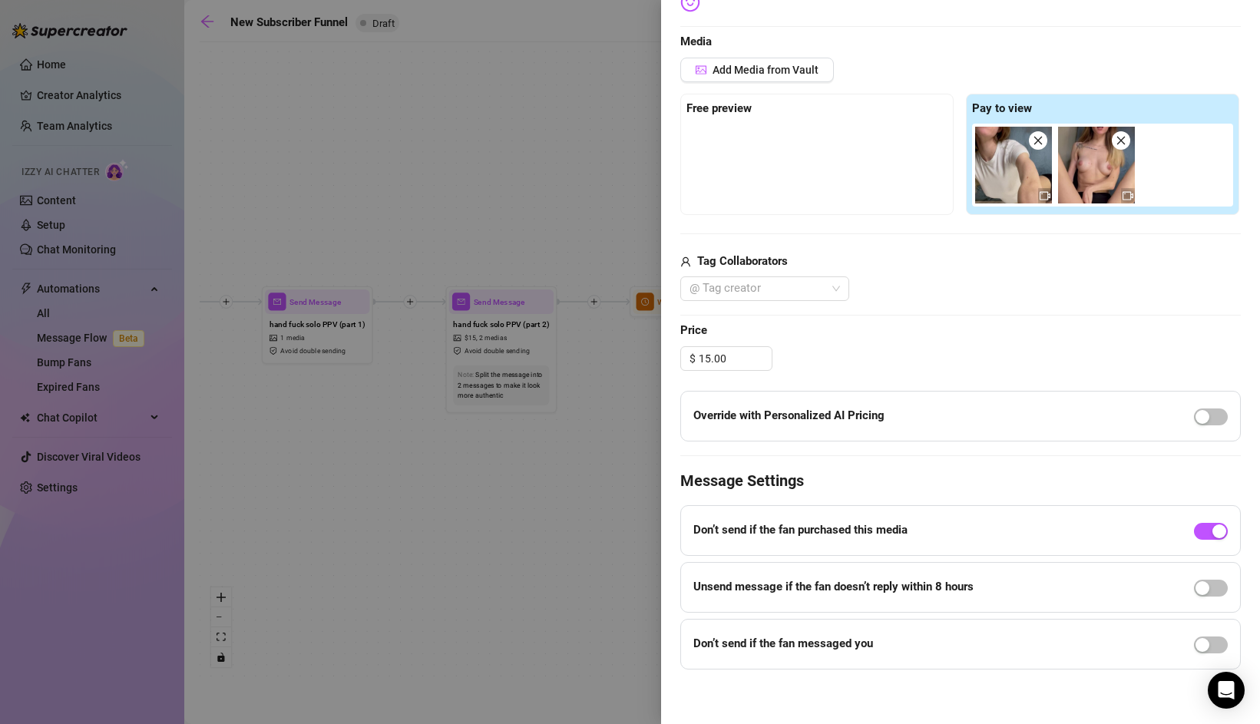
scroll to position [368, 0]
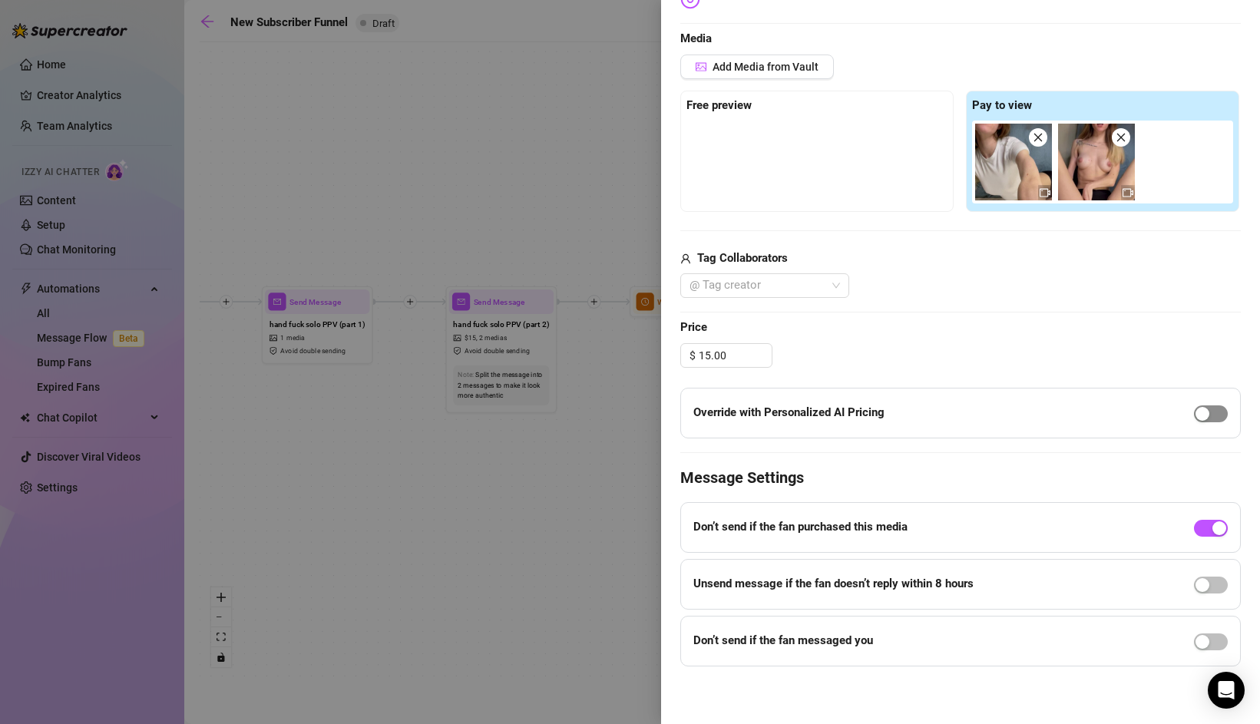
click at [1207, 411] on div "button" at bounding box center [1202, 414] width 14 height 14
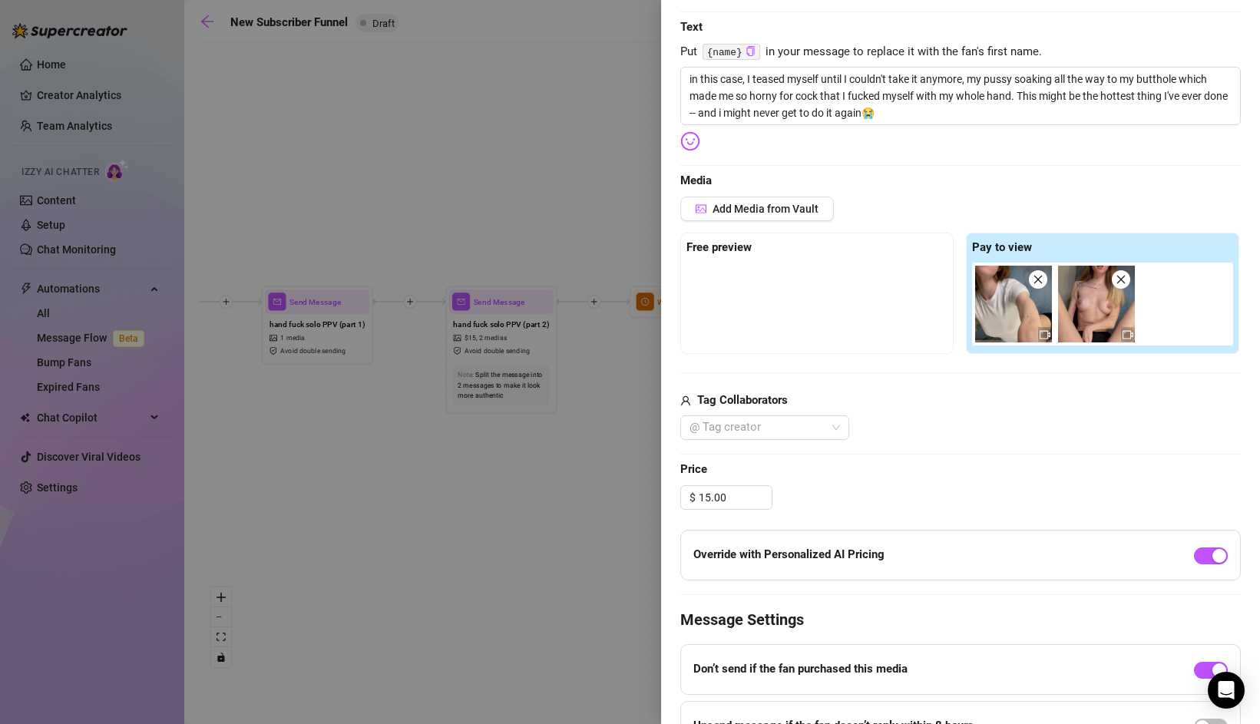
scroll to position [0, 0]
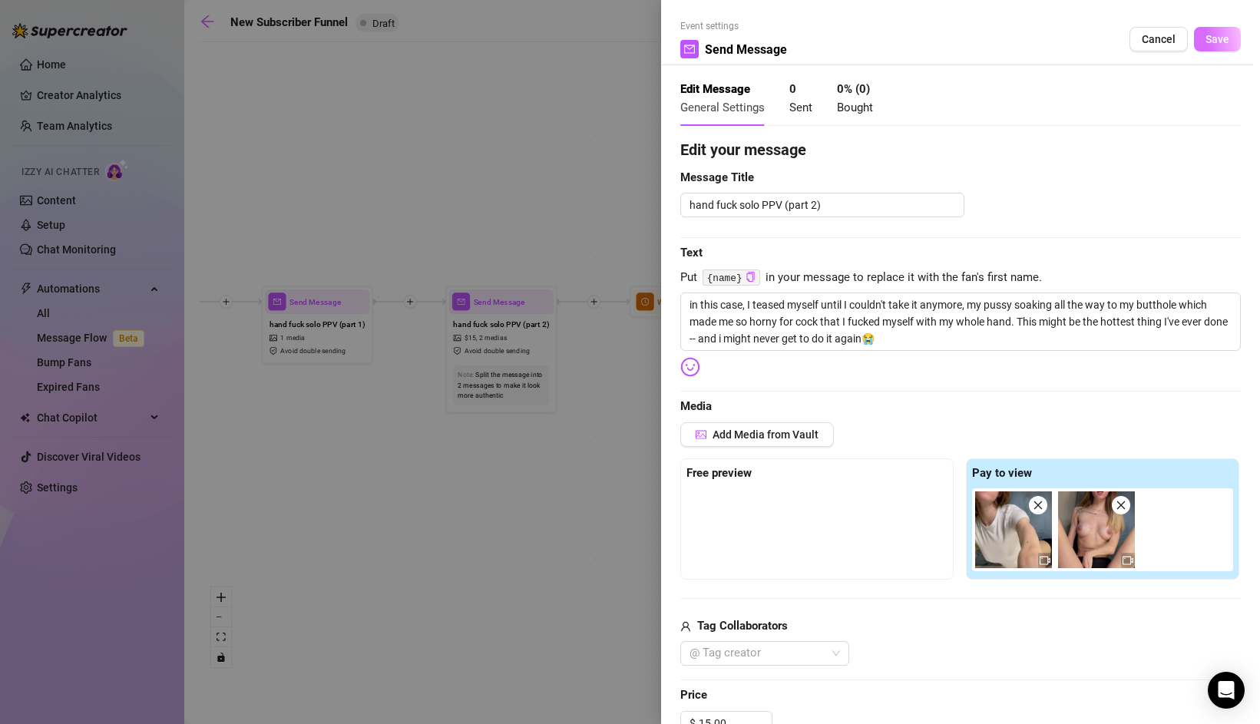
click at [1217, 44] on span "Save" at bounding box center [1217, 39] width 24 height 12
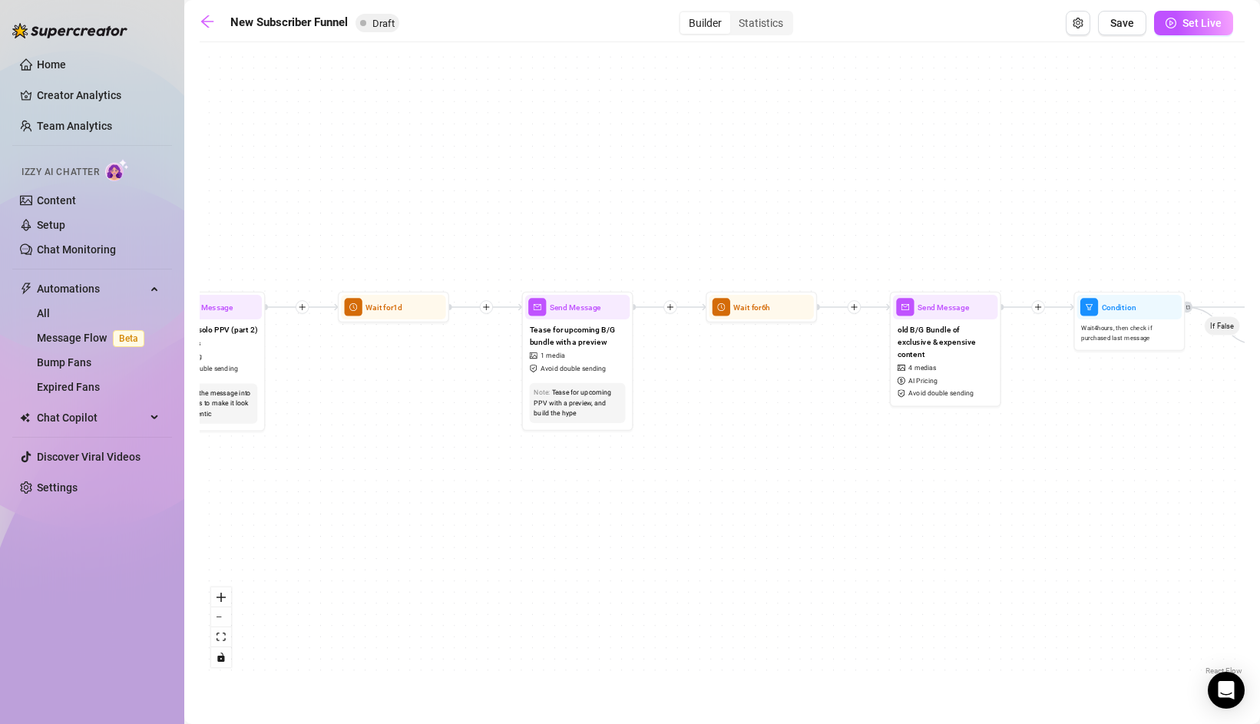
drag, startPoint x: 985, startPoint y: 452, endPoint x: 665, endPoint y: 465, distance: 320.3
click at [665, 465] on div "If True If False If True If False If True If False Merge Merge Merge Send Messa…" at bounding box center [722, 364] width 1045 height 629
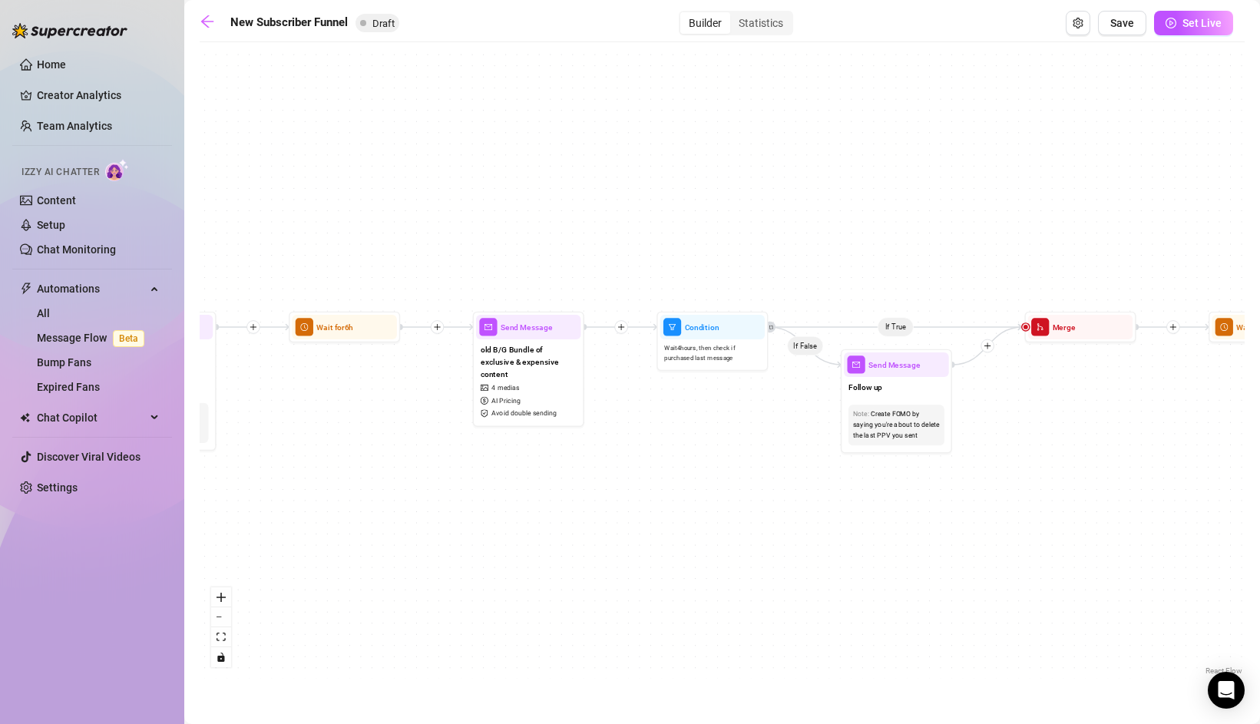
drag, startPoint x: 865, startPoint y: 504, endPoint x: 459, endPoint y: 516, distance: 406.2
click at [459, 516] on div "If True If False If True If False If True If False Merge Merge Merge Send Messa…" at bounding box center [722, 364] width 1045 height 629
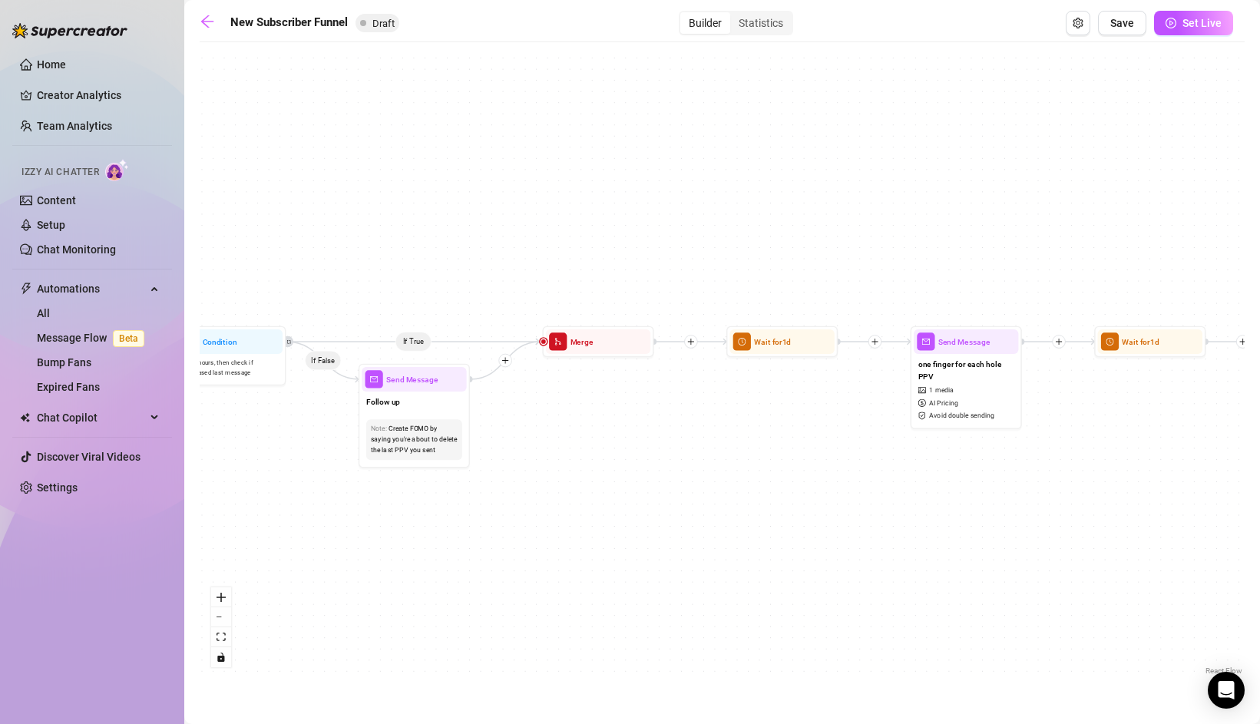
drag, startPoint x: 831, startPoint y: 504, endPoint x: 332, endPoint y: 519, distance: 498.4
click at [332, 519] on div "If True If False If True If False If True If False Merge Merge Merge Send Messa…" at bounding box center [722, 364] width 1045 height 629
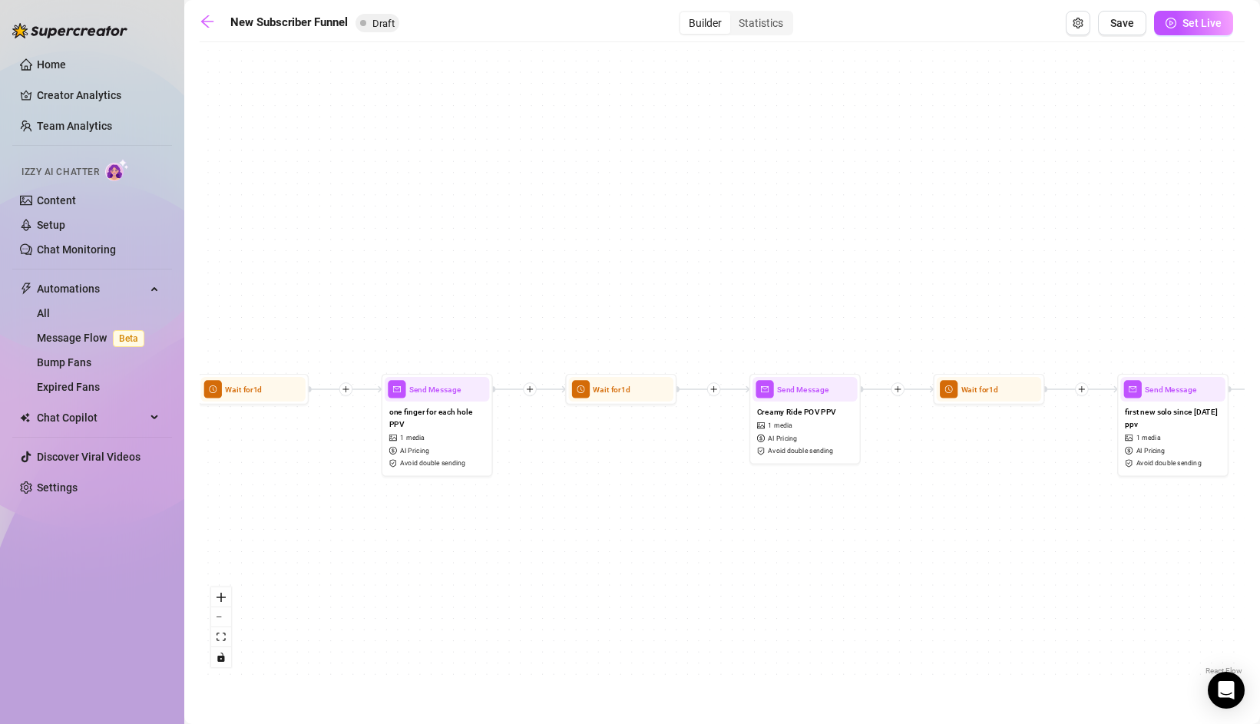
drag, startPoint x: 670, startPoint y: 488, endPoint x: 174, endPoint y: 536, distance: 498.1
click at [174, 536] on div "Home Creator Analytics Team Analytics Izzy AI Chatter Content Setup Chat Monito…" at bounding box center [630, 362] width 1260 height 724
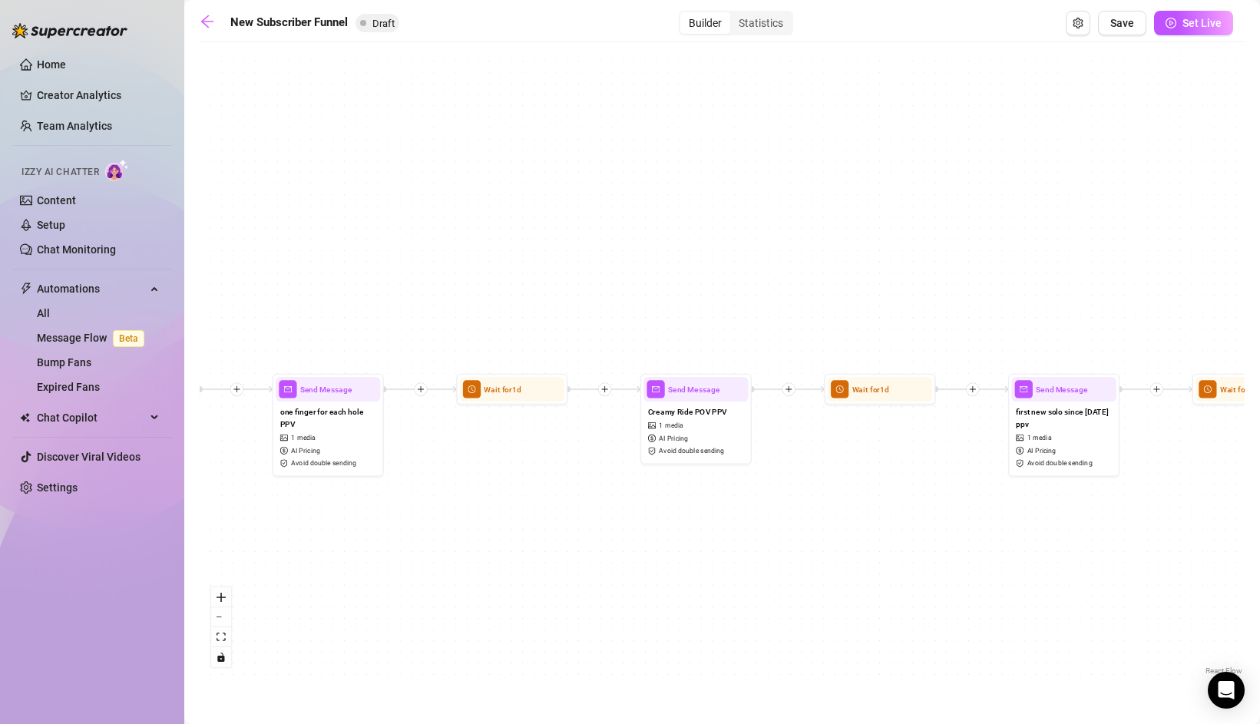
drag, startPoint x: 586, startPoint y: 532, endPoint x: 98, endPoint y: 514, distance: 487.8
click at [99, 514] on div "Home Creator Analytics Team Analytics Izzy AI Chatter Content Setup Chat Monito…" at bounding box center [630, 362] width 1260 height 724
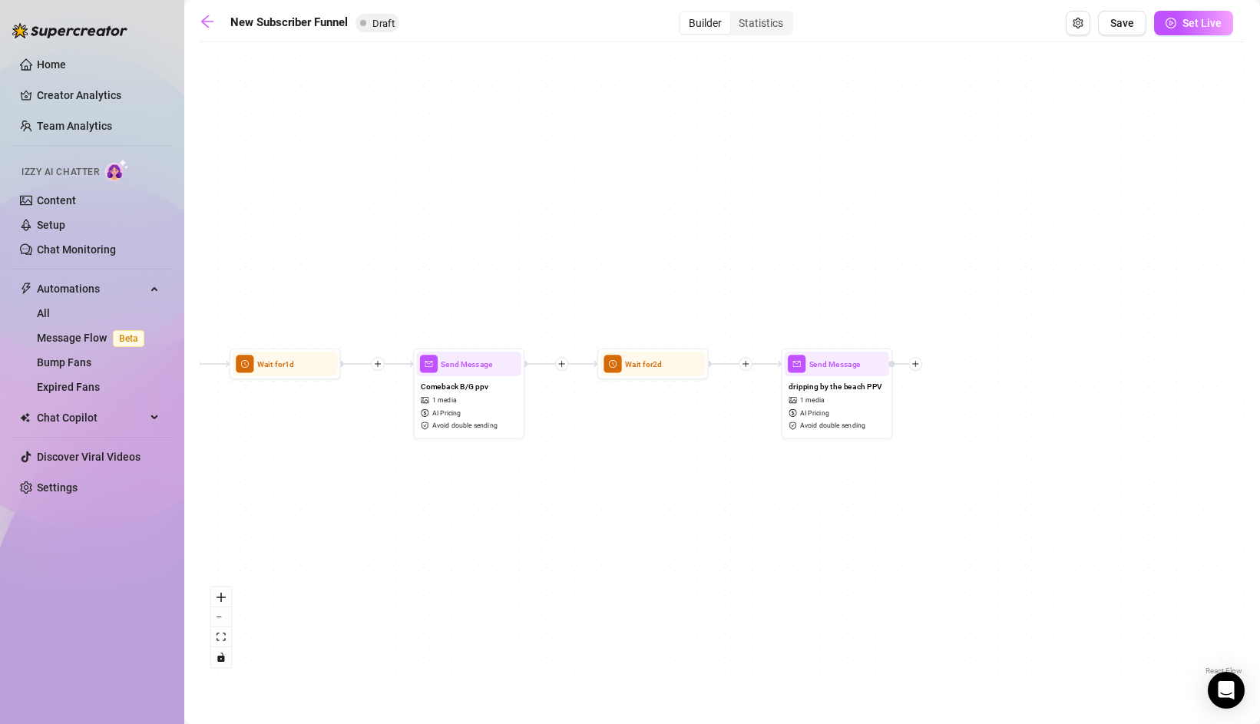
drag, startPoint x: 681, startPoint y: 539, endPoint x: 93, endPoint y: 533, distance: 588.0
click at [94, 533] on div "Home Creator Analytics Team Analytics Izzy AI Chatter Content Setup Chat Monito…" at bounding box center [630, 362] width 1260 height 724
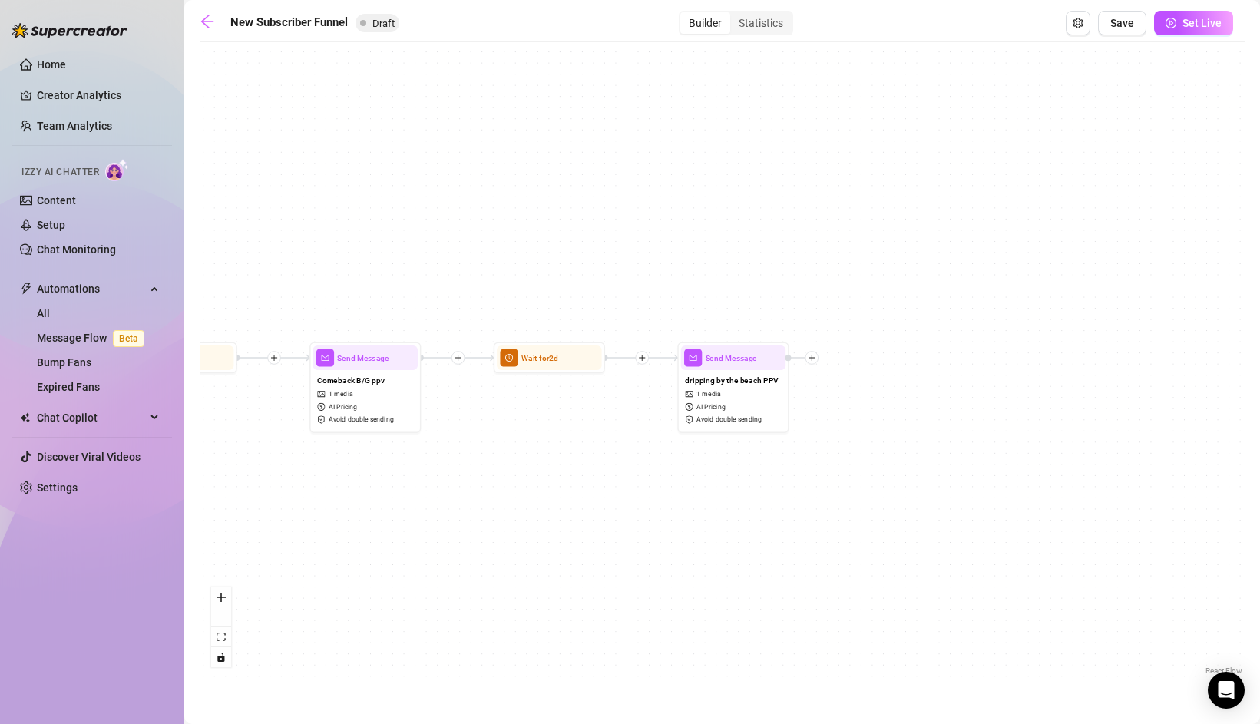
drag, startPoint x: 664, startPoint y: 515, endPoint x: 386, endPoint y: 484, distance: 279.6
click at [386, 484] on div "If True If False If True If False If True If False Merge Merge Merge Send Messa…" at bounding box center [722, 364] width 1045 height 629
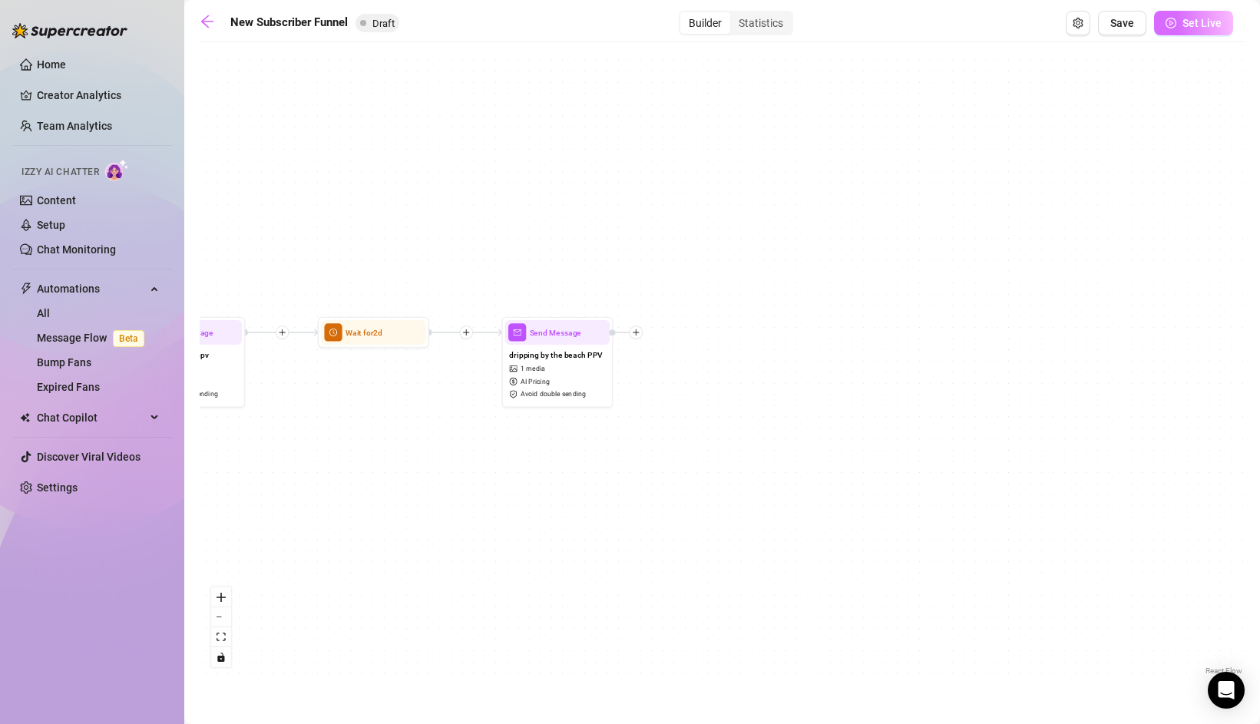
click at [1212, 22] on span "Set Live" at bounding box center [1201, 23] width 39 height 12
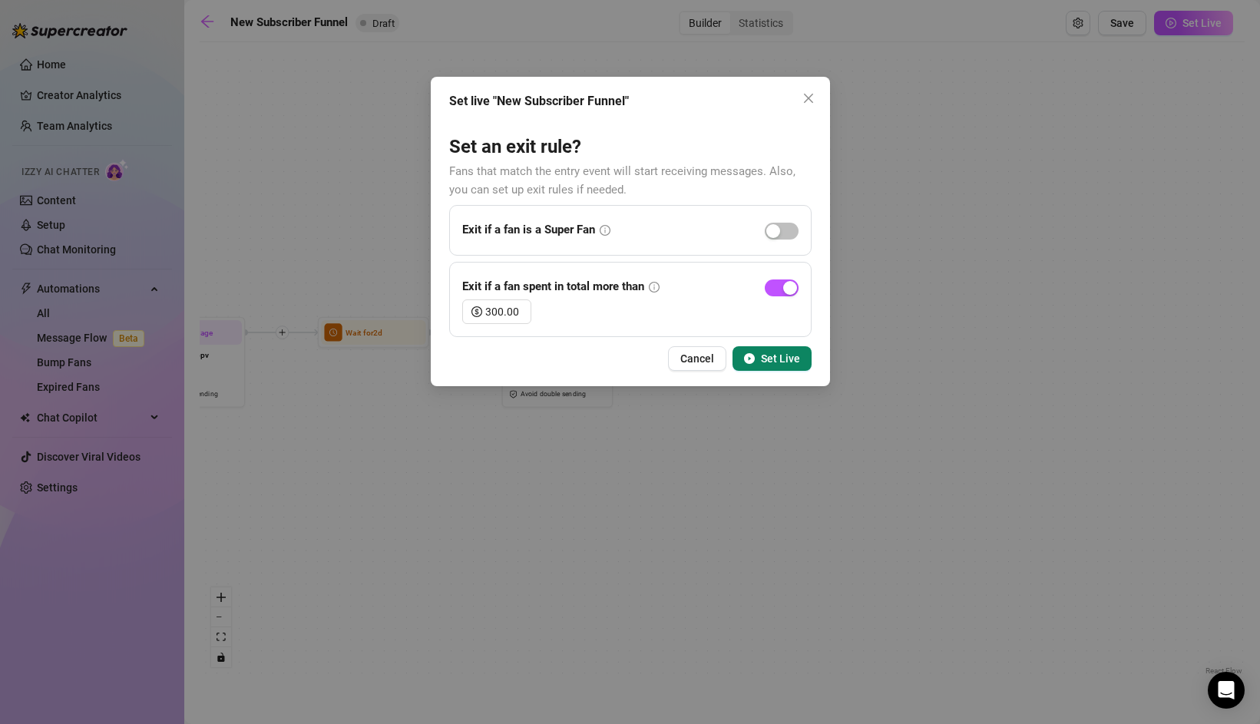
click at [768, 360] on span "Set Live" at bounding box center [780, 358] width 39 height 12
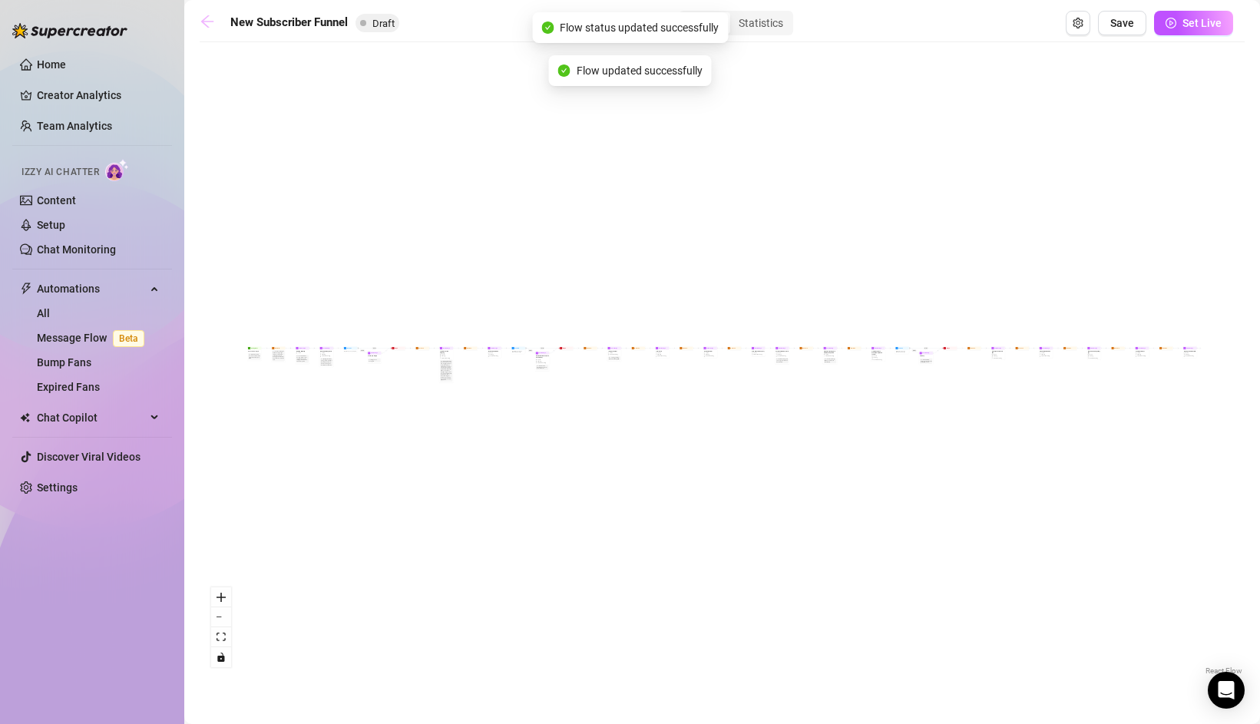
click at [213, 15] on icon "arrow-left" at bounding box center [207, 21] width 15 height 15
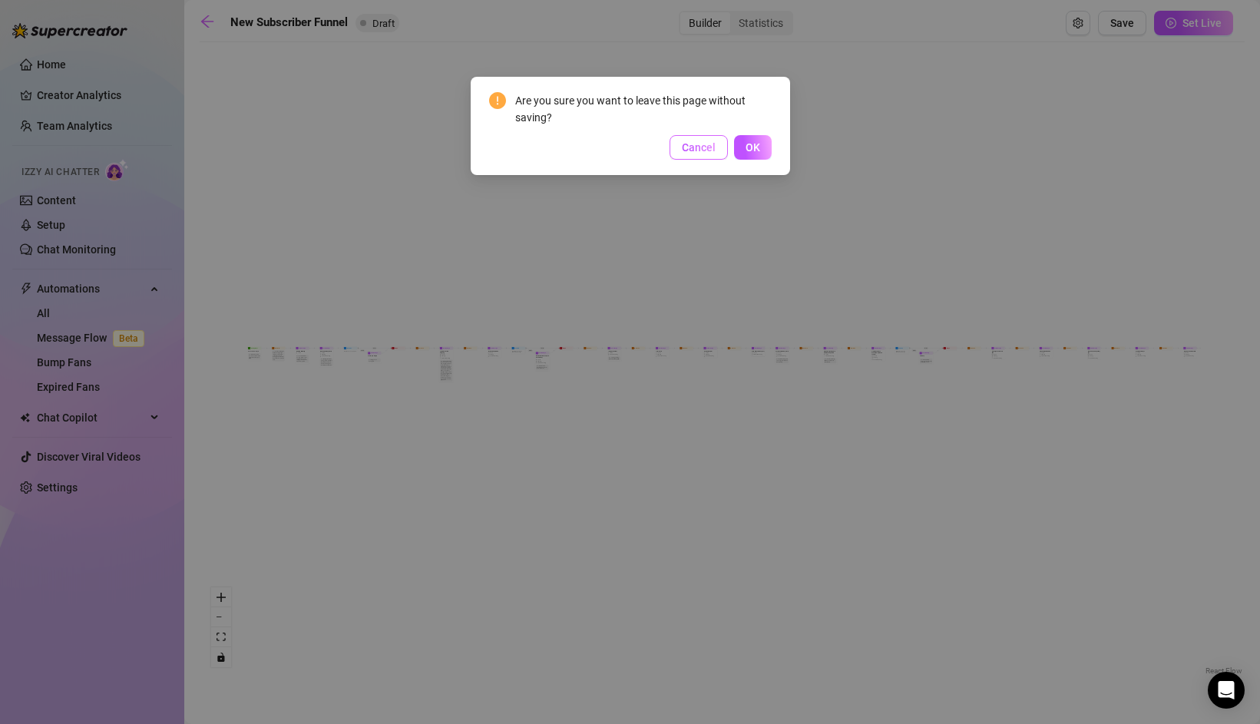
click at [708, 149] on span "Cancel" at bounding box center [699, 147] width 34 height 12
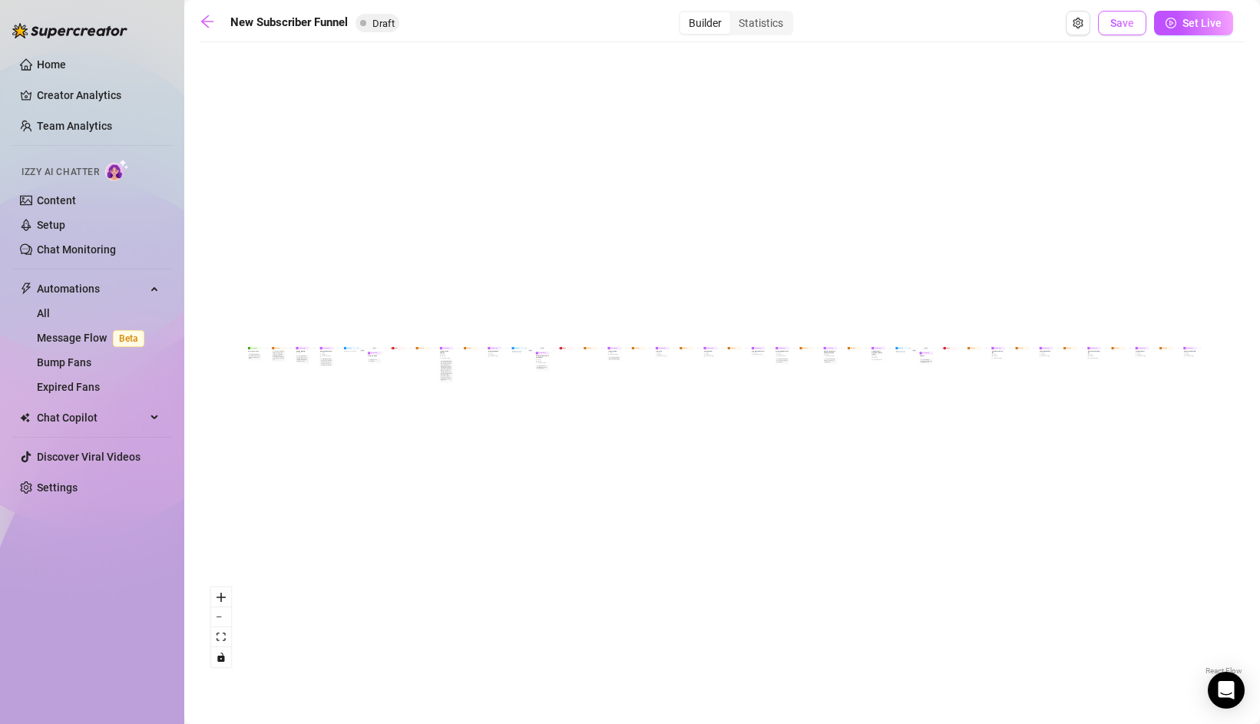
click at [1127, 31] on button "Save" at bounding box center [1122, 23] width 48 height 25
click at [215, 30] on link at bounding box center [211, 23] width 23 height 18
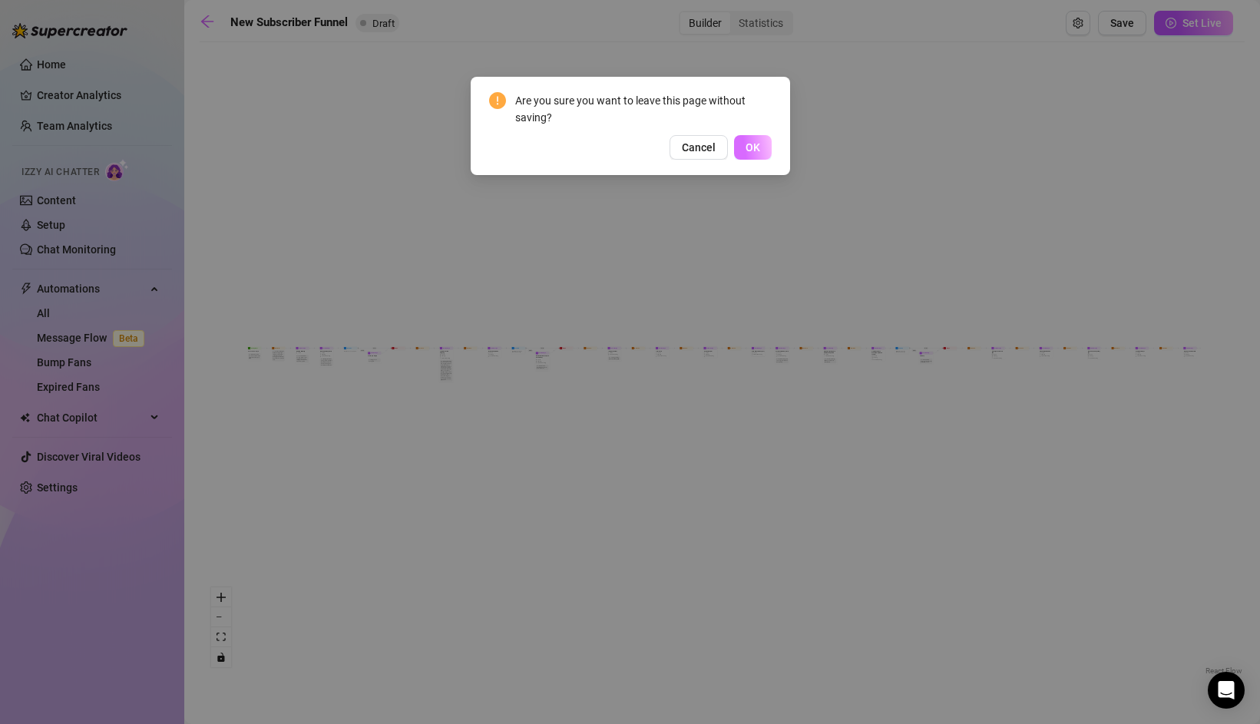
click at [758, 148] on span "OK" at bounding box center [752, 147] width 15 height 12
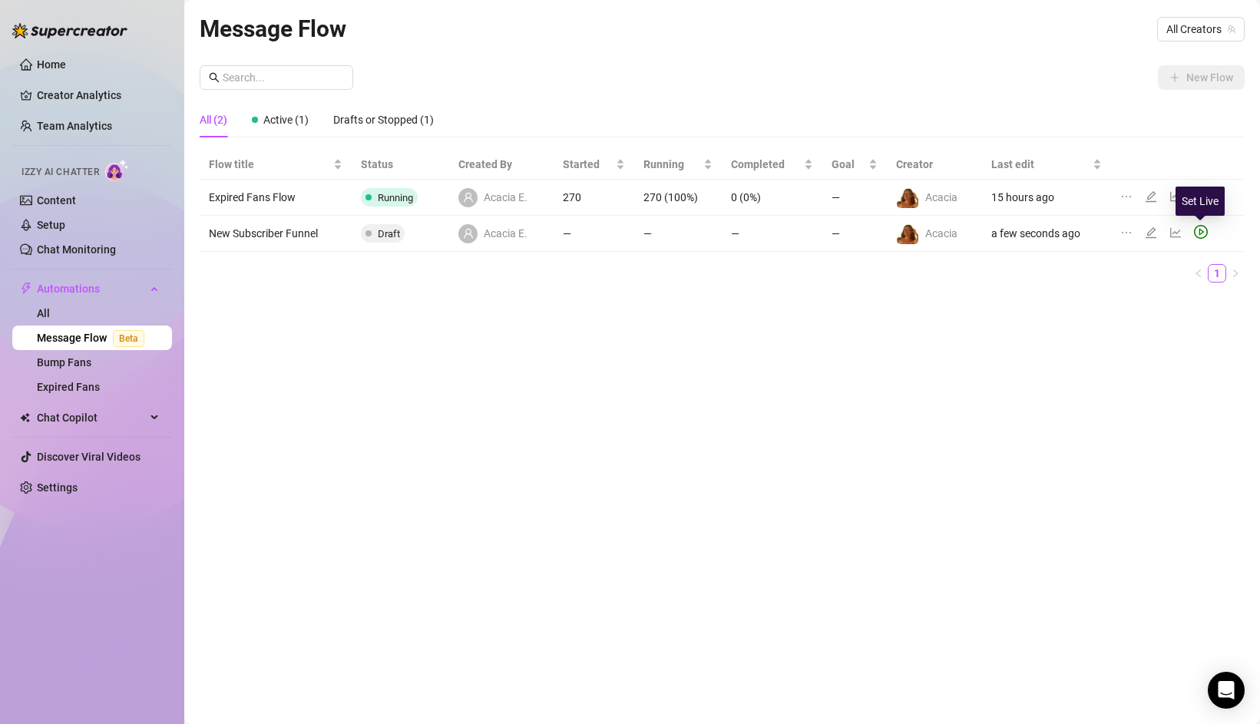
click at [1198, 233] on icon "play-circle" at bounding box center [1201, 232] width 14 height 14
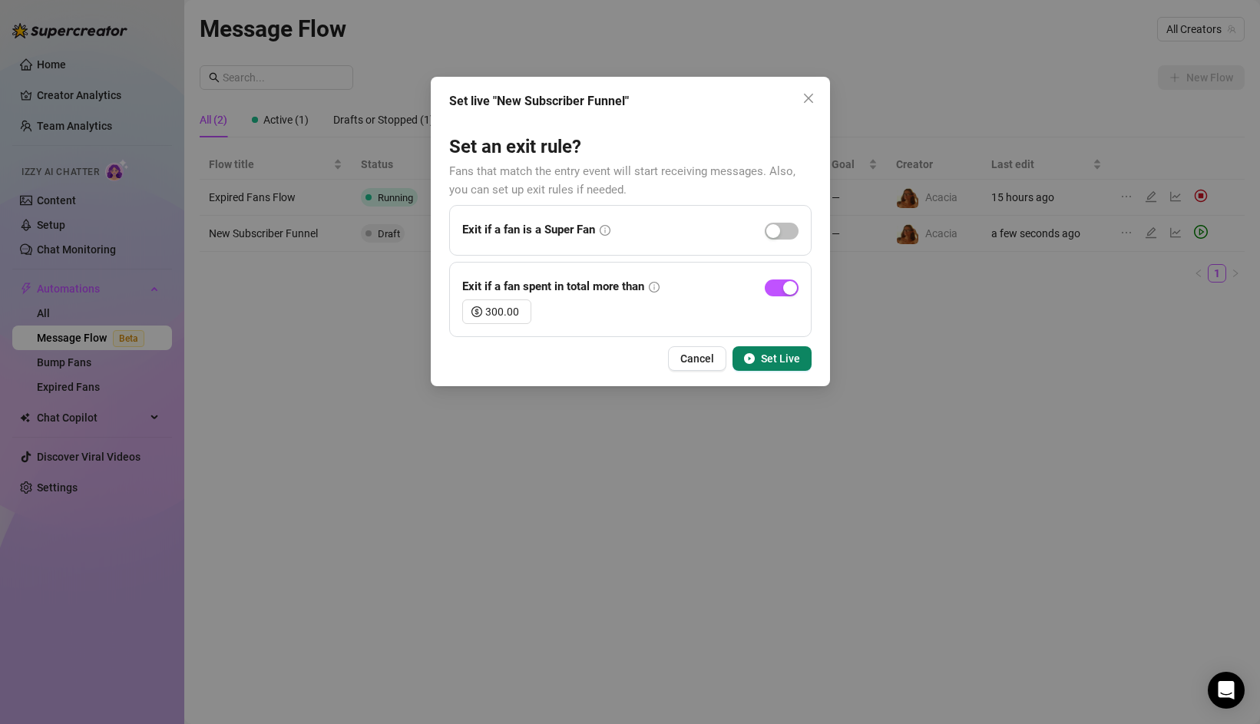
click at [794, 358] on span "Set Live" at bounding box center [780, 358] width 39 height 12
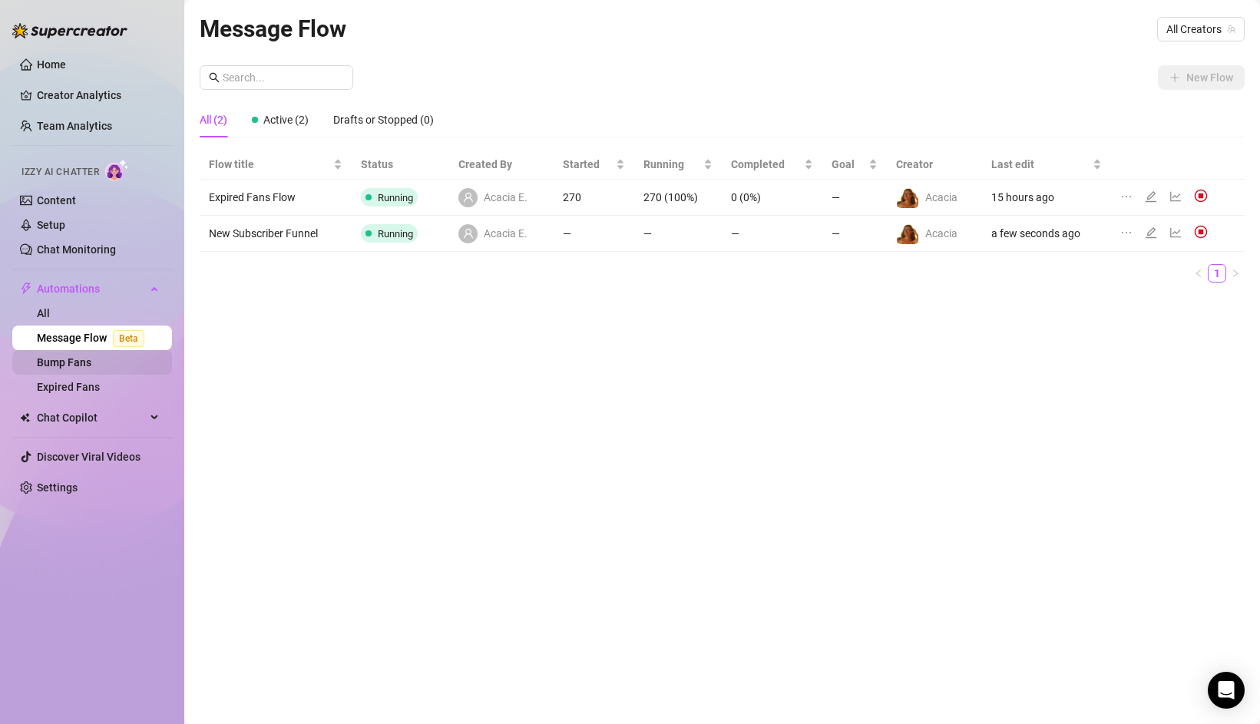
click at [77, 360] on link "Bump Fans" at bounding box center [64, 362] width 54 height 12
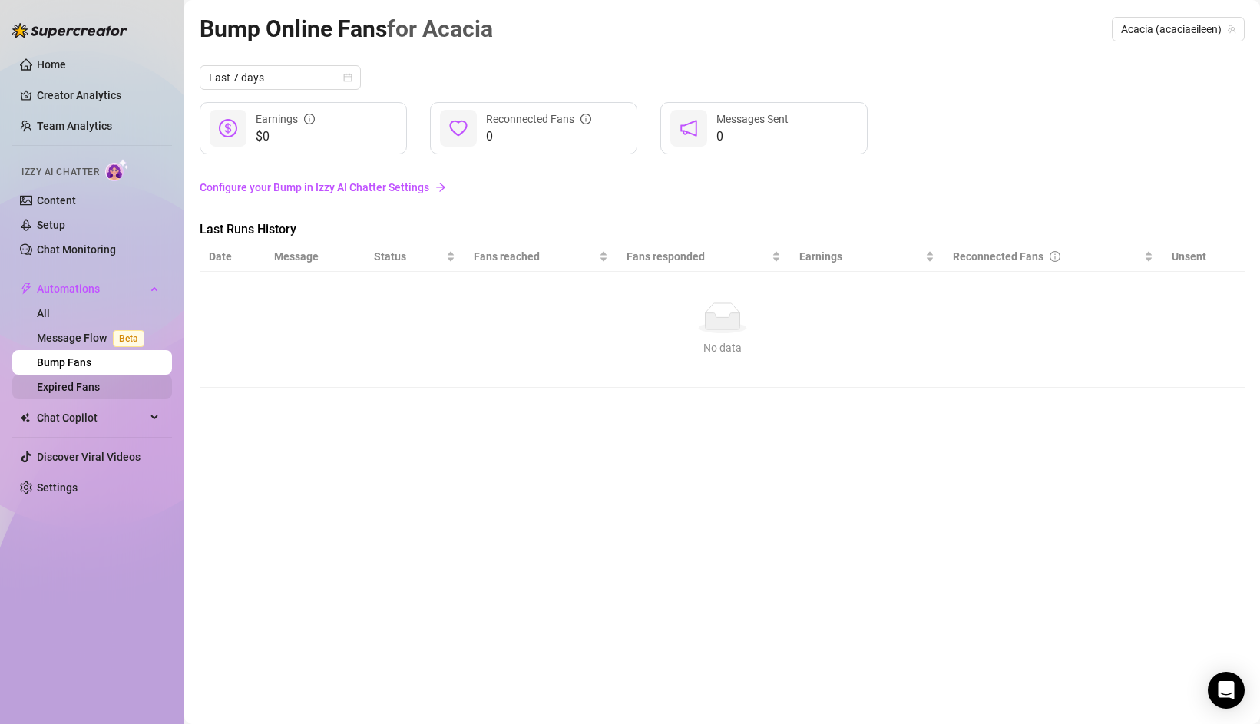
click at [73, 384] on link "Expired Fans" at bounding box center [68, 387] width 63 height 12
